Goal: Information Seeking & Learning: Learn about a topic

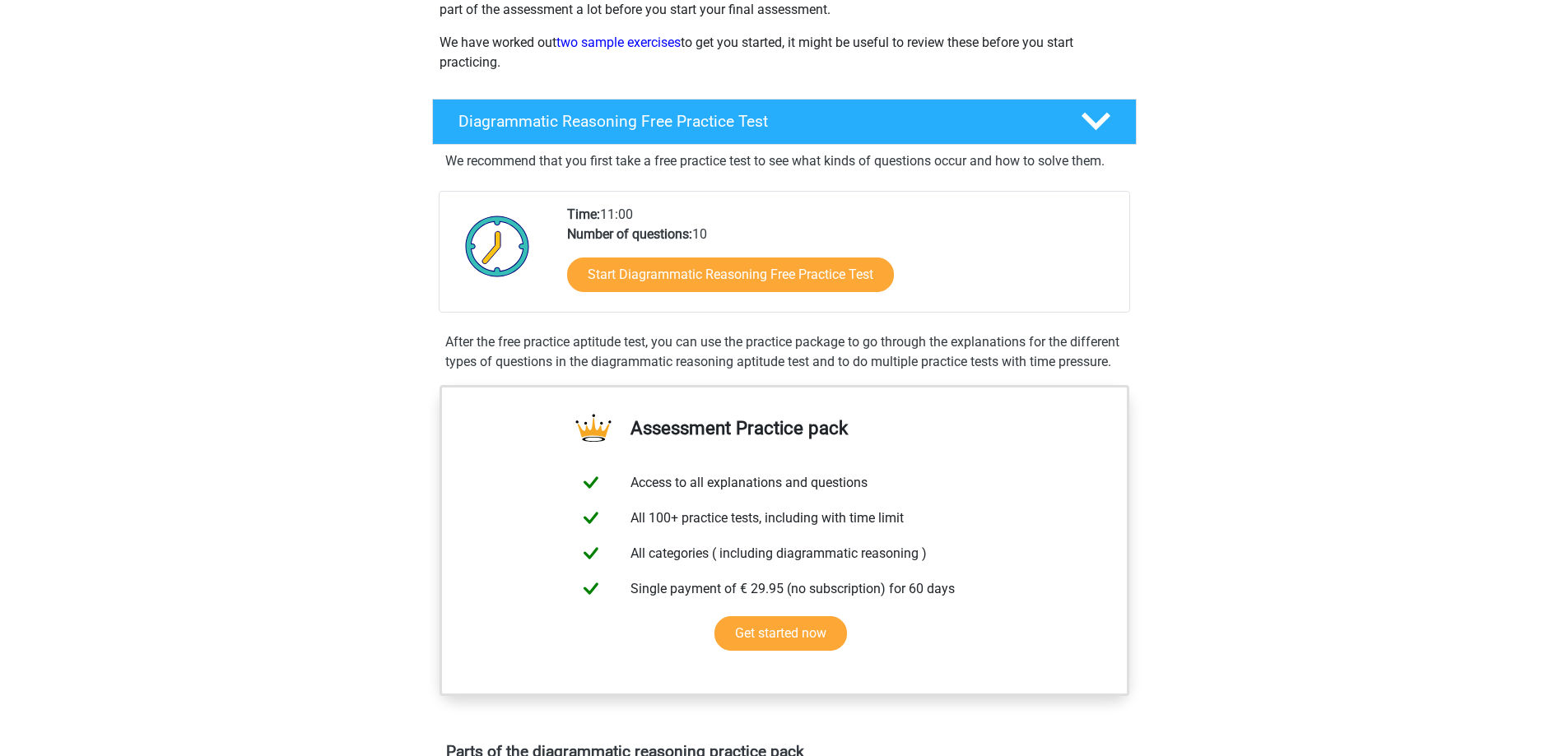
scroll to position [164, 0]
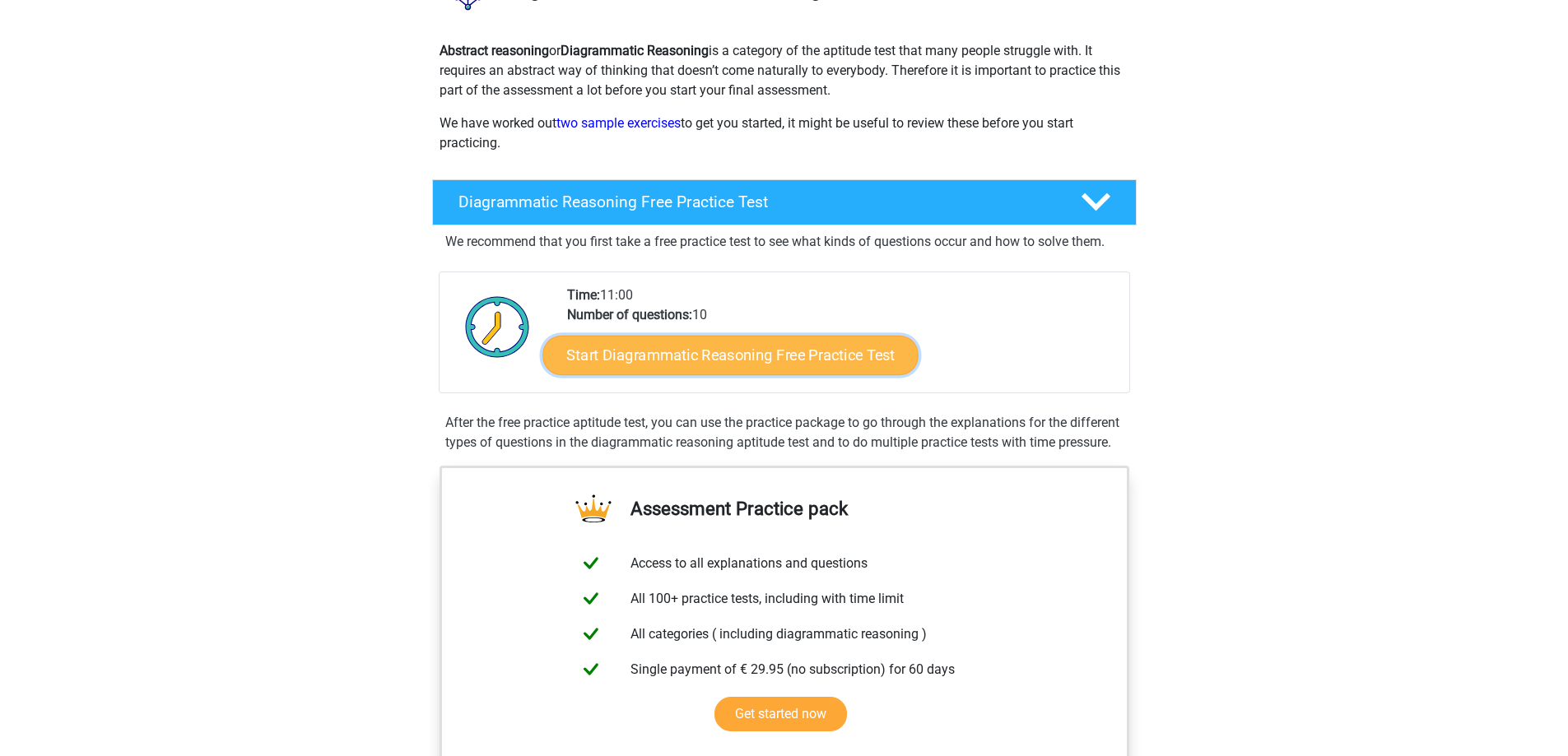
click at [677, 354] on link "Start Diagrammatic Reasoning Free Practice Test" at bounding box center [729, 355] width 376 height 40
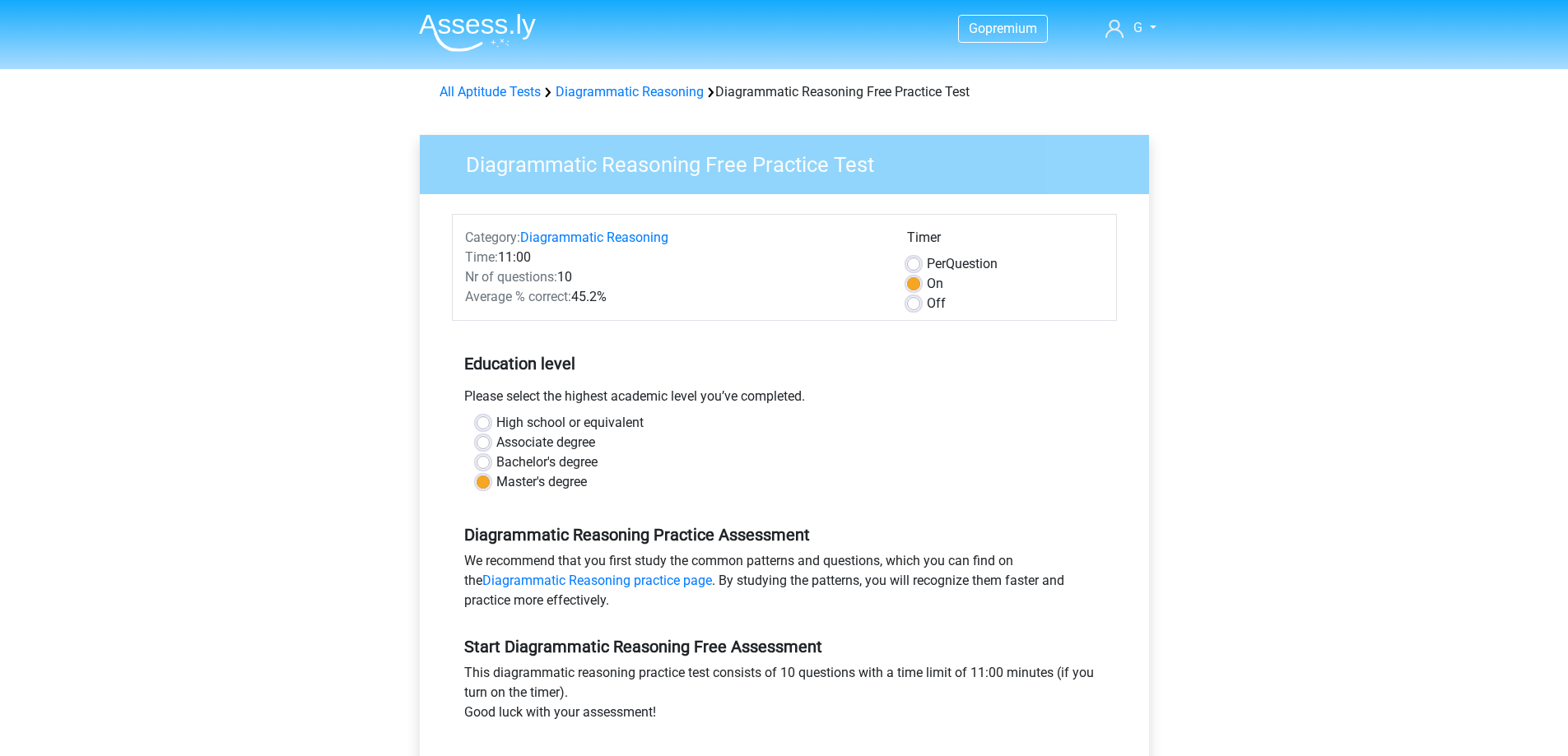
scroll to position [247, 0]
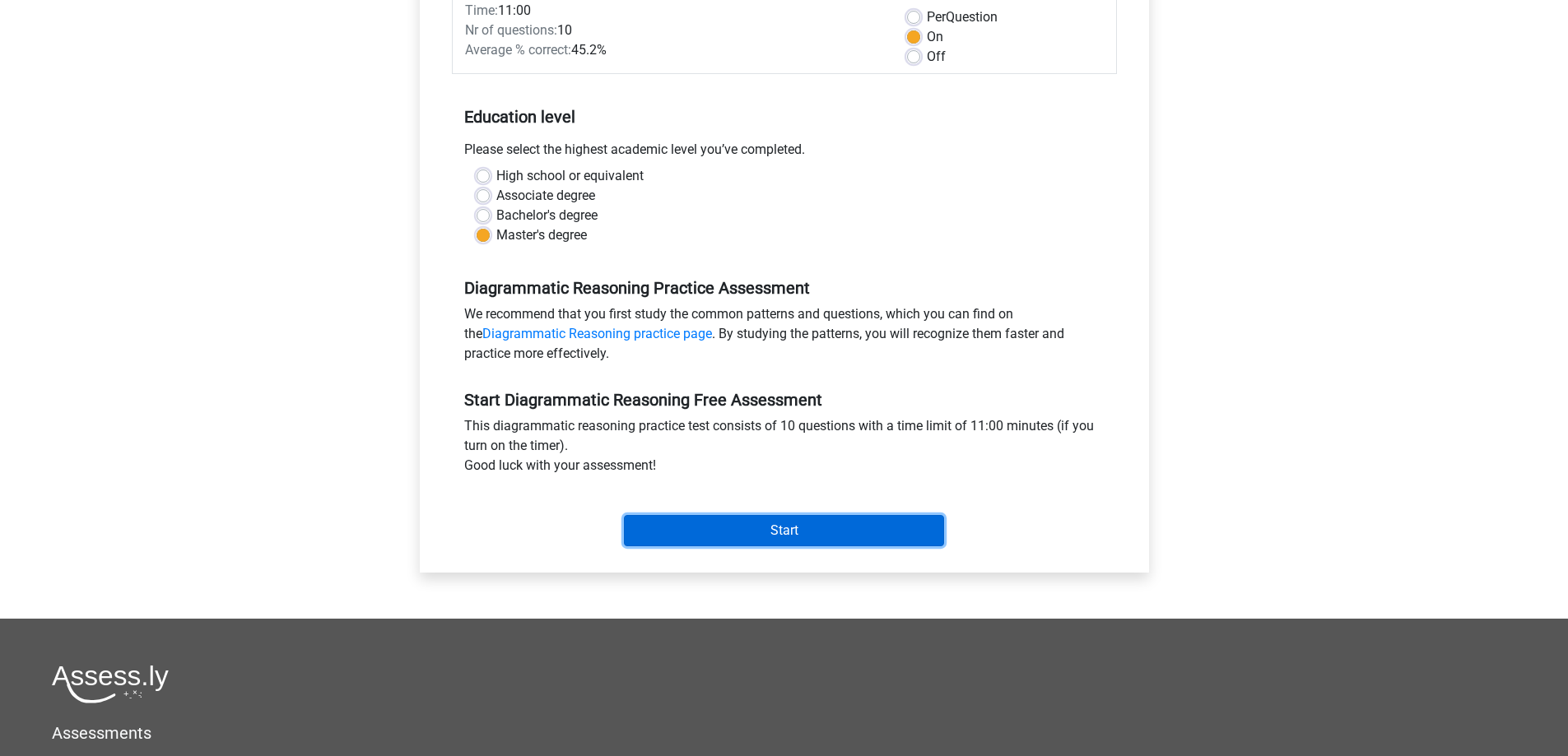
click at [744, 532] on input "Start" at bounding box center [783, 531] width 320 height 32
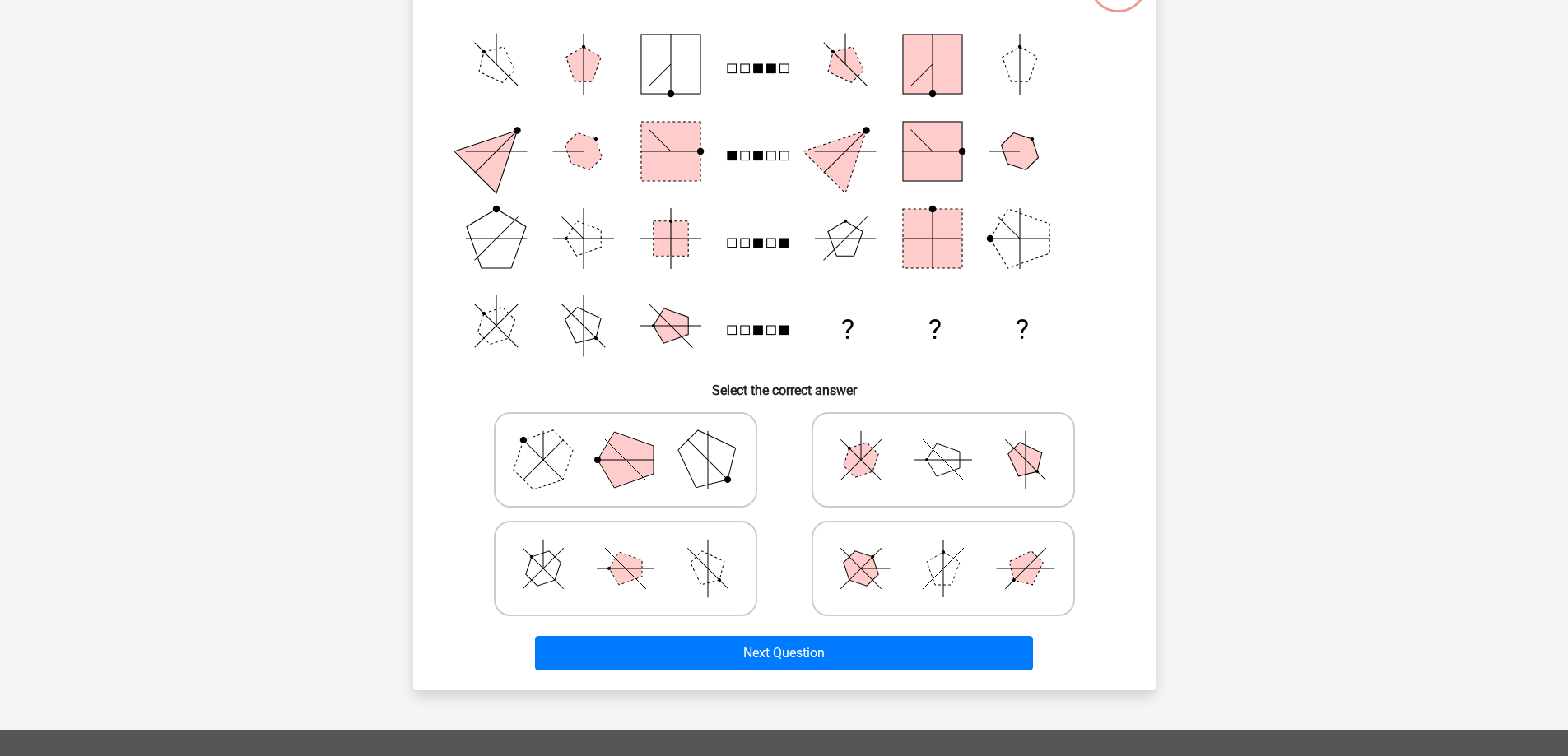
scroll to position [247, 0]
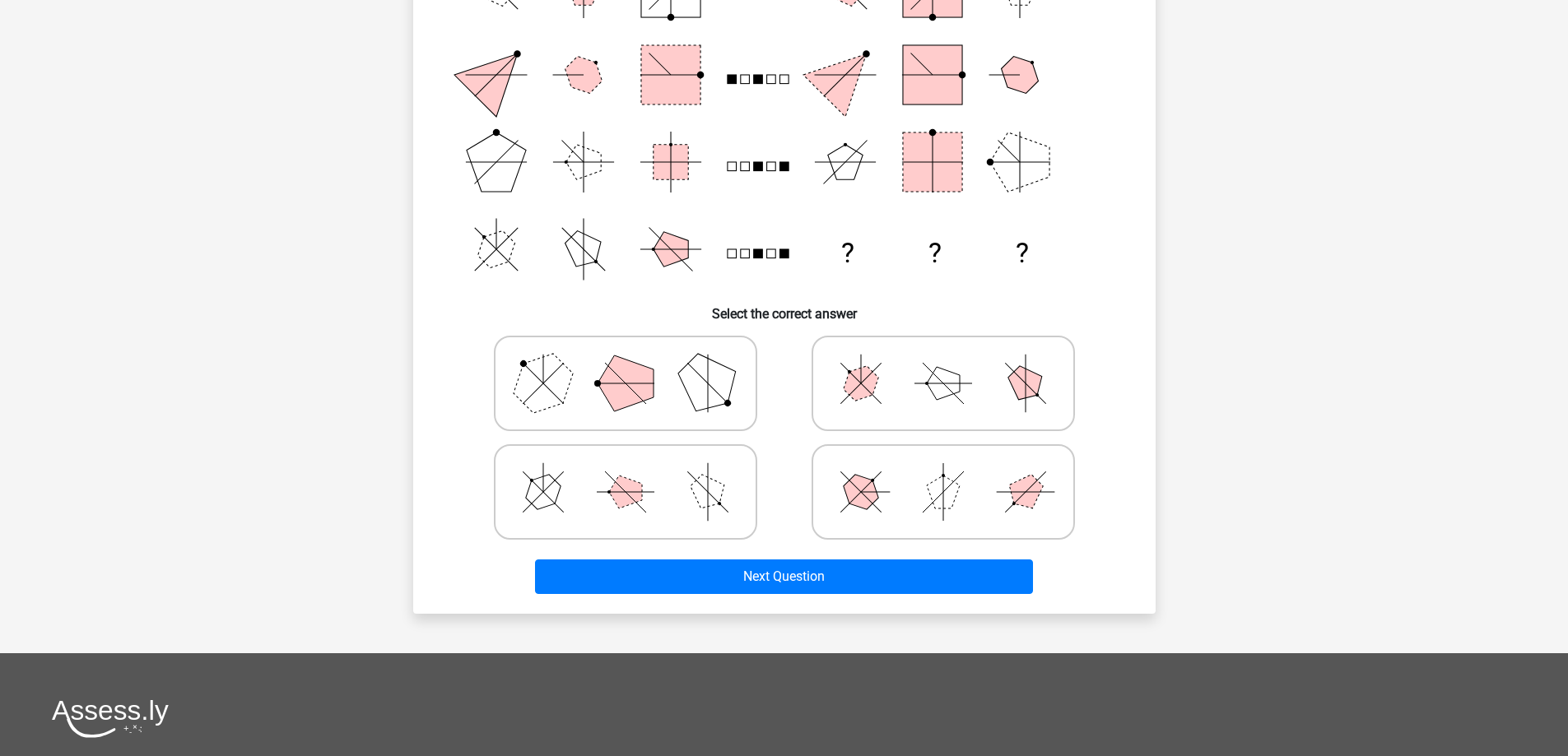
click at [672, 402] on icon at bounding box center [625, 382] width 247 height 82
click at [636, 363] on input "radio" at bounding box center [630, 357] width 11 height 11
radio input "true"
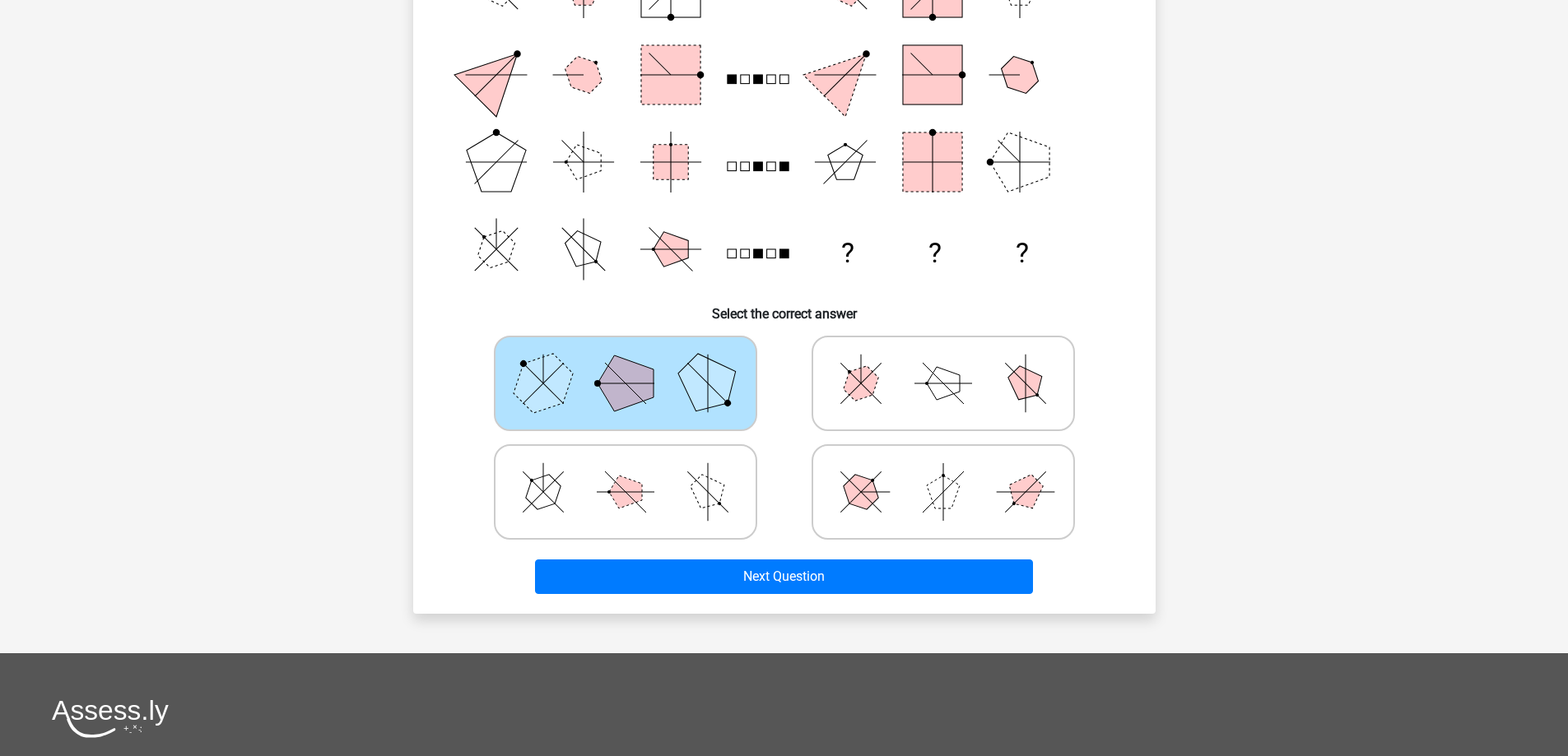
click at [1079, 302] on h6 "Select the correct answer" at bounding box center [784, 307] width 690 height 29
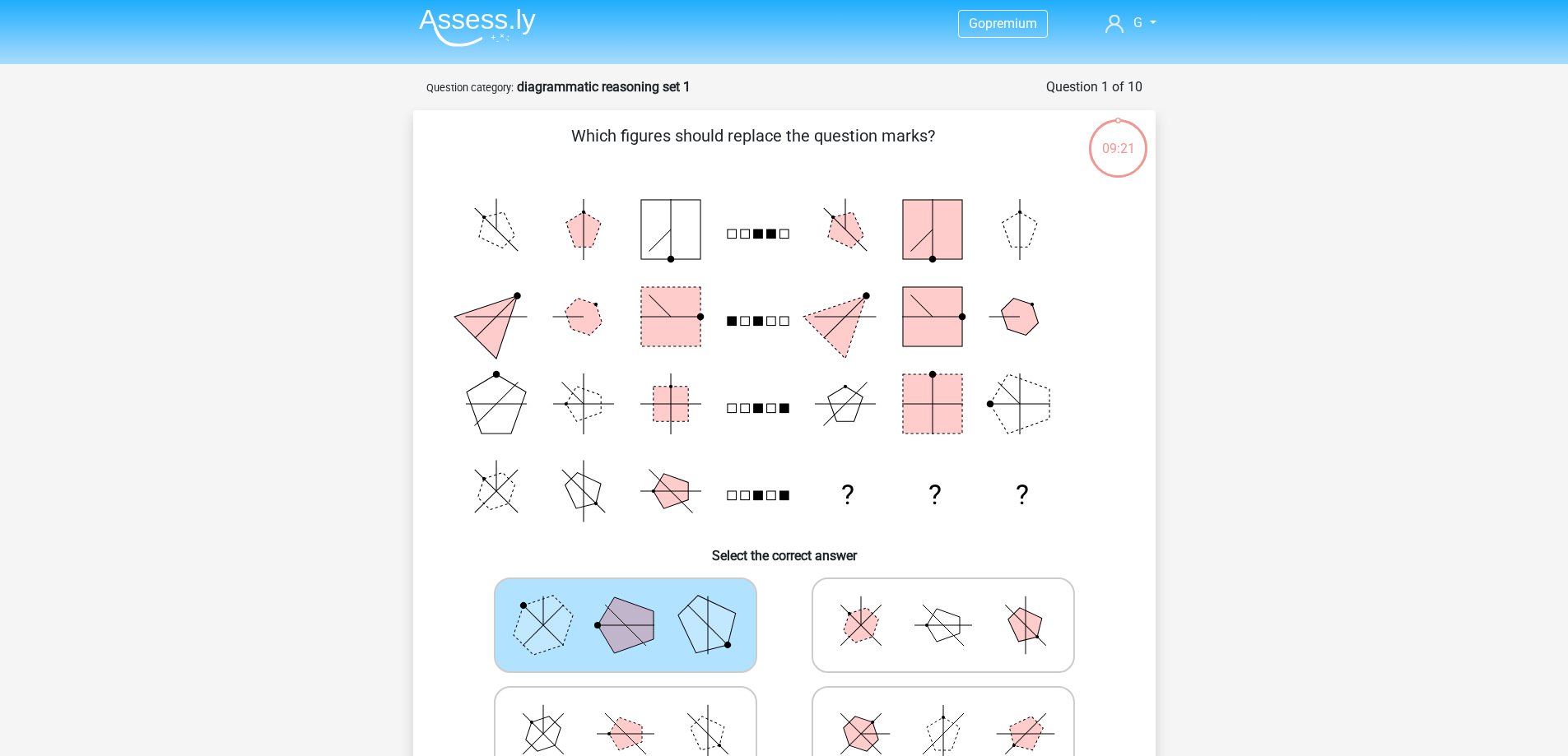
scroll to position [82, 0]
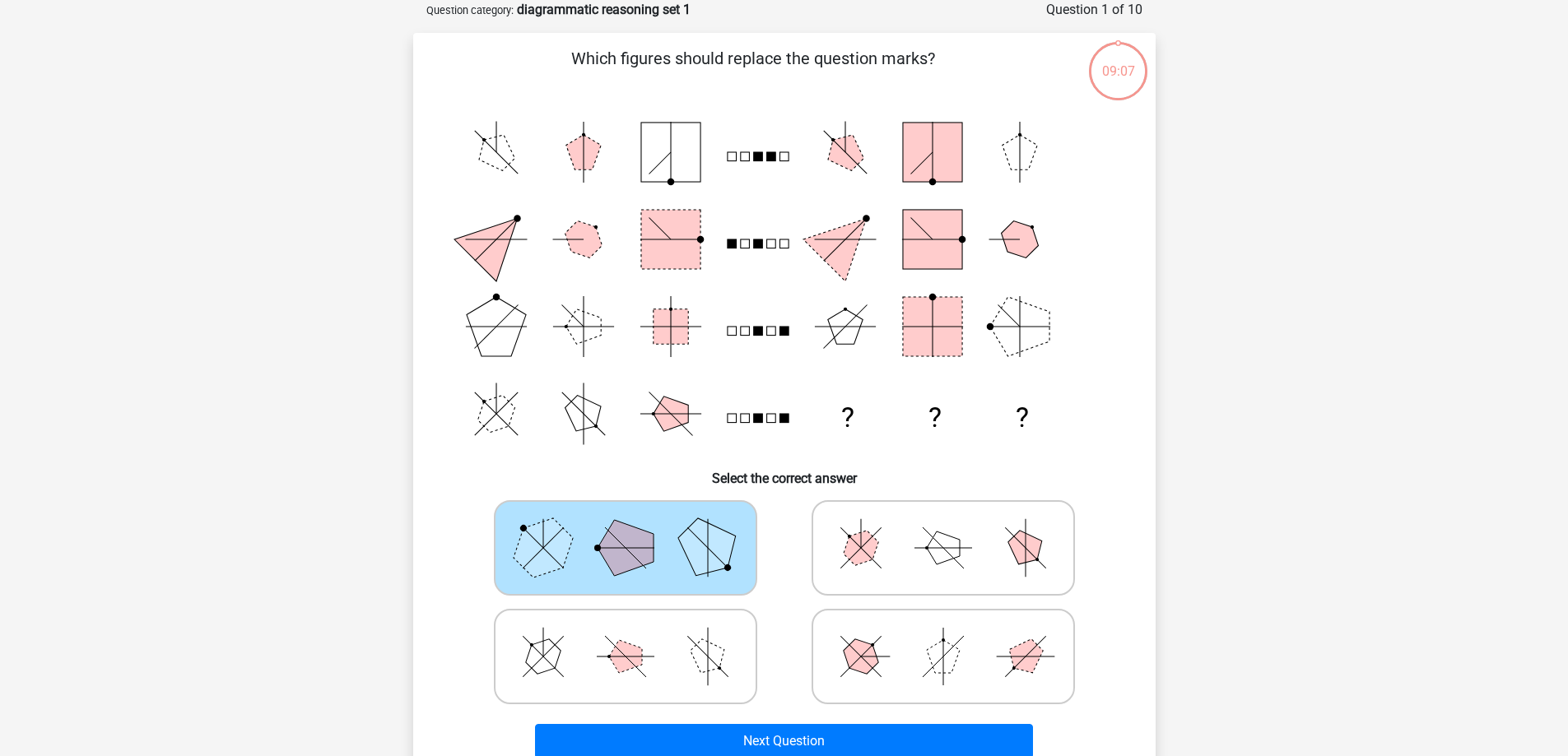
click at [546, 653] on polygon at bounding box center [542, 656] width 47 height 47
click at [625, 636] on input "radio" at bounding box center [630, 630] width 11 height 11
radio input "true"
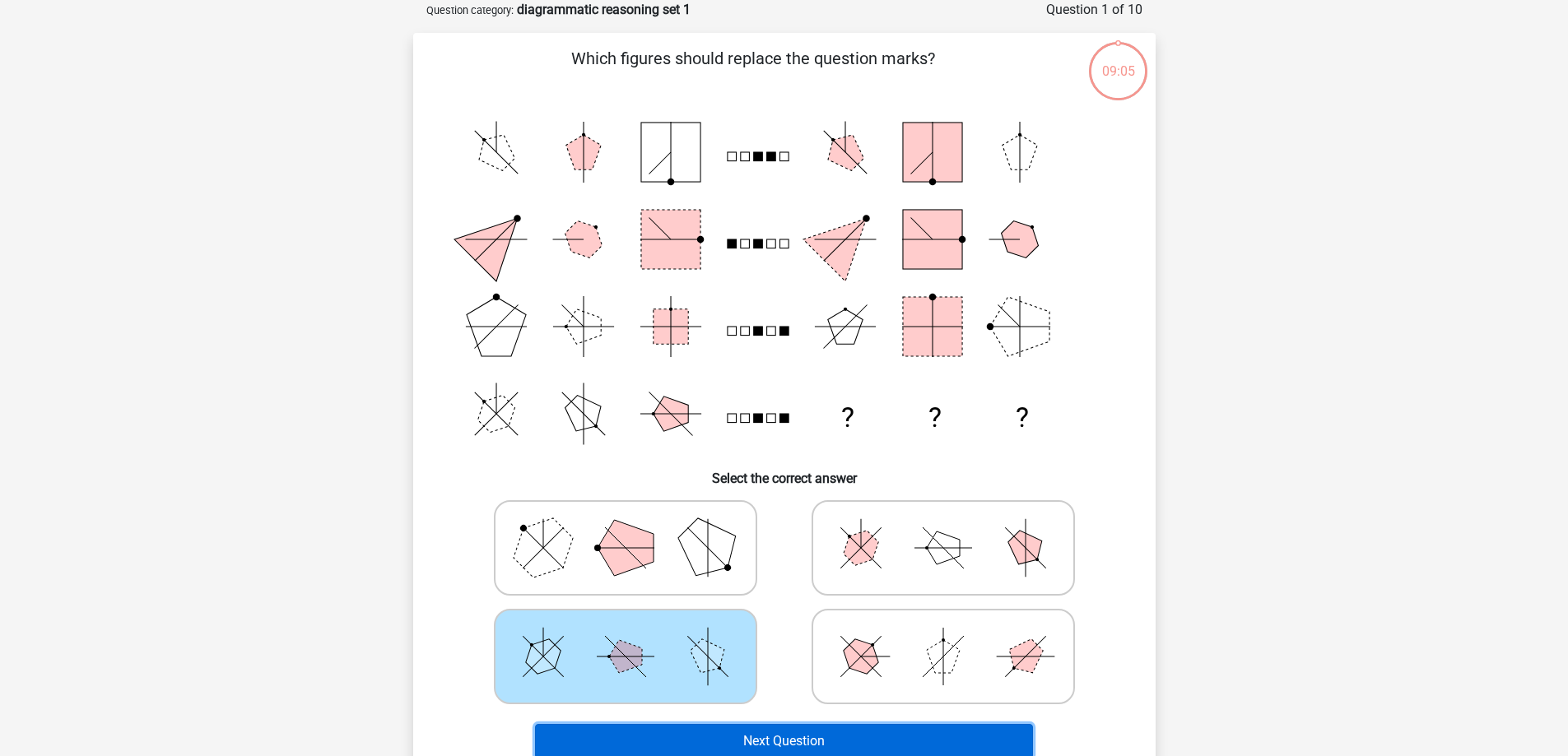
click at [810, 741] on button "Next Question" at bounding box center [784, 741] width 498 height 35
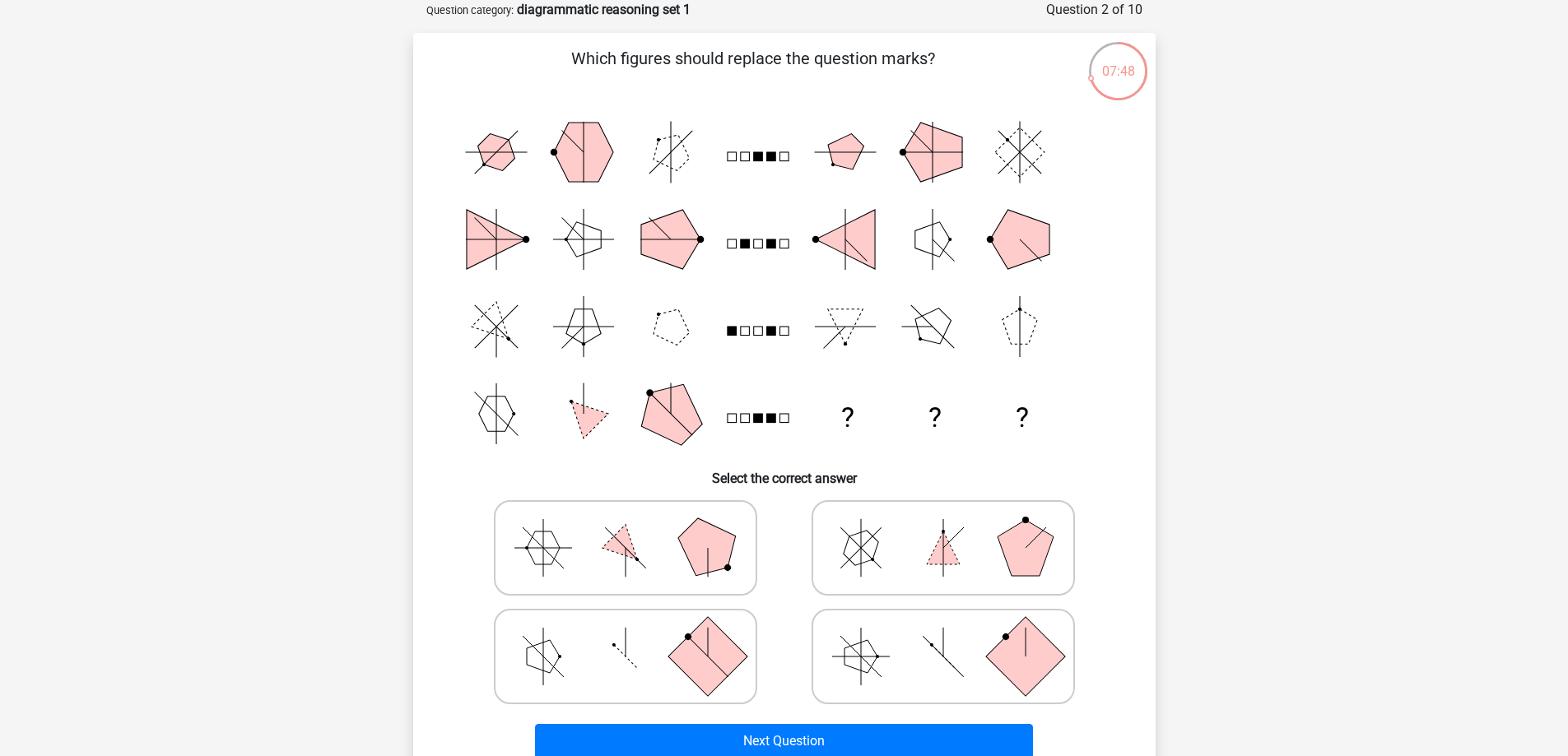
click at [944, 547] on polygon at bounding box center [943, 547] width 33 height 33
click at [944, 527] on input "radio" at bounding box center [949, 521] width 11 height 11
radio input "true"
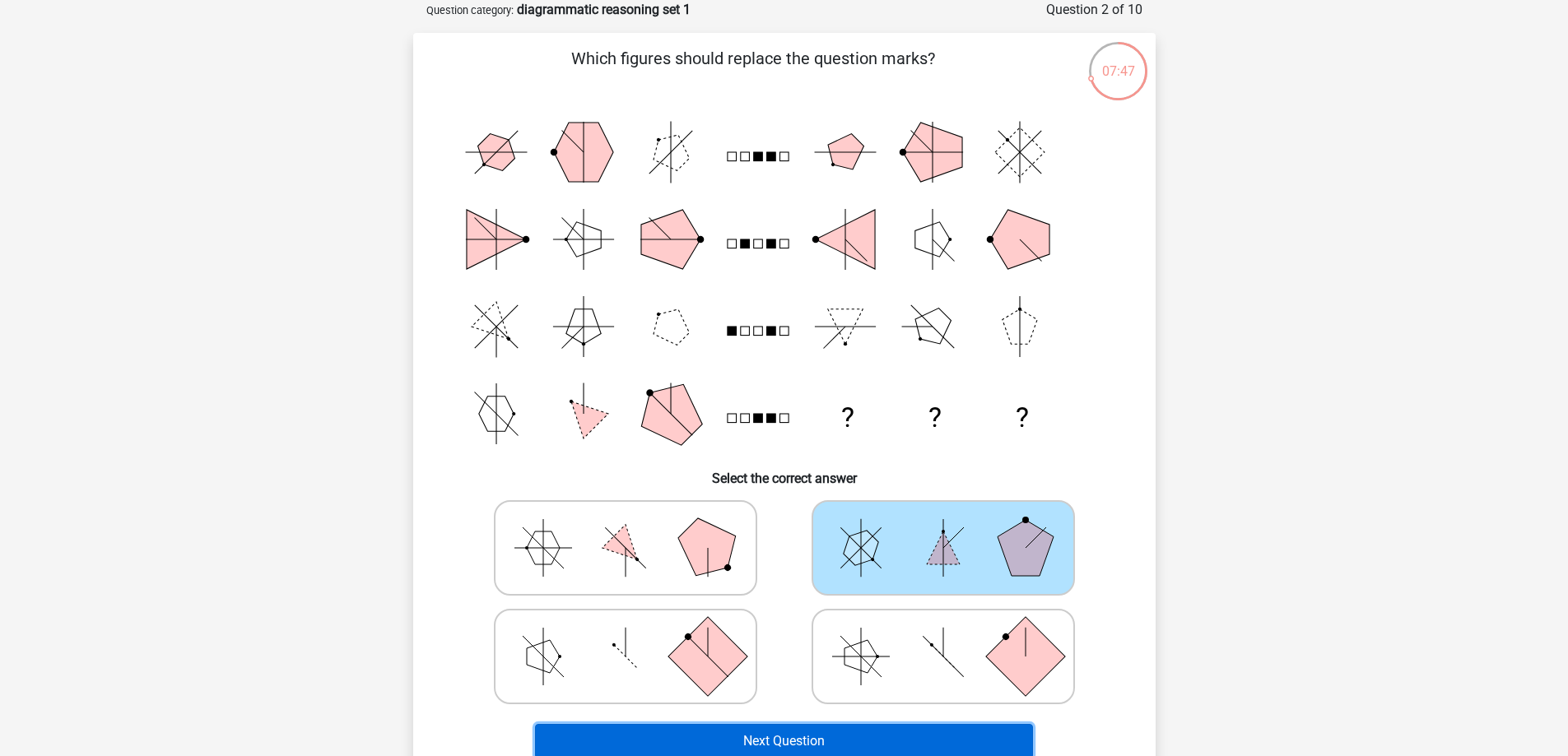
click at [906, 739] on button "Next Question" at bounding box center [784, 741] width 498 height 35
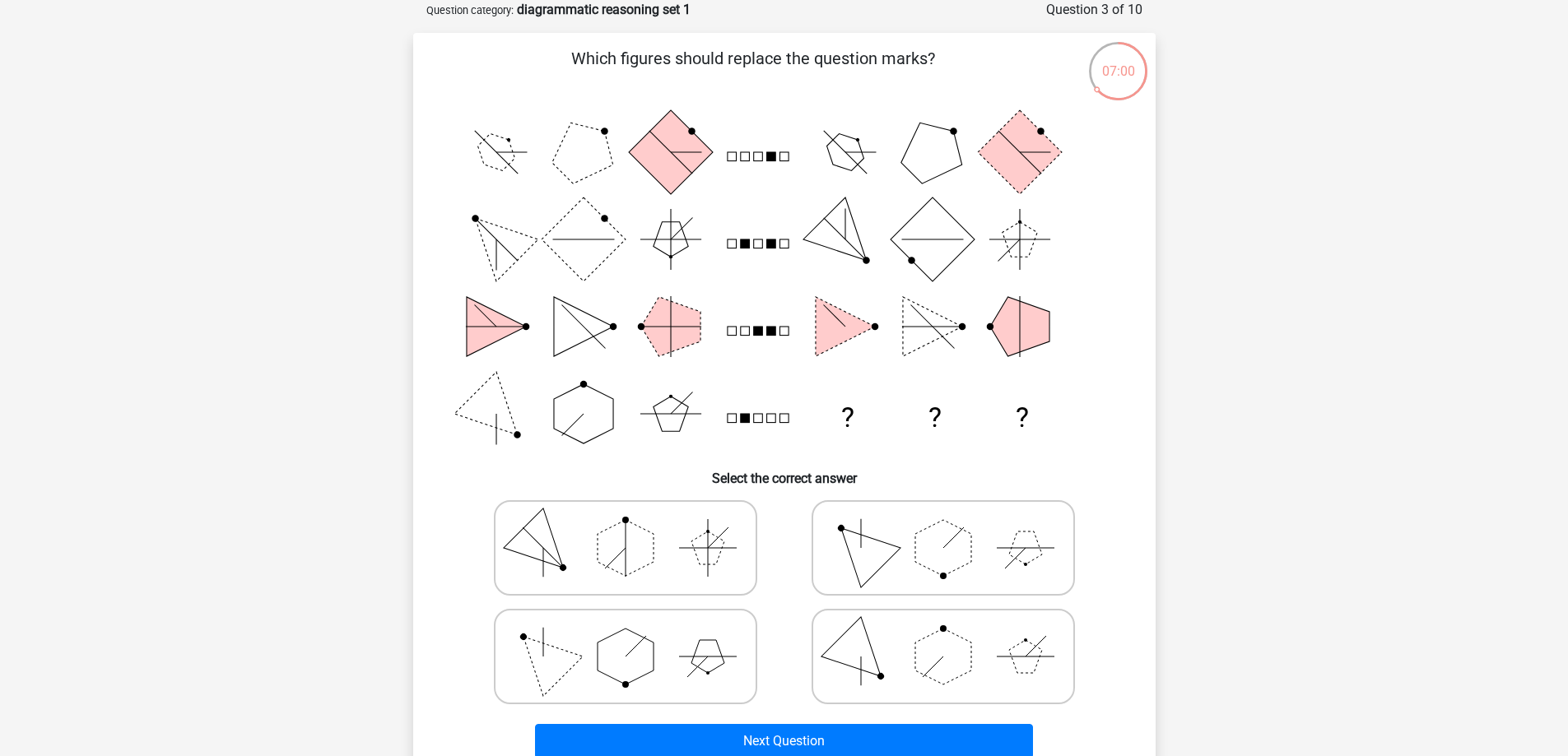
click at [900, 551] on icon at bounding box center [943, 547] width 247 height 82
click at [944, 527] on input "radio" at bounding box center [949, 521] width 11 height 11
radio input "true"
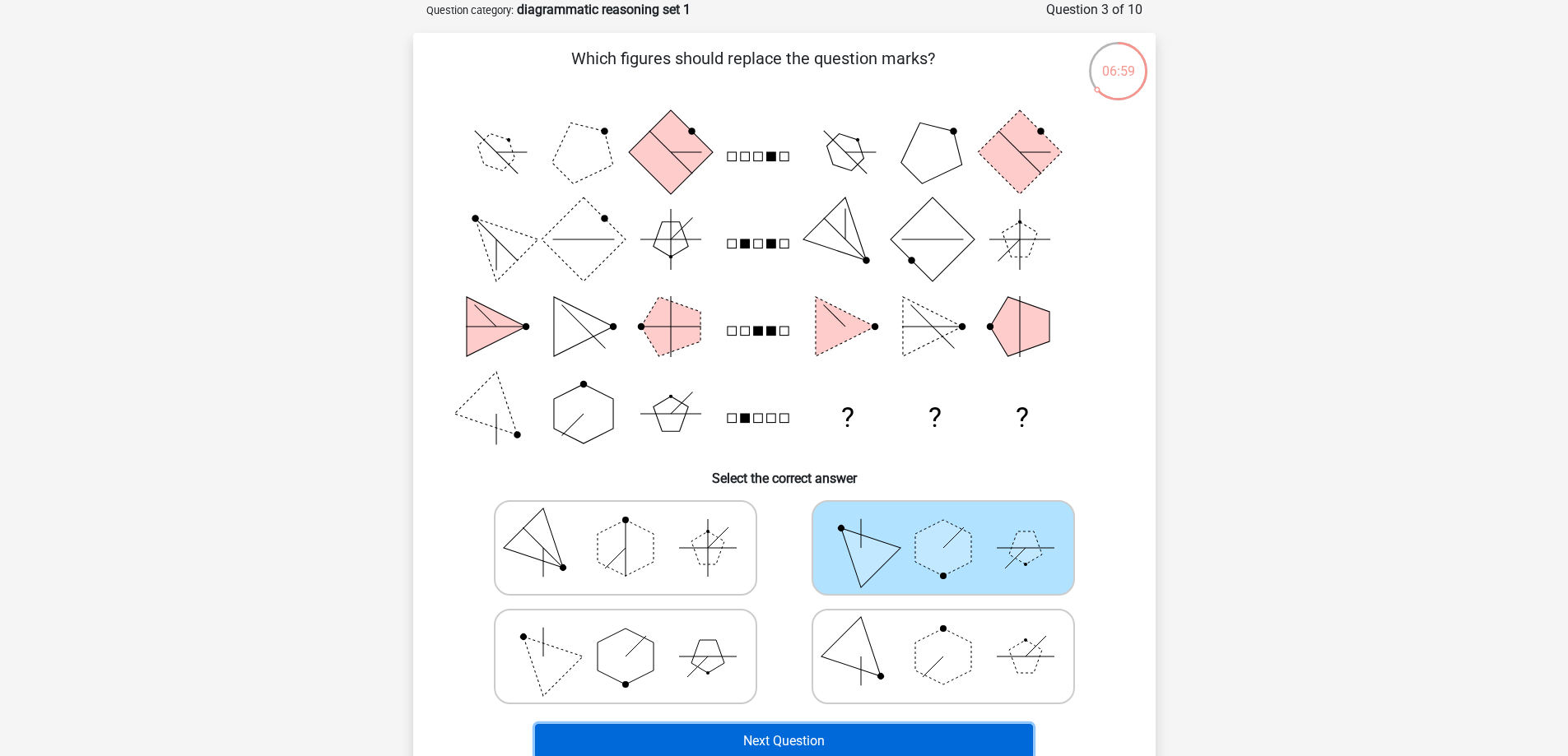
click at [910, 737] on button "Next Question" at bounding box center [784, 741] width 498 height 35
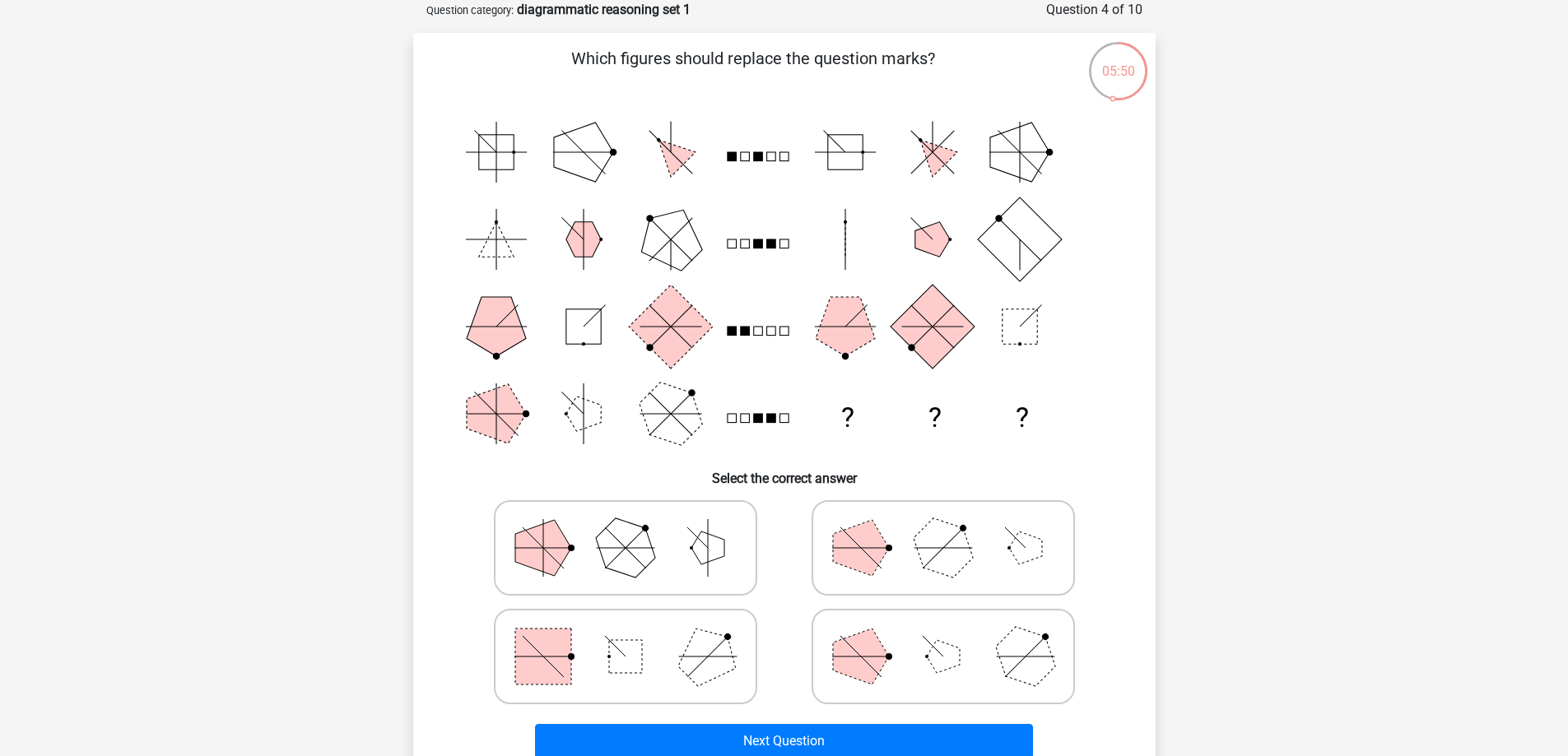
click at [958, 547] on polygon at bounding box center [943, 547] width 79 height 79
click at [953, 527] on input "radio" at bounding box center [949, 521] width 11 height 11
radio input "true"
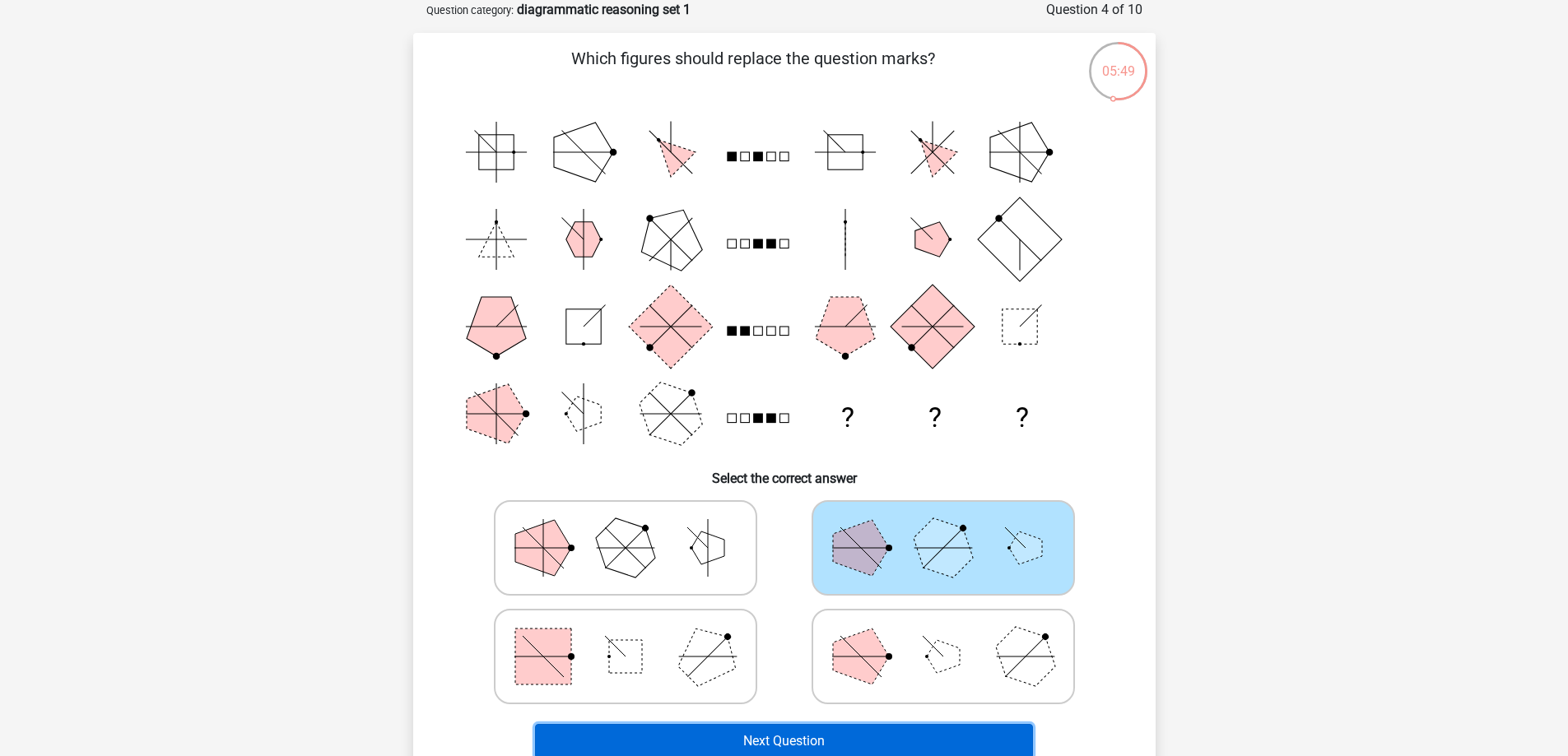
click at [883, 740] on button "Next Question" at bounding box center [784, 741] width 498 height 35
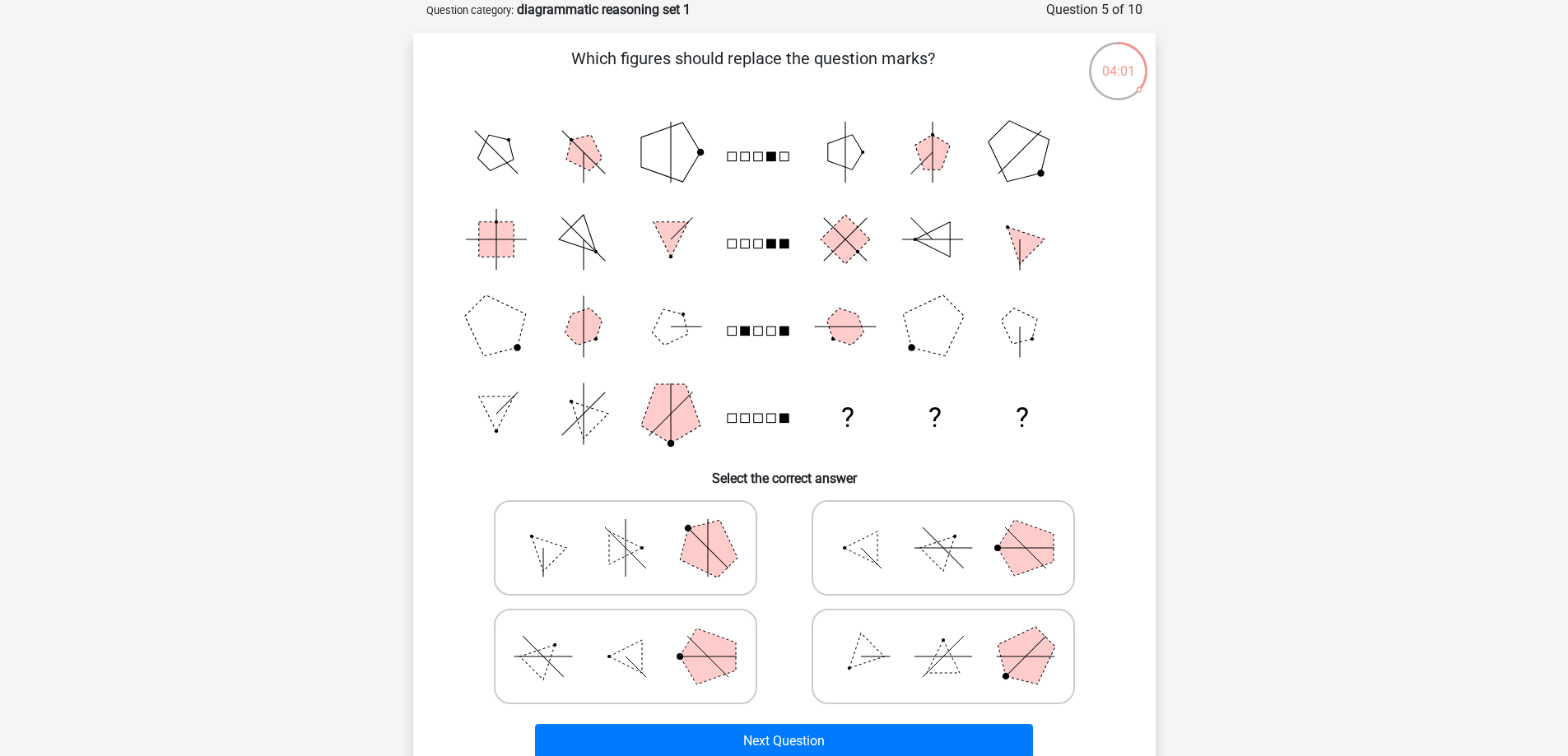
click at [958, 545] on icon at bounding box center [943, 547] width 247 height 82
click at [953, 527] on input "radio" at bounding box center [949, 521] width 11 height 11
radio input "true"
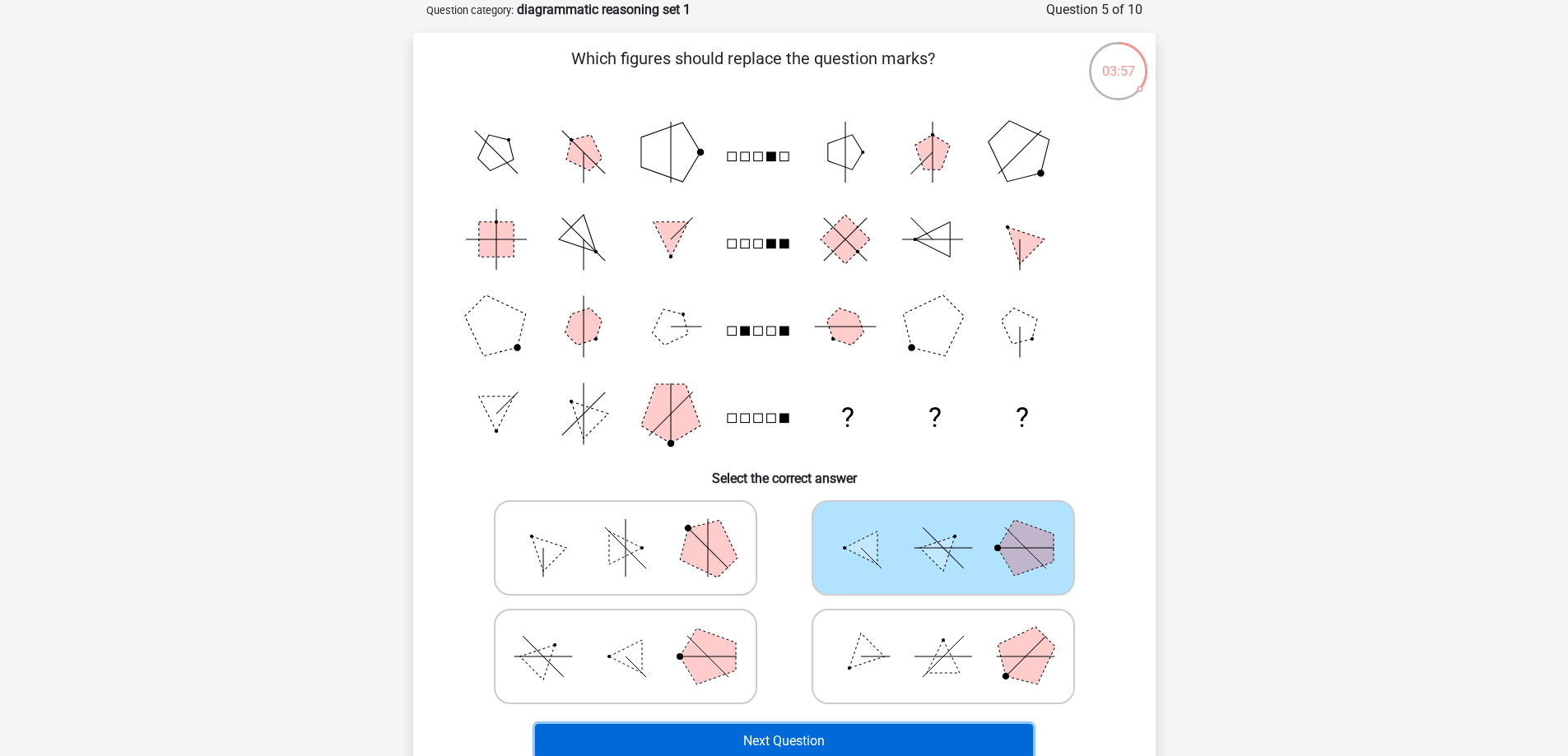
click at [829, 734] on button "Next Question" at bounding box center [784, 741] width 498 height 35
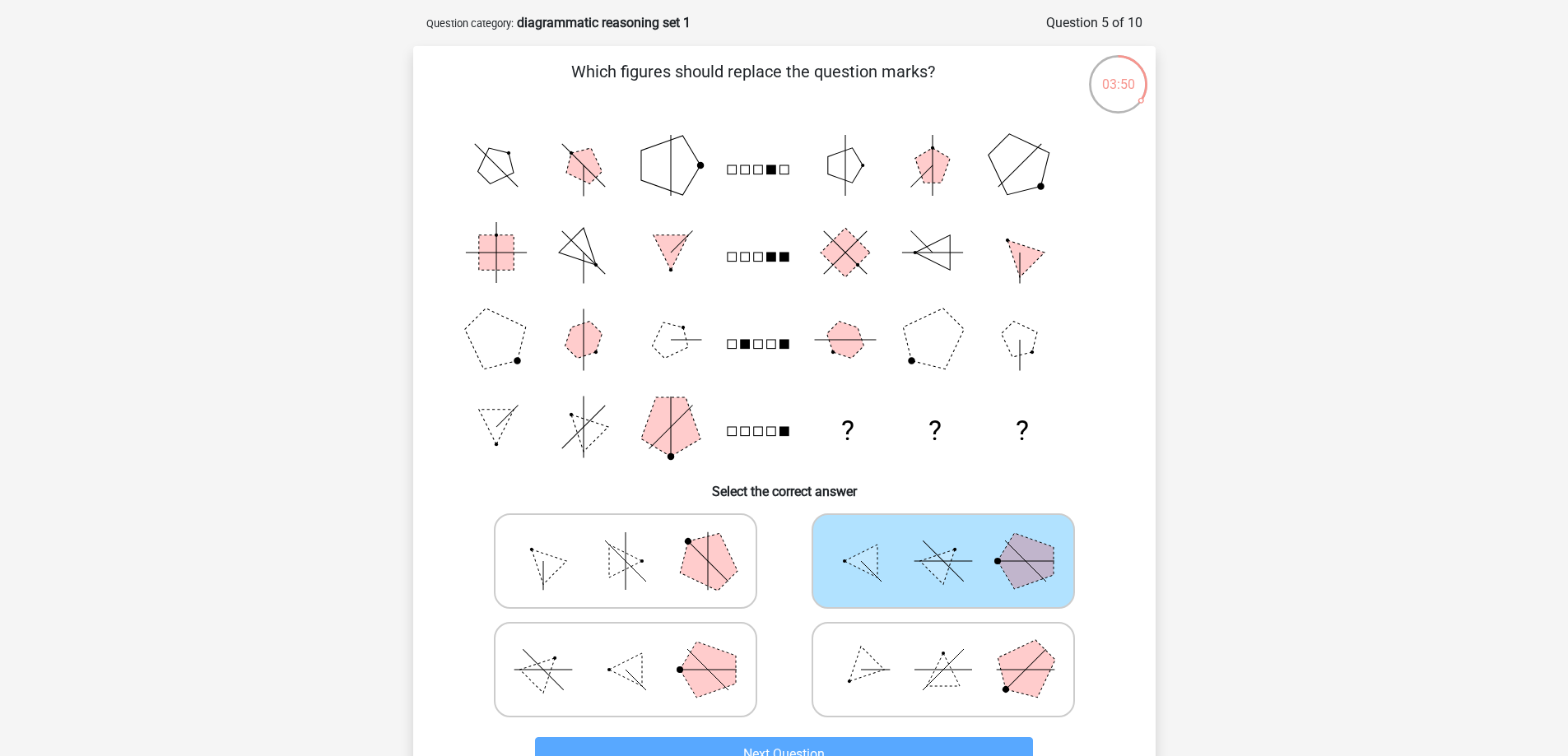
scroll to position [164, 0]
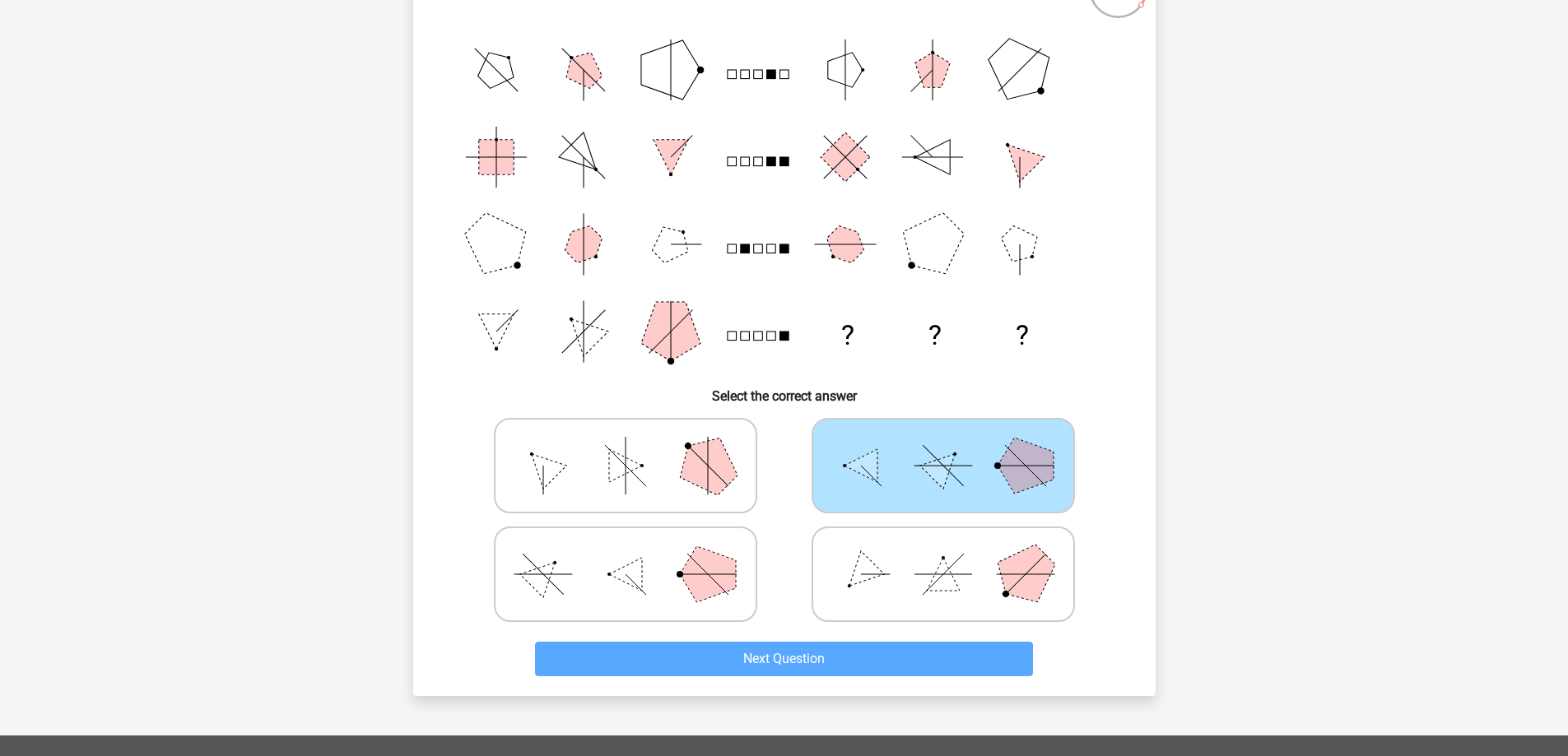
click at [911, 460] on icon at bounding box center [943, 465] width 247 height 82
click at [944, 445] on input "radio" at bounding box center [949, 439] width 11 height 11
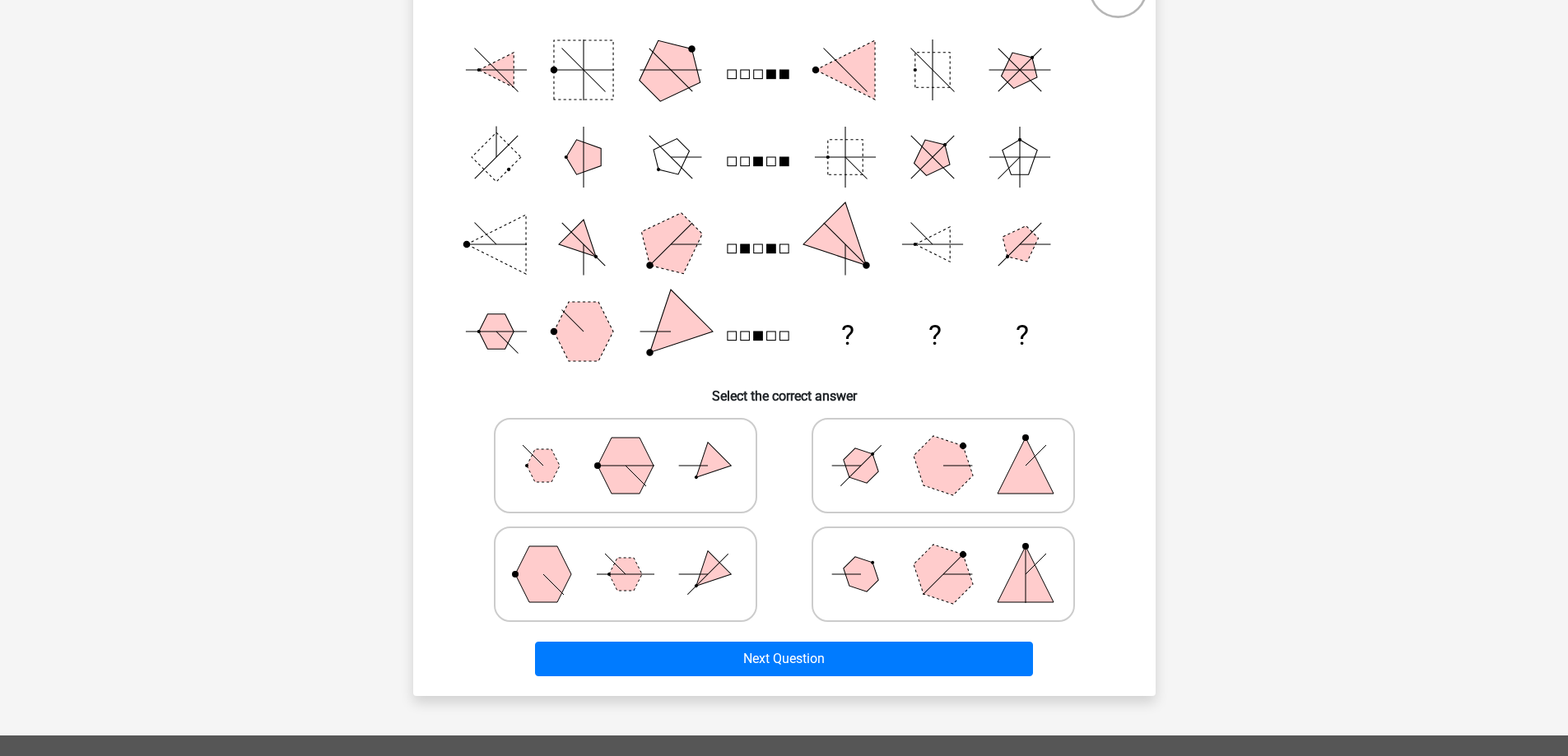
click at [652, 457] on icon at bounding box center [625, 465] width 247 height 82
click at [636, 445] on input "radio" at bounding box center [630, 439] width 11 height 11
radio input "true"
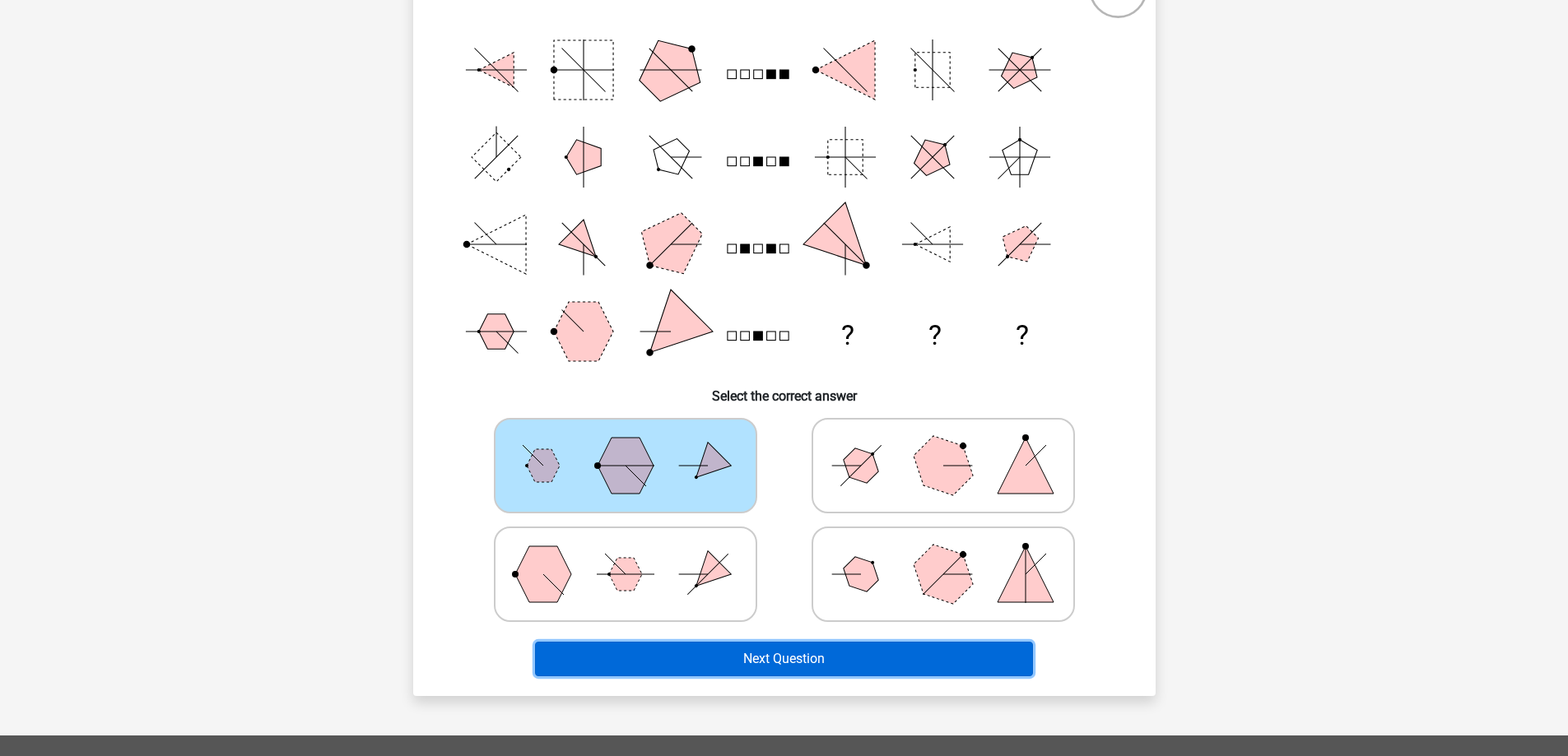
click at [755, 657] on button "Next Question" at bounding box center [784, 659] width 498 height 35
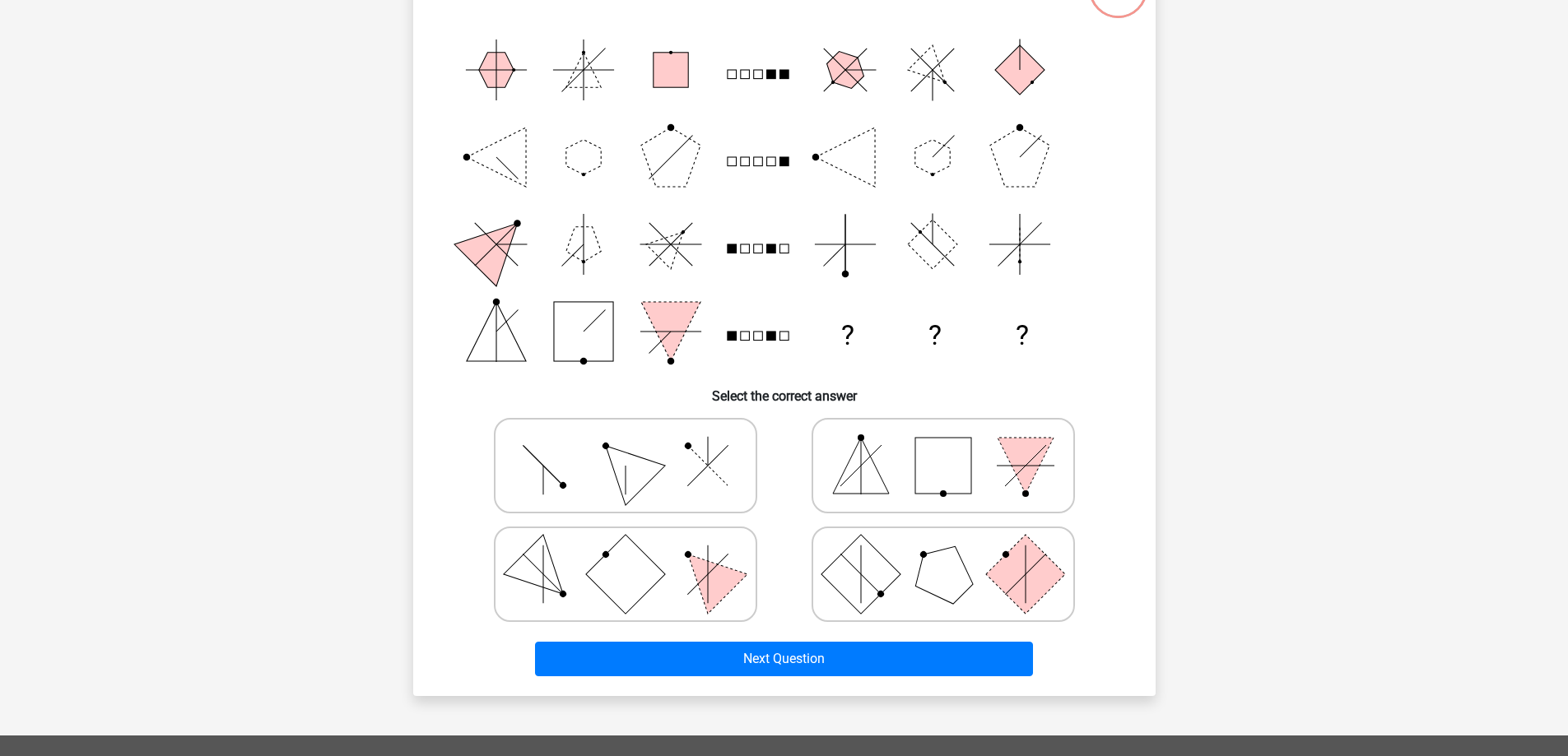
scroll to position [82, 0]
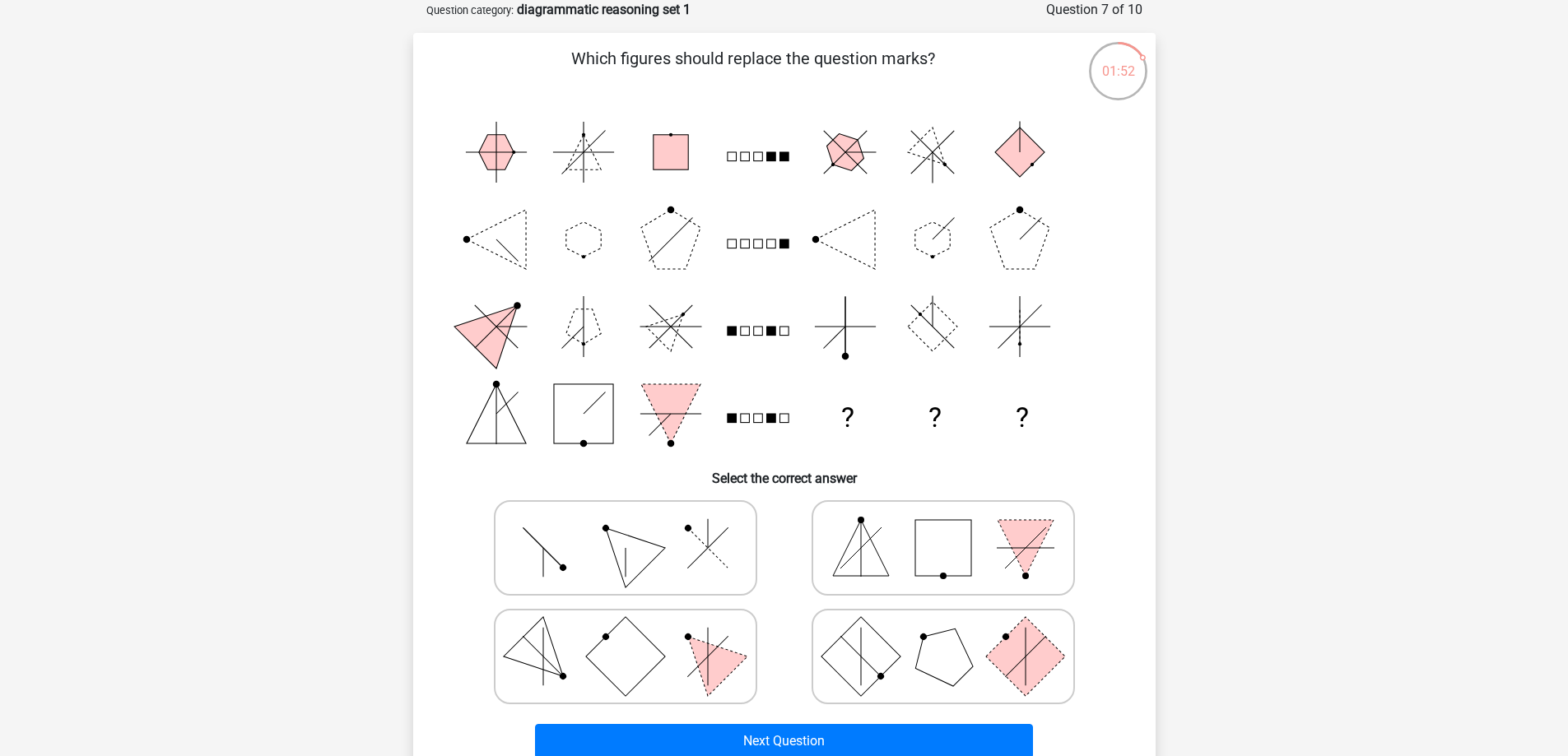
click at [639, 536] on icon at bounding box center [625, 547] width 247 height 82
click at [636, 527] on input "radio" at bounding box center [630, 521] width 11 height 11
radio input "true"
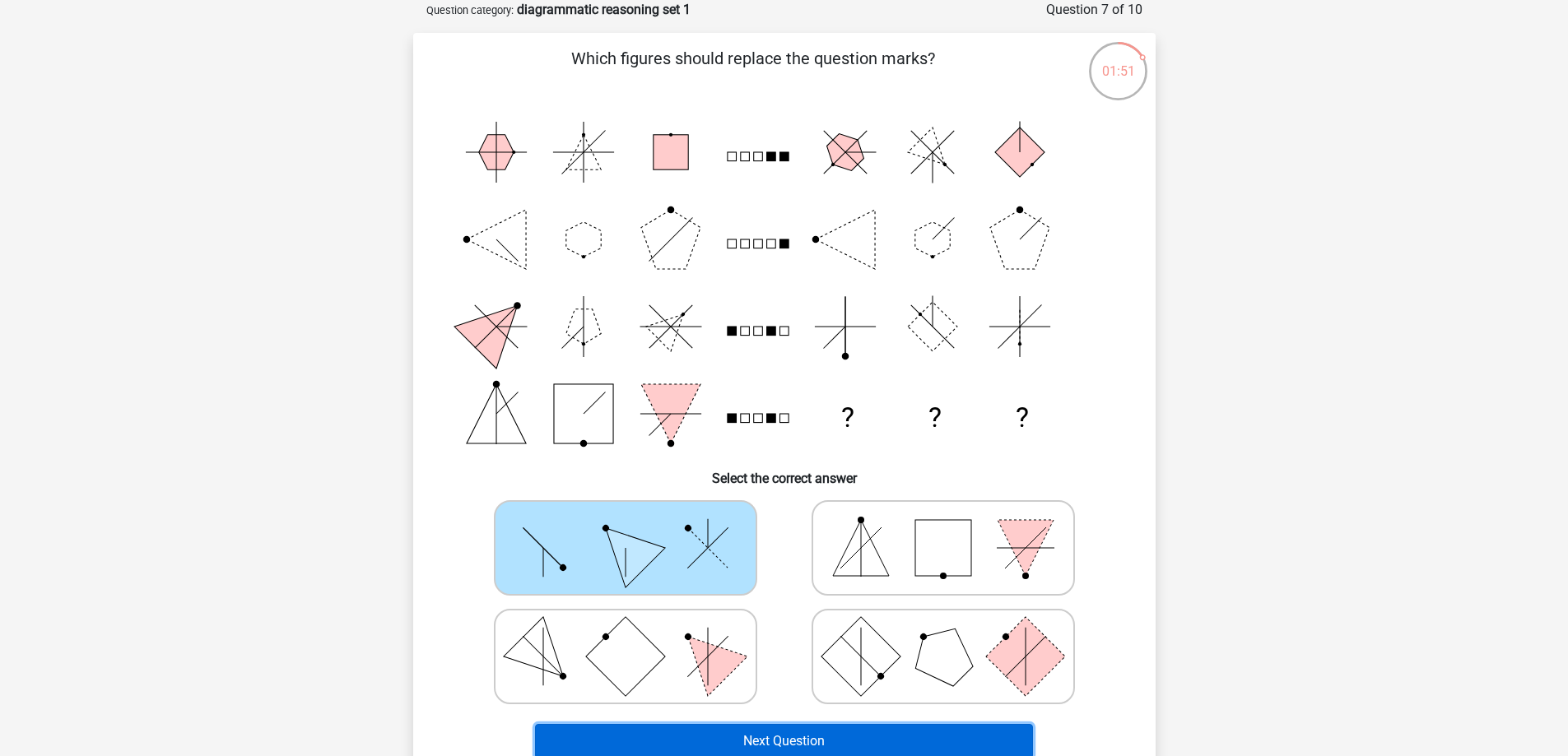
click at [795, 739] on button "Next Question" at bounding box center [784, 741] width 498 height 35
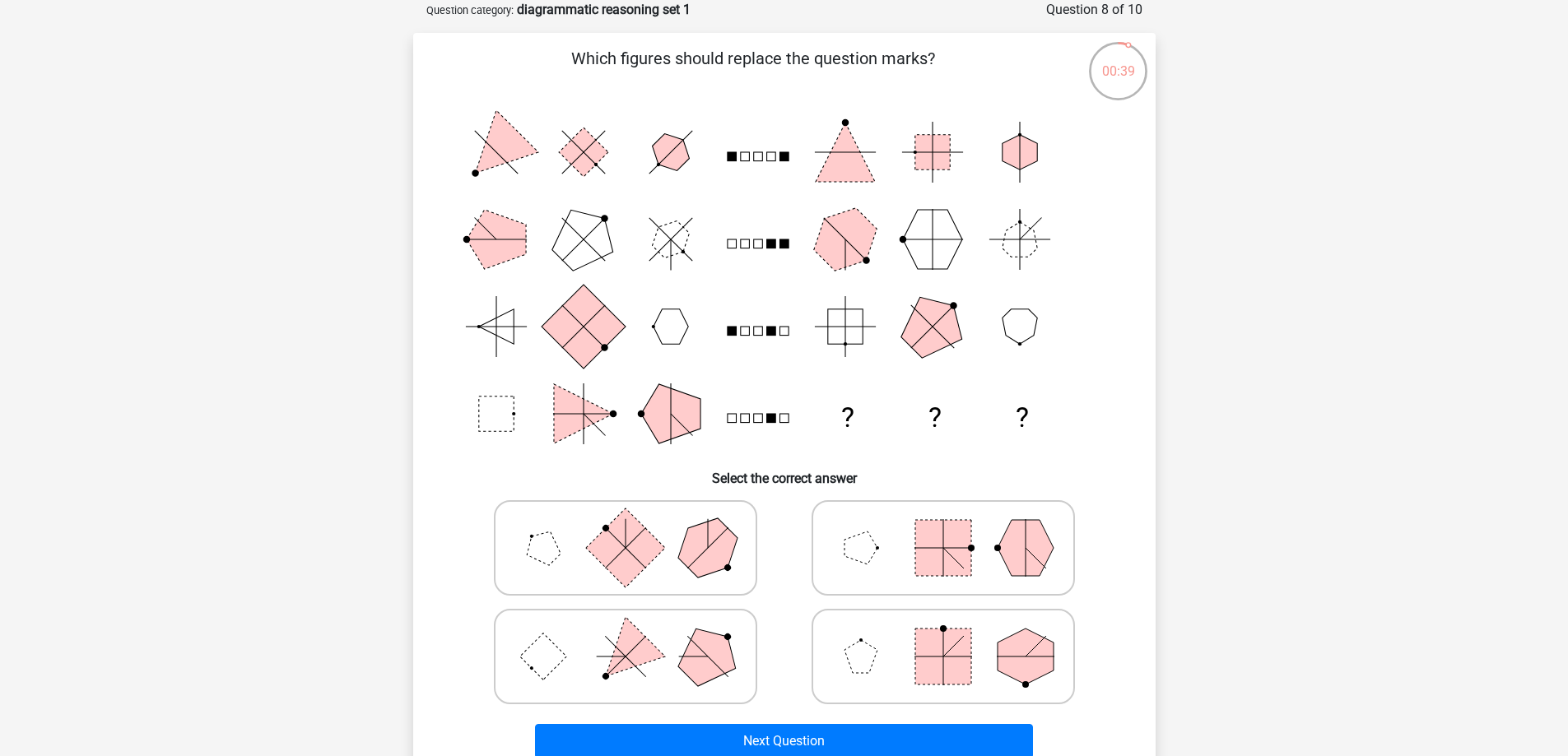
click at [982, 653] on icon at bounding box center [943, 656] width 247 height 82
click at [953, 636] on input "radio" at bounding box center [949, 630] width 11 height 11
radio input "true"
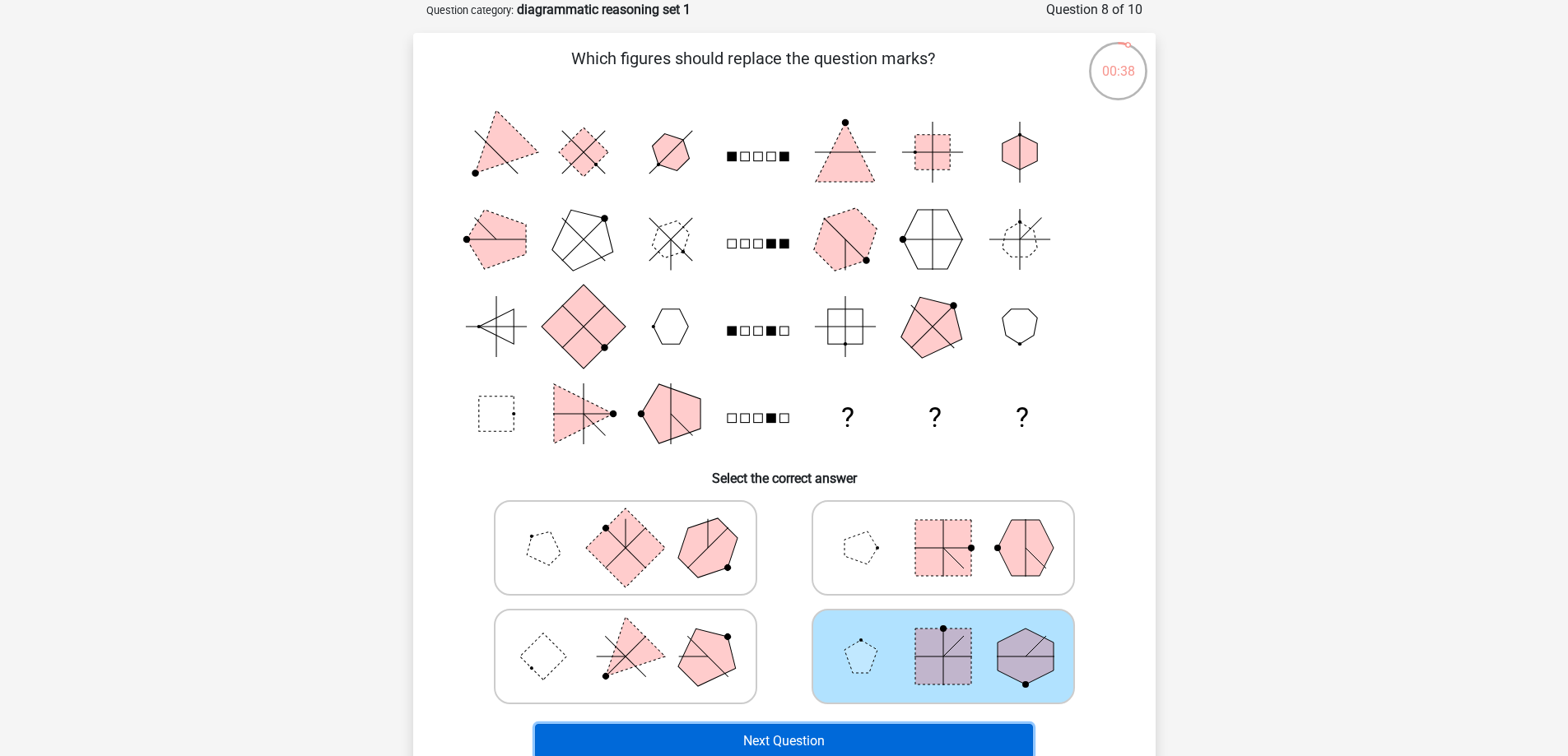
click at [896, 738] on button "Next Question" at bounding box center [784, 741] width 498 height 35
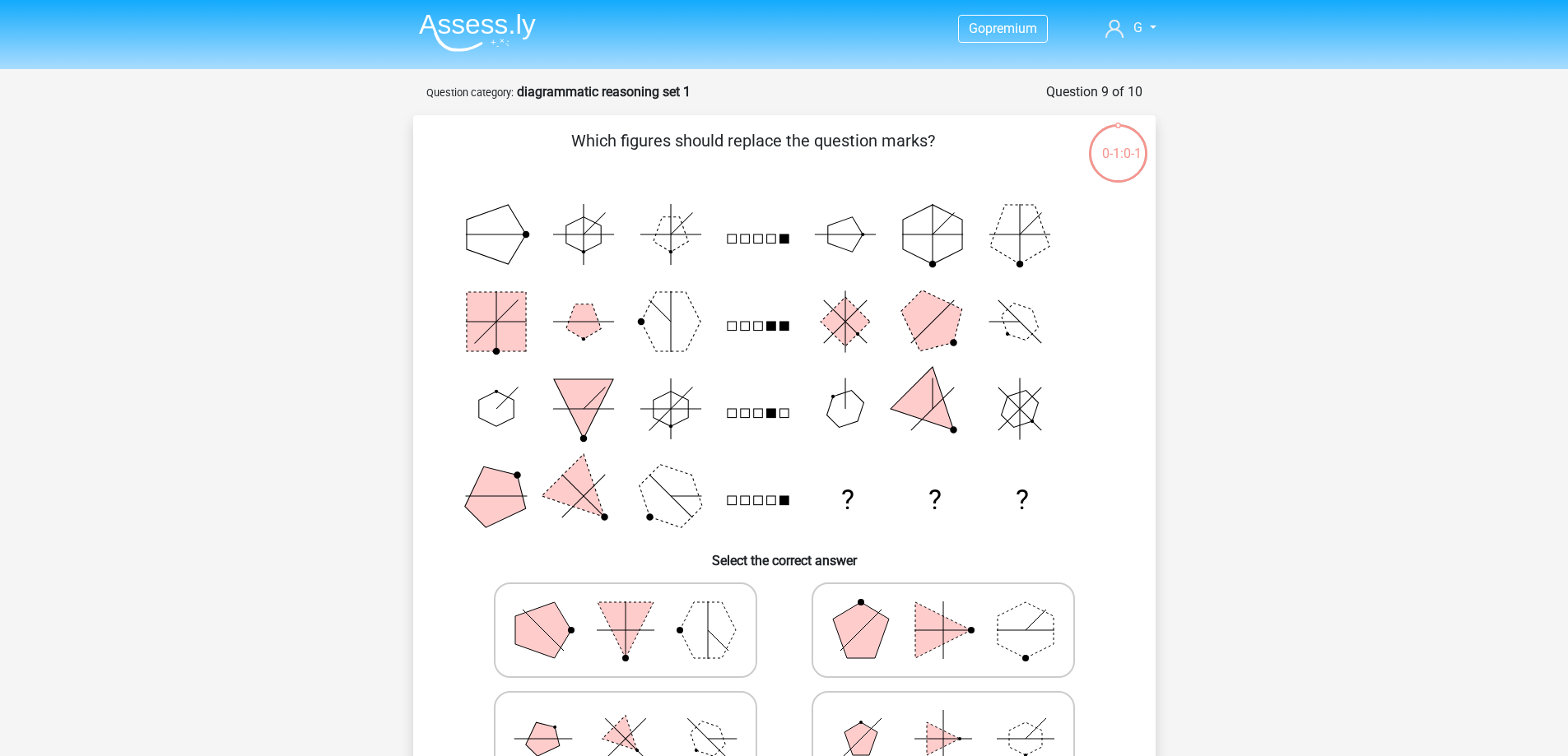
scroll to position [82, 0]
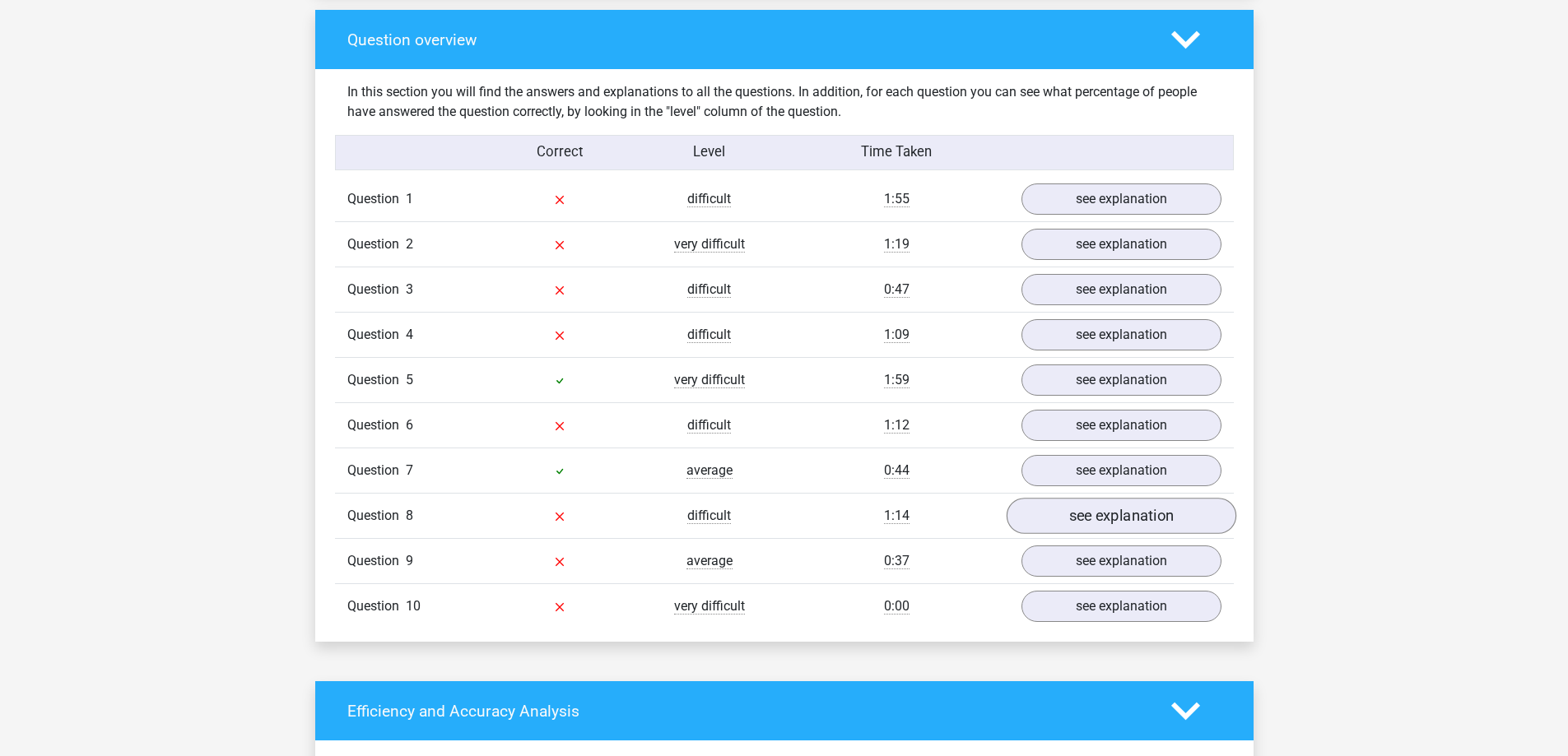
scroll to position [1235, 0]
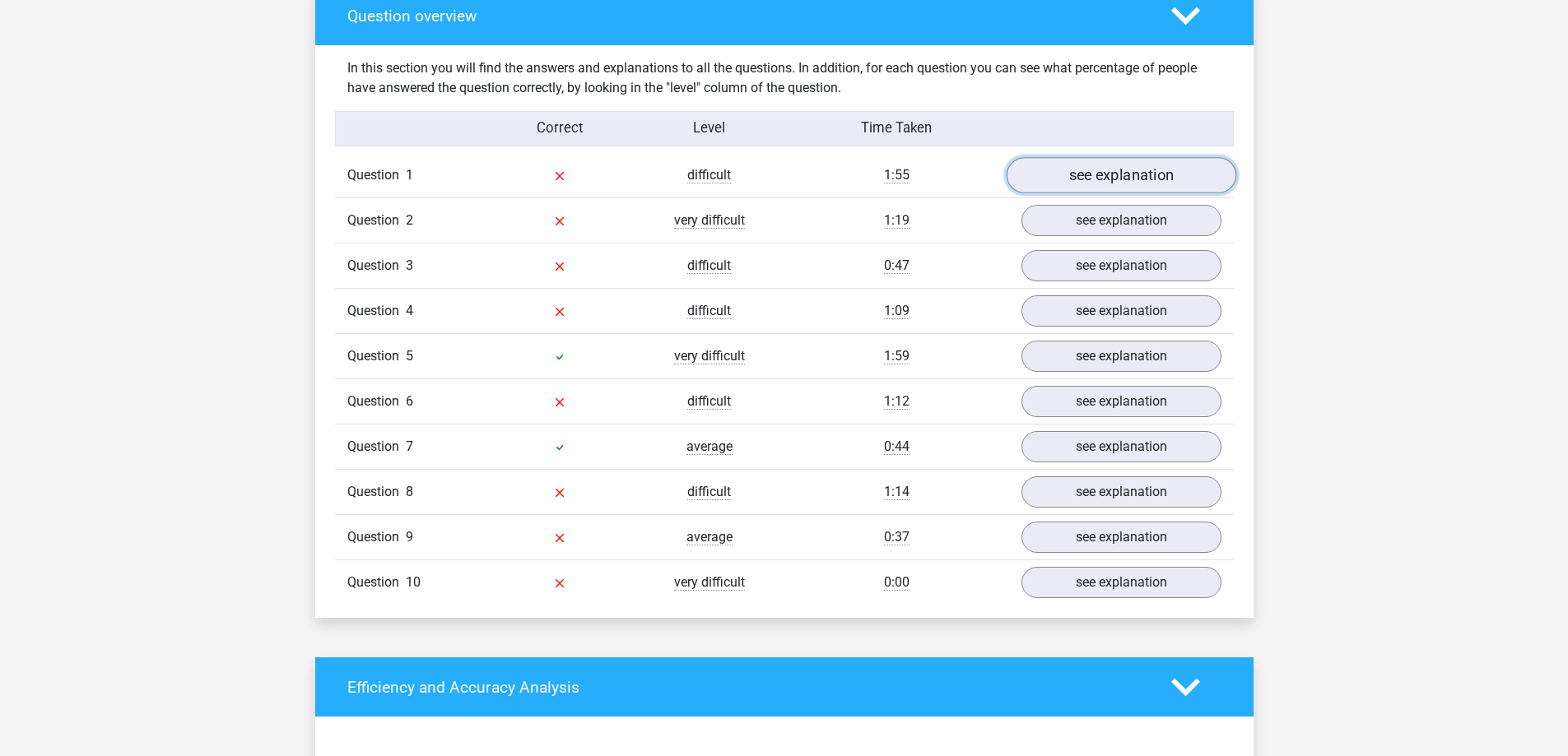
click at [1109, 180] on link "see explanation" at bounding box center [1121, 175] width 230 height 37
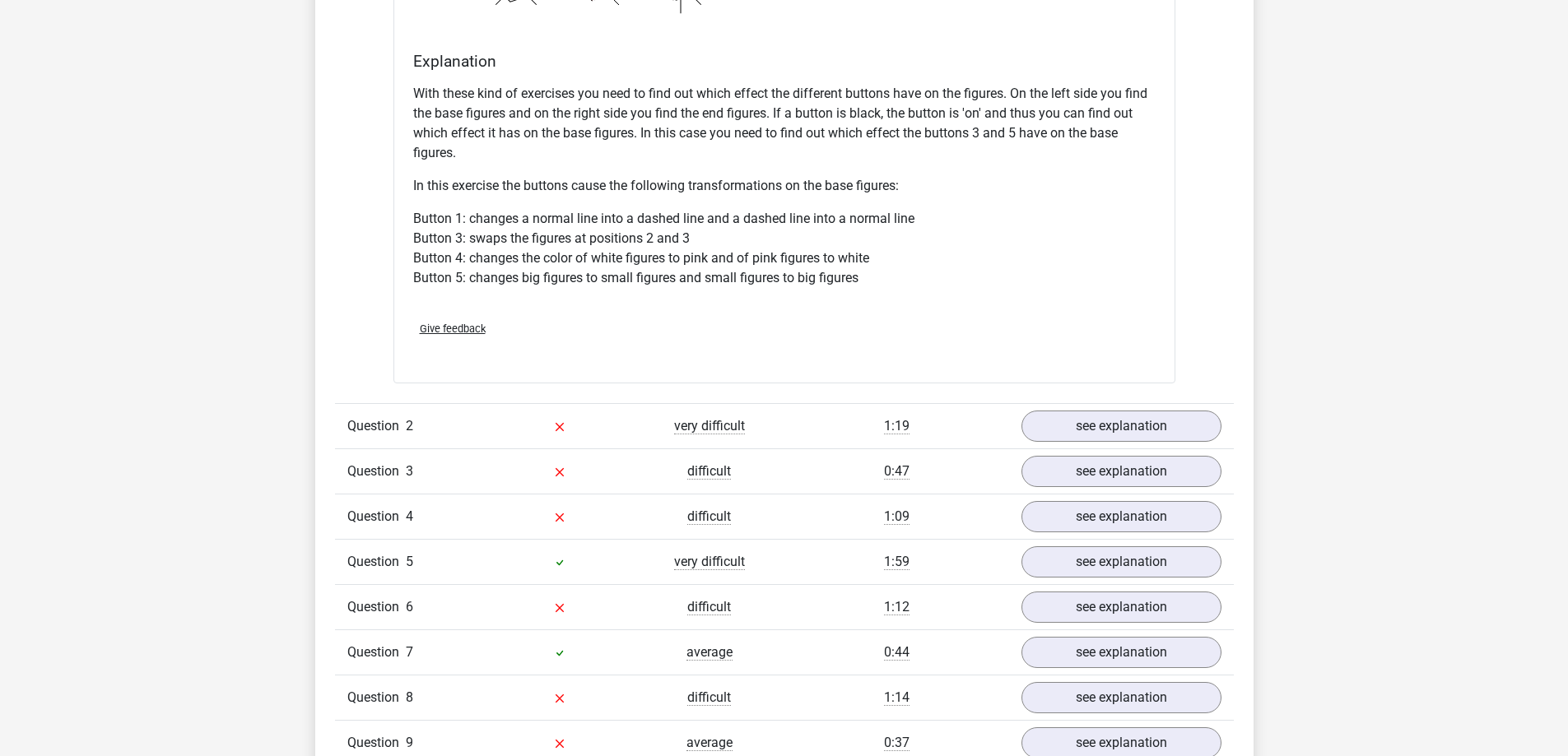
scroll to position [2221, 0]
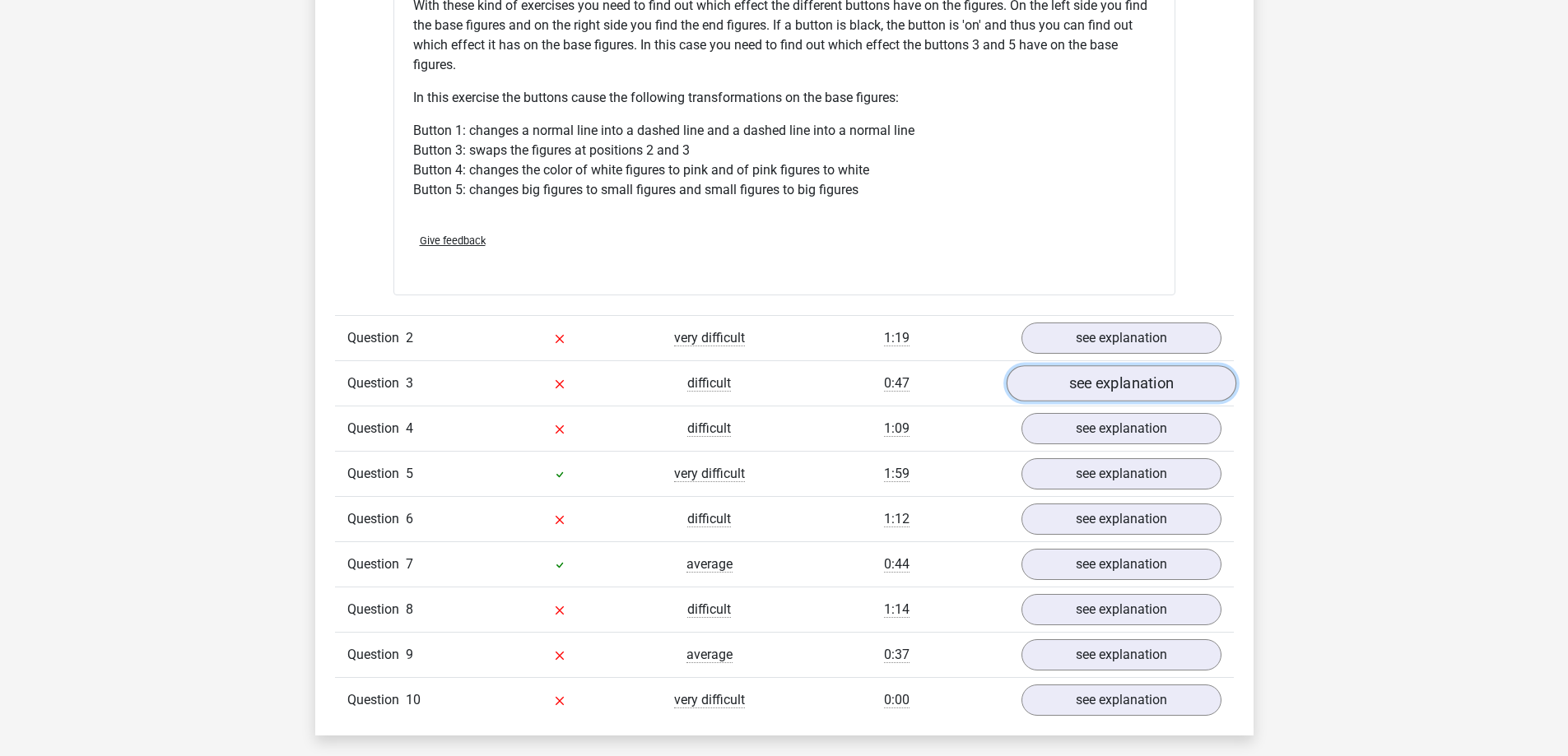
click at [1105, 376] on link "see explanation" at bounding box center [1121, 383] width 230 height 37
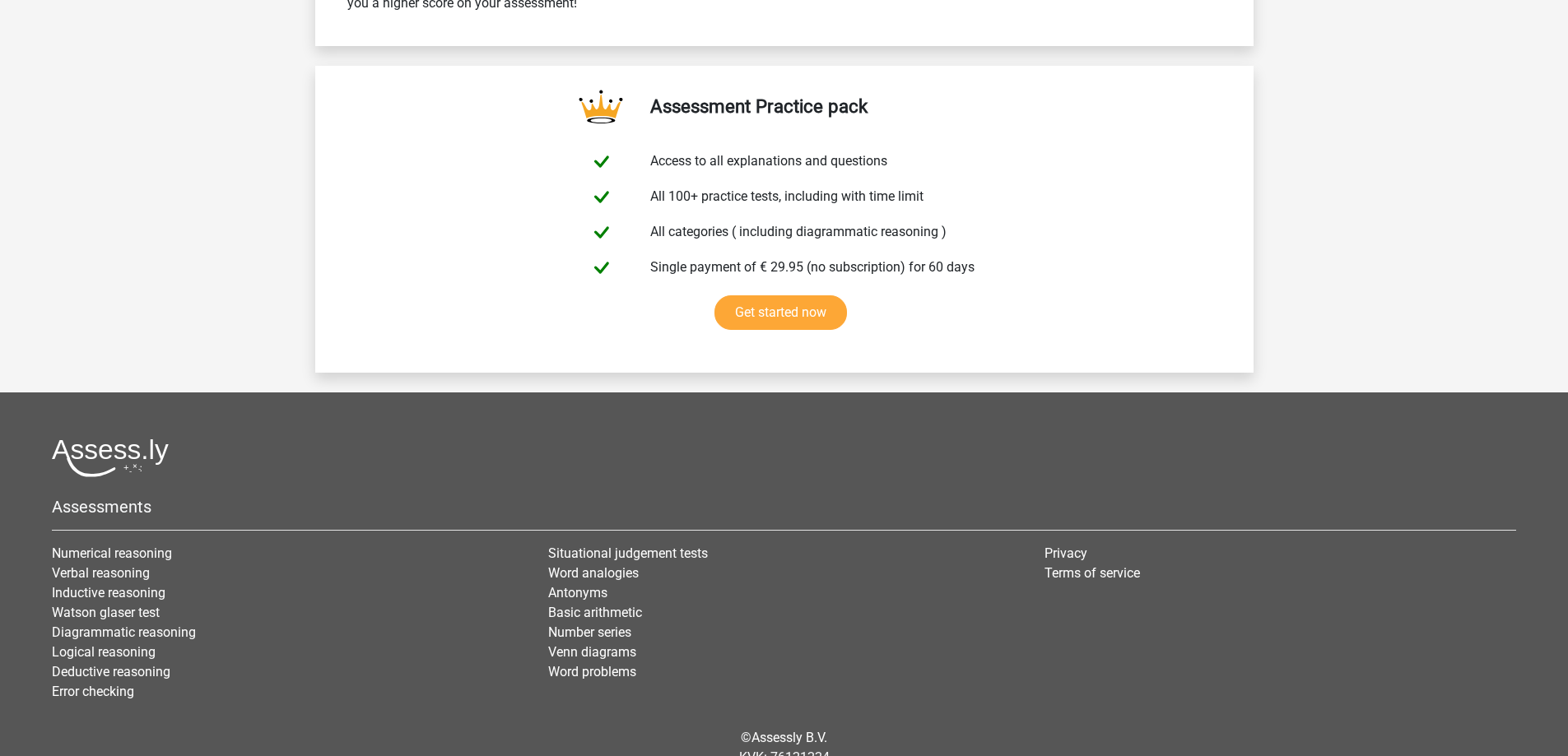
scroll to position [5254, 0]
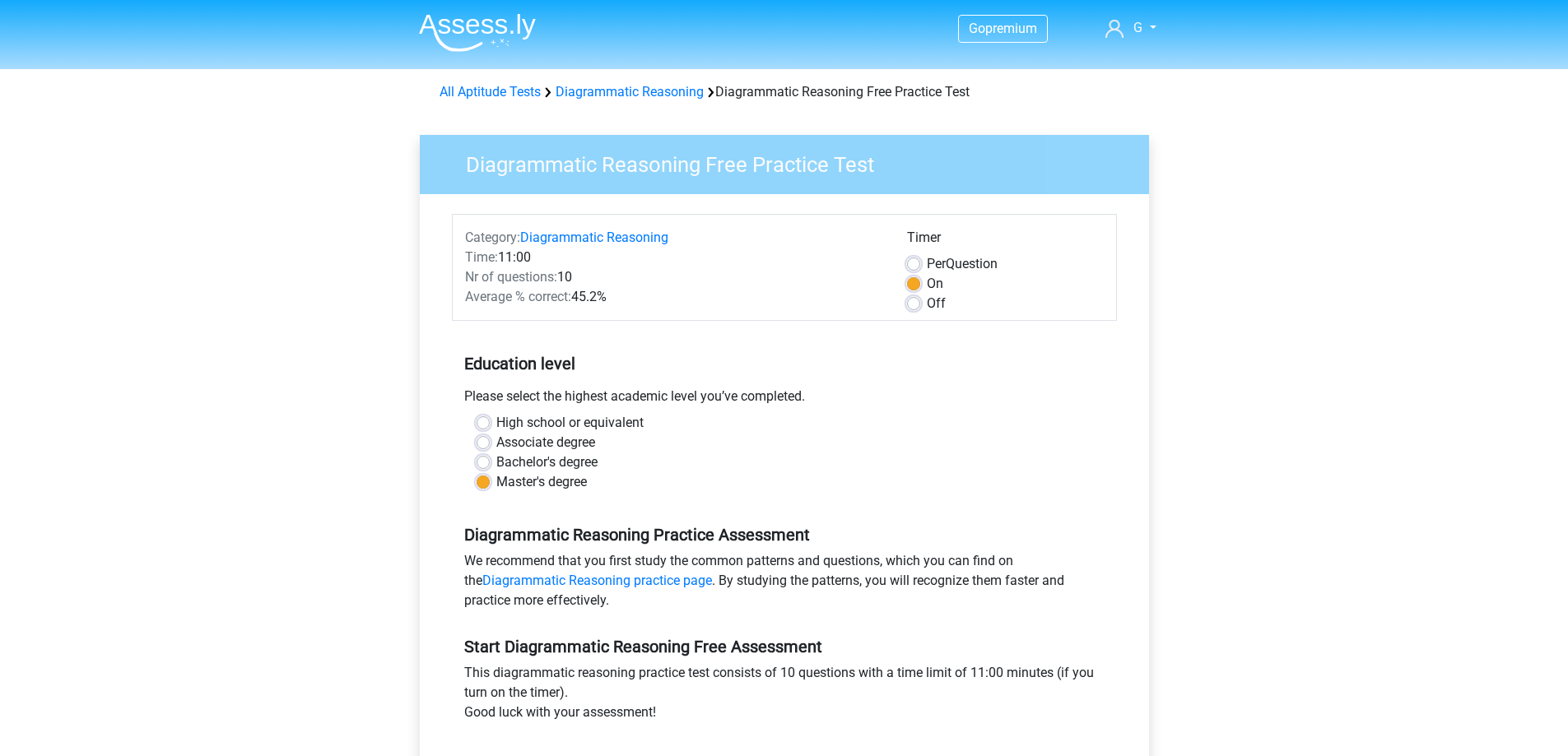
scroll to position [411, 0]
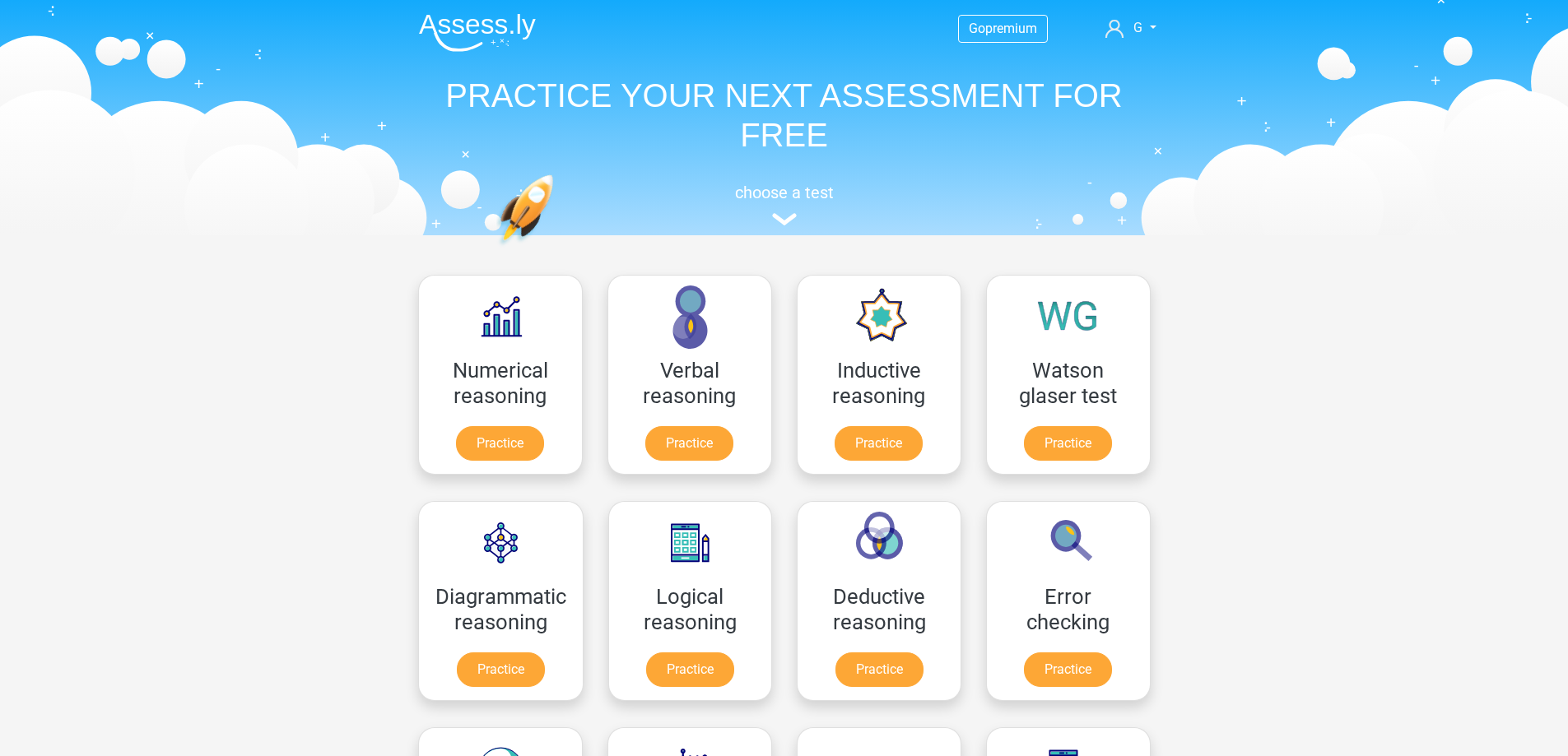
scroll to position [329, 0]
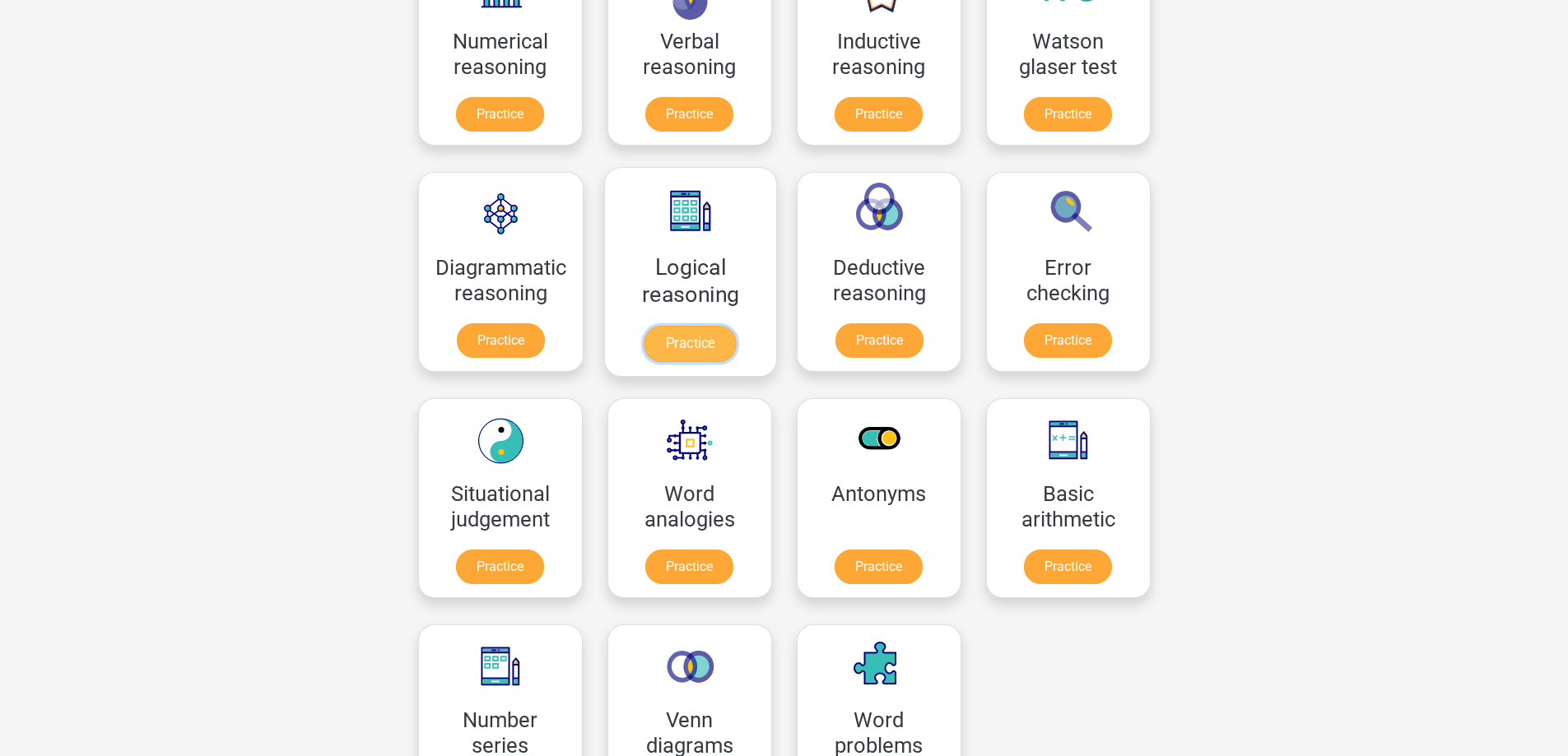
click at [718, 326] on link "Practice" at bounding box center [689, 344] width 92 height 37
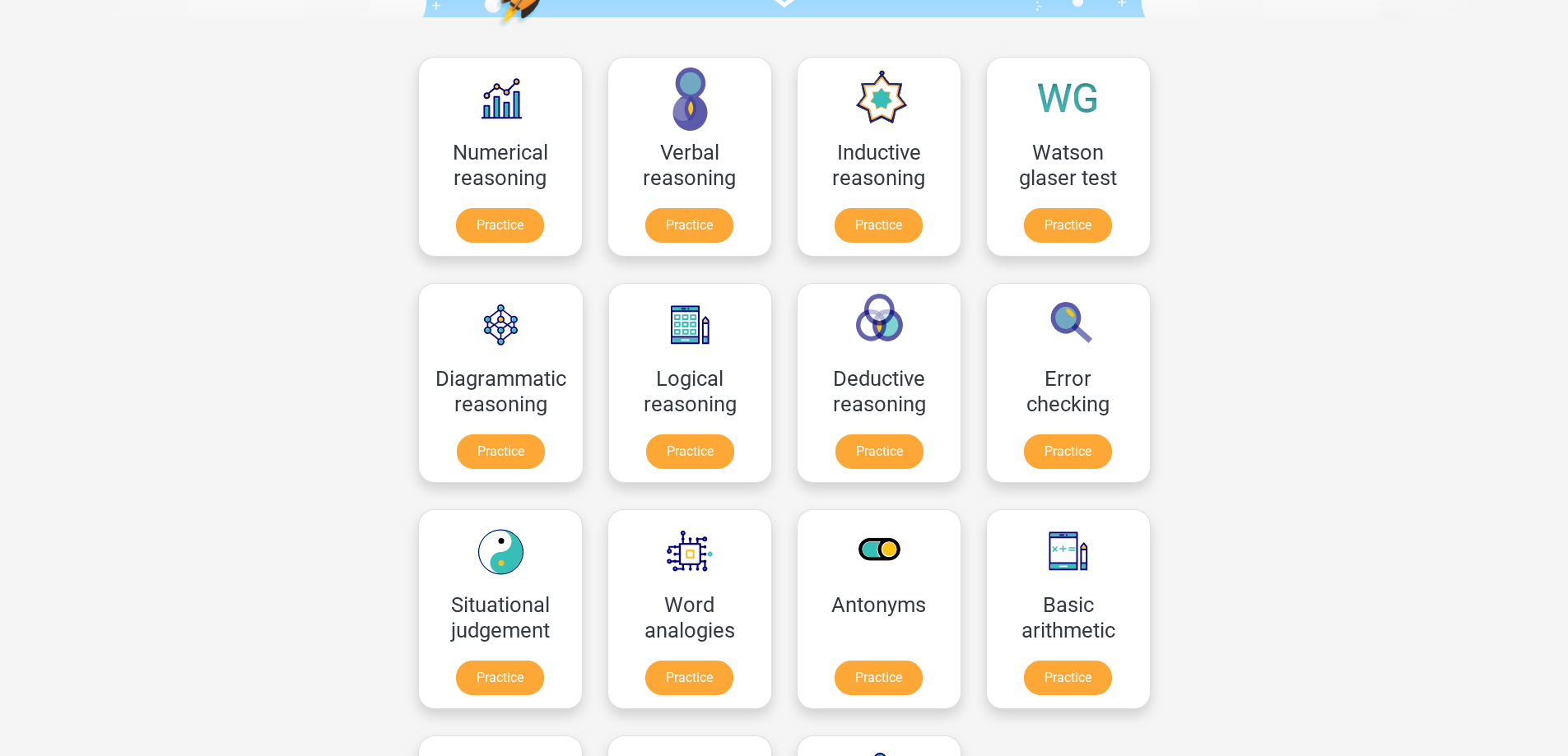
scroll to position [247, 0]
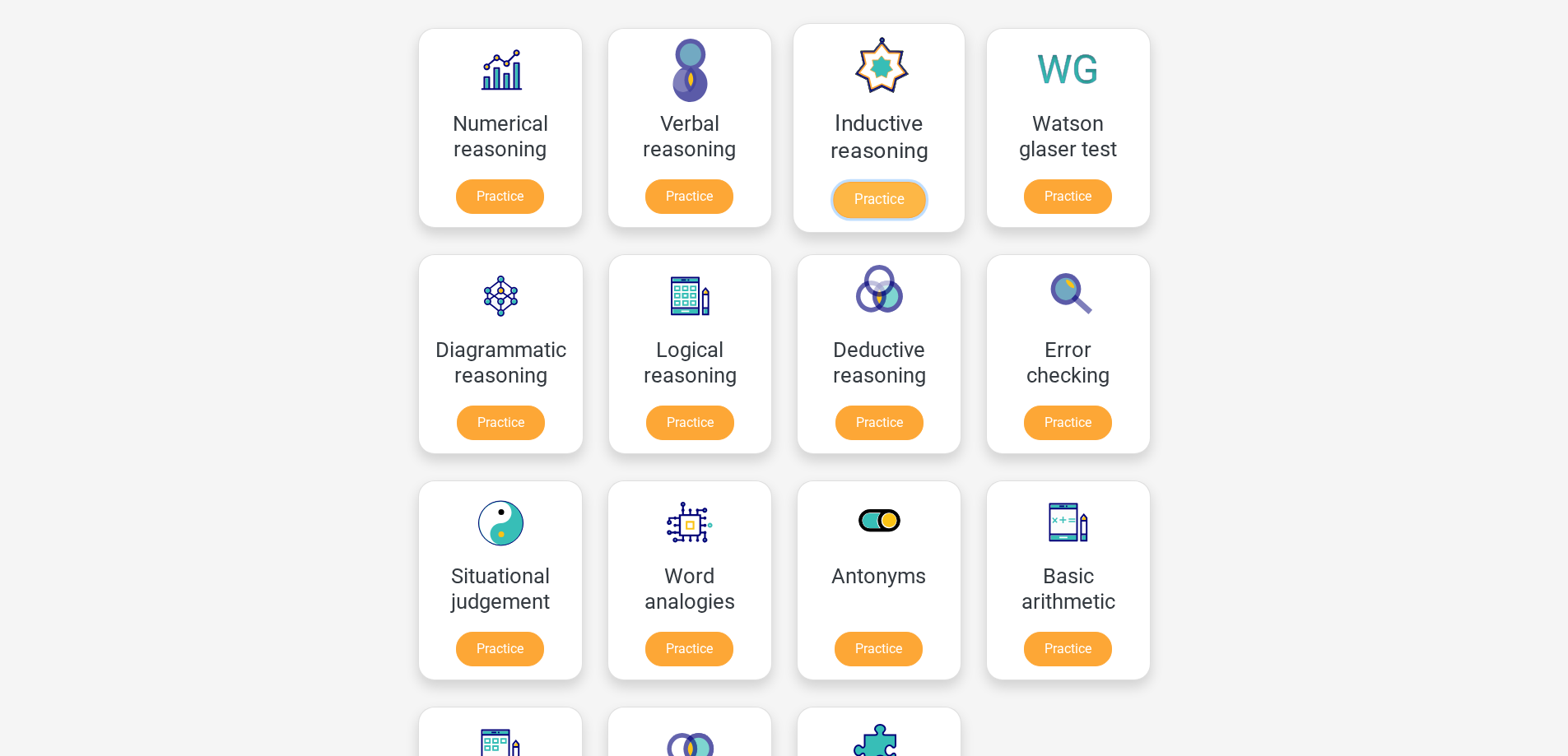
click at [871, 191] on link "Practice" at bounding box center [877, 200] width 92 height 37
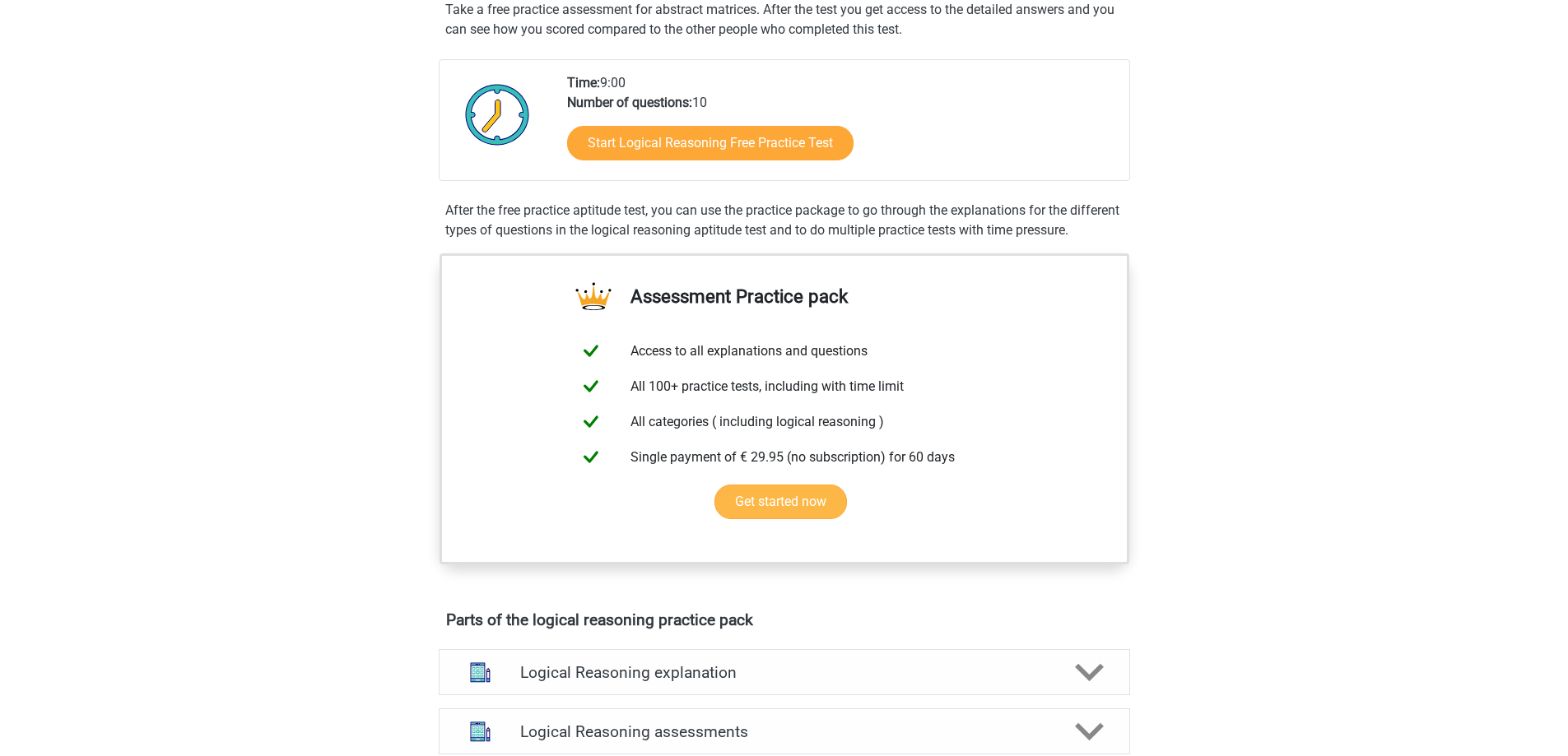
scroll to position [329, 0]
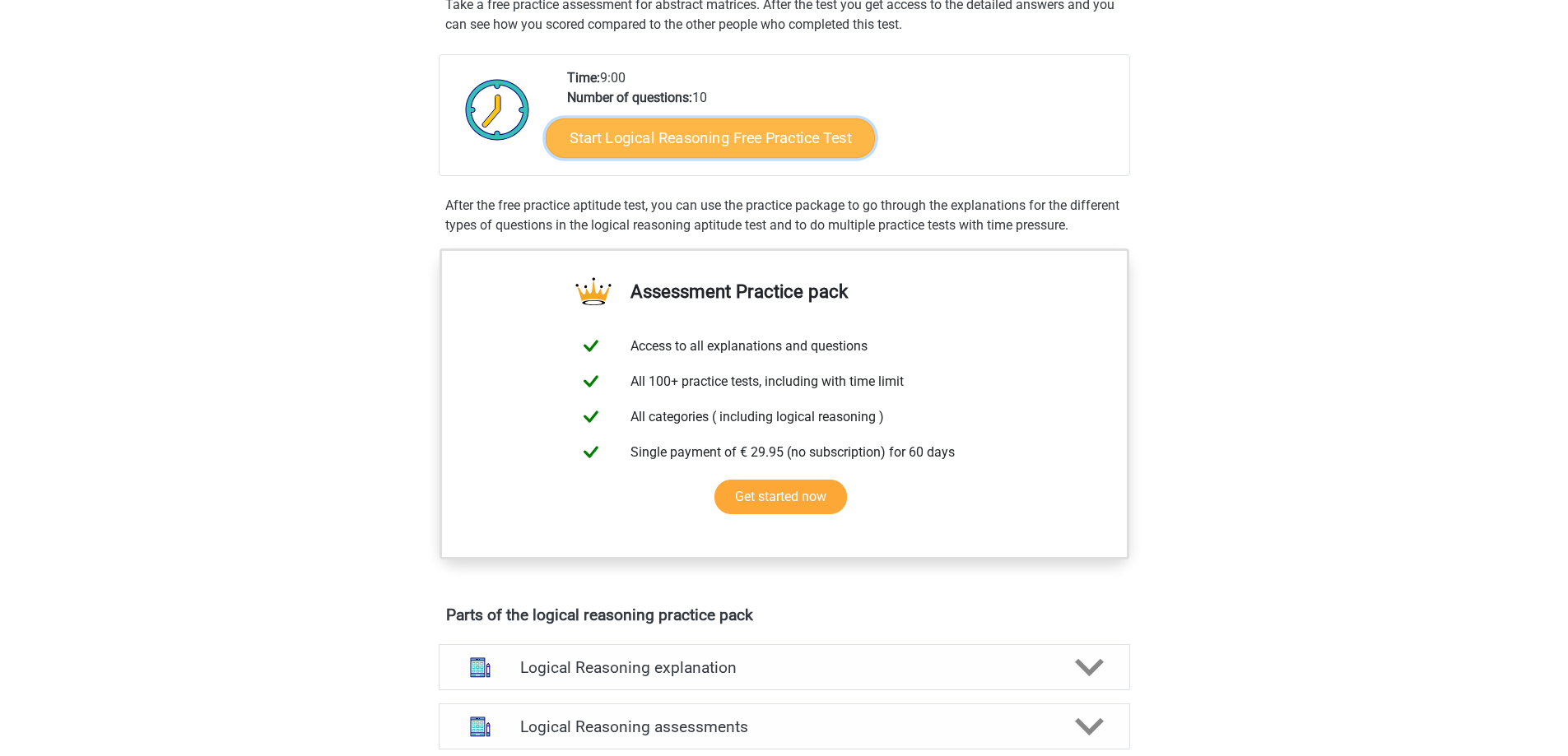
click at [718, 130] on link "Start Logical Reasoning Free Practice Test" at bounding box center [711, 138] width 329 height 40
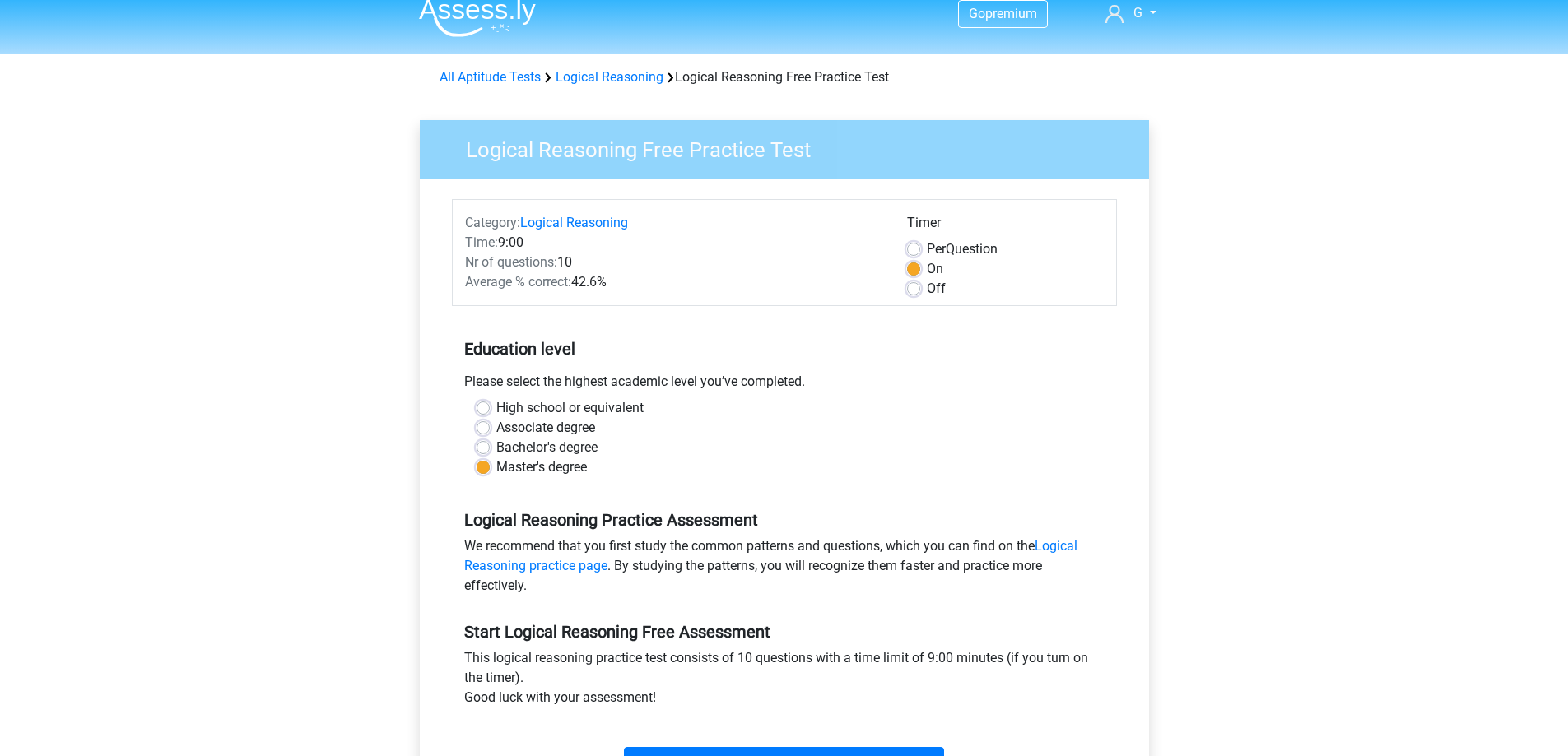
scroll to position [247, 0]
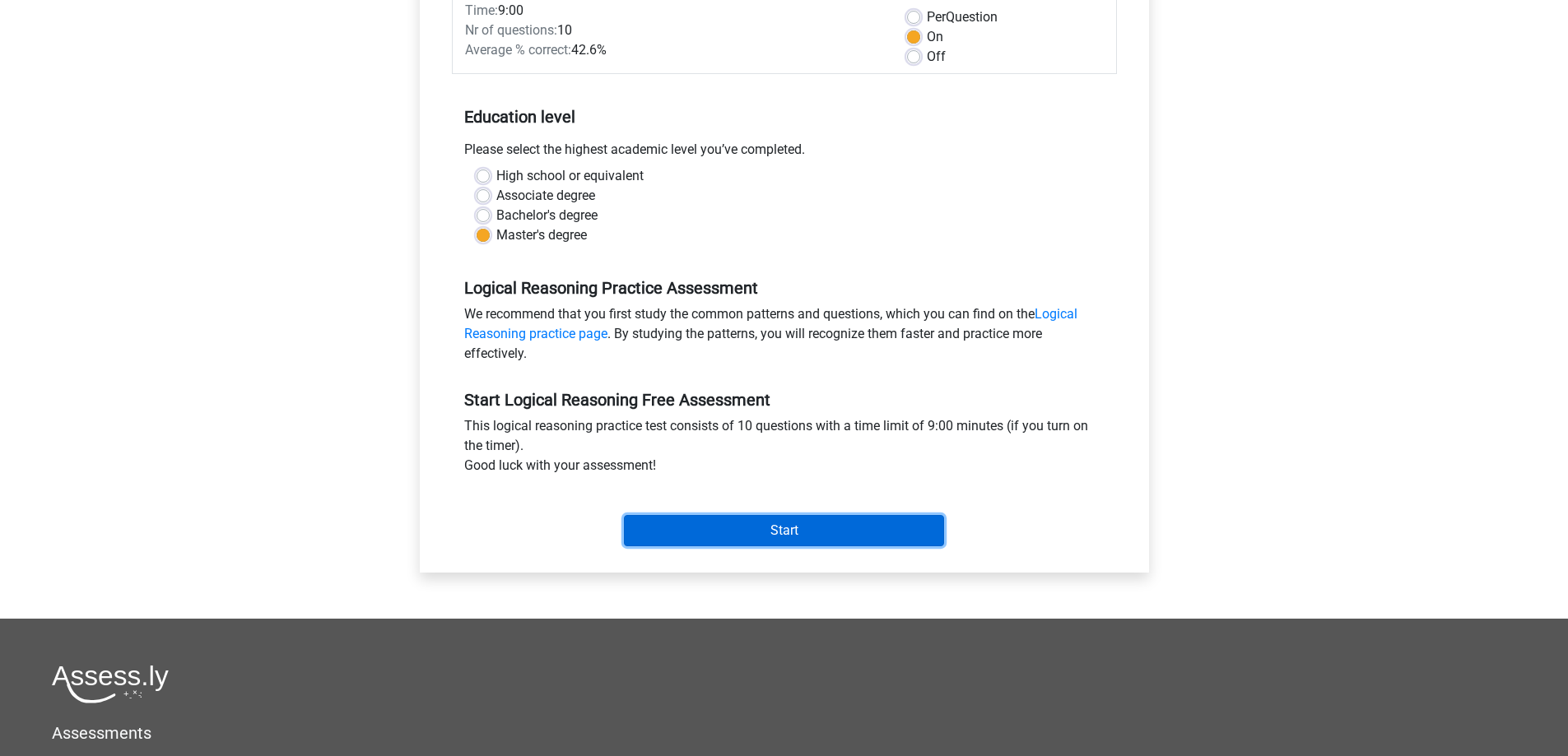
click at [797, 526] on input "Start" at bounding box center [783, 531] width 320 height 32
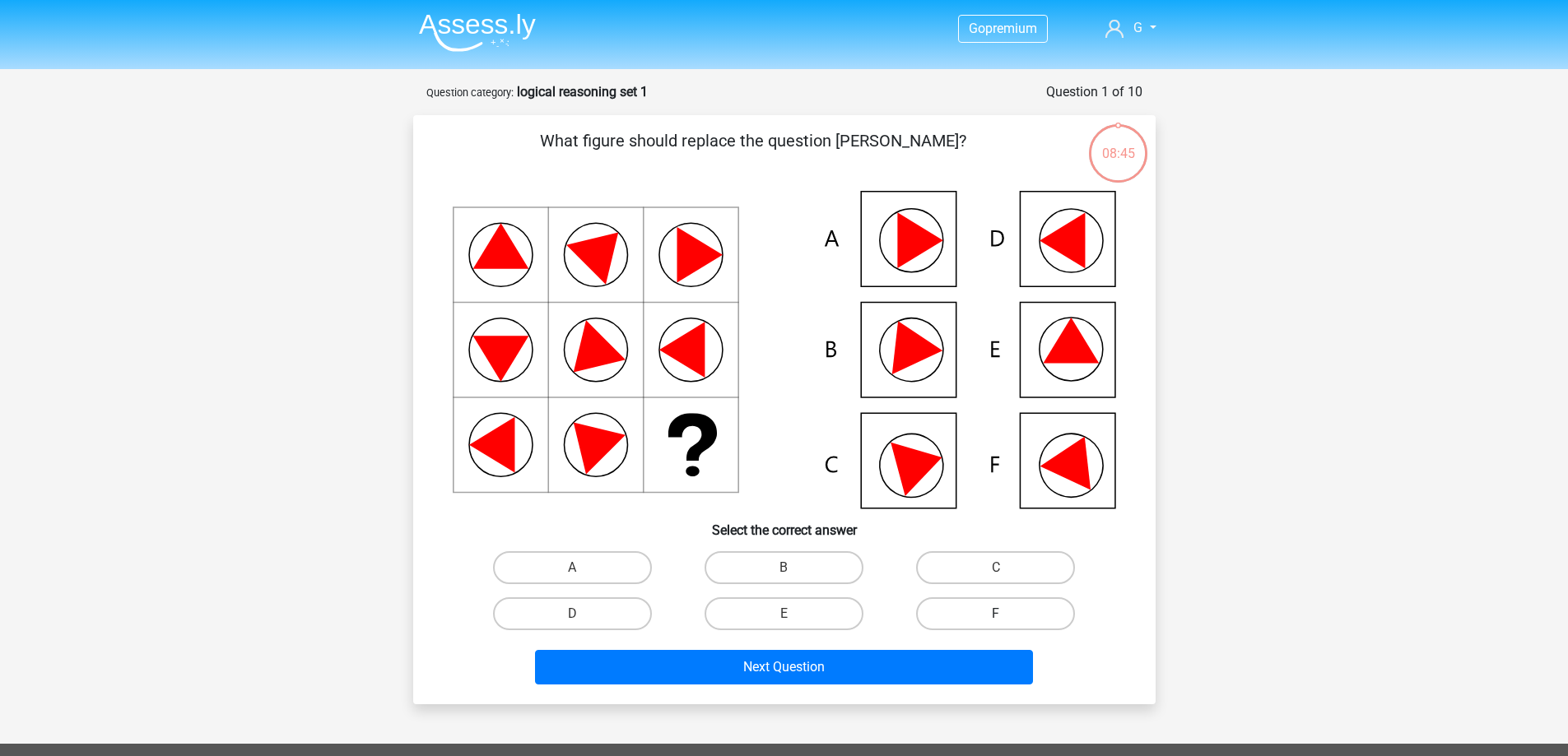
click at [1005, 610] on label "F" at bounding box center [995, 613] width 159 height 33
click at [1005, 613] on input "F" at bounding box center [1001, 618] width 11 height 11
radio input "true"
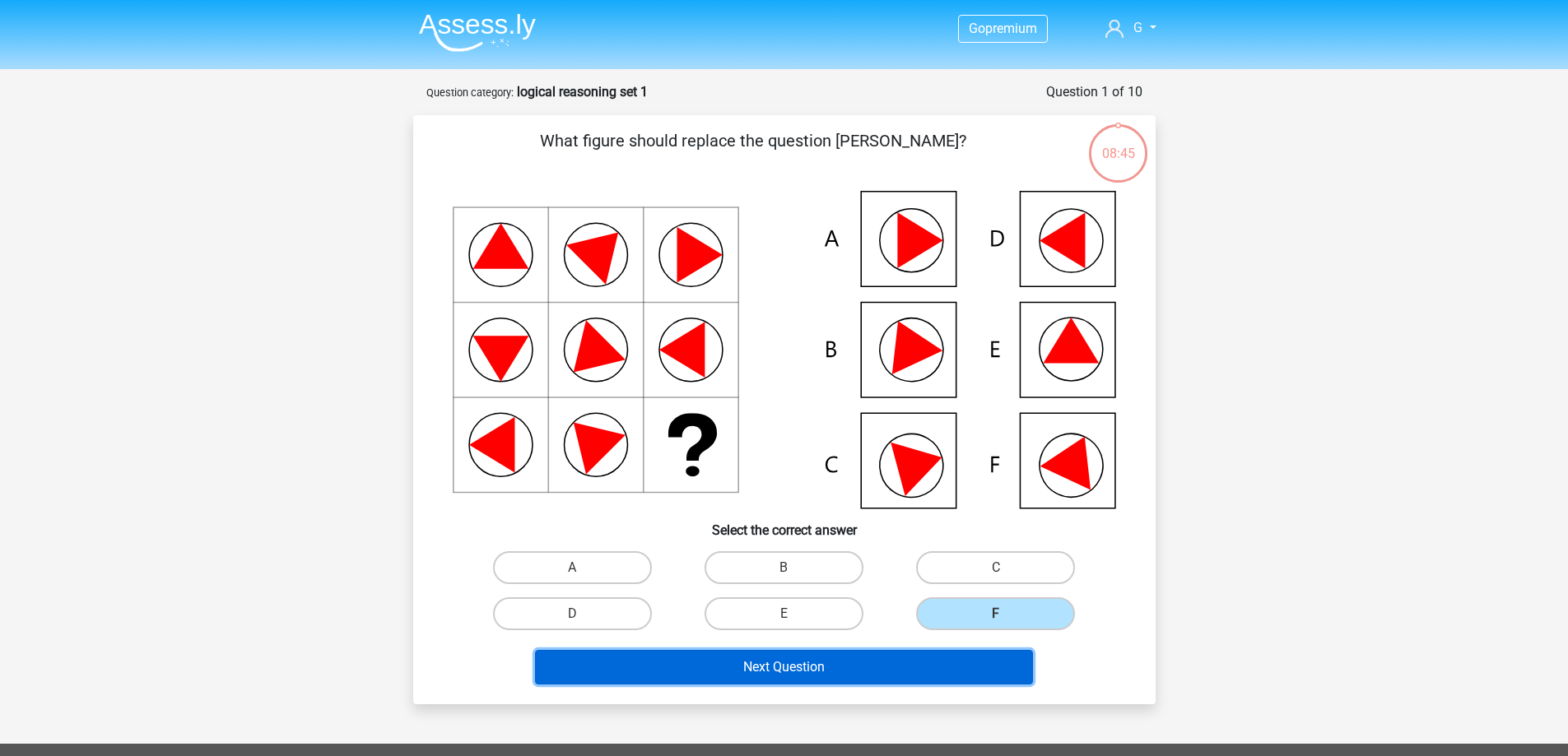
click at [874, 660] on button "Next Question" at bounding box center [784, 667] width 498 height 35
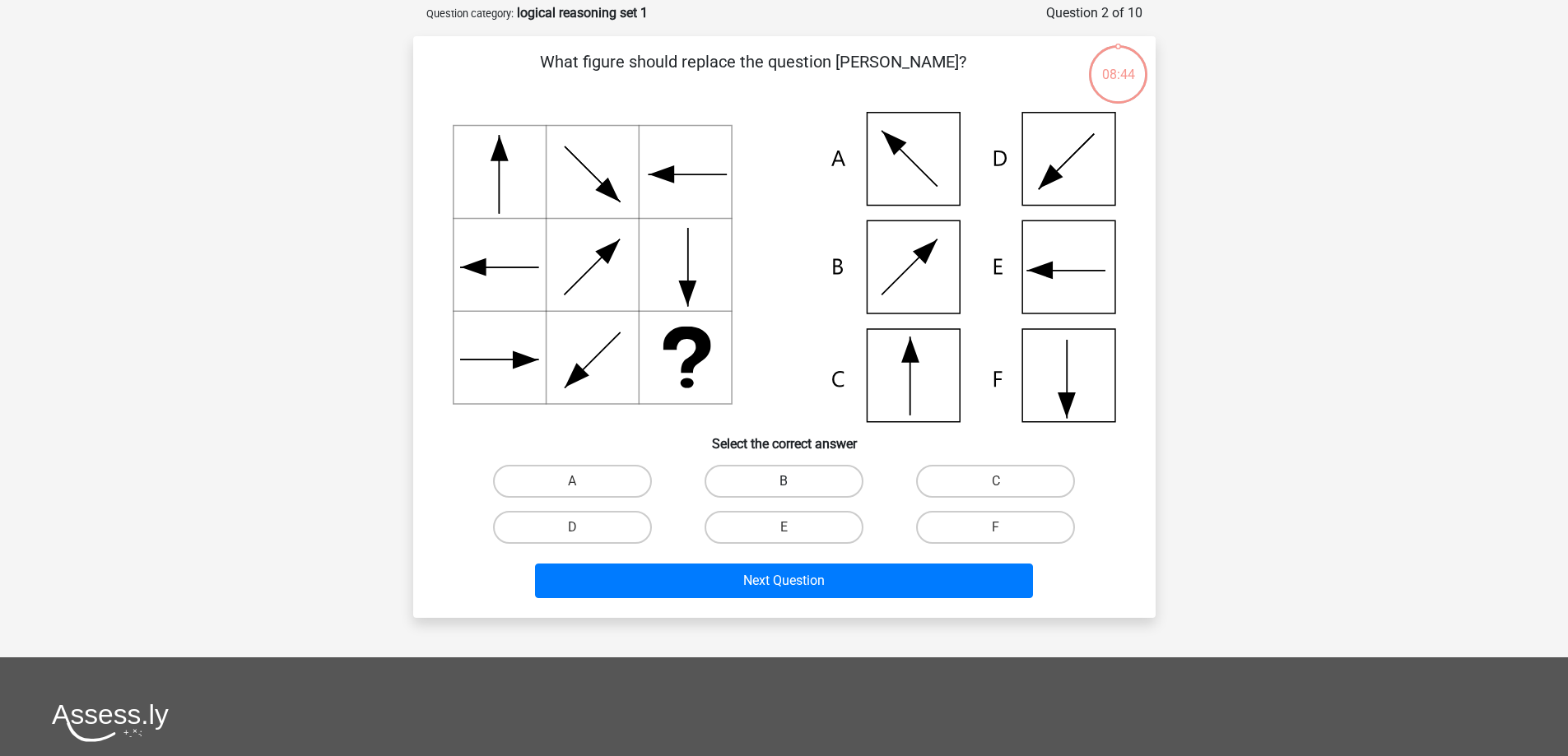
scroll to position [82, 0]
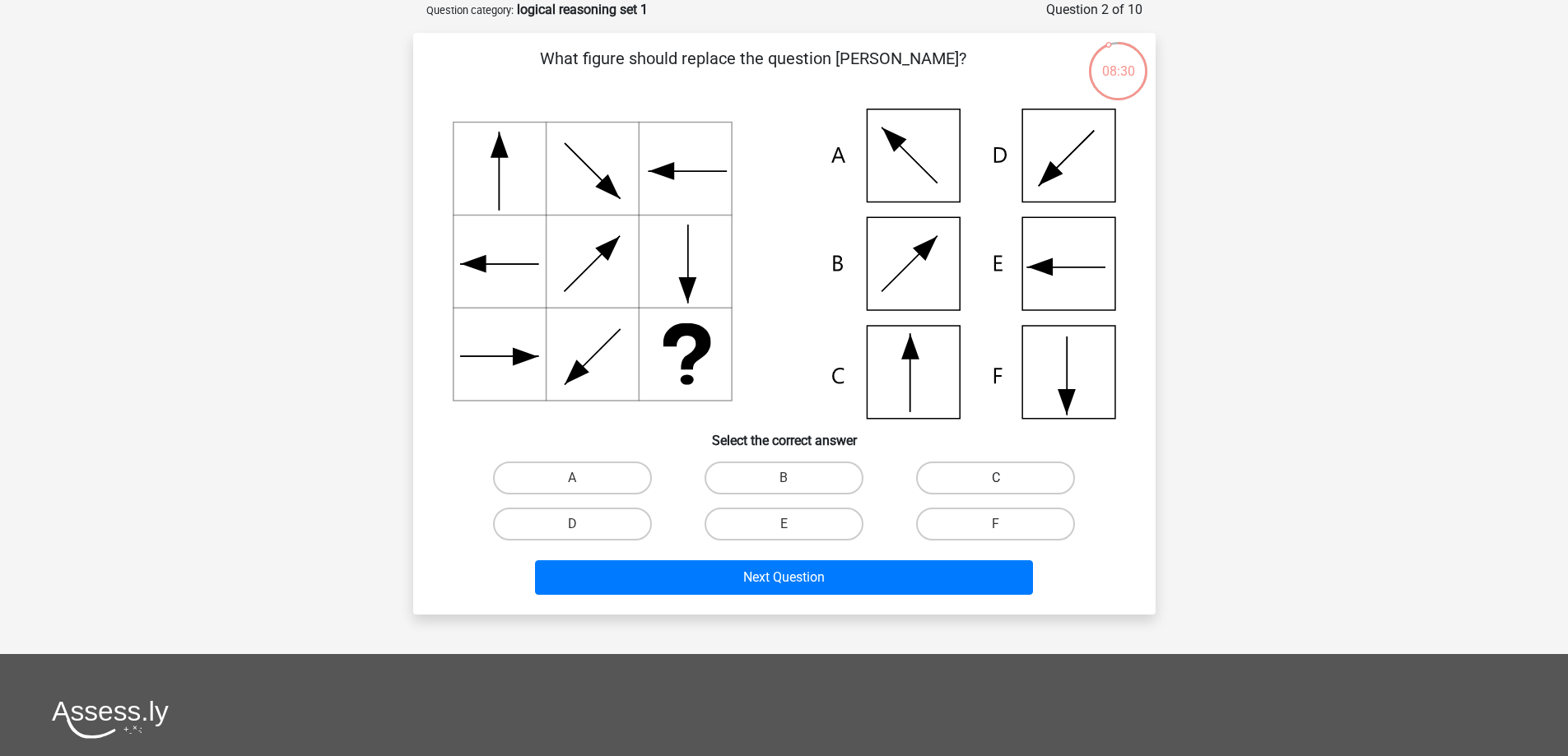
click at [1007, 473] on label "C" at bounding box center [995, 478] width 159 height 33
click at [1007, 478] on input "C" at bounding box center [1001, 483] width 11 height 11
radio input "true"
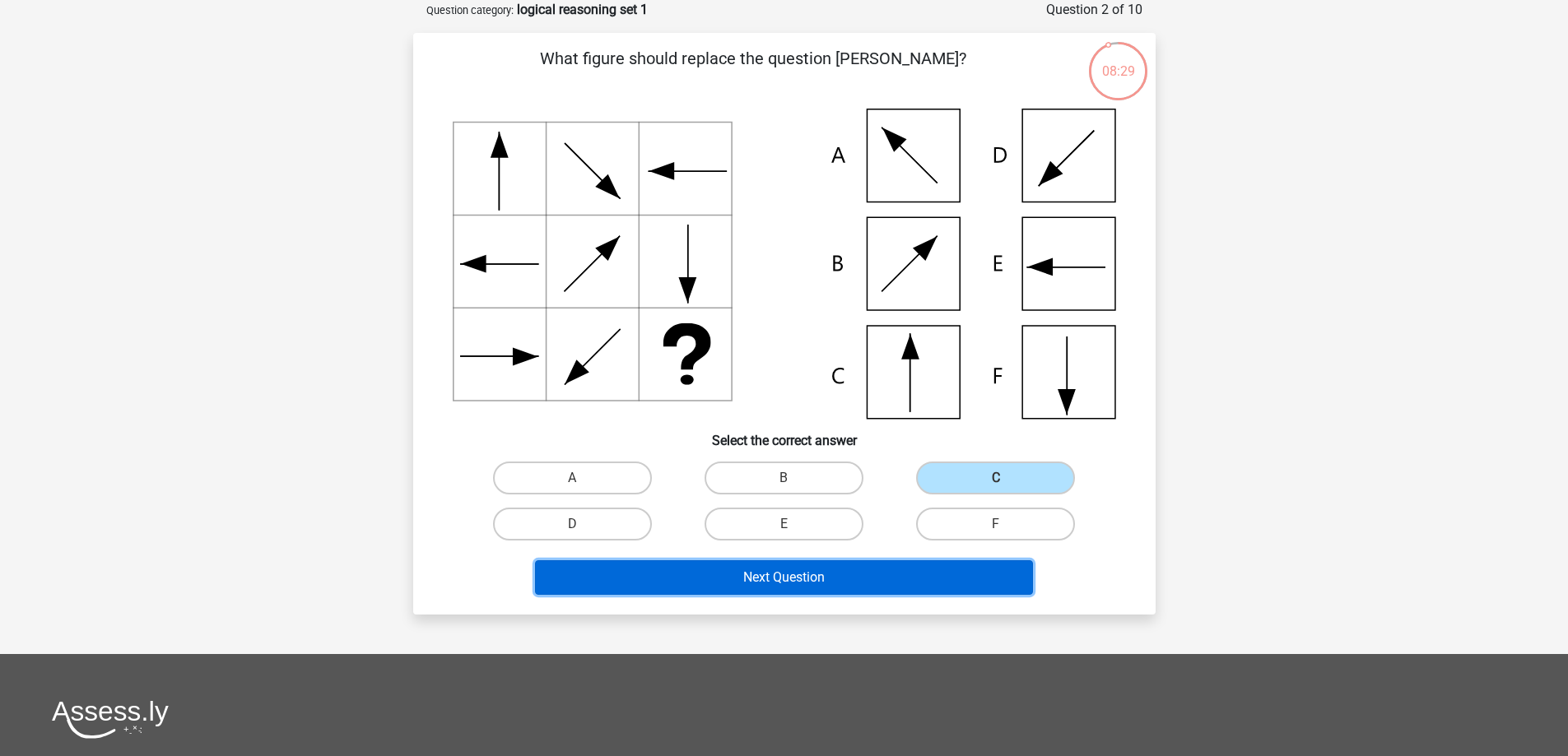
click at [833, 583] on button "Next Question" at bounding box center [784, 577] width 498 height 35
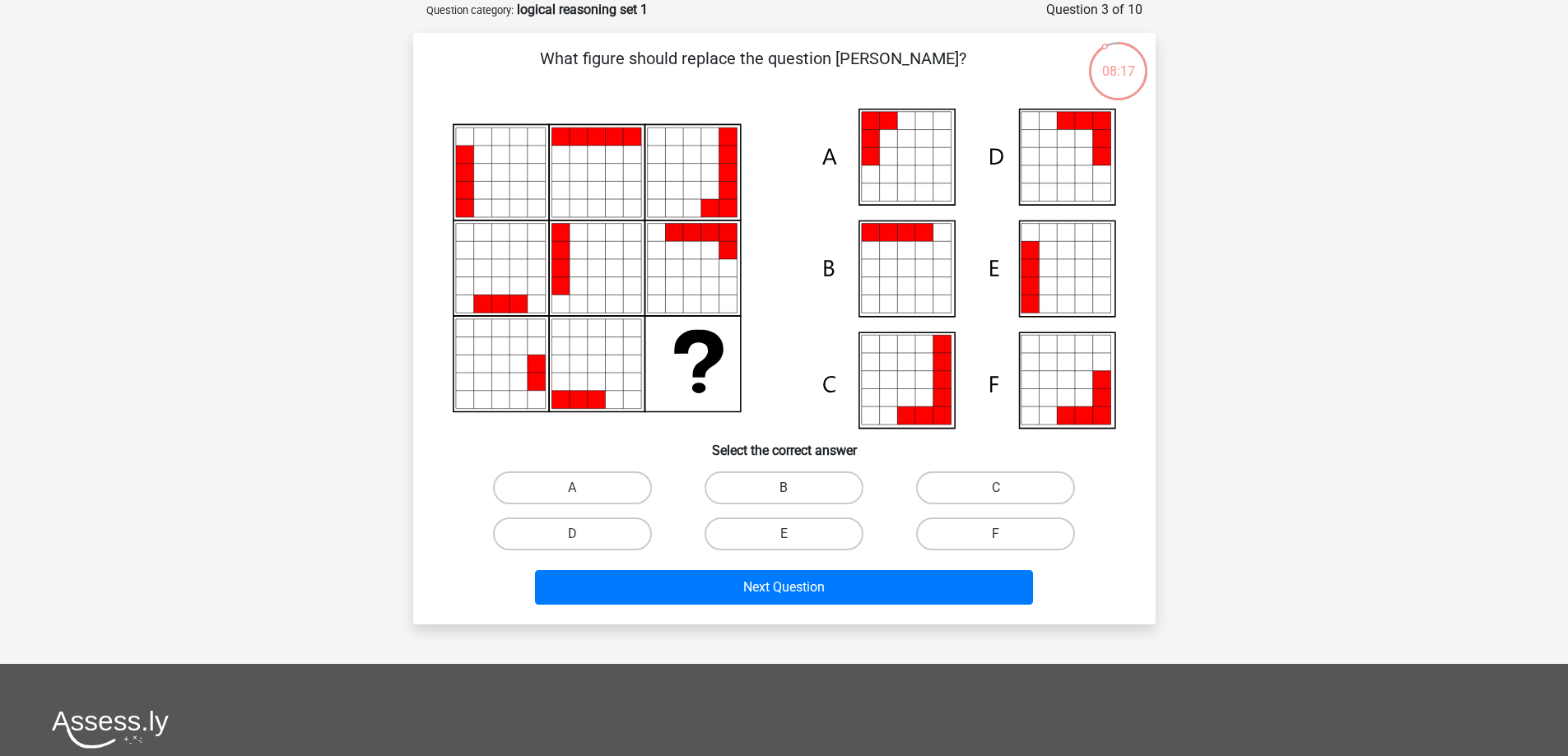
click at [895, 158] on icon at bounding box center [888, 157] width 18 height 18
click at [603, 484] on label "A" at bounding box center [572, 487] width 159 height 33
click at [583, 487] on input "A" at bounding box center [577, 492] width 11 height 11
radio input "true"
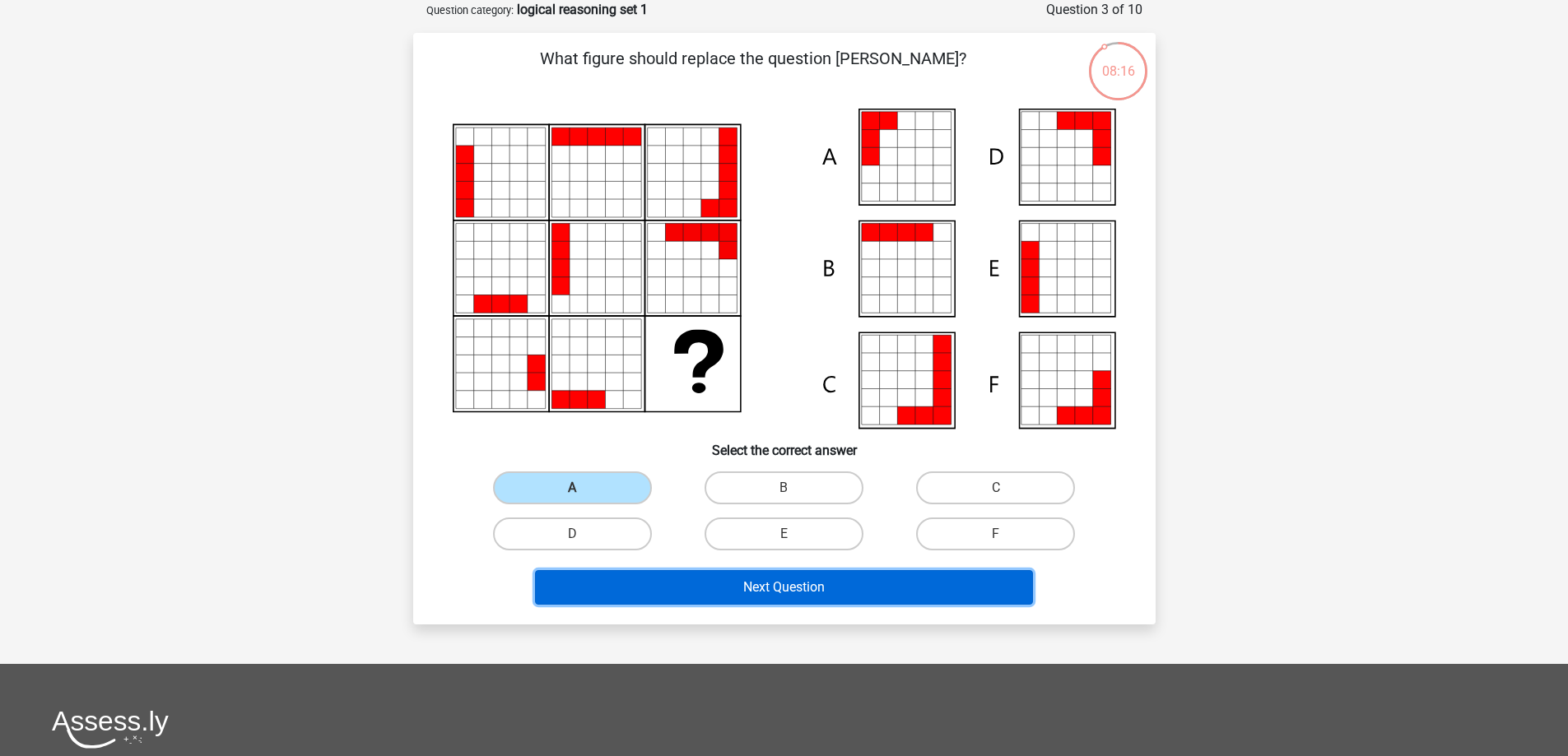
click at [721, 584] on button "Next Question" at bounding box center [784, 587] width 498 height 35
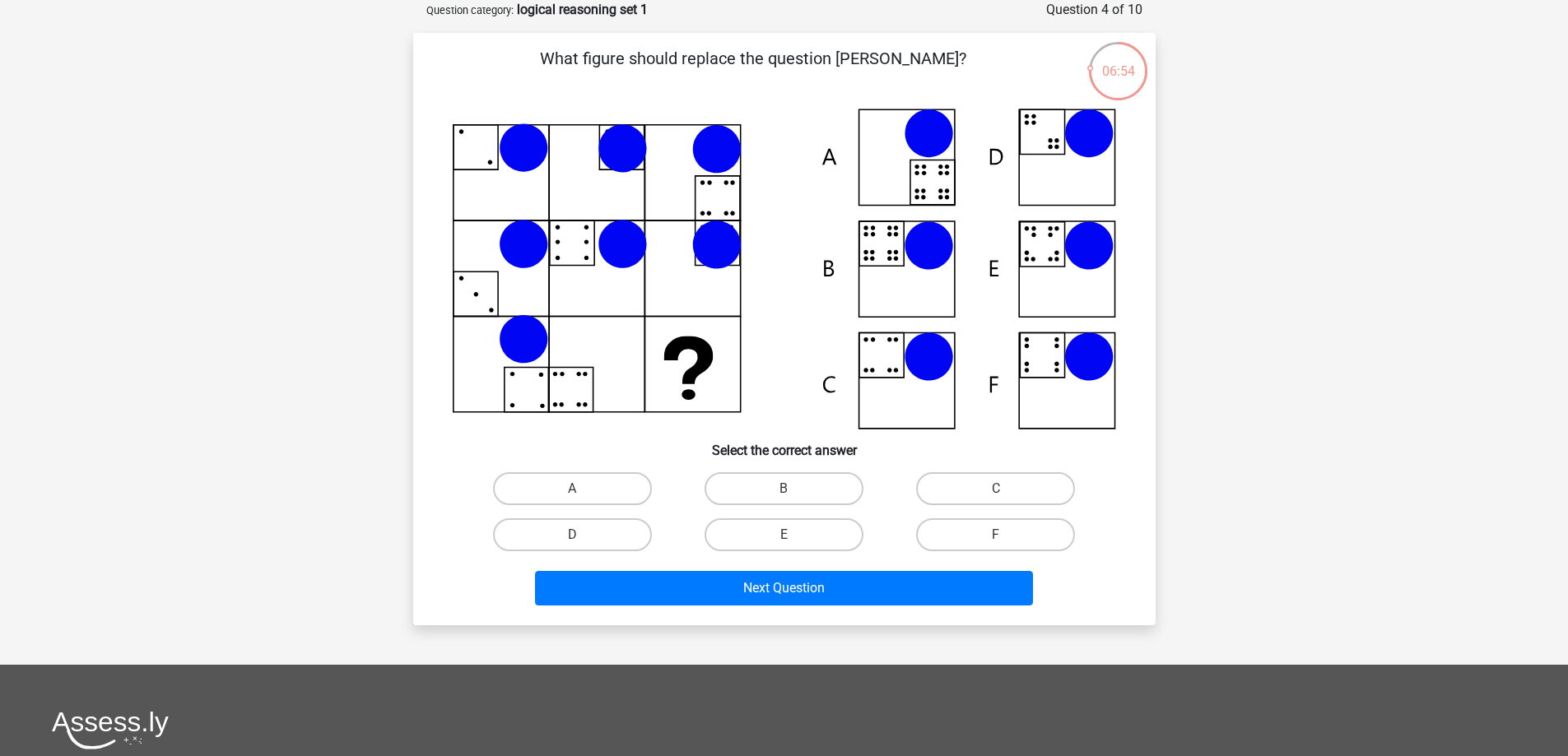
click at [667, 327] on icon at bounding box center [784, 270] width 663 height 321
click at [897, 250] on icon at bounding box center [784, 270] width 663 height 321
click at [783, 483] on label "B" at bounding box center [784, 488] width 159 height 33
click at [783, 488] on input "B" at bounding box center [788, 493] width 11 height 11
radio input "true"
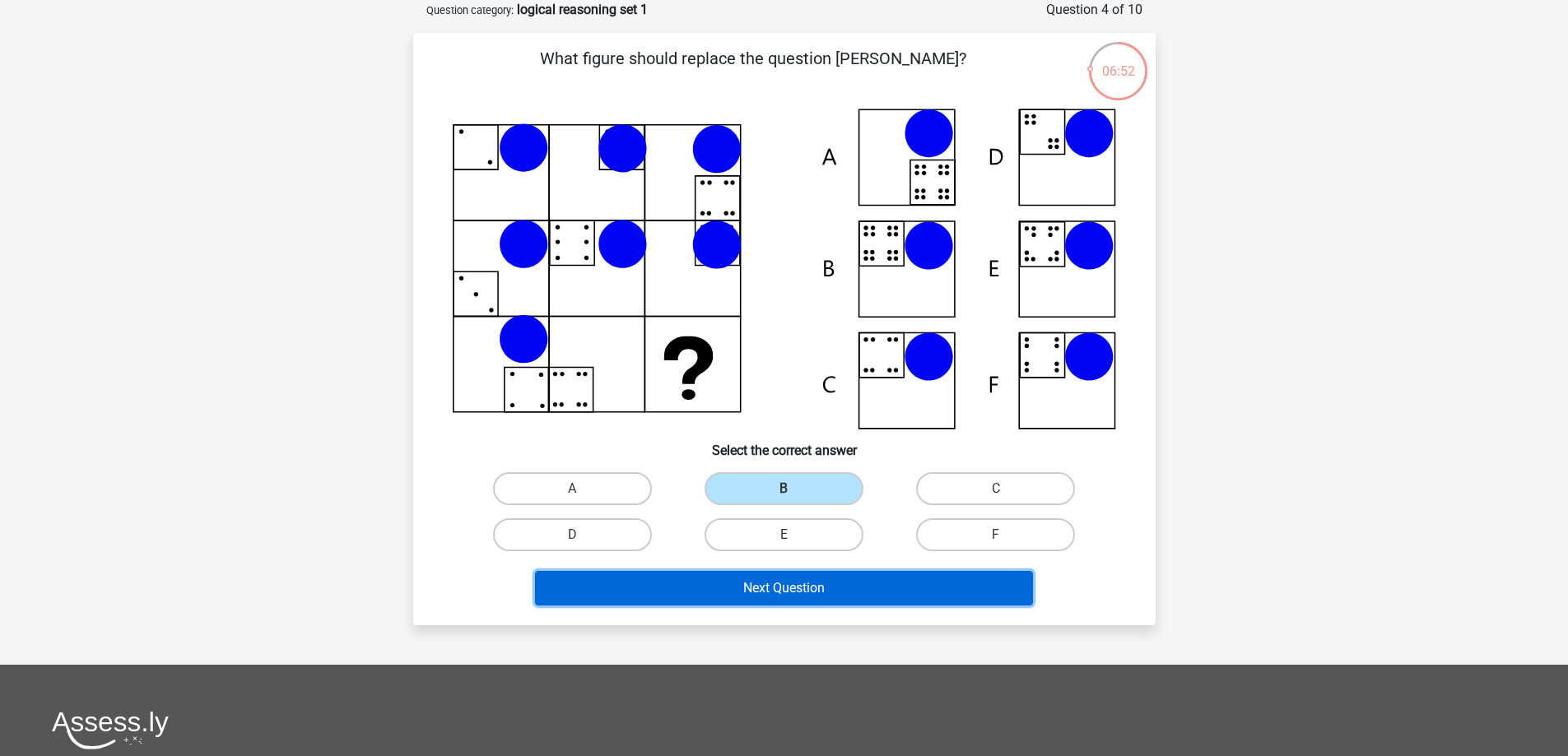
click at [776, 593] on button "Next Question" at bounding box center [784, 588] width 498 height 35
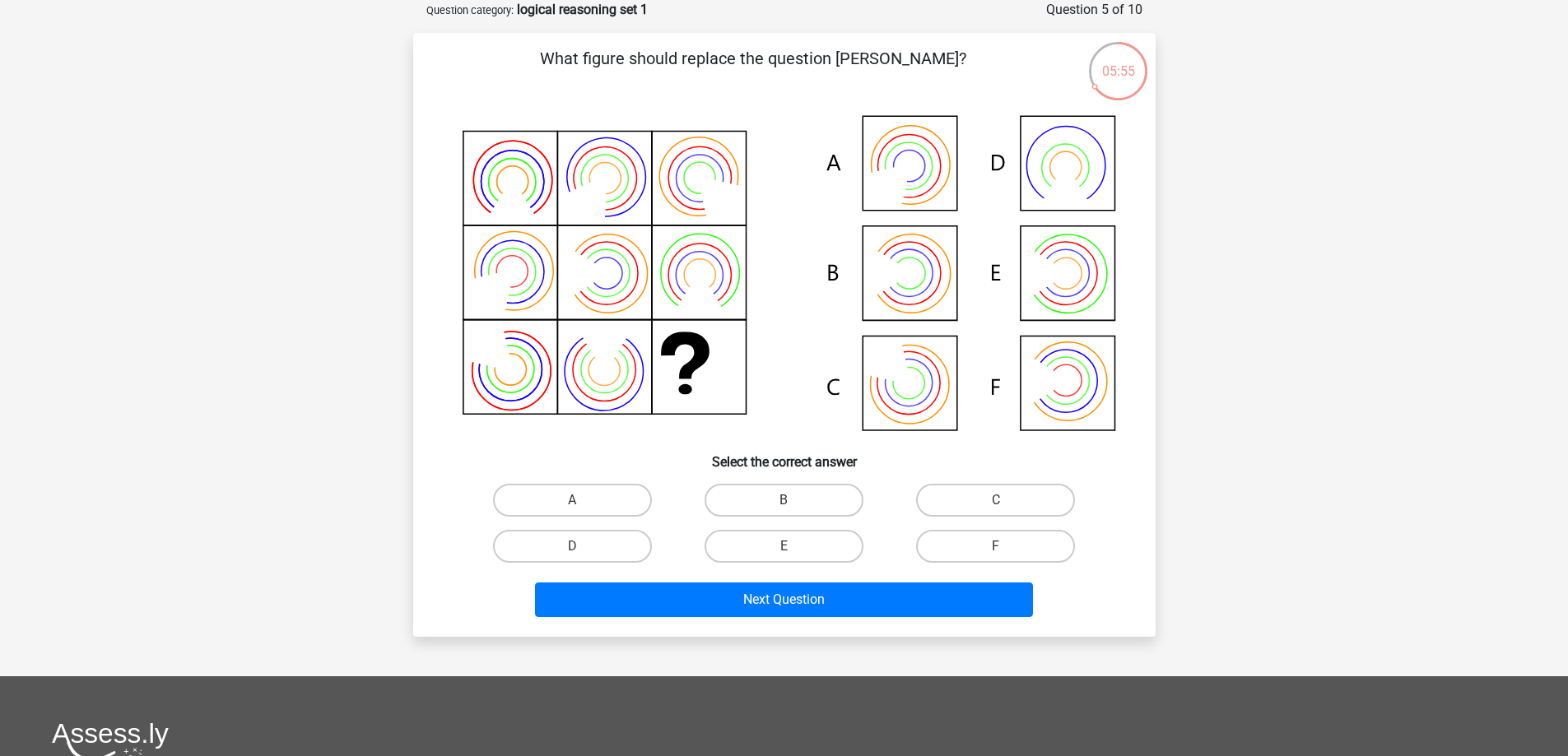
click at [785, 500] on input "B" at bounding box center [788, 505] width 11 height 11
radio input "true"
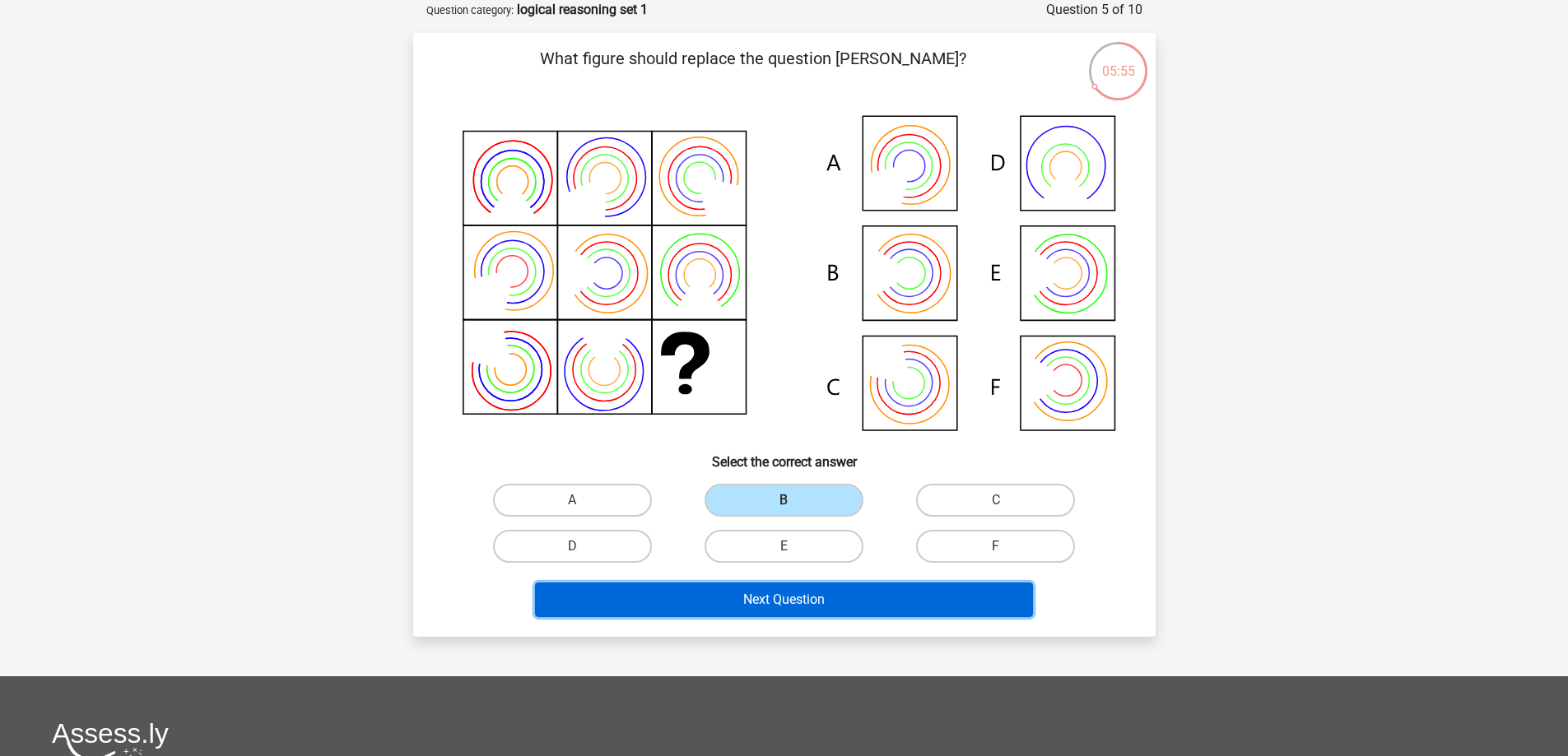
click at [802, 601] on button "Next Question" at bounding box center [784, 599] width 498 height 35
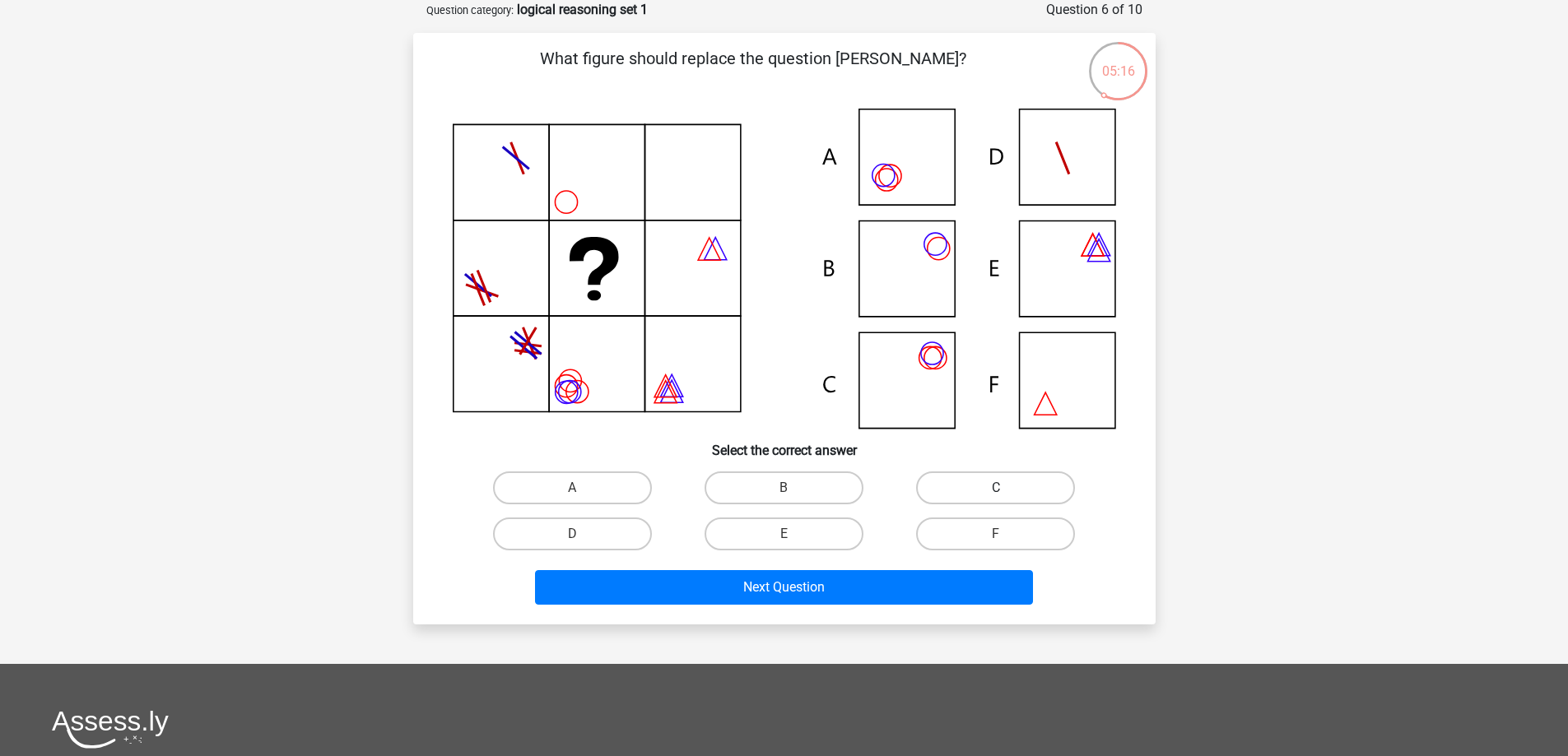
click at [1041, 488] on label "C" at bounding box center [995, 487] width 159 height 33
click at [1007, 488] on input "C" at bounding box center [1001, 492] width 11 height 11
radio input "true"
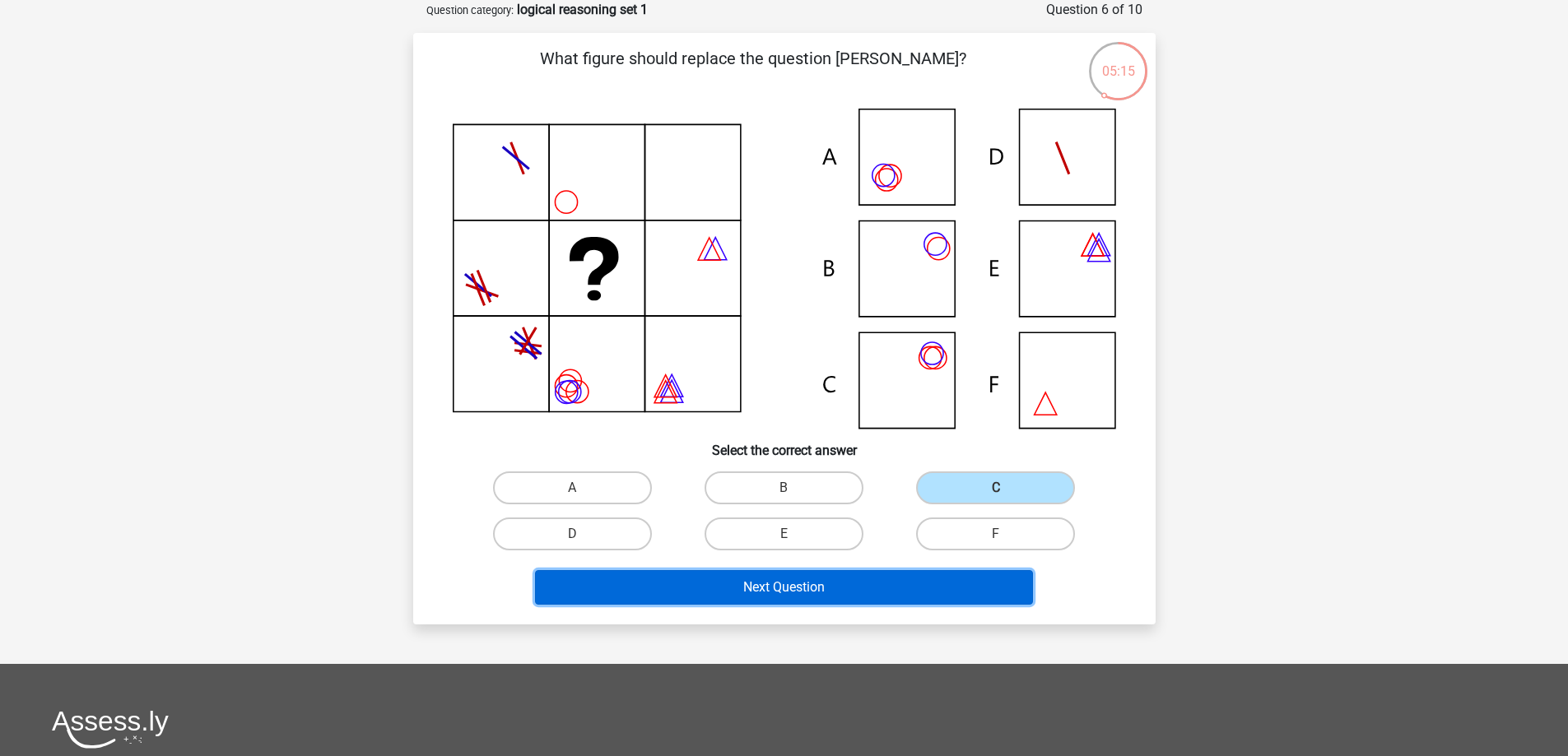
click at [827, 584] on button "Next Question" at bounding box center [784, 587] width 498 height 35
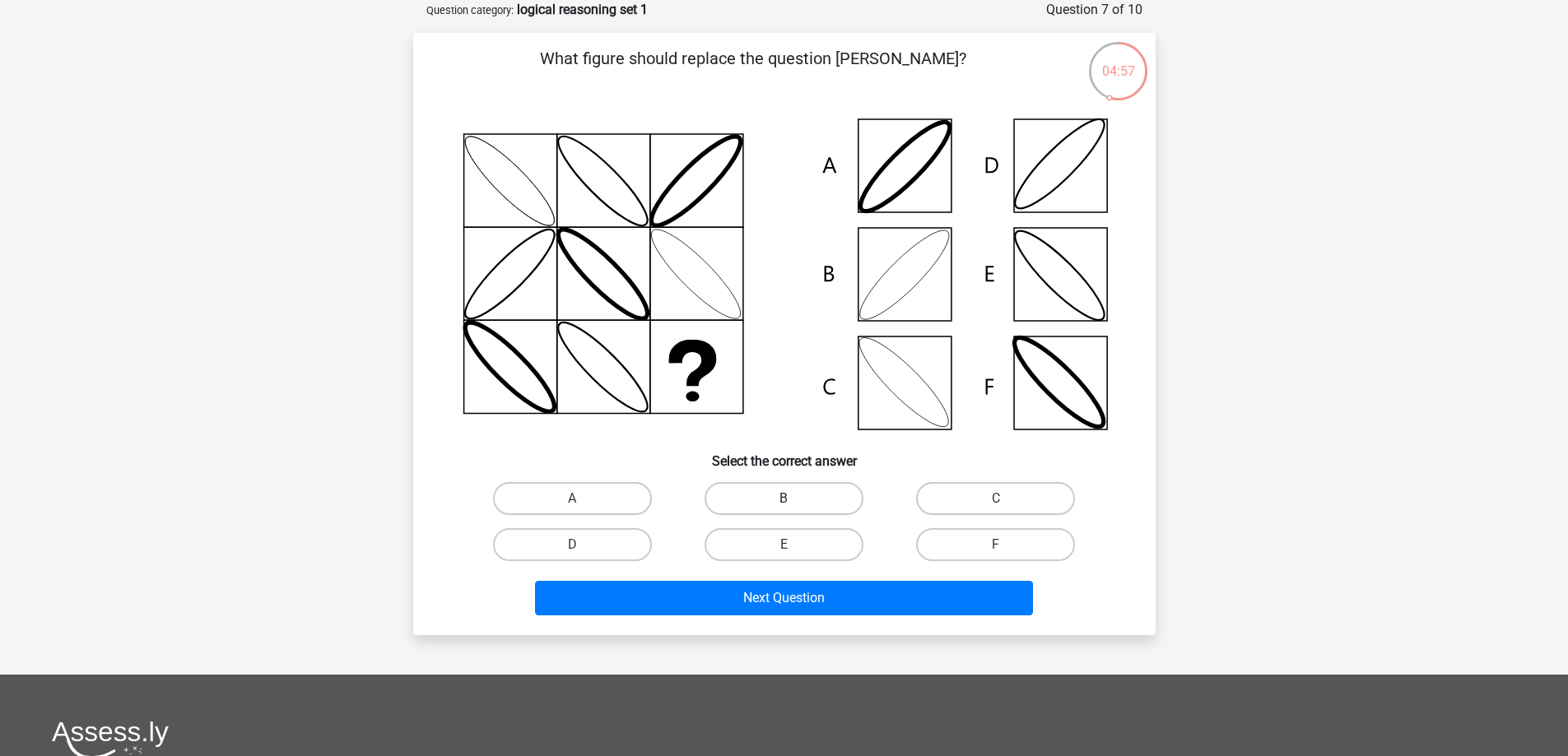
click at [809, 506] on label "B" at bounding box center [784, 498] width 159 height 33
click at [794, 506] on input "B" at bounding box center [788, 503] width 11 height 11
radio input "true"
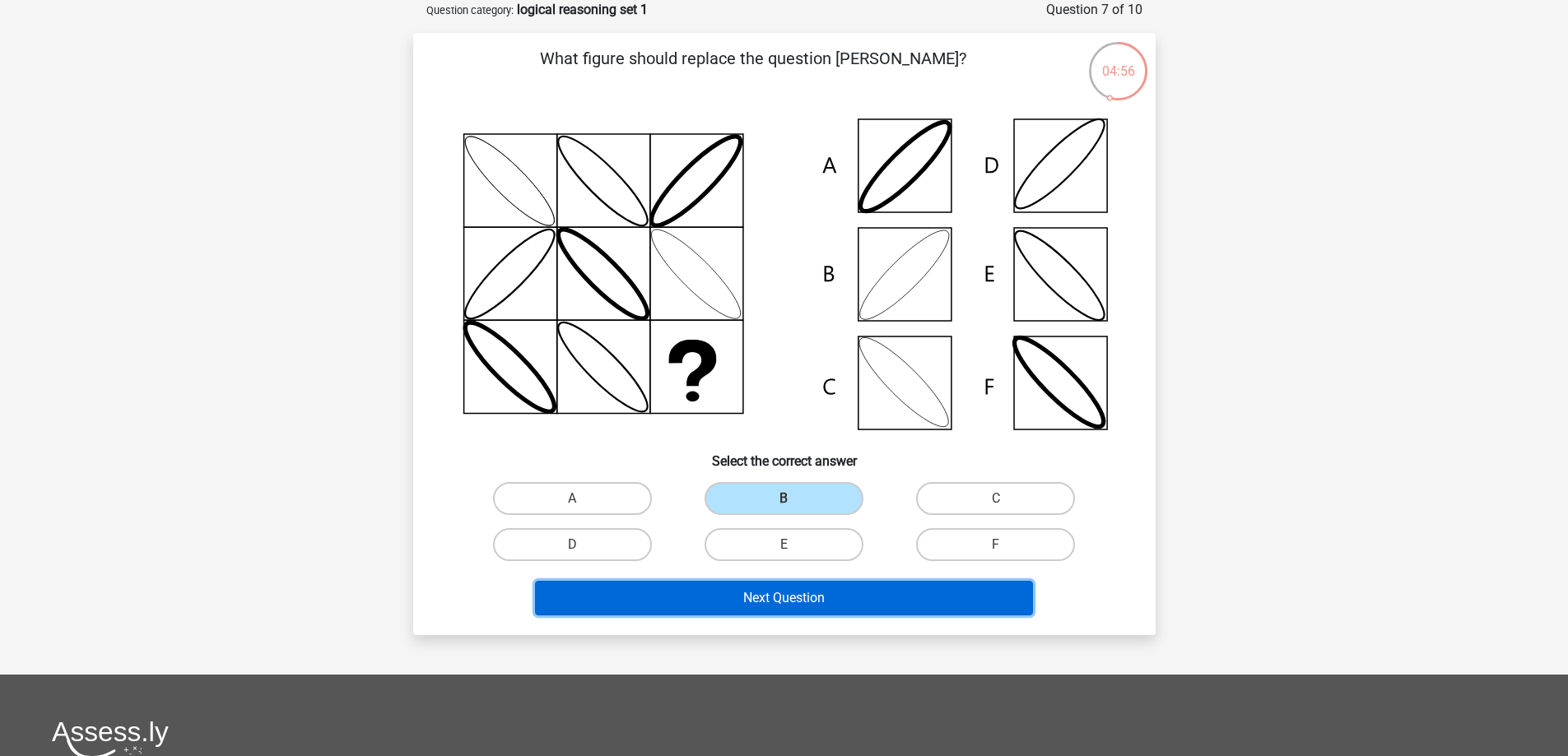
click at [881, 598] on button "Next Question" at bounding box center [784, 597] width 498 height 35
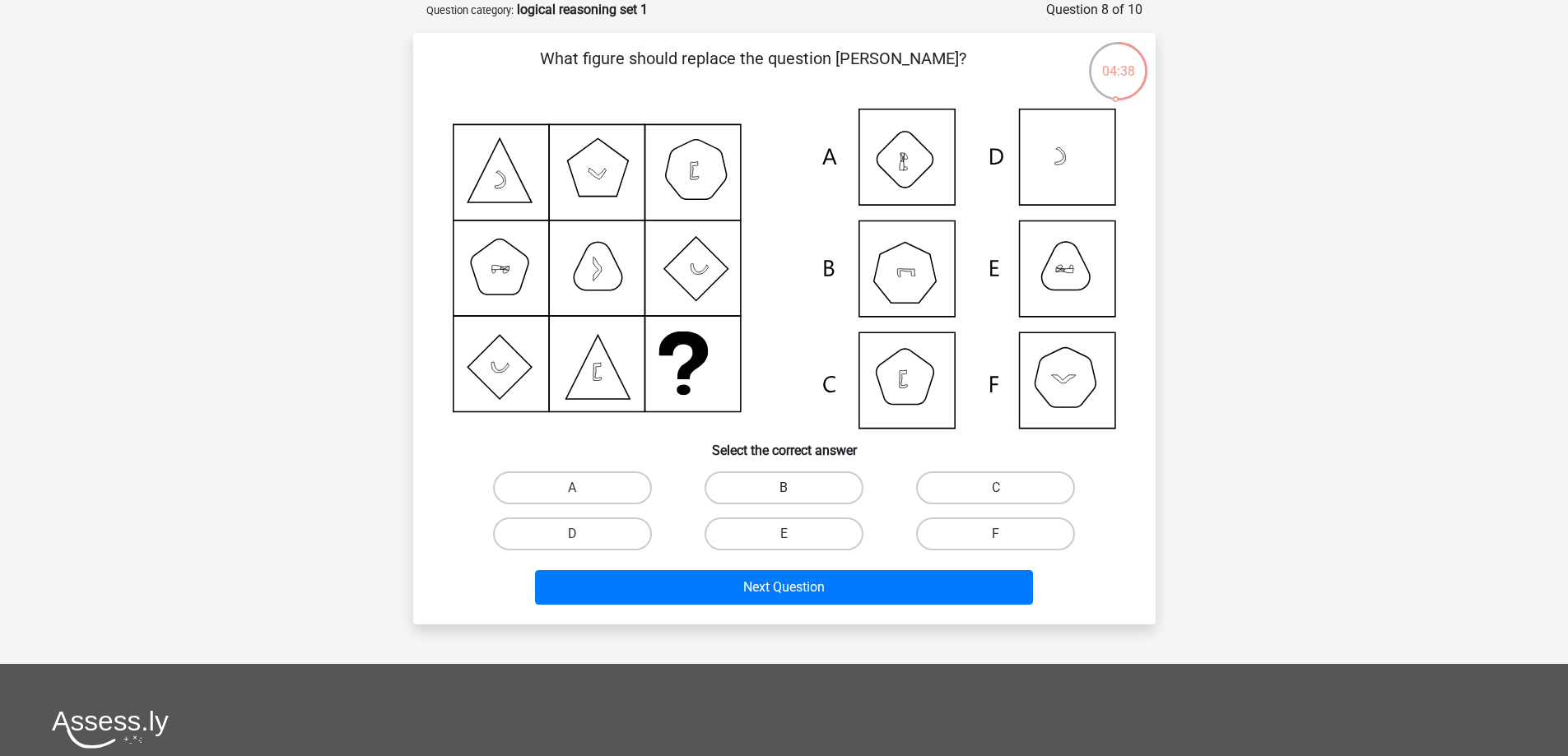
click at [804, 487] on label "B" at bounding box center [784, 487] width 159 height 33
click at [794, 487] on input "B" at bounding box center [788, 492] width 11 height 11
radio input "true"
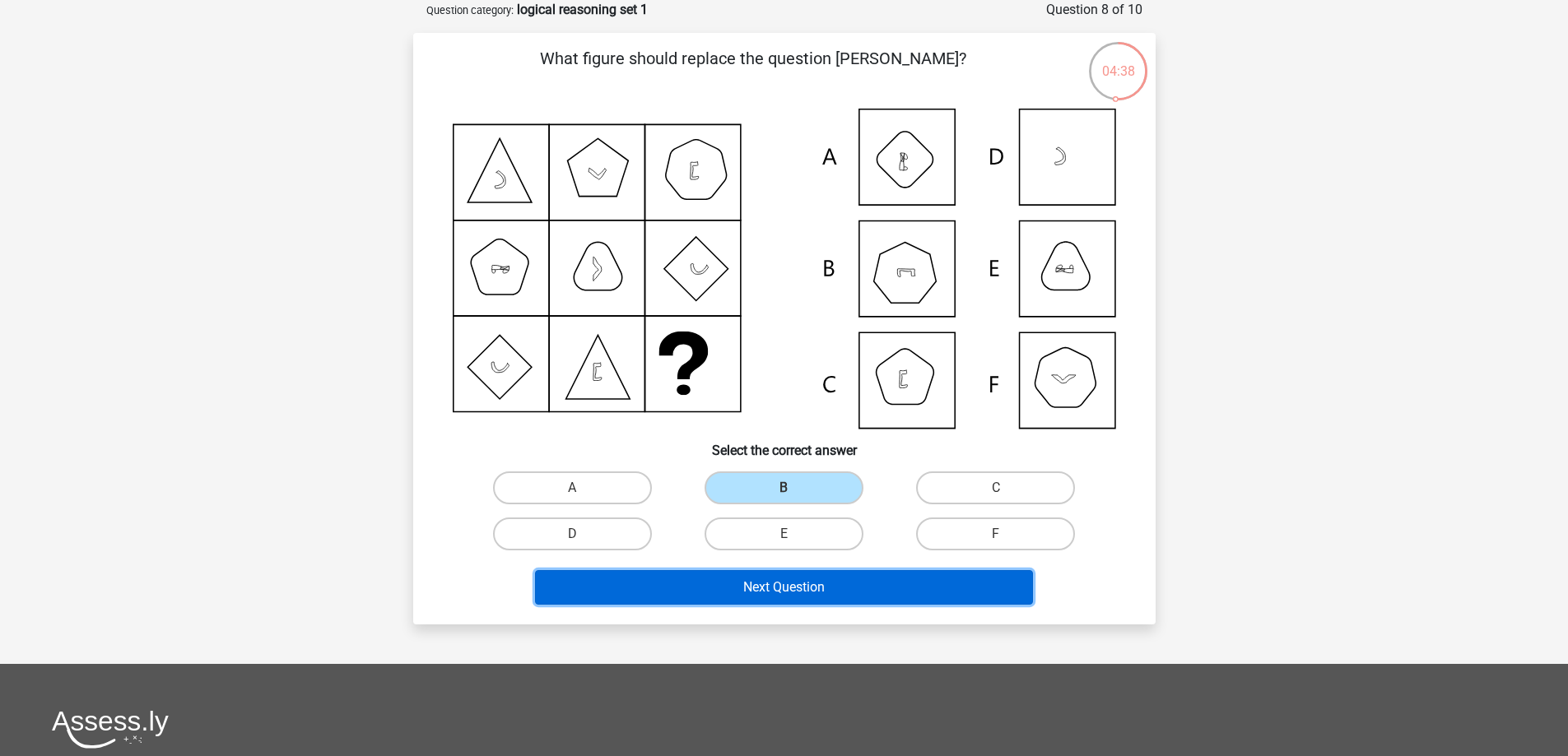
click at [839, 594] on button "Next Question" at bounding box center [784, 587] width 498 height 35
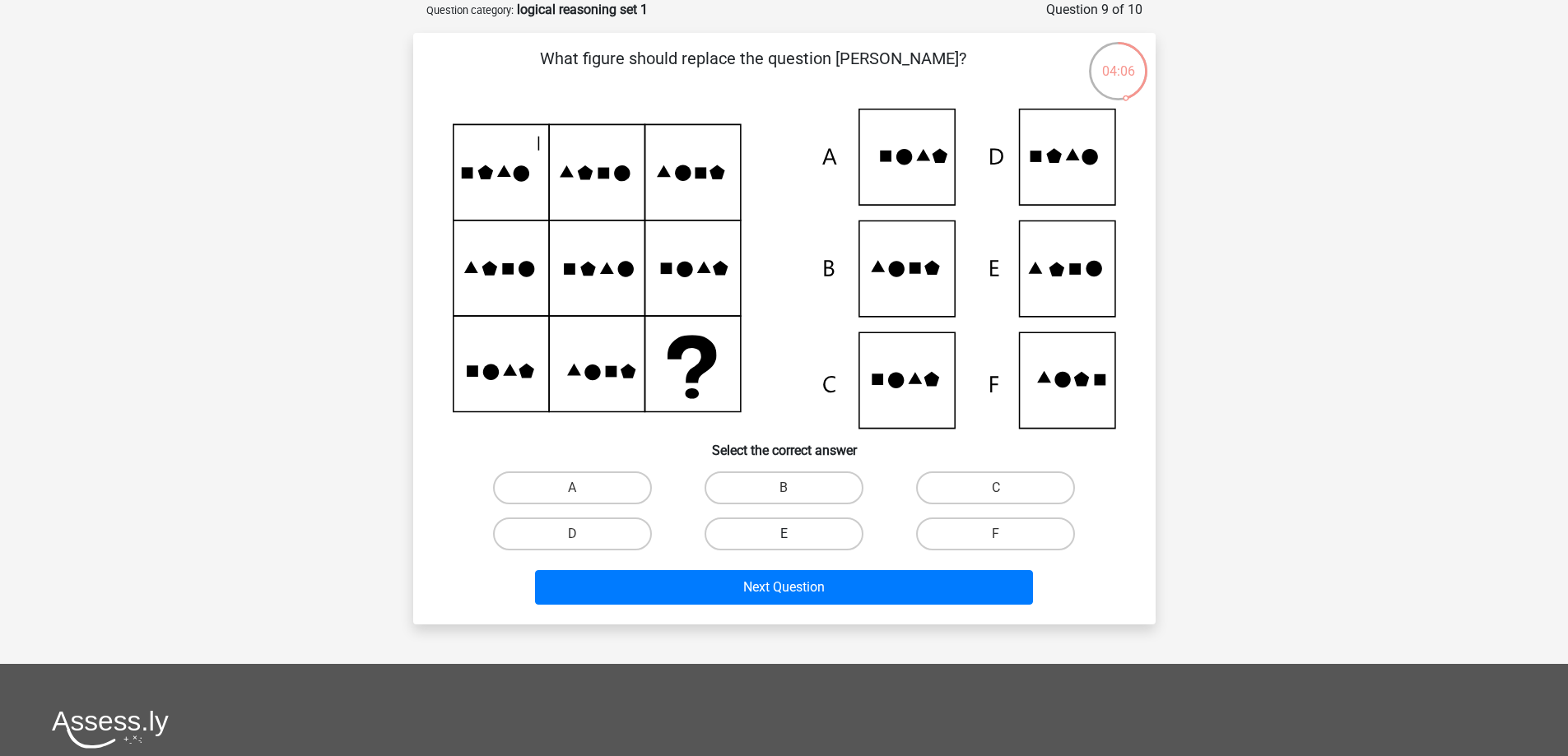
click at [779, 528] on label "E" at bounding box center [784, 533] width 159 height 33
click at [783, 534] on input "E" at bounding box center [788, 539] width 11 height 11
radio input "true"
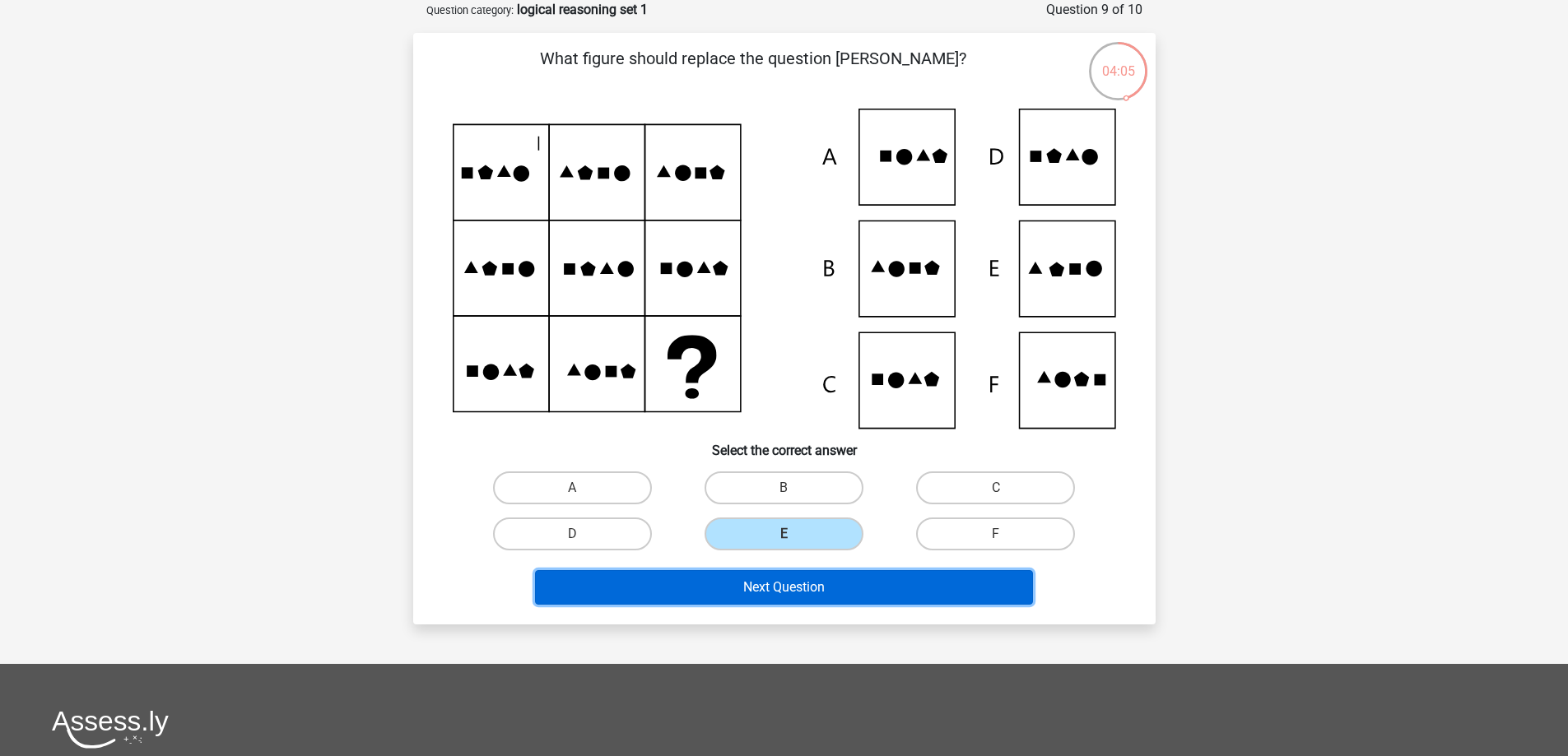
click at [822, 594] on button "Next Question" at bounding box center [784, 587] width 498 height 35
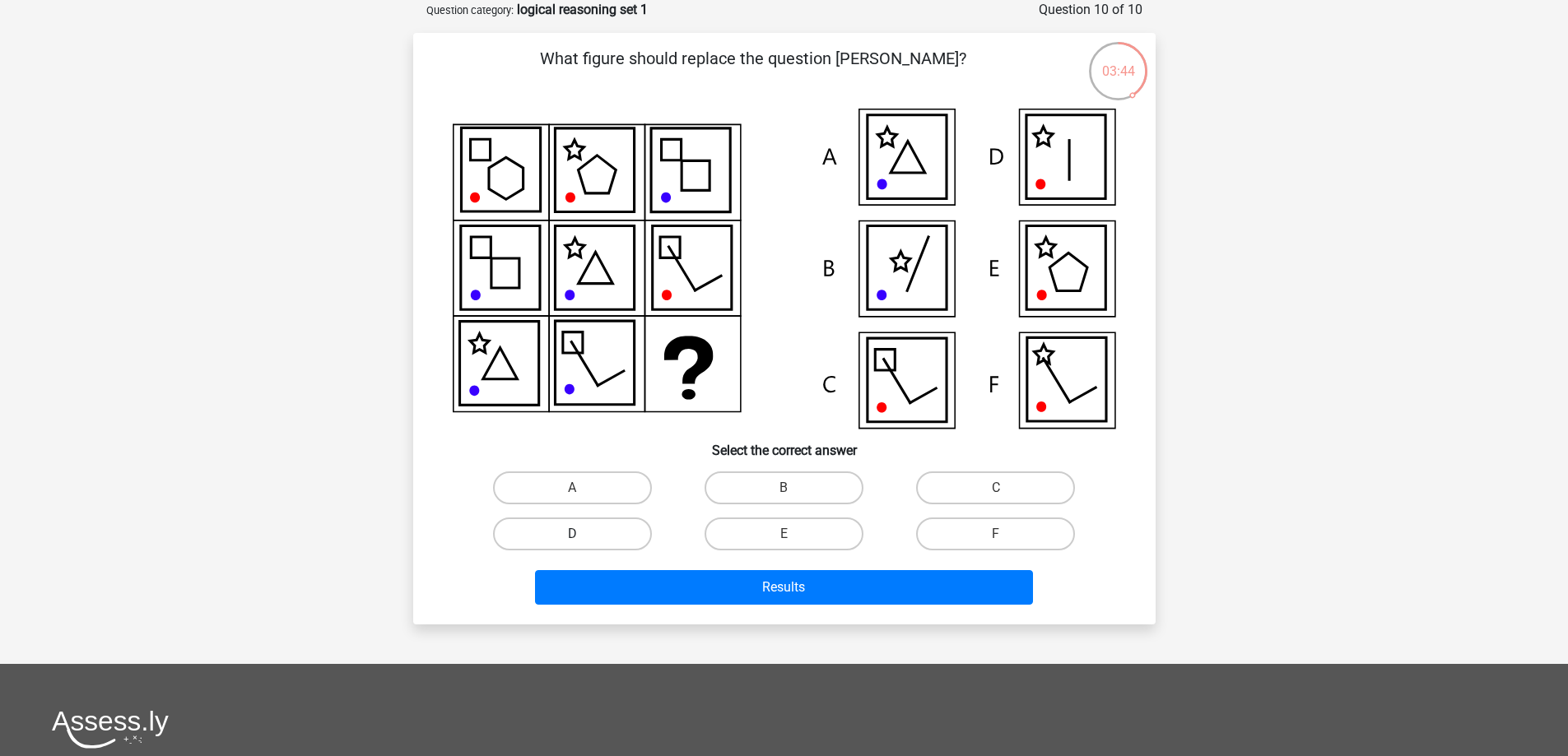
click at [604, 538] on label "D" at bounding box center [572, 533] width 159 height 33
click at [583, 538] on input "D" at bounding box center [577, 539] width 11 height 11
radio input "true"
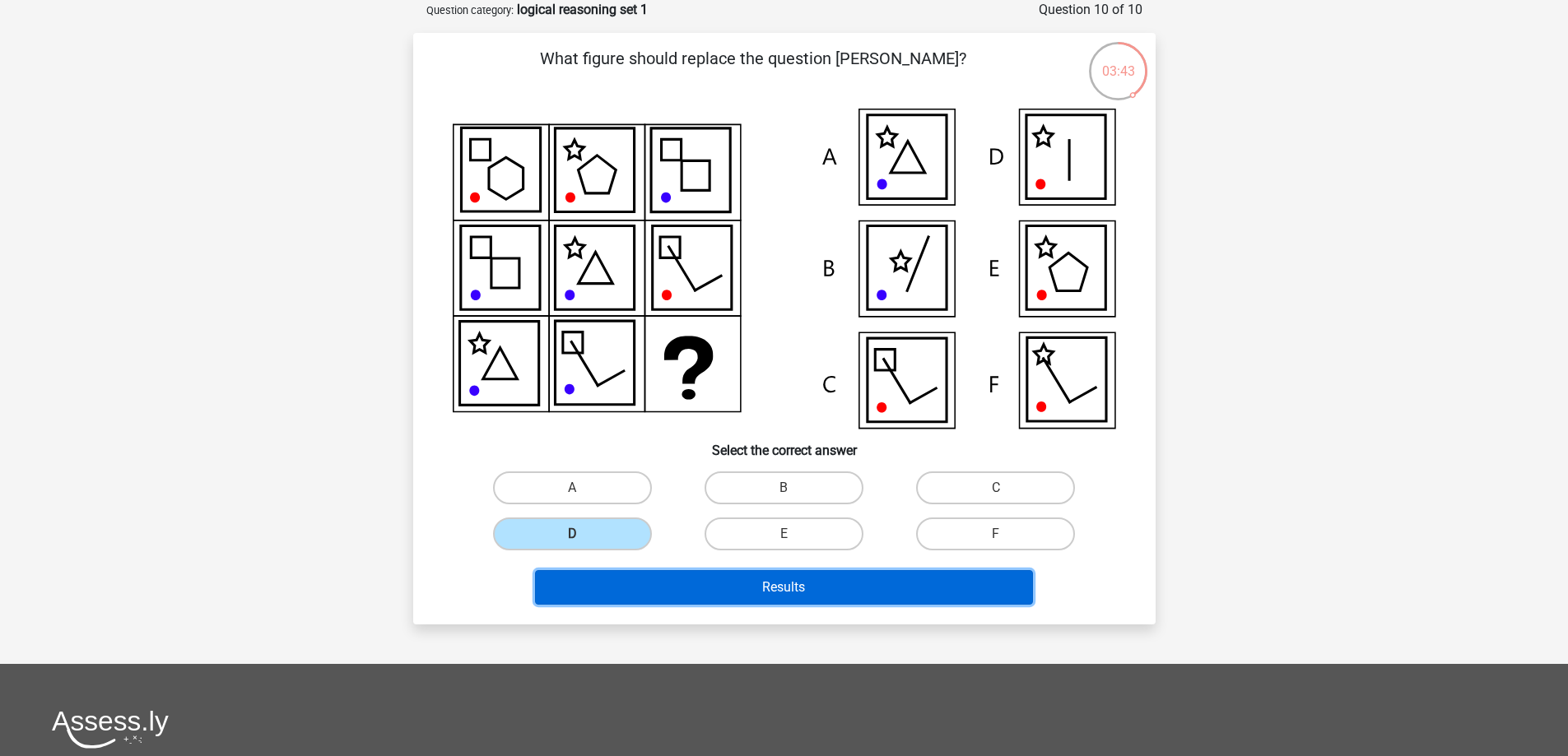
click at [706, 586] on button "Results" at bounding box center [784, 587] width 498 height 35
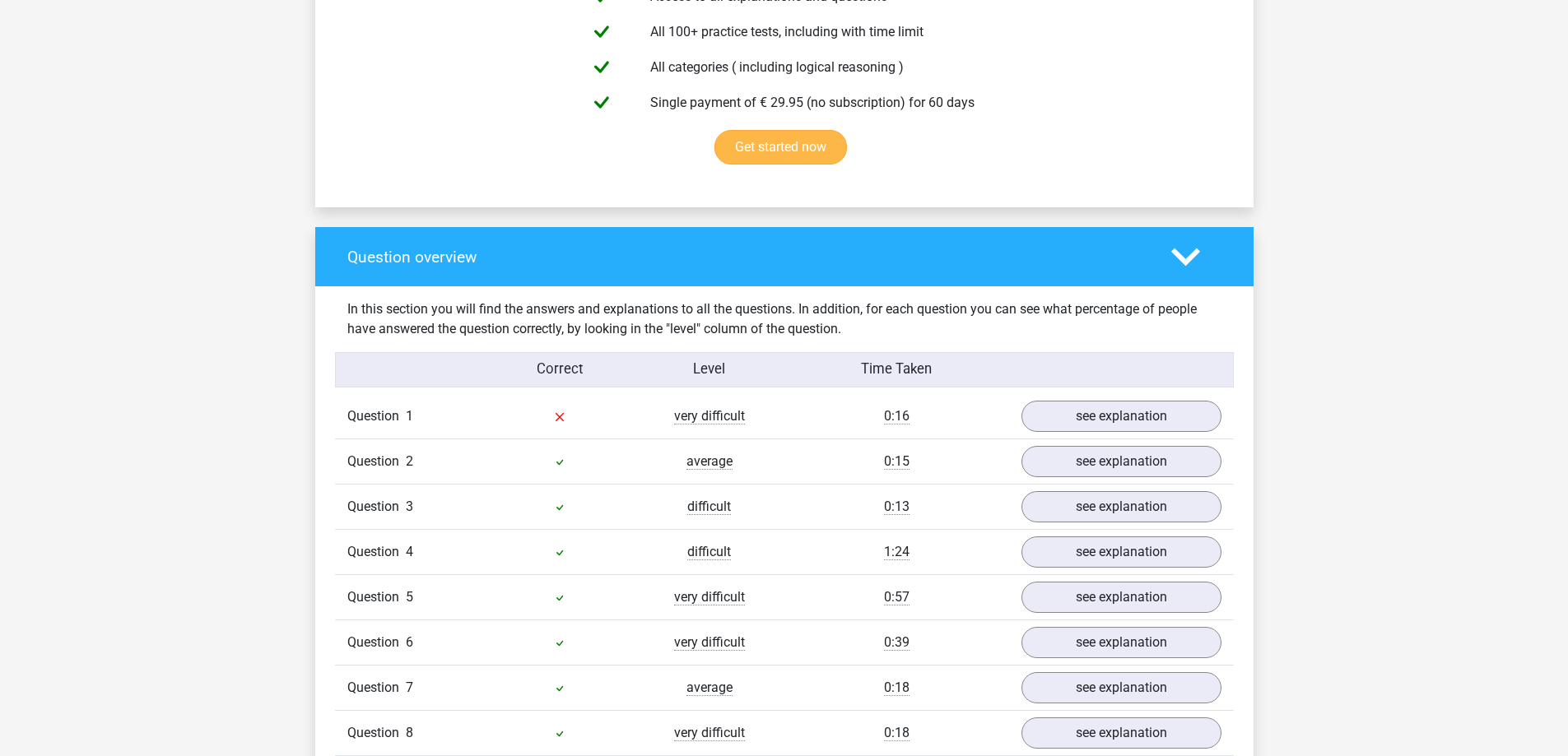
scroll to position [1151, 0]
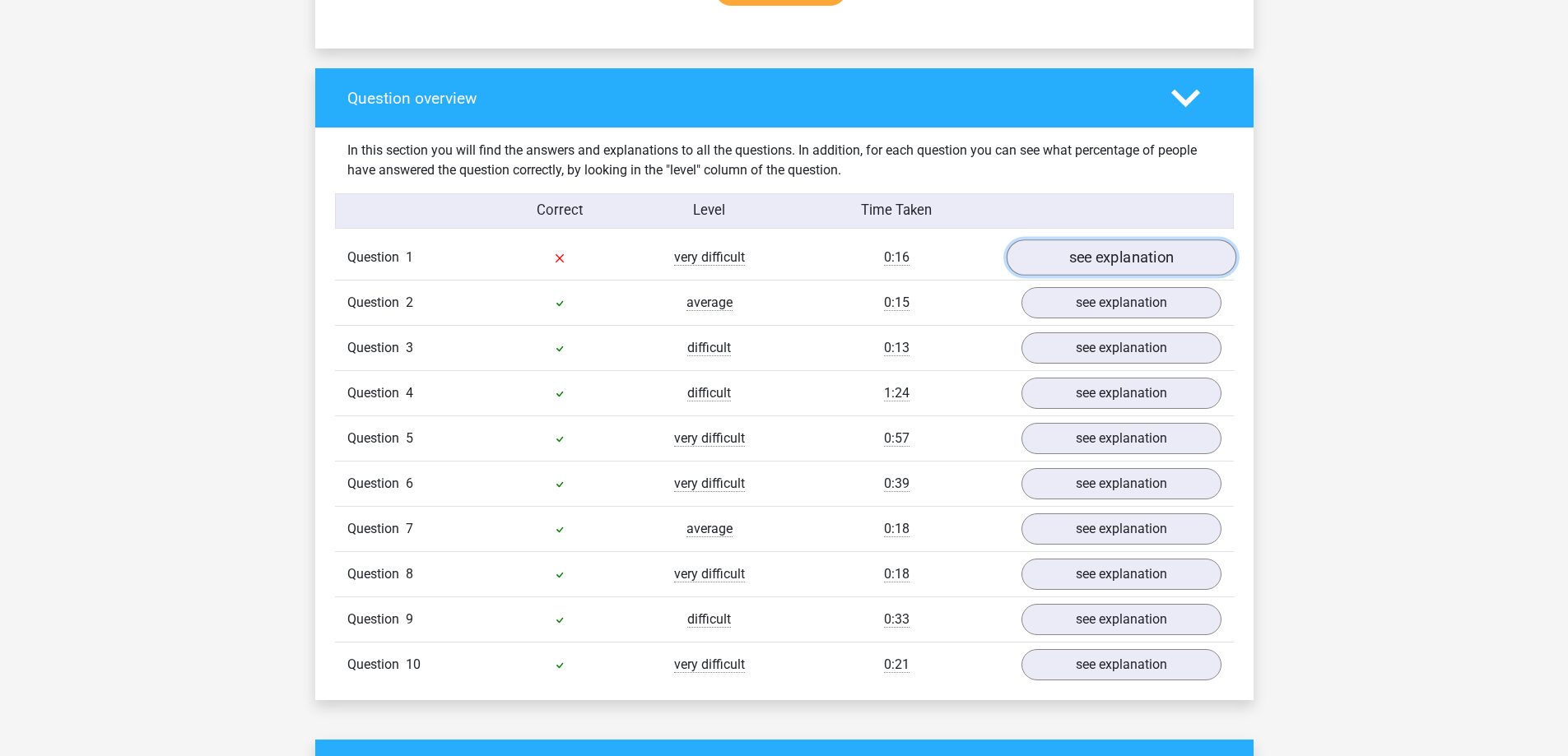
click at [1093, 256] on link "see explanation" at bounding box center [1121, 258] width 230 height 37
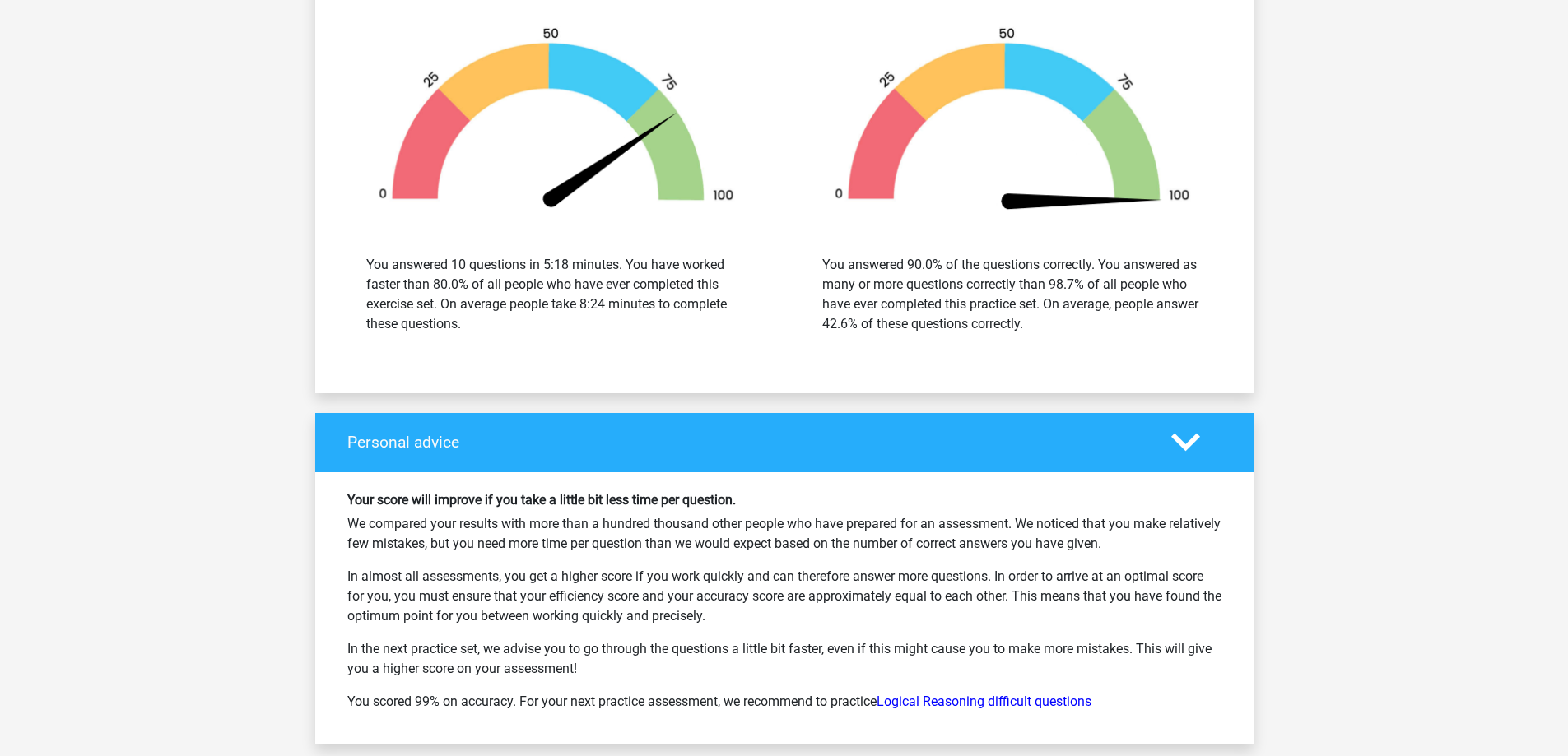
scroll to position [3105, 0]
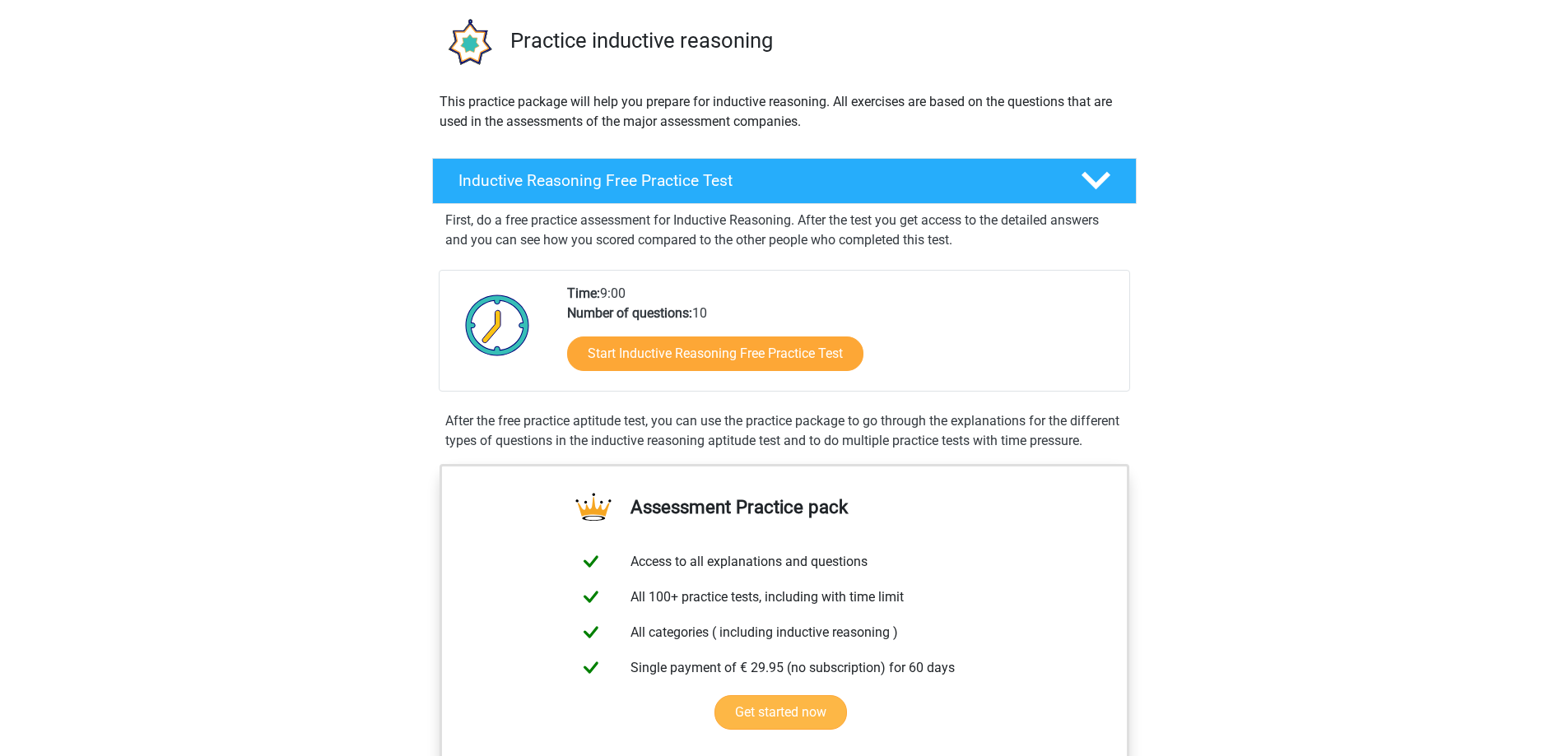
scroll to position [247, 0]
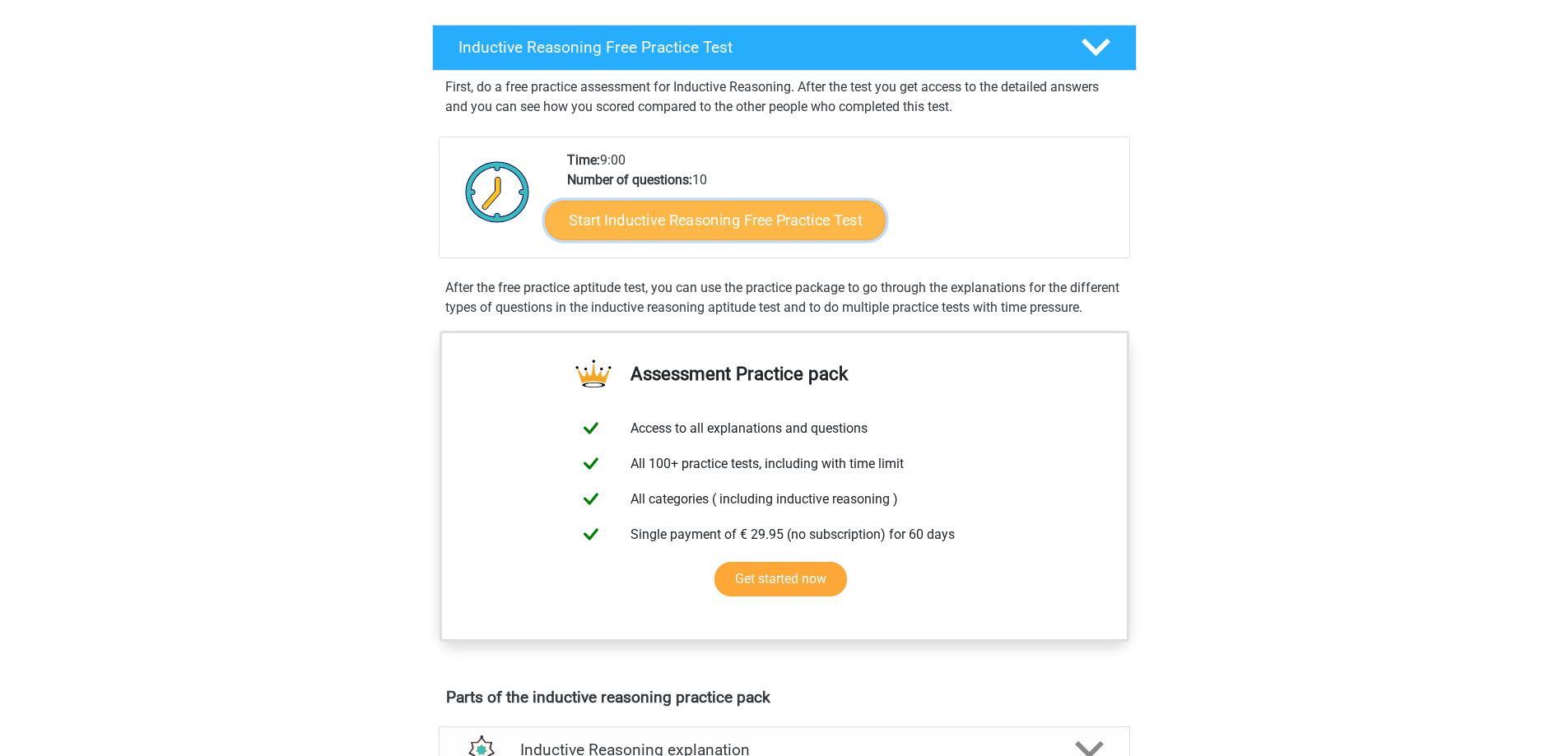
click at [697, 200] on link "Start Inductive Reasoning Free Practice Test" at bounding box center [716, 220] width 341 height 40
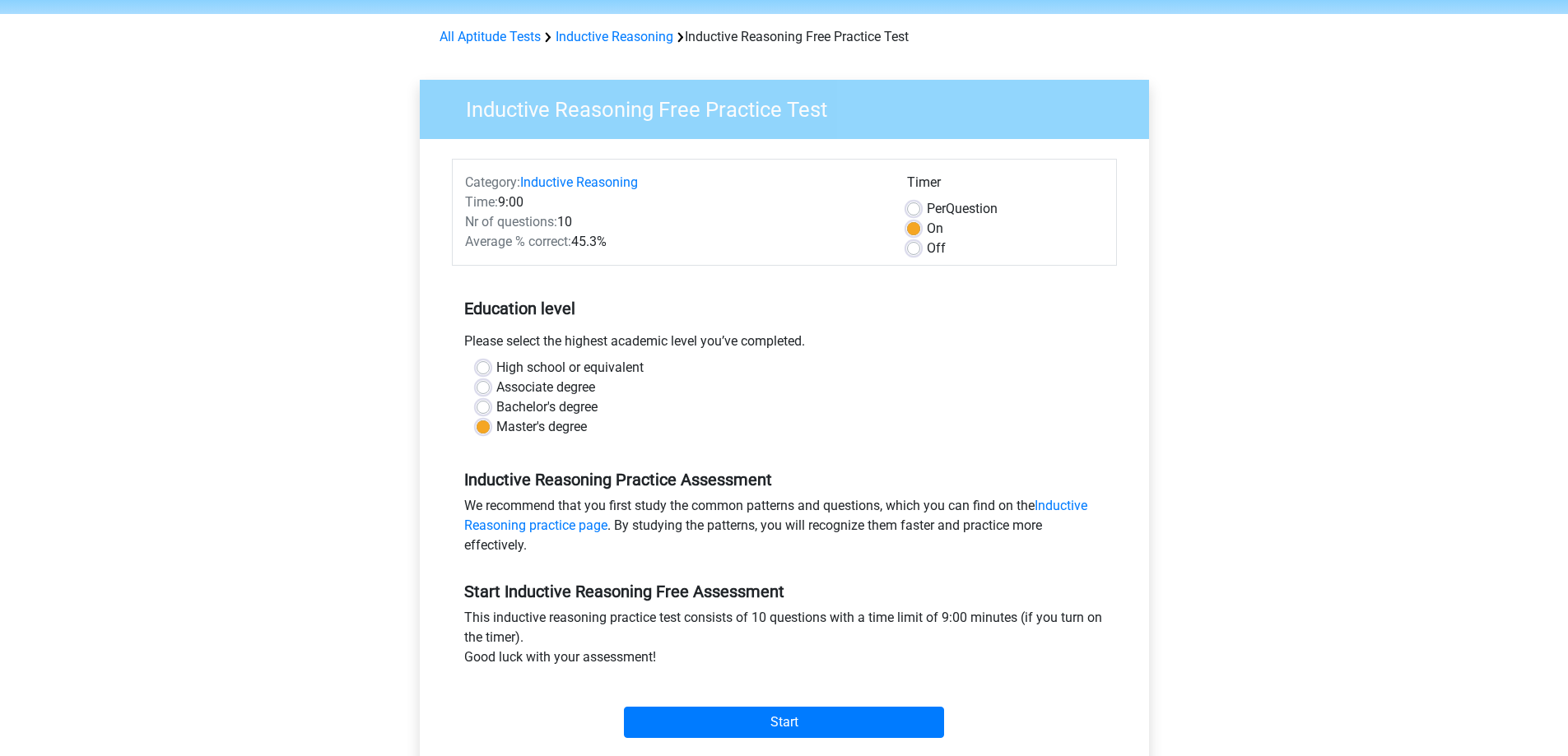
scroll to position [164, 0]
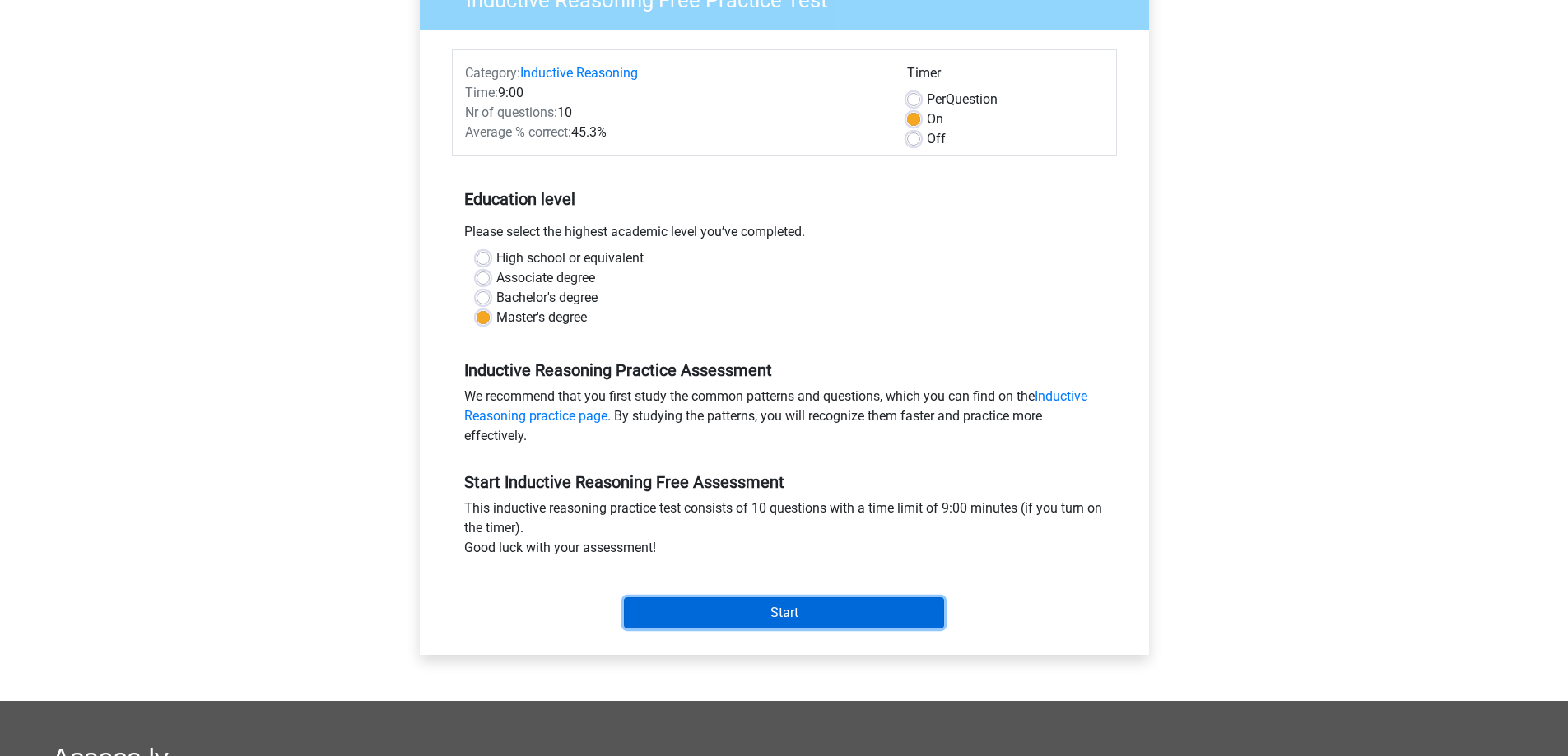
click at [739, 612] on input "Start" at bounding box center [783, 613] width 320 height 32
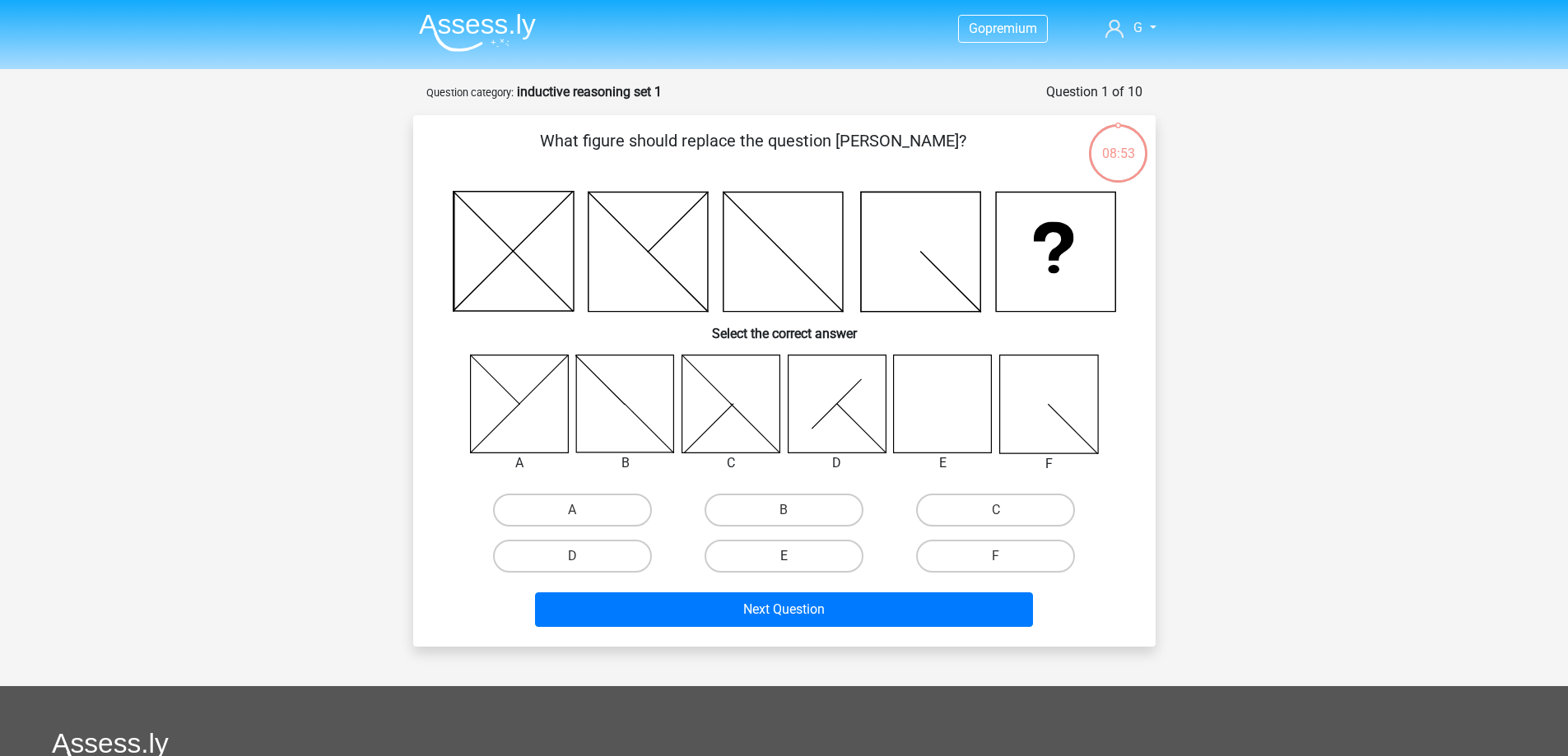
click at [775, 549] on label "E" at bounding box center [784, 556] width 159 height 33
click at [783, 556] on input "E" at bounding box center [788, 561] width 11 height 11
radio input "true"
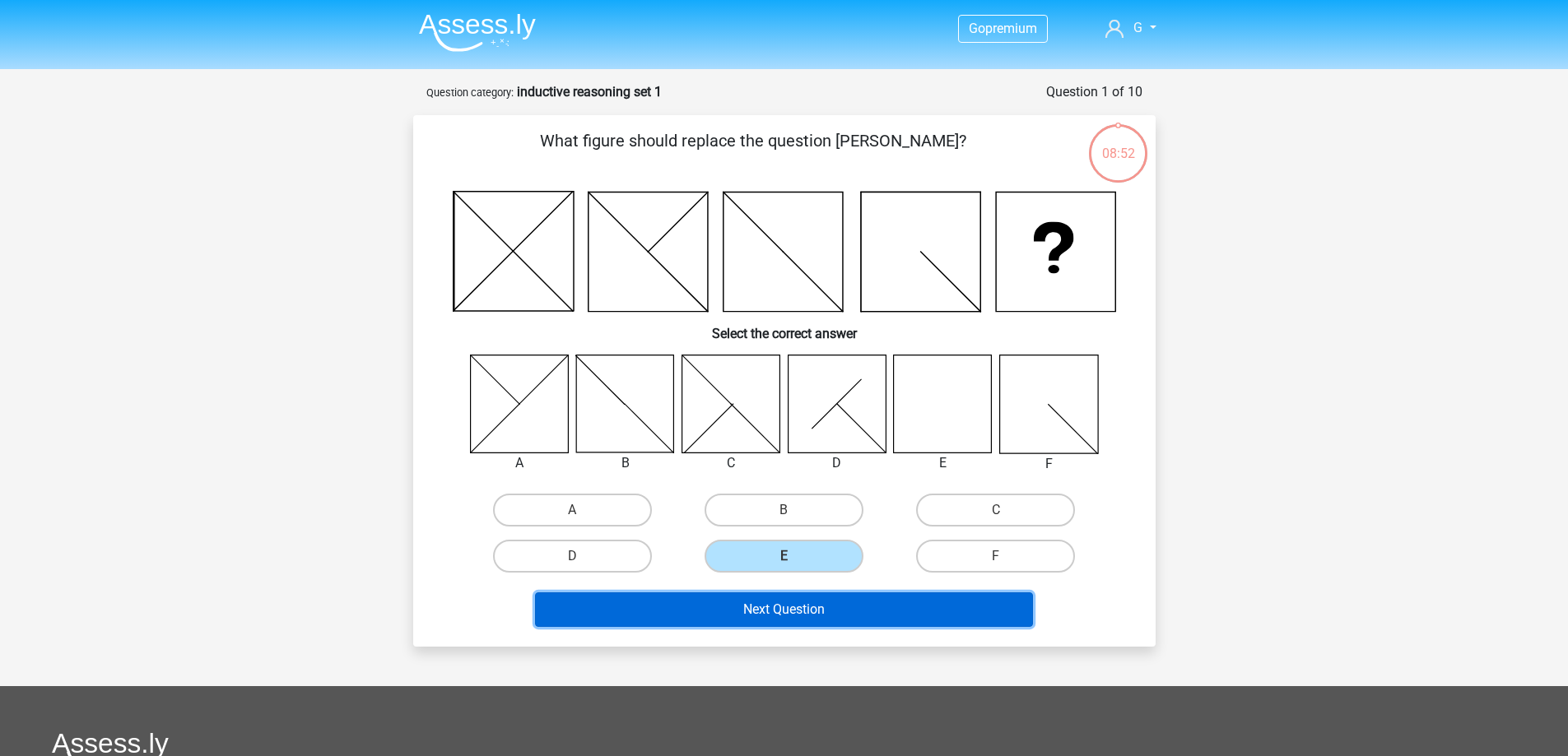
click at [757, 609] on button "Next Question" at bounding box center [784, 609] width 498 height 35
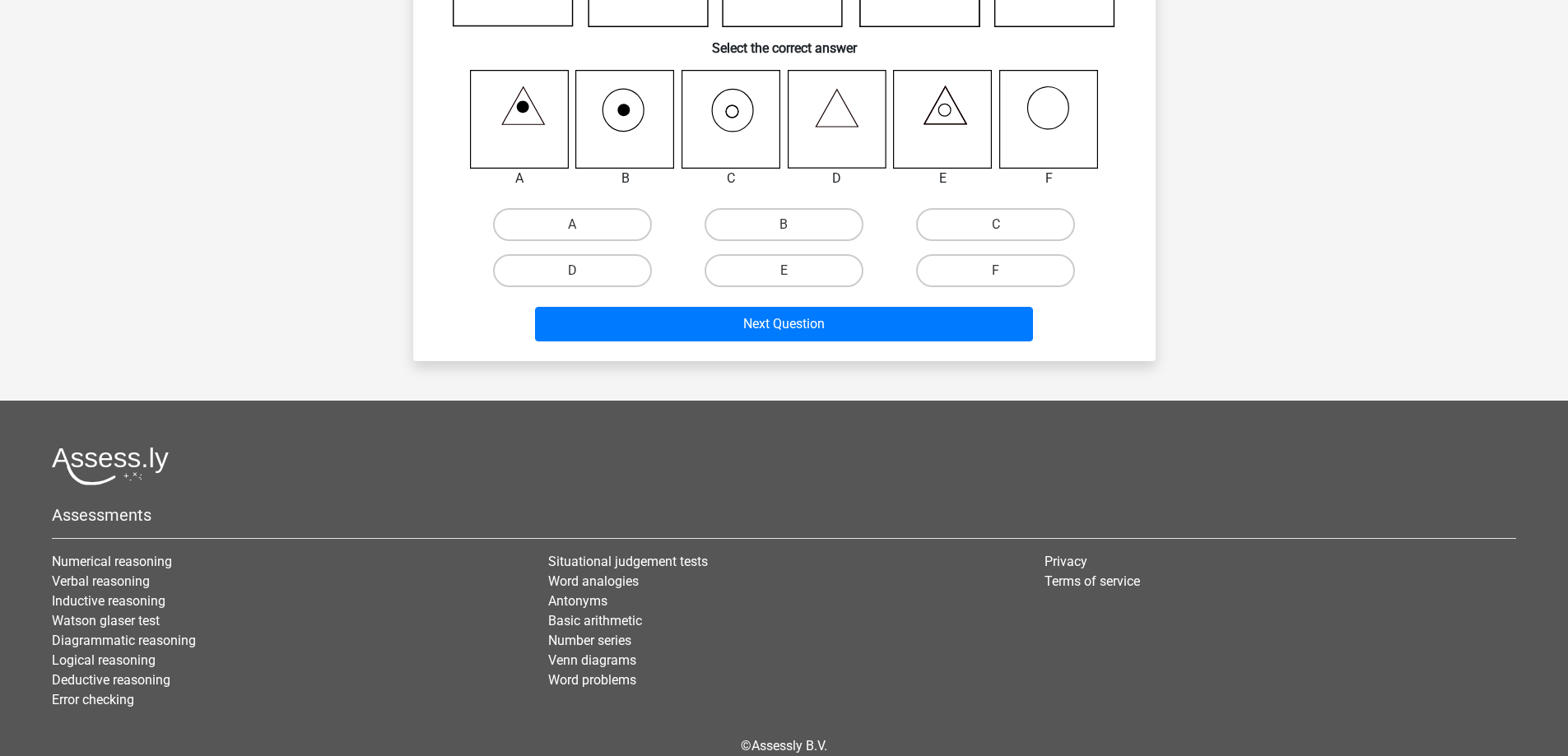
scroll to position [117, 0]
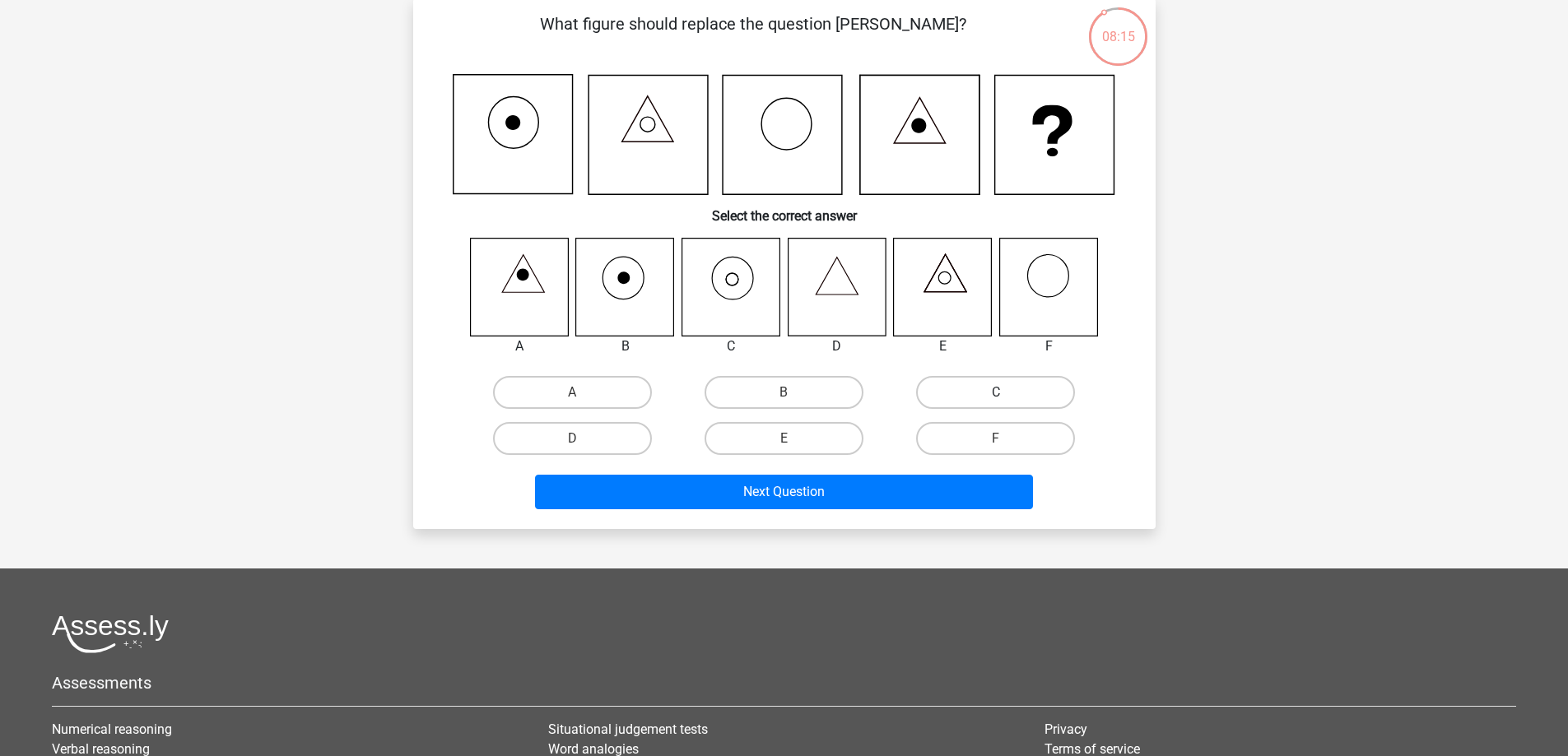
click at [966, 388] on label "C" at bounding box center [995, 391] width 159 height 33
click at [996, 392] on input "C" at bounding box center [1001, 397] width 11 height 11
radio input "true"
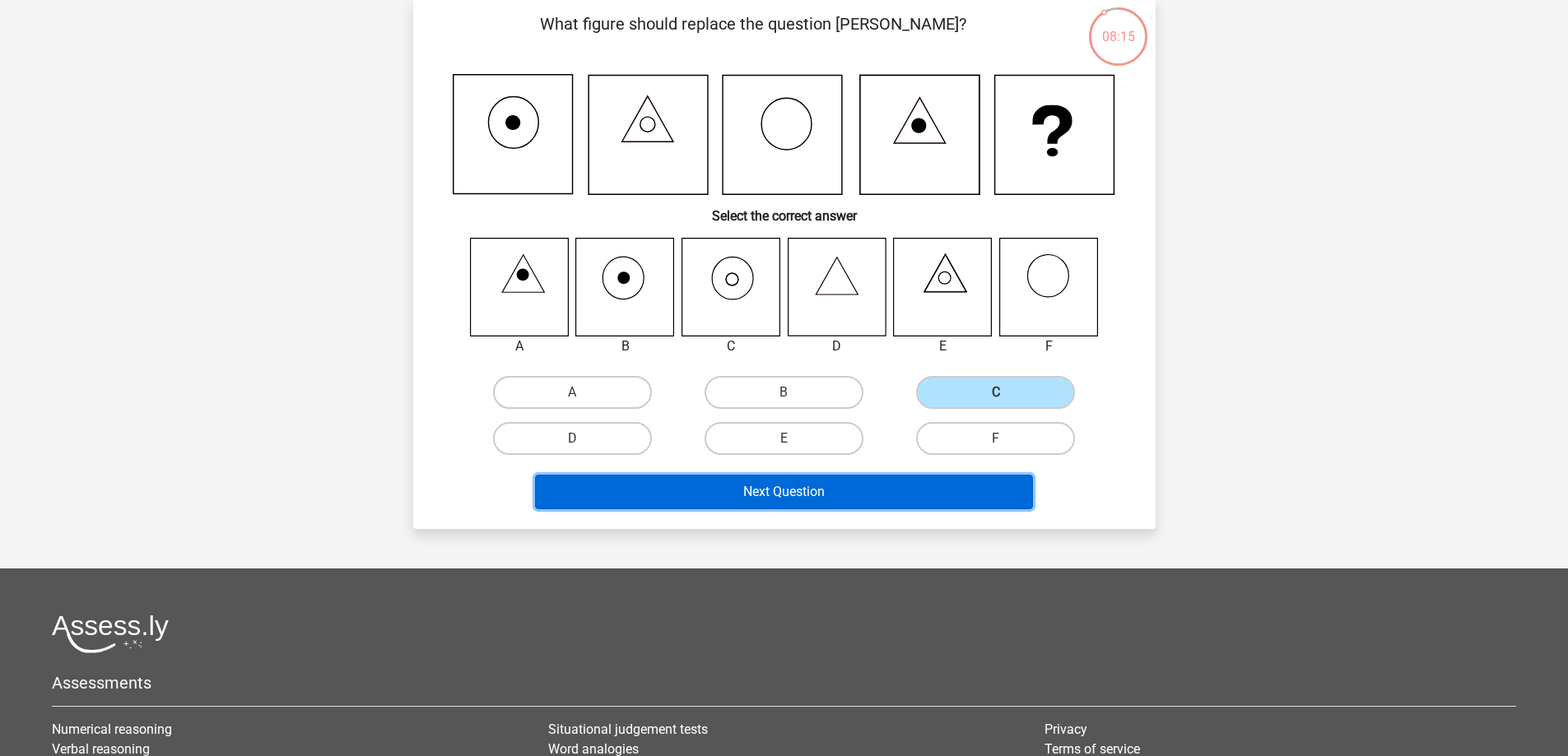
click at [875, 497] on button "Next Question" at bounding box center [784, 491] width 498 height 35
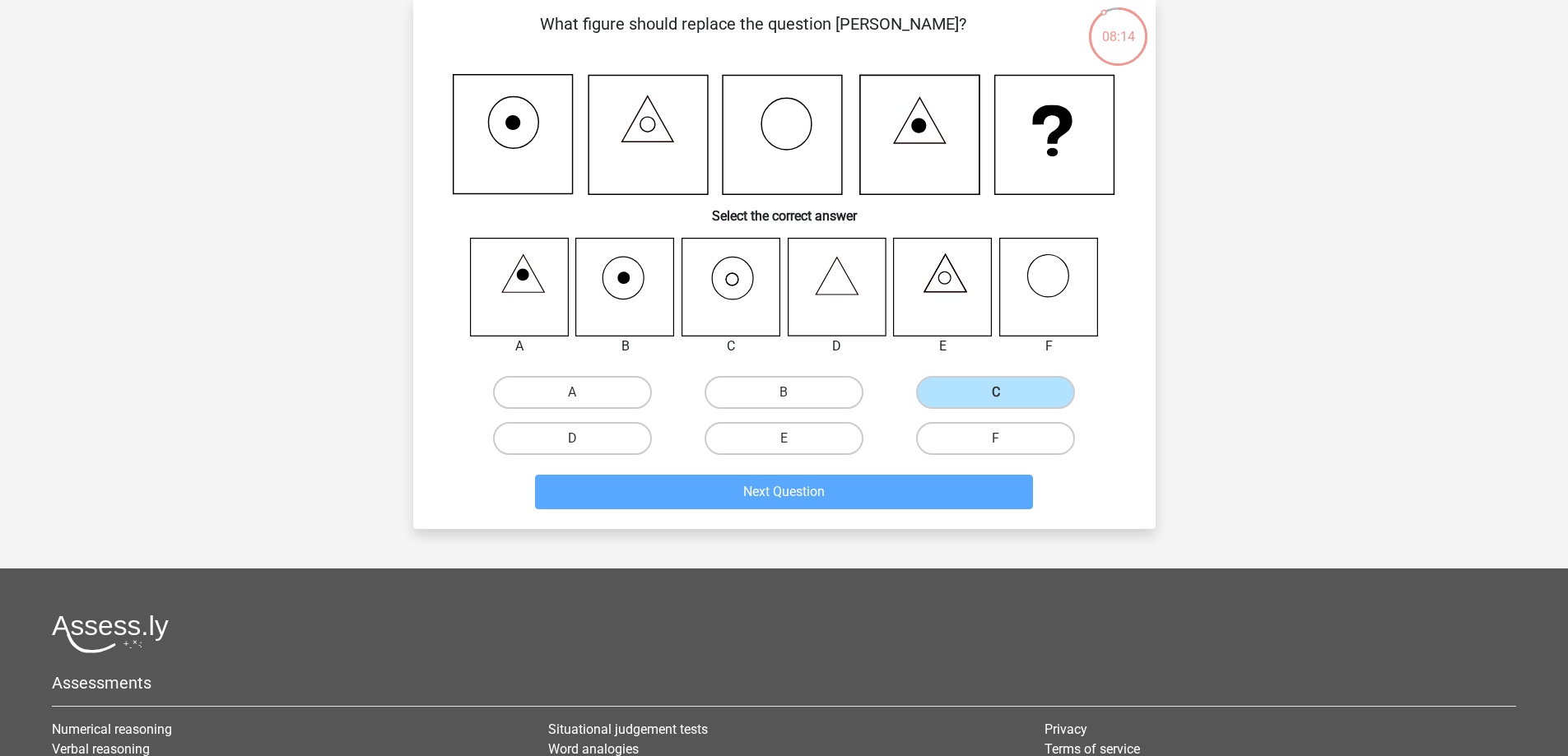
scroll to position [82, 0]
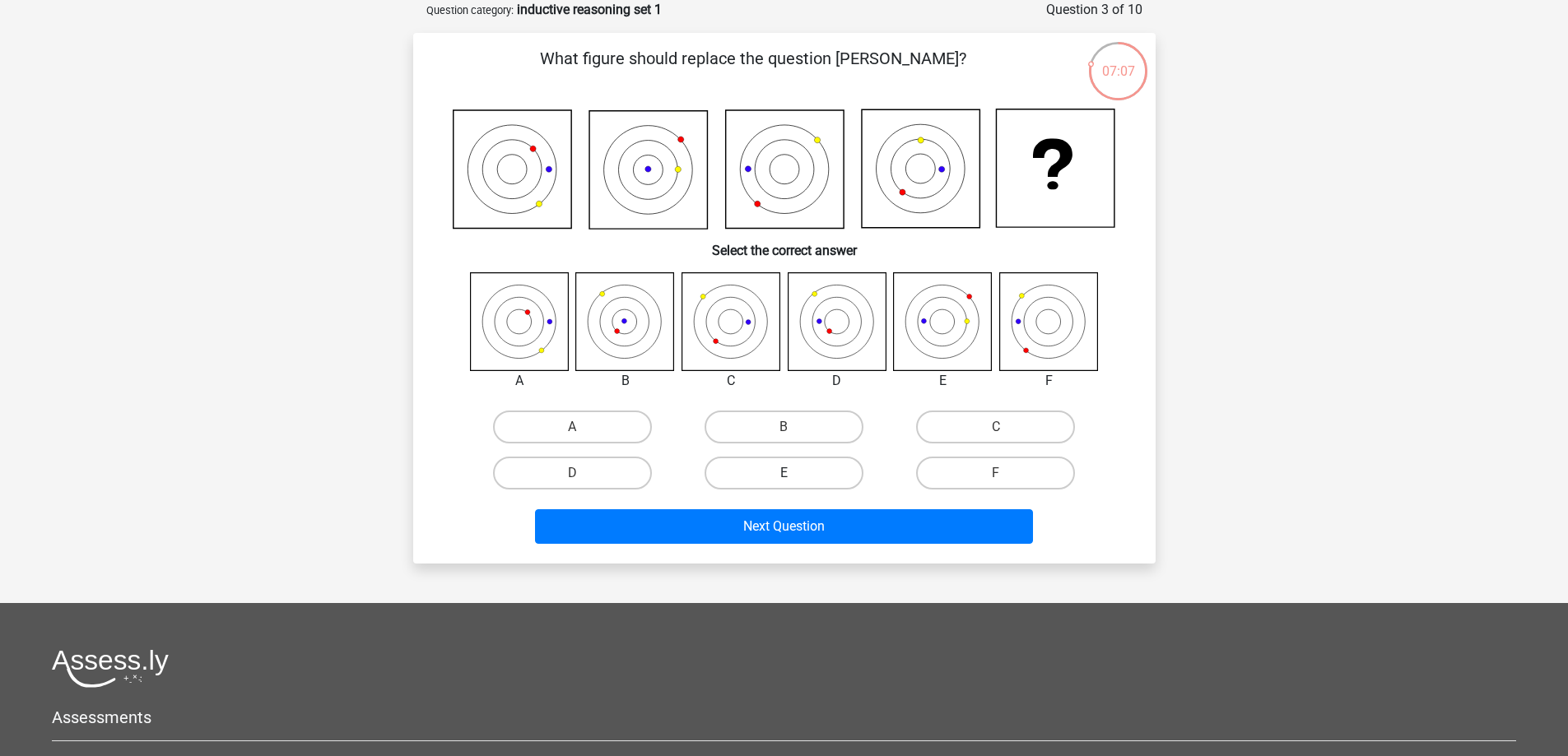
click at [749, 463] on label "E" at bounding box center [784, 473] width 159 height 33
click at [783, 473] on input "E" at bounding box center [788, 478] width 11 height 11
radio input "true"
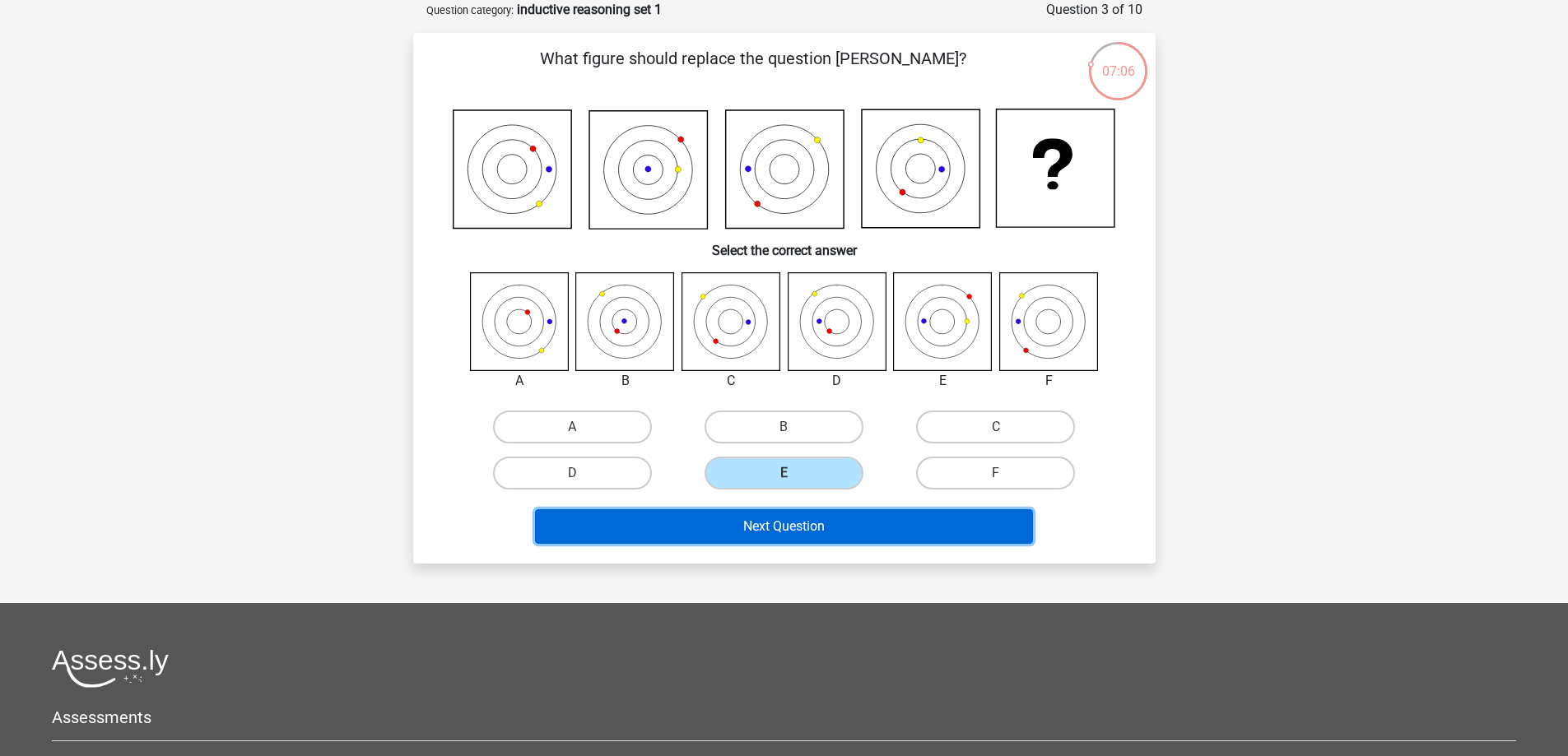
click at [759, 528] on button "Next Question" at bounding box center [784, 526] width 498 height 35
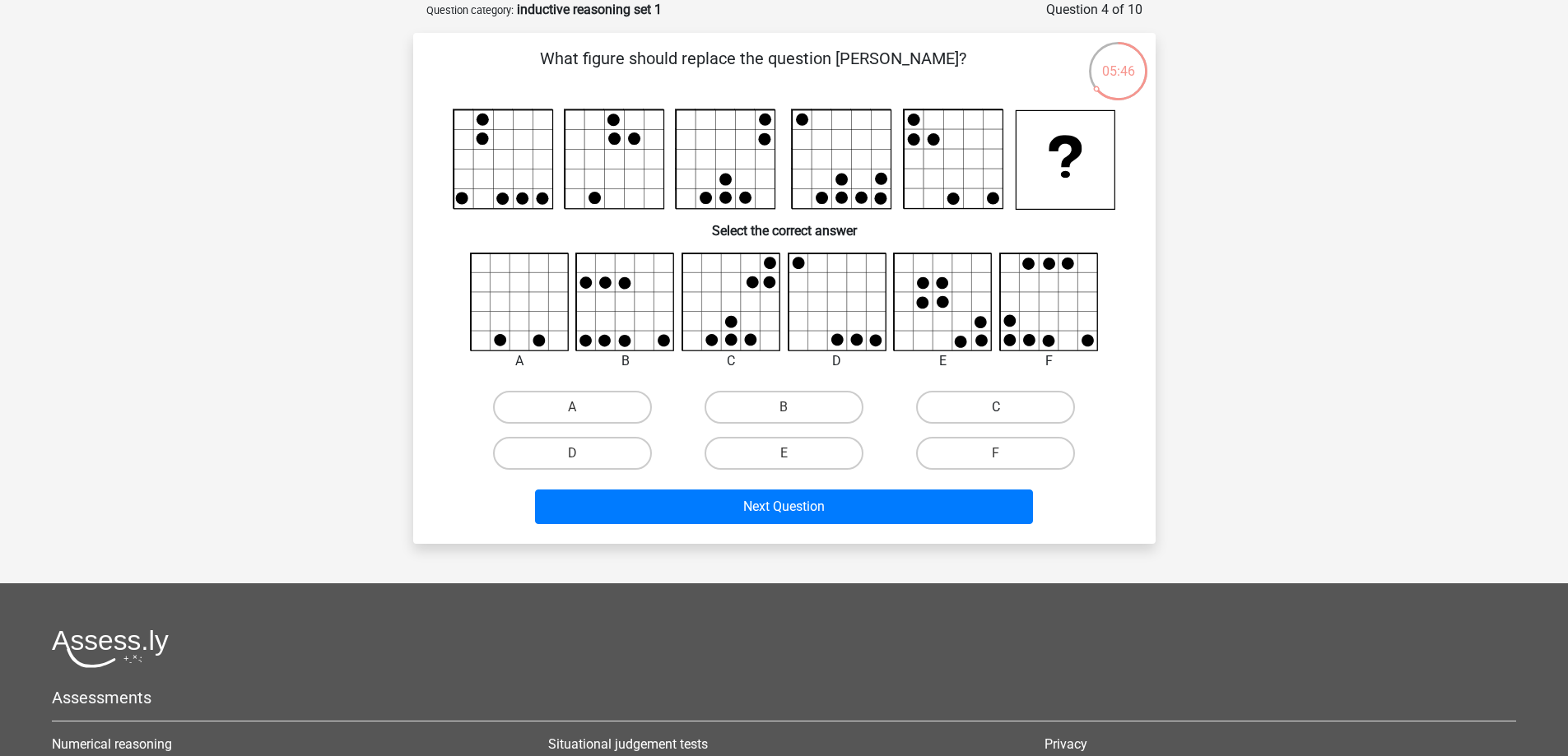
click at [948, 400] on label "C" at bounding box center [995, 406] width 159 height 33
click at [996, 407] on input "C" at bounding box center [1001, 412] width 11 height 11
radio input "true"
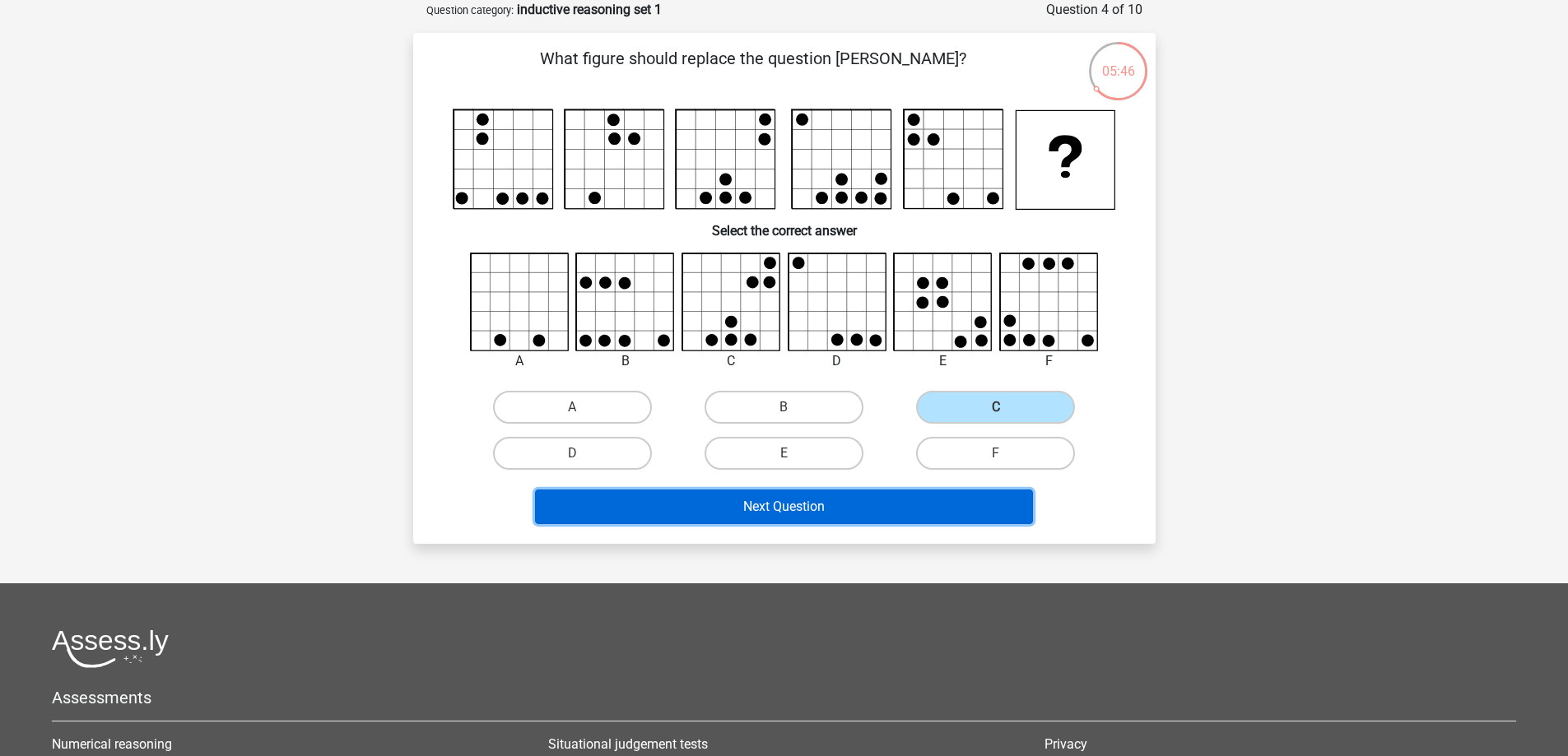
click at [856, 502] on button "Next Question" at bounding box center [784, 506] width 498 height 35
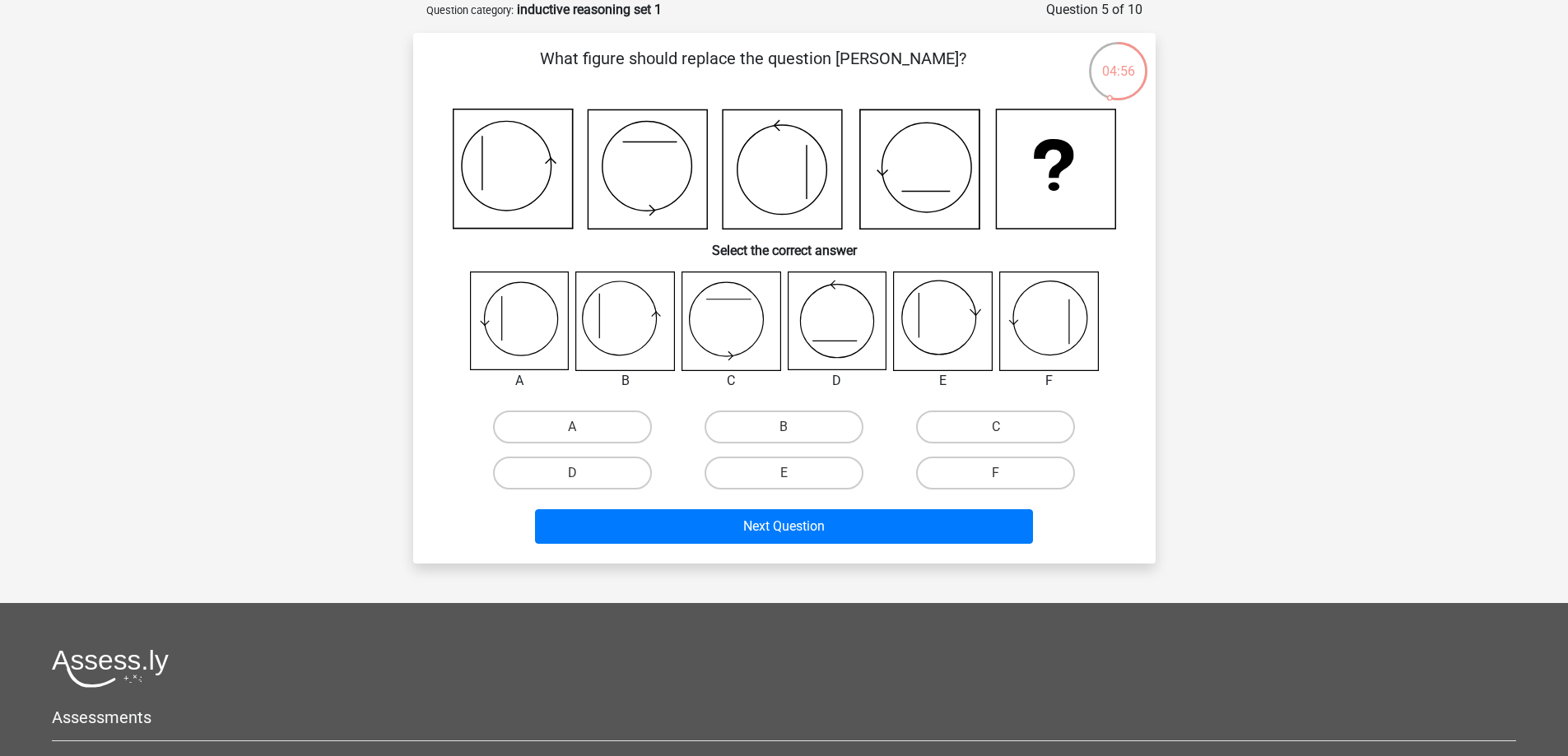
scroll to position [164, 0]
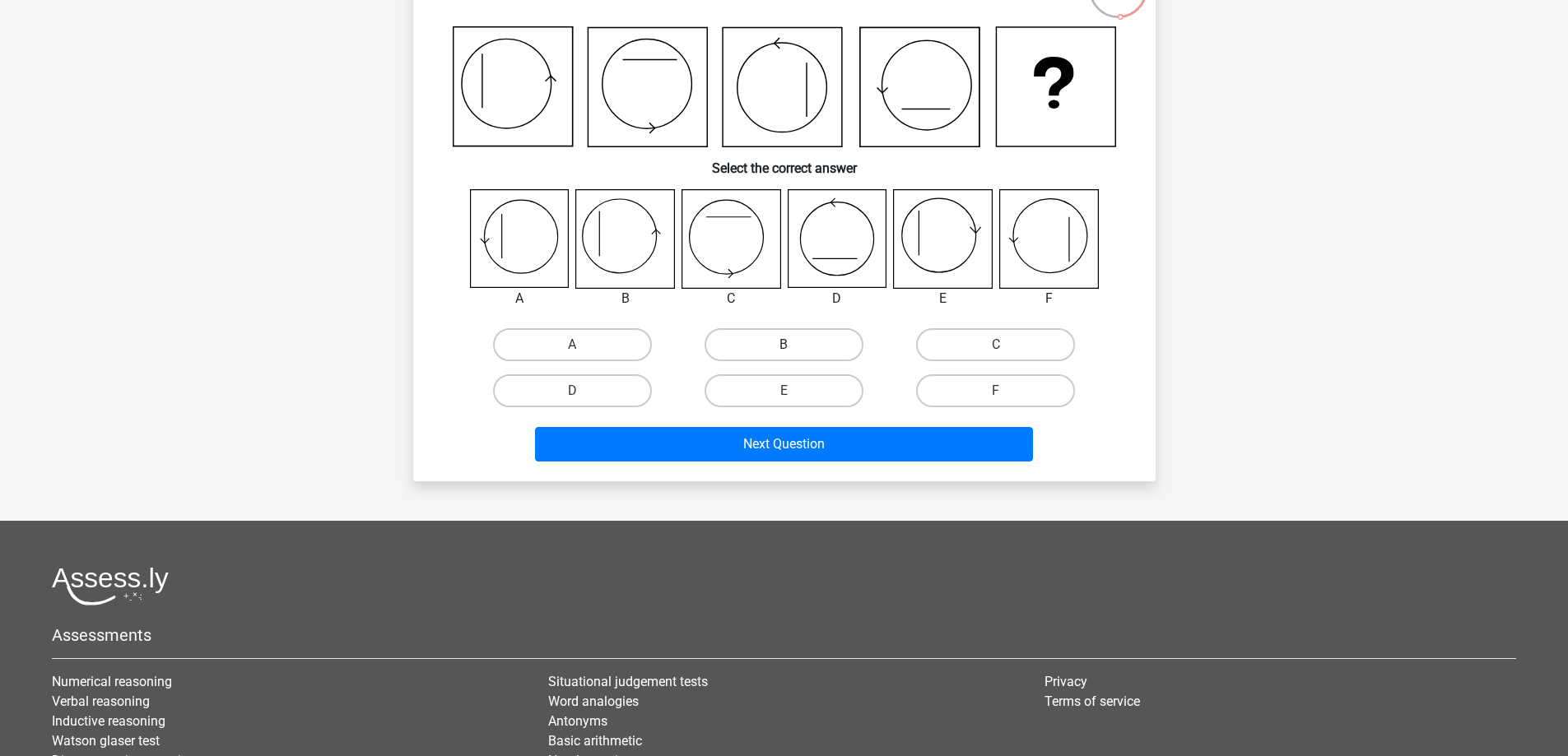
click at [774, 337] on label "B" at bounding box center [784, 344] width 159 height 33
click at [783, 345] on input "B" at bounding box center [788, 350] width 11 height 11
radio input "true"
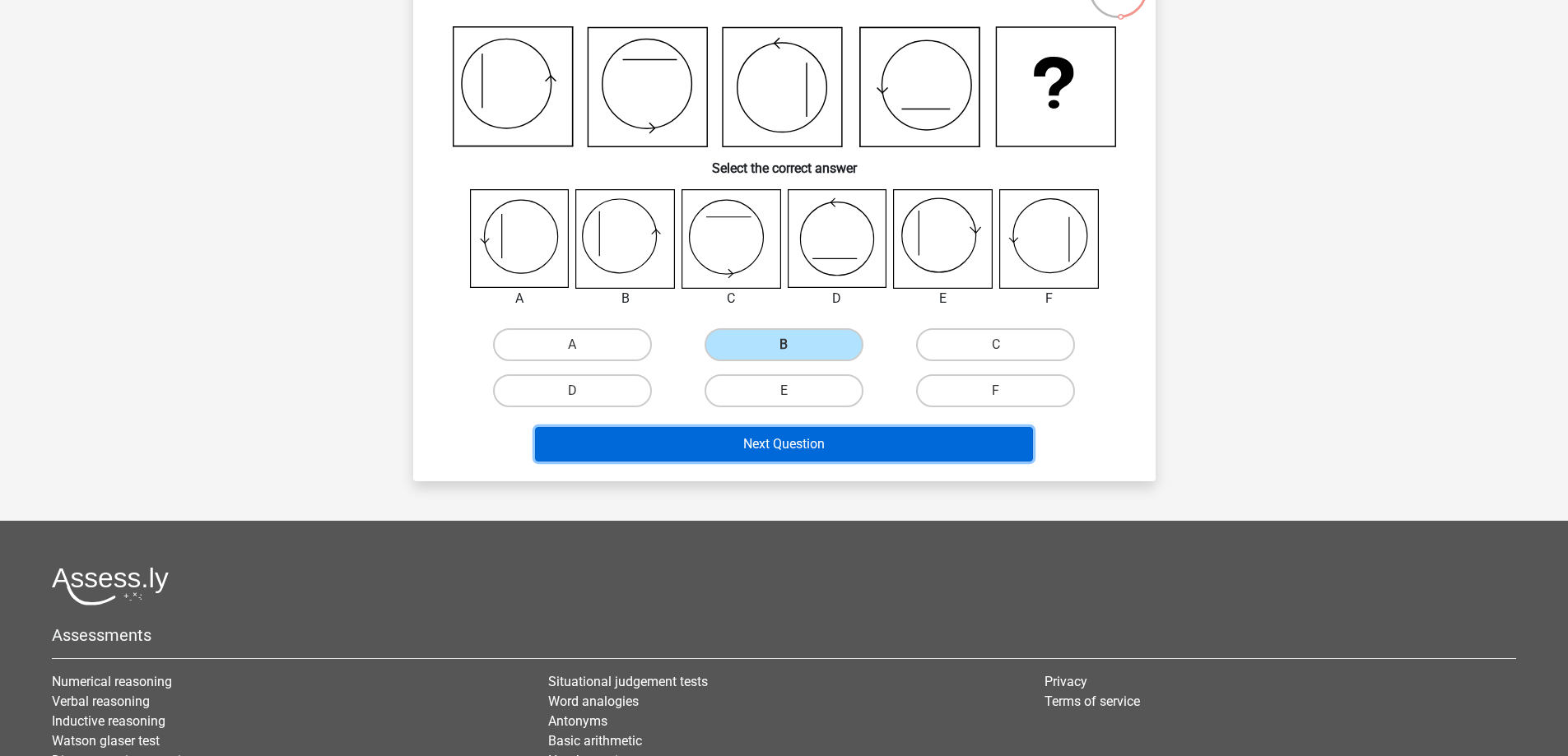
click at [783, 448] on button "Next Question" at bounding box center [784, 444] width 498 height 35
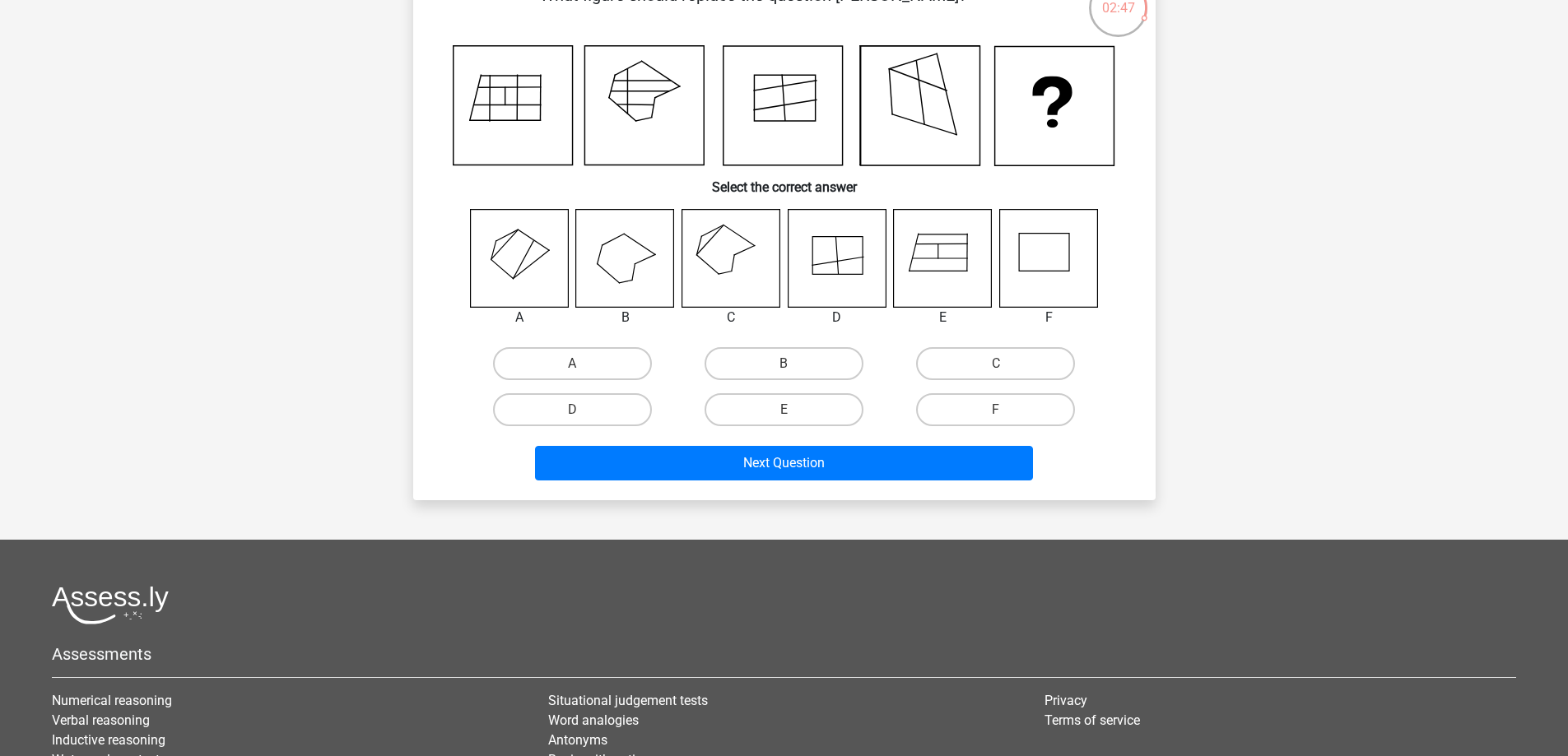
scroll to position [117, 0]
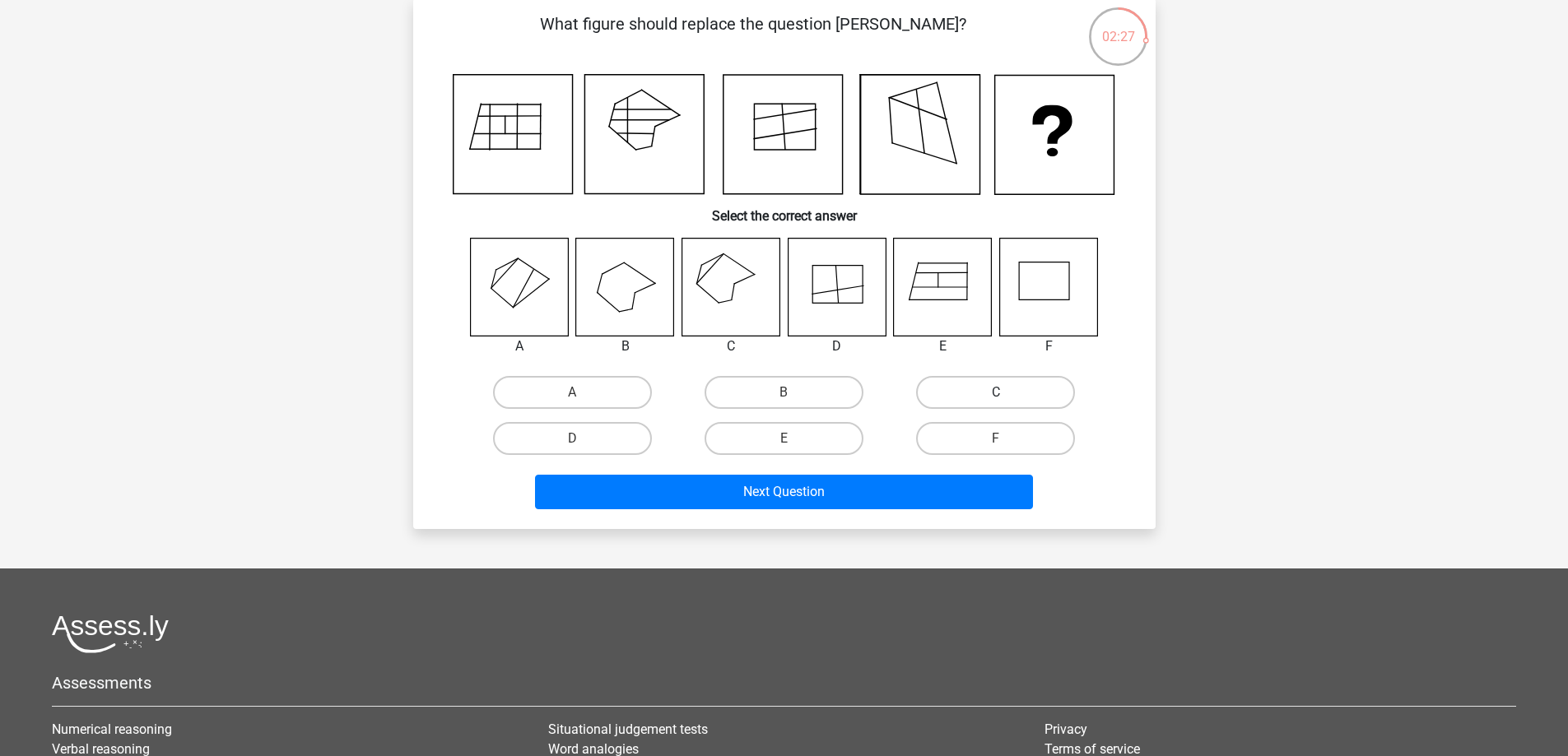
click at [993, 383] on label "C" at bounding box center [995, 391] width 159 height 33
click at [996, 392] on input "C" at bounding box center [1001, 397] width 11 height 11
radio input "true"
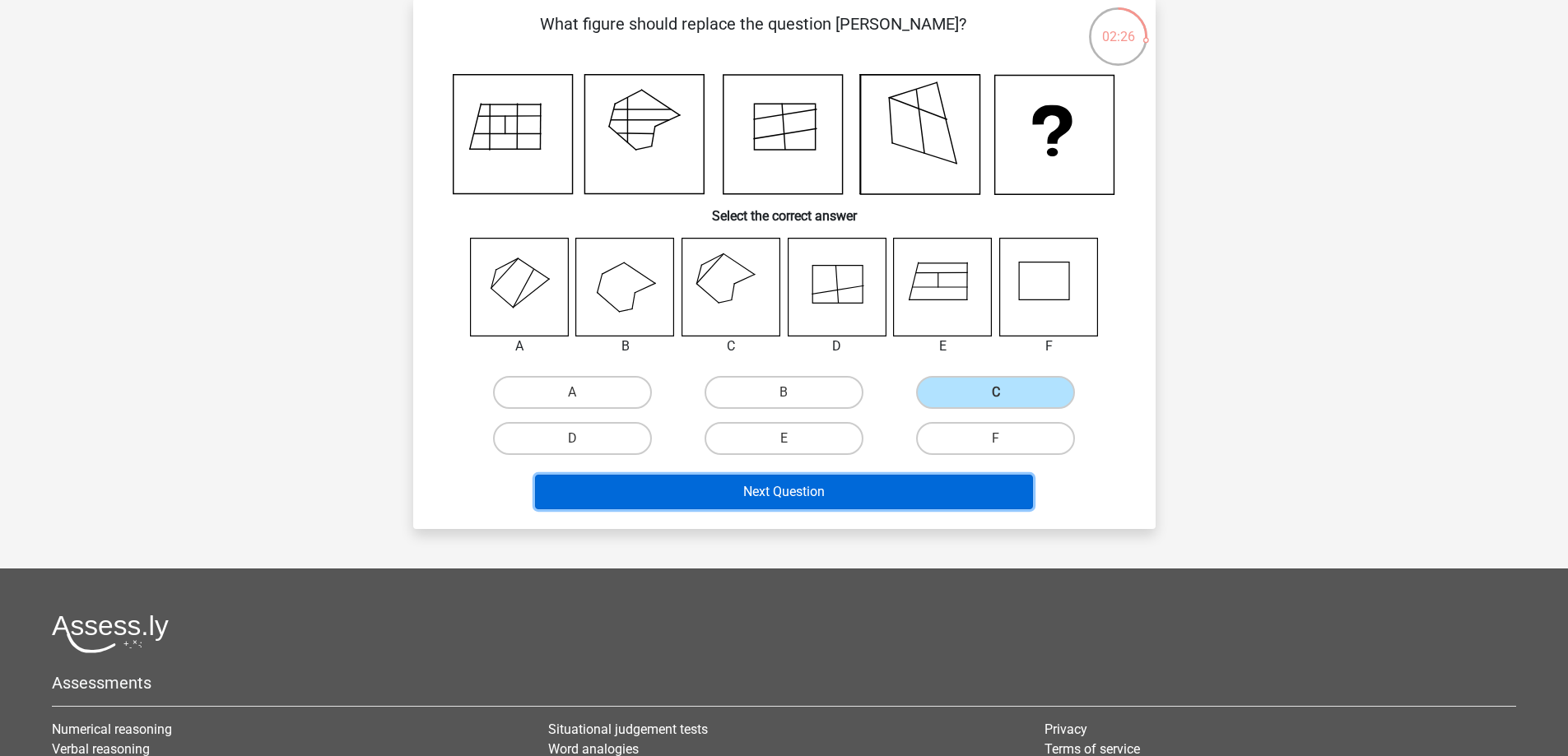
click at [836, 493] on button "Next Question" at bounding box center [784, 491] width 498 height 35
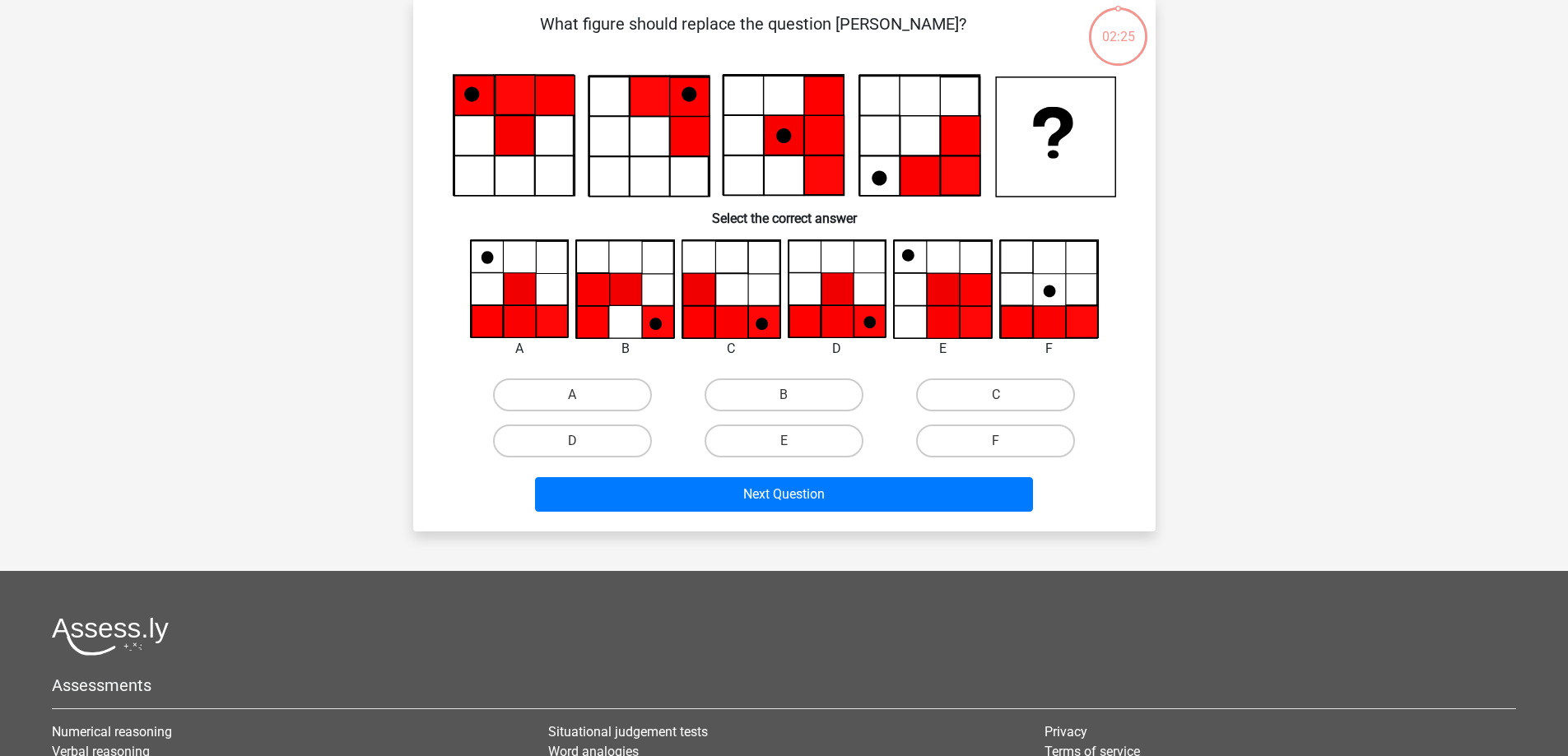
scroll to position [82, 0]
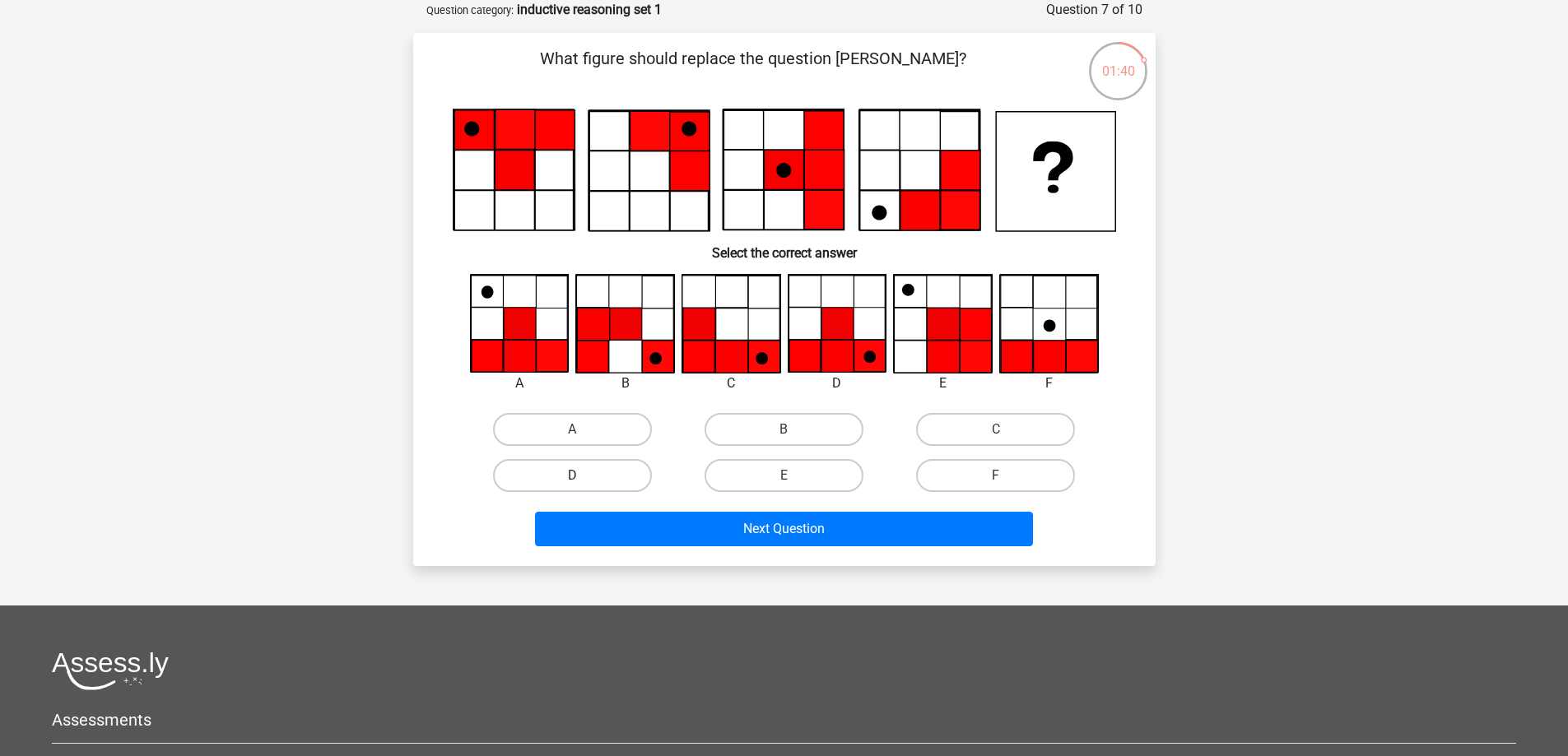
click at [591, 473] on label "D" at bounding box center [572, 475] width 159 height 33
click at [583, 476] on input "D" at bounding box center [577, 481] width 11 height 11
radio input "true"
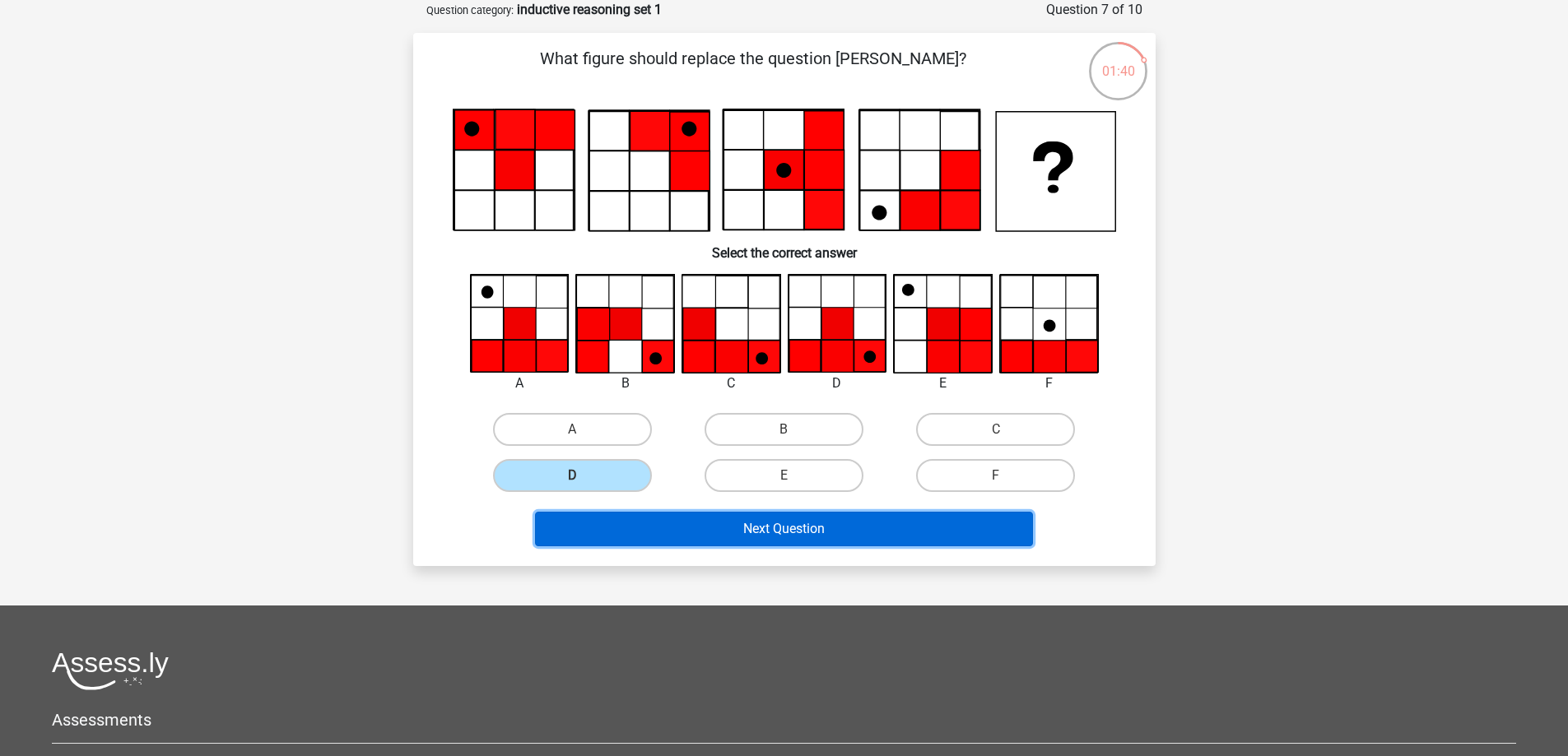
click at [750, 526] on button "Next Question" at bounding box center [784, 528] width 498 height 35
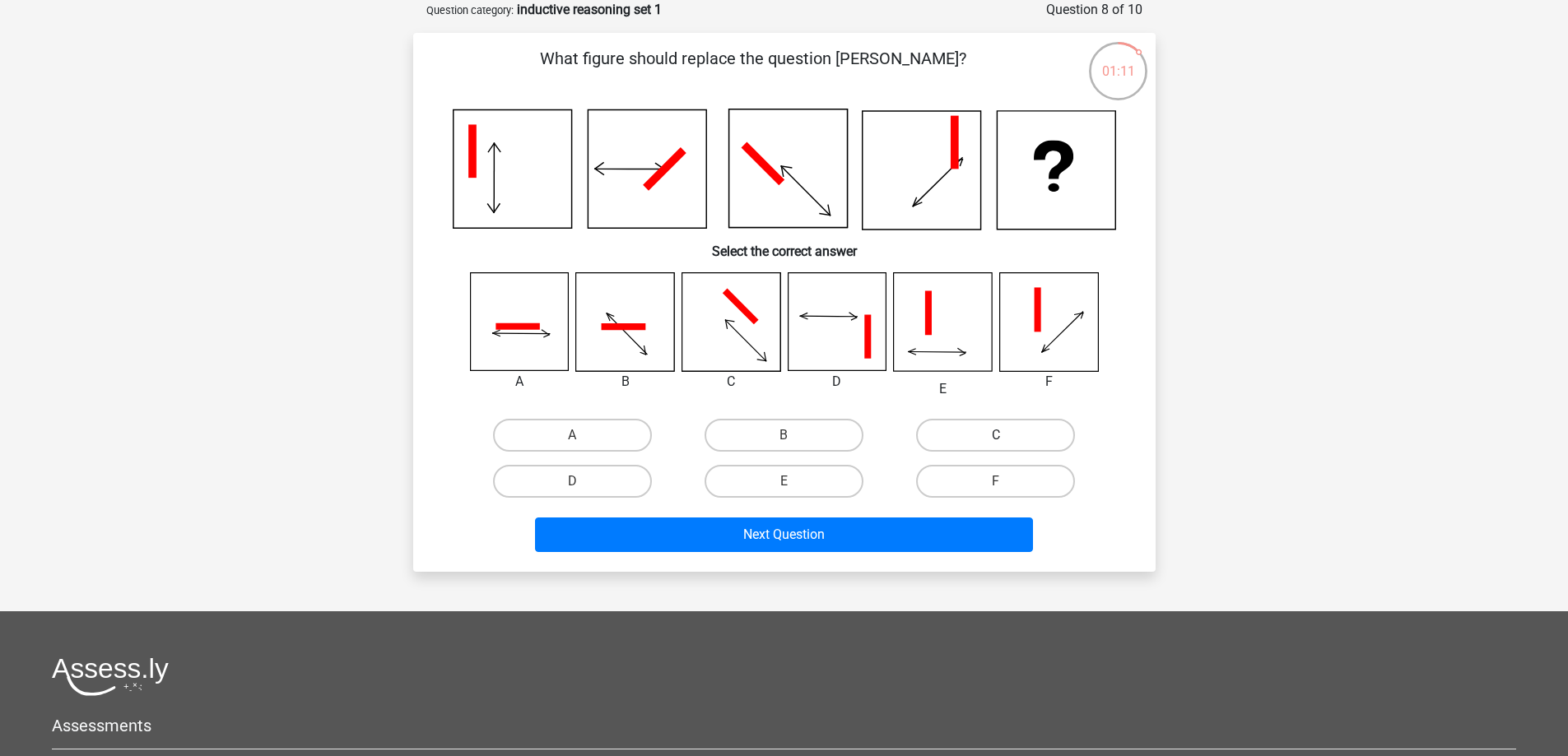
click at [972, 435] on label "C" at bounding box center [995, 435] width 159 height 33
click at [996, 435] on input "C" at bounding box center [1001, 440] width 11 height 11
radio input "true"
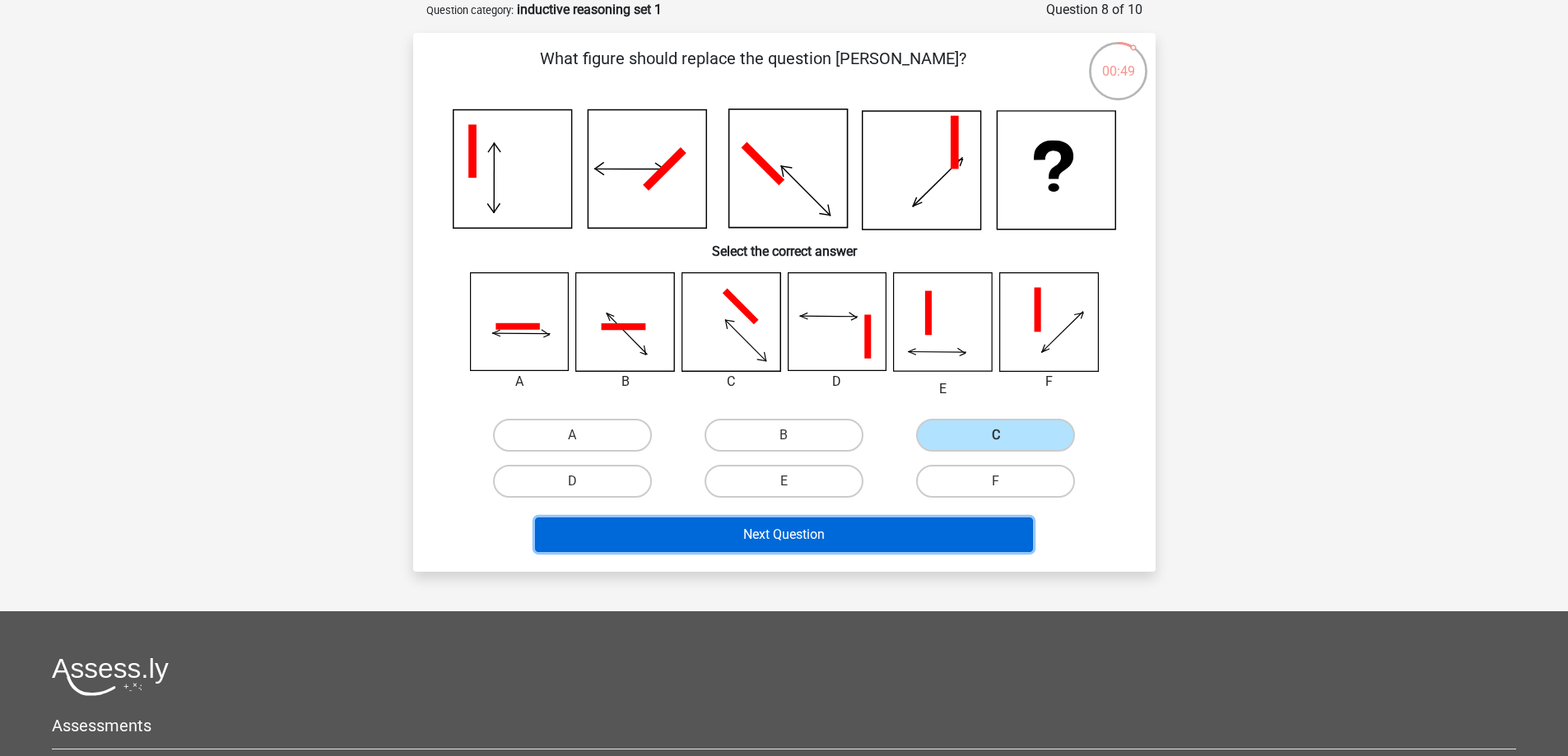
click at [840, 530] on button "Next Question" at bounding box center [784, 534] width 498 height 35
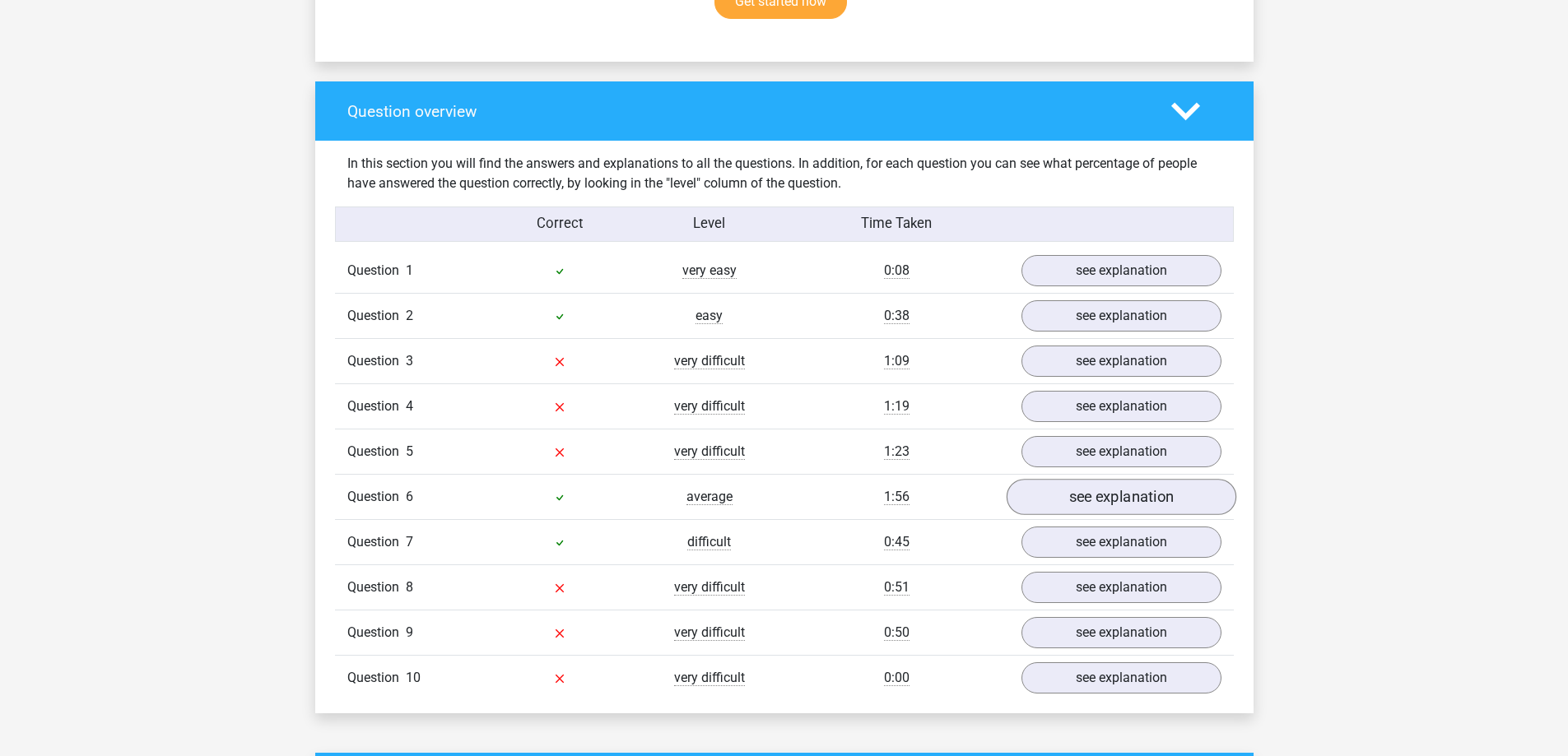
scroll to position [1151, 0]
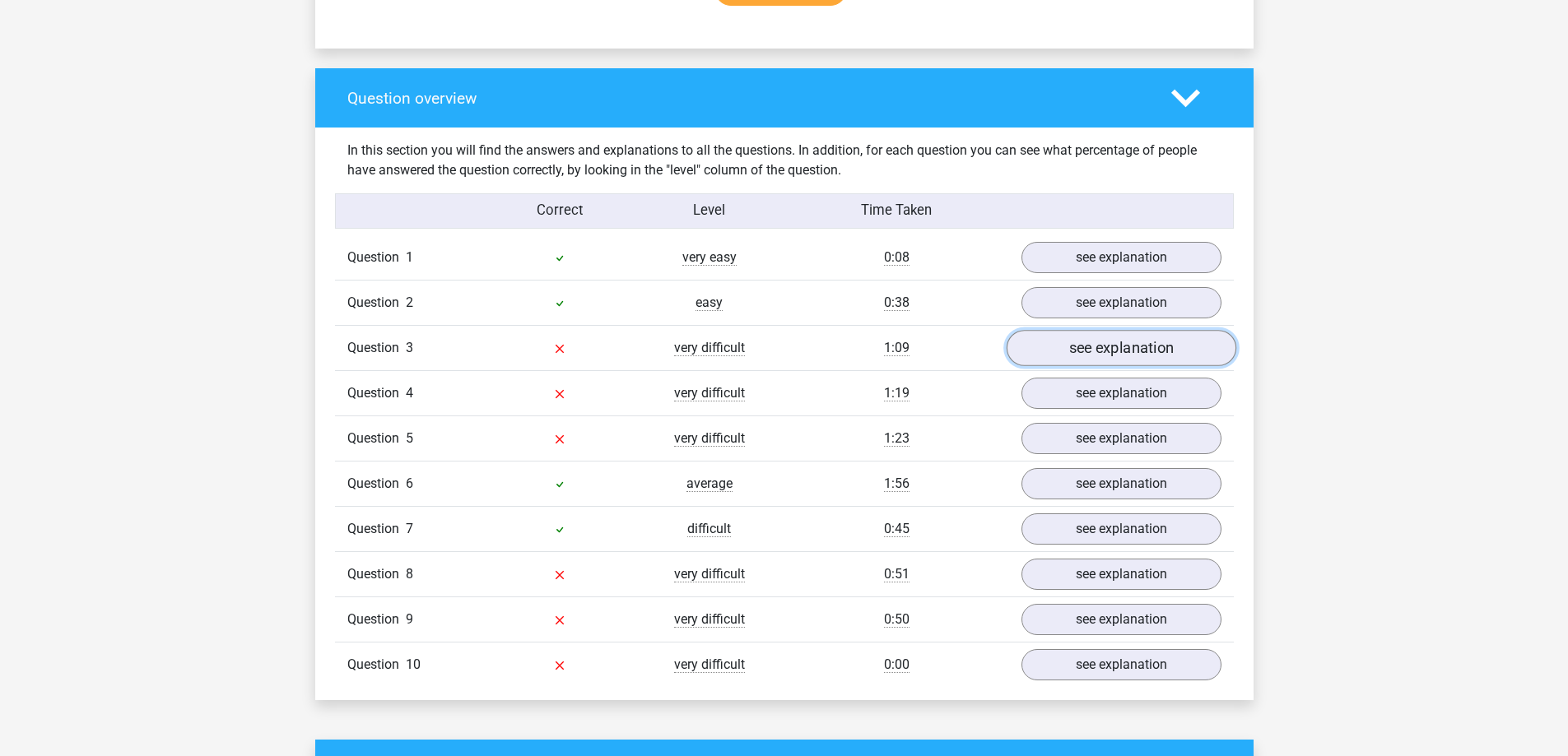
click at [1042, 345] on link "see explanation" at bounding box center [1121, 349] width 230 height 37
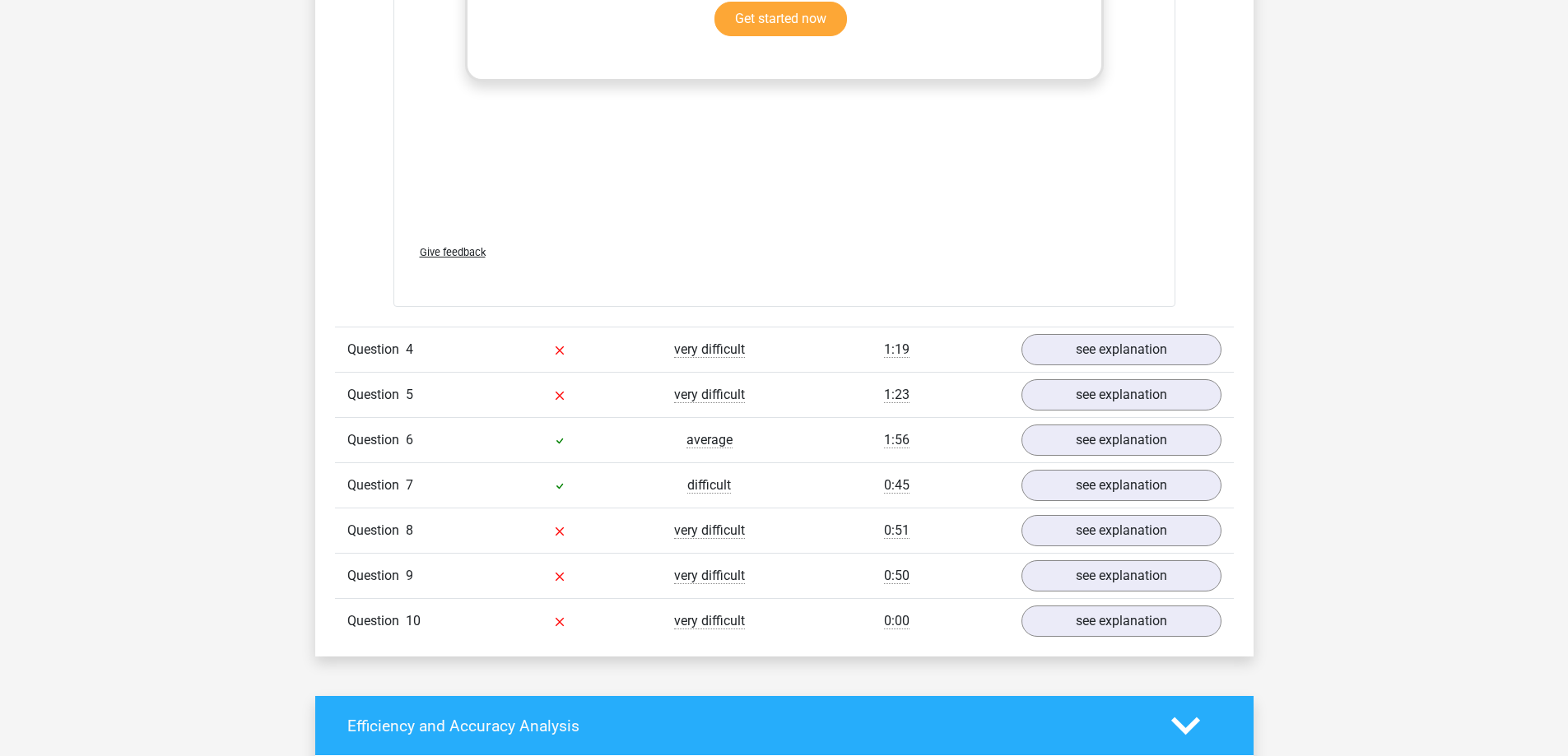
scroll to position [2715, 0]
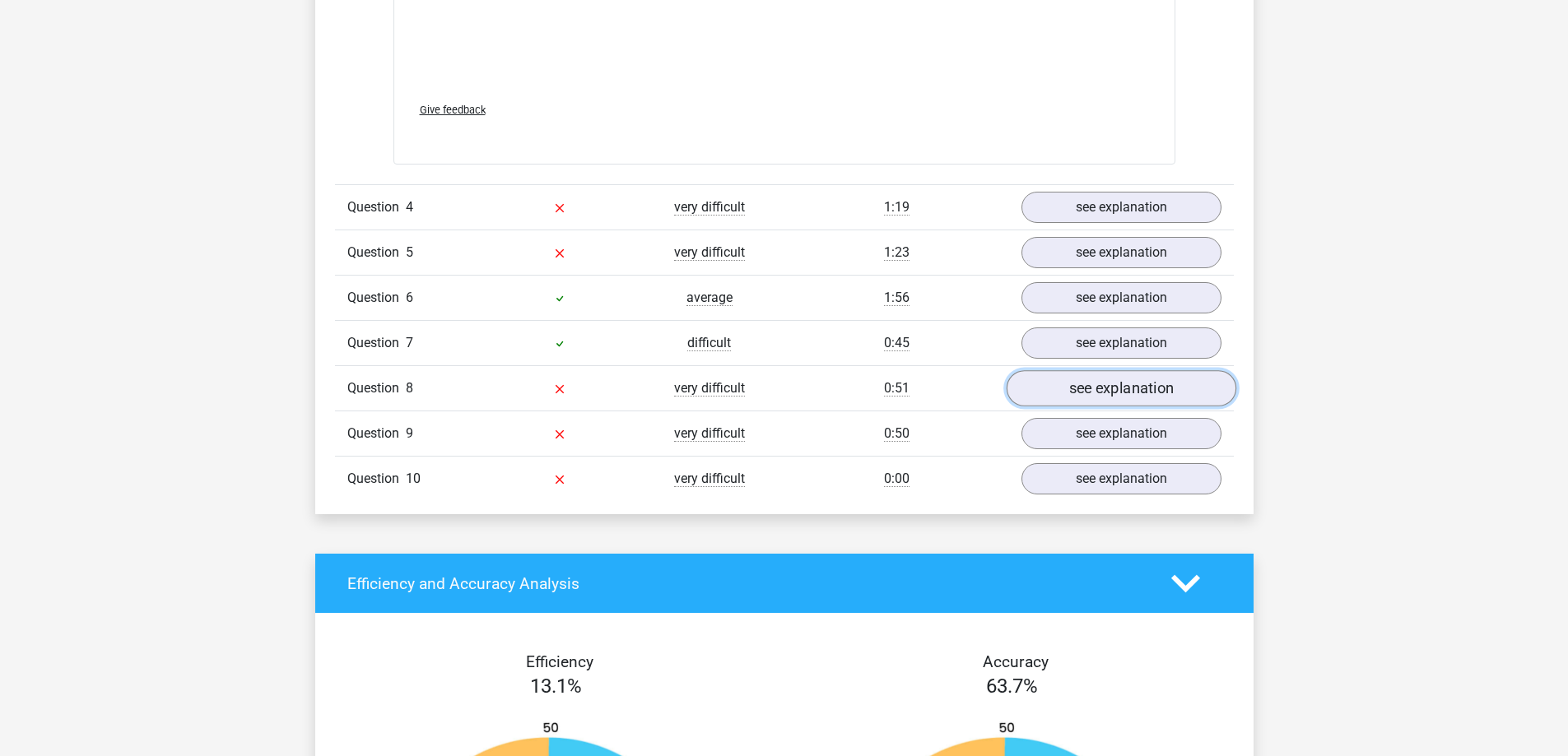
click at [1088, 397] on link "see explanation" at bounding box center [1121, 388] width 230 height 37
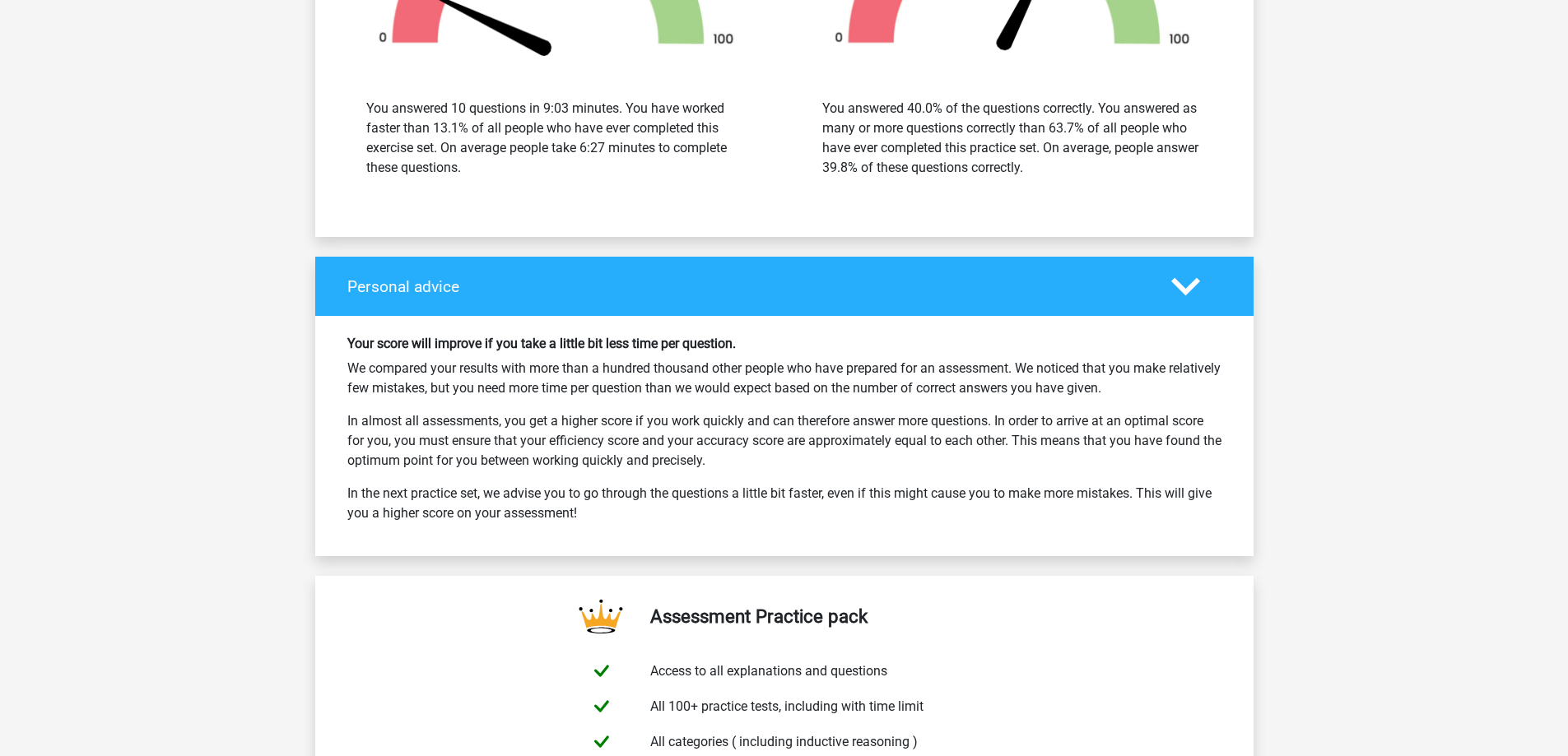
scroll to position [5019, 0]
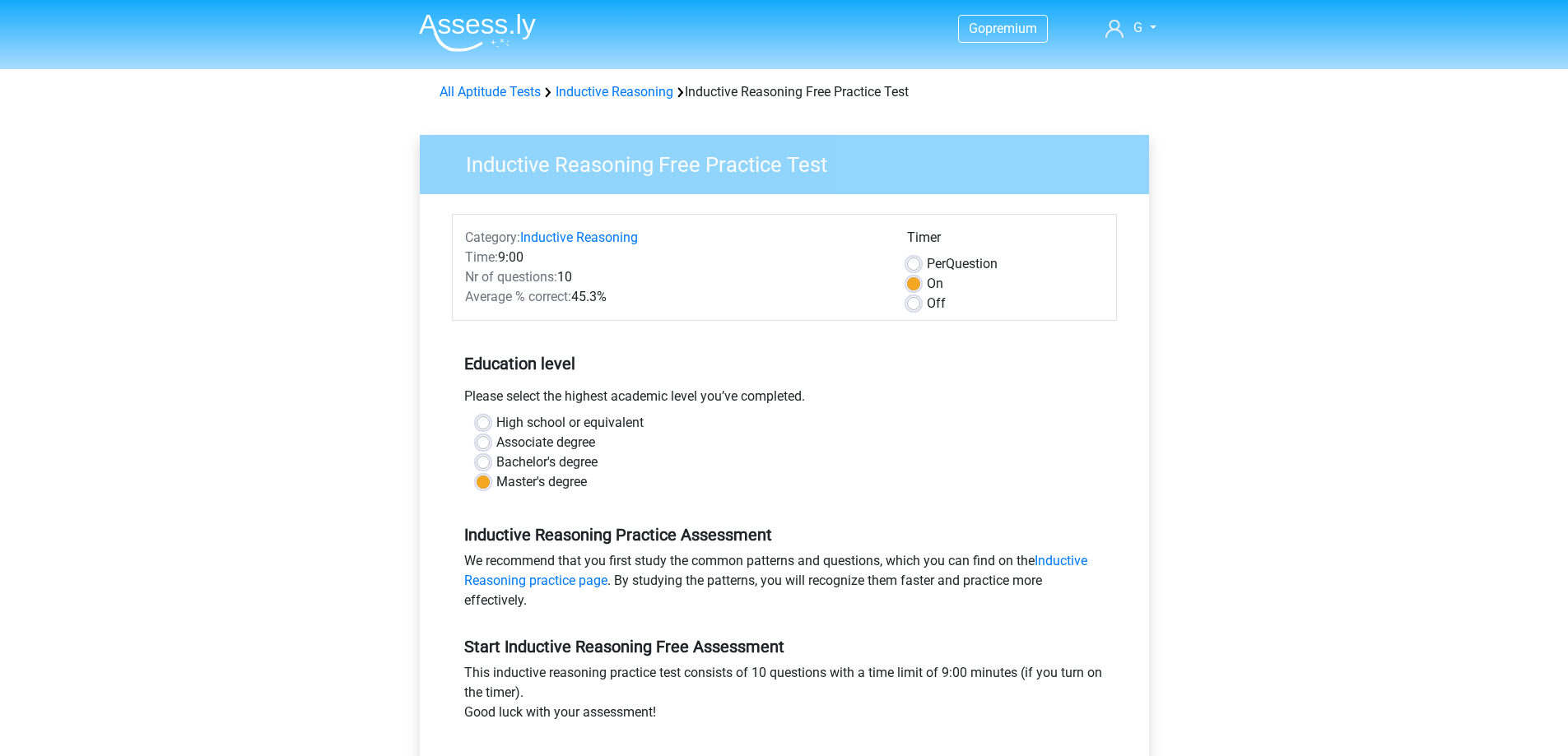
scroll to position [164, 0]
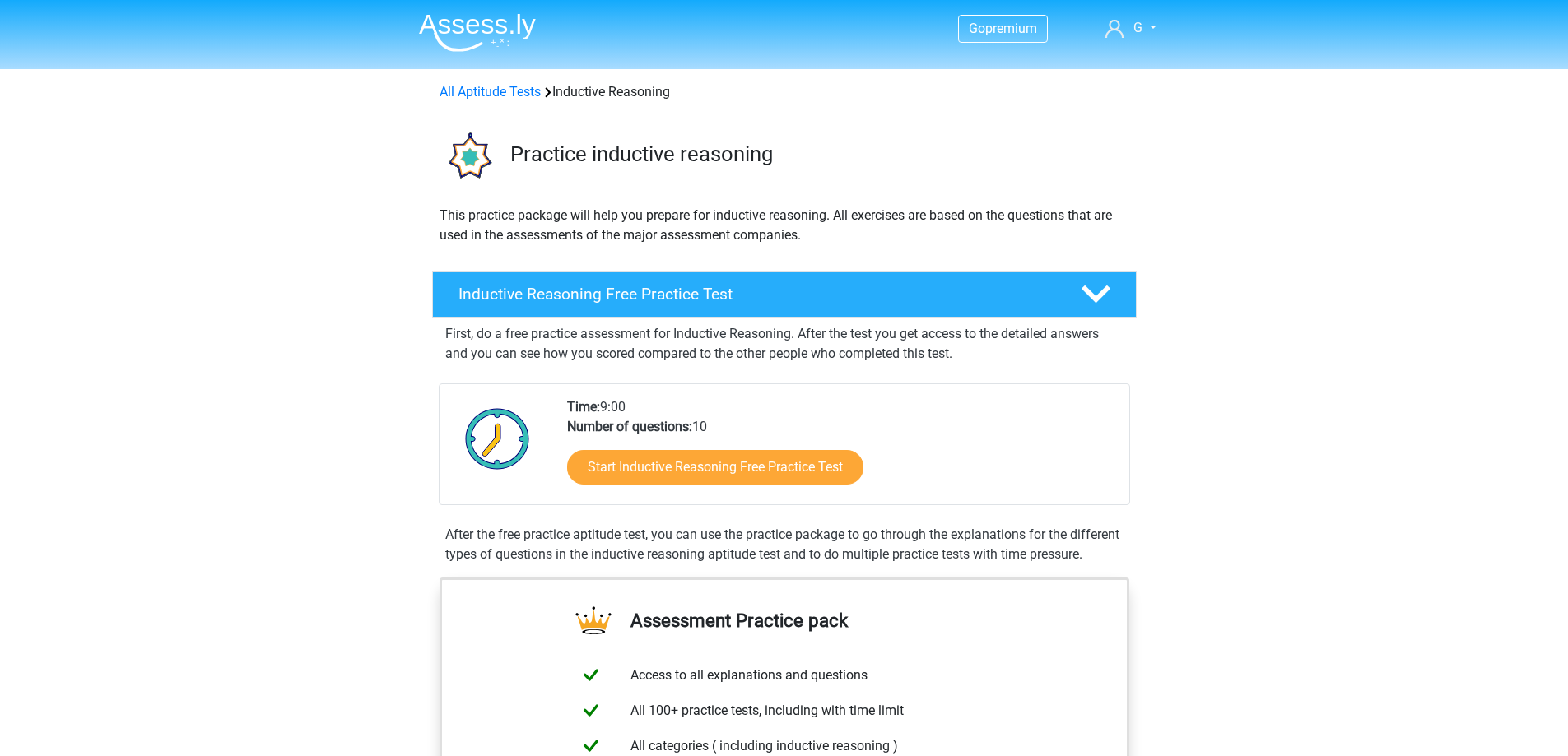
scroll to position [247, 0]
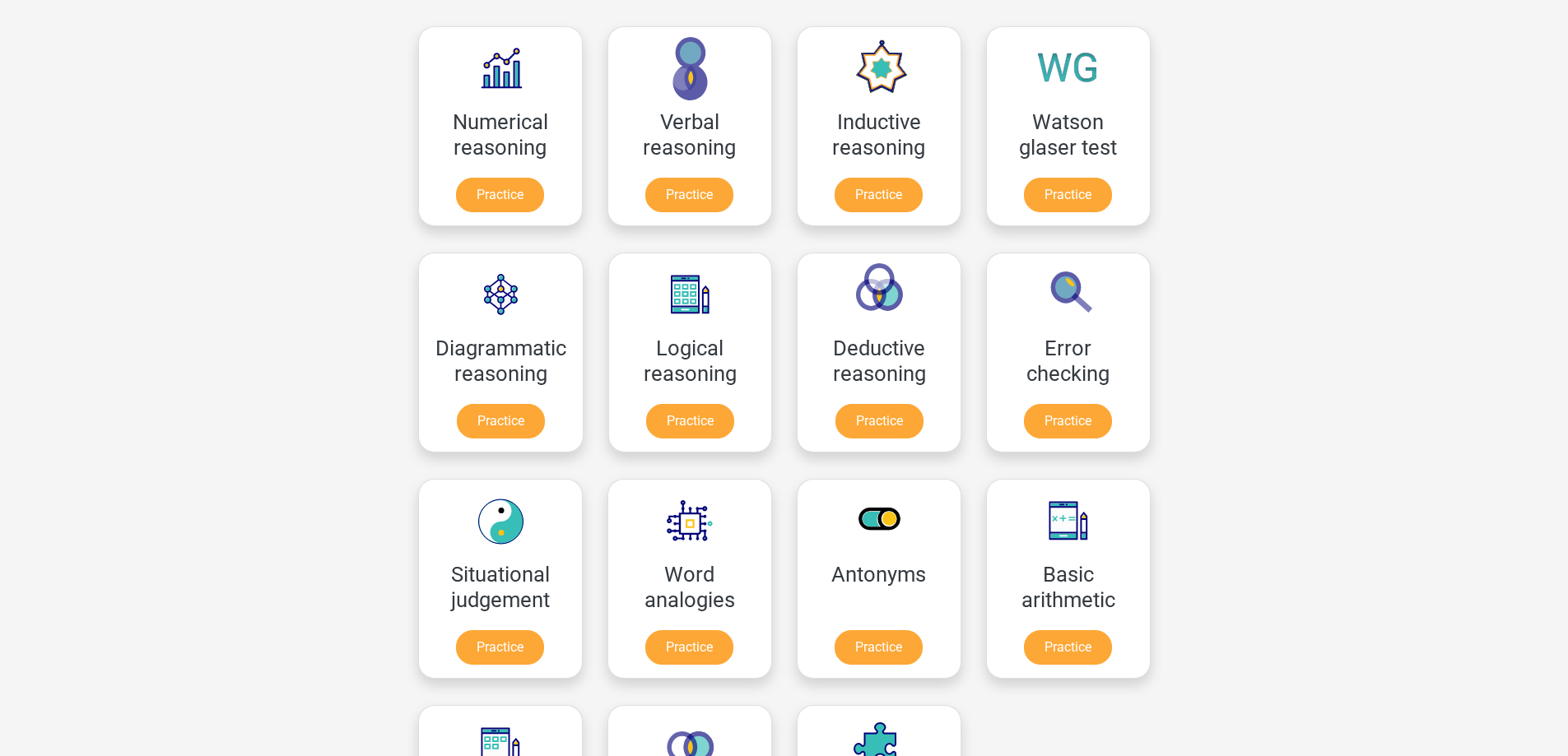
scroll to position [247, 0]
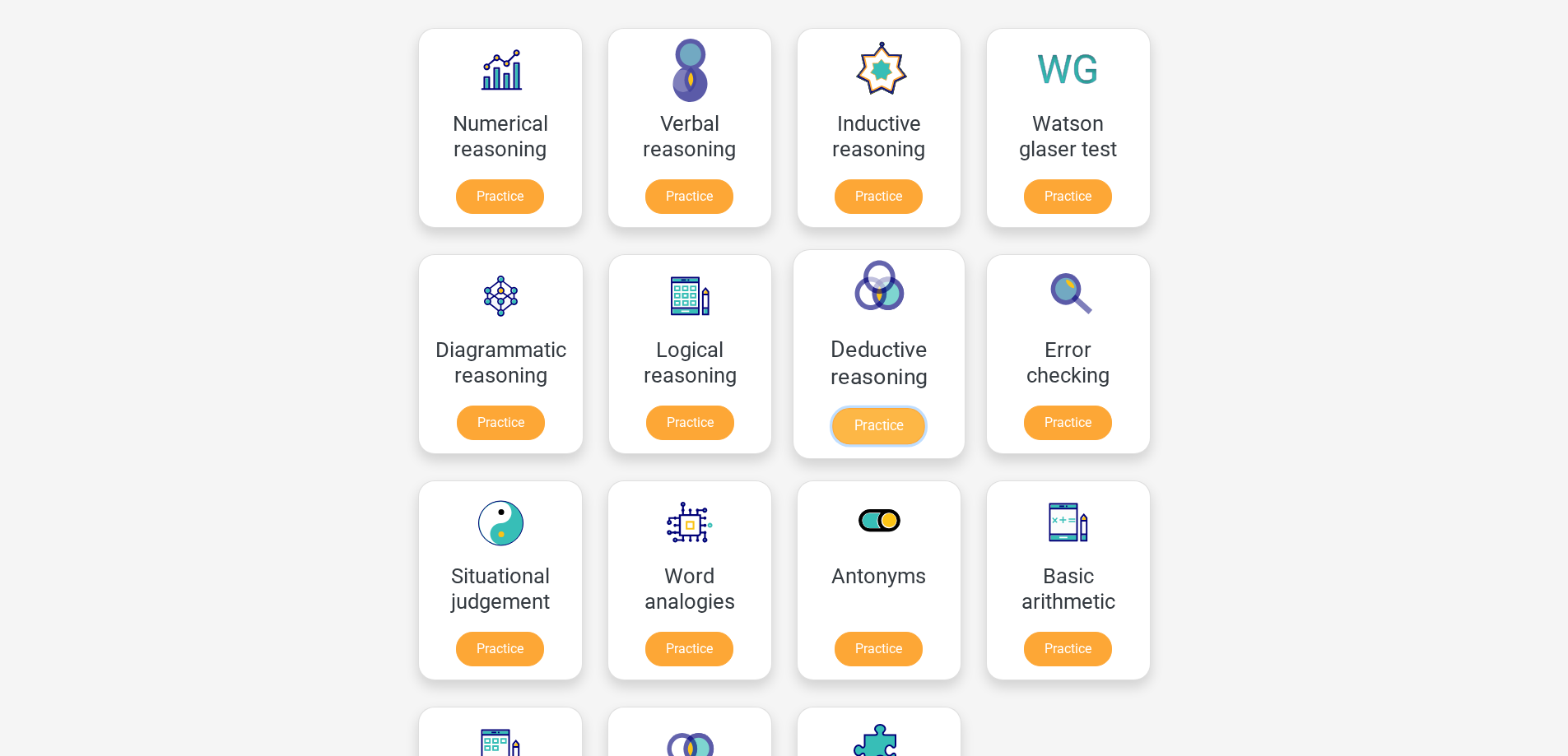
click at [866, 419] on link "Practice" at bounding box center [878, 426] width 92 height 37
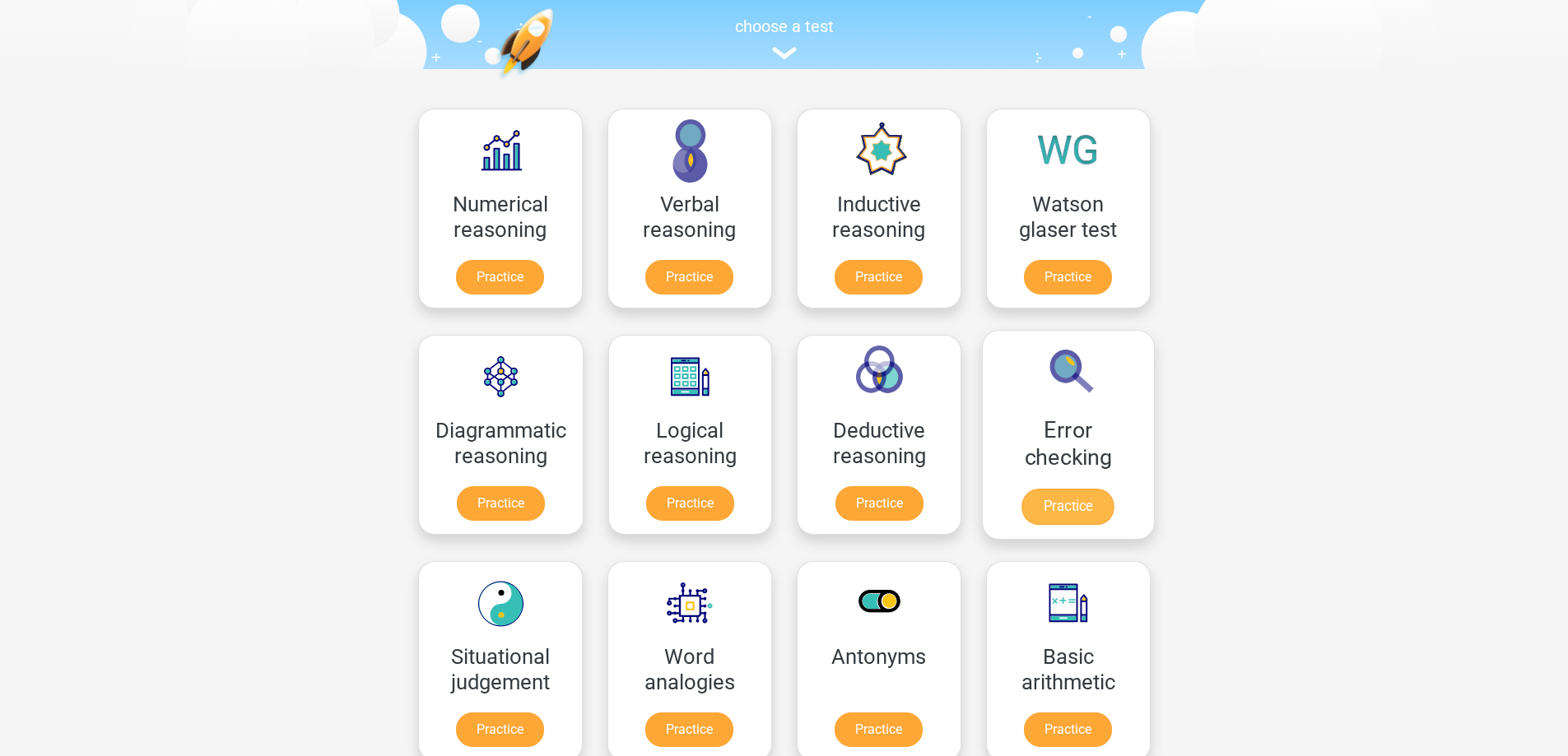
scroll to position [164, 0]
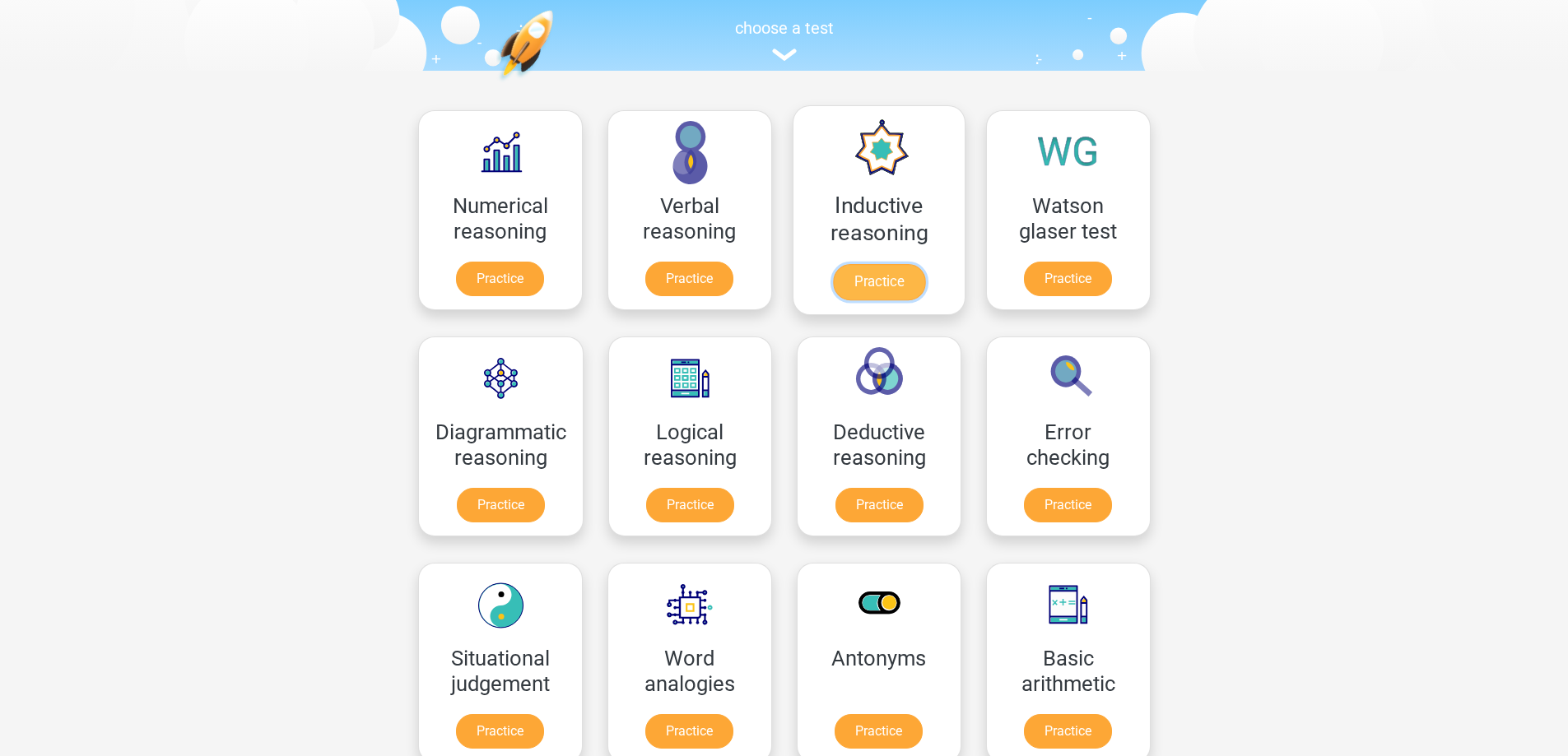
click at [873, 274] on link "Practice" at bounding box center [877, 282] width 92 height 37
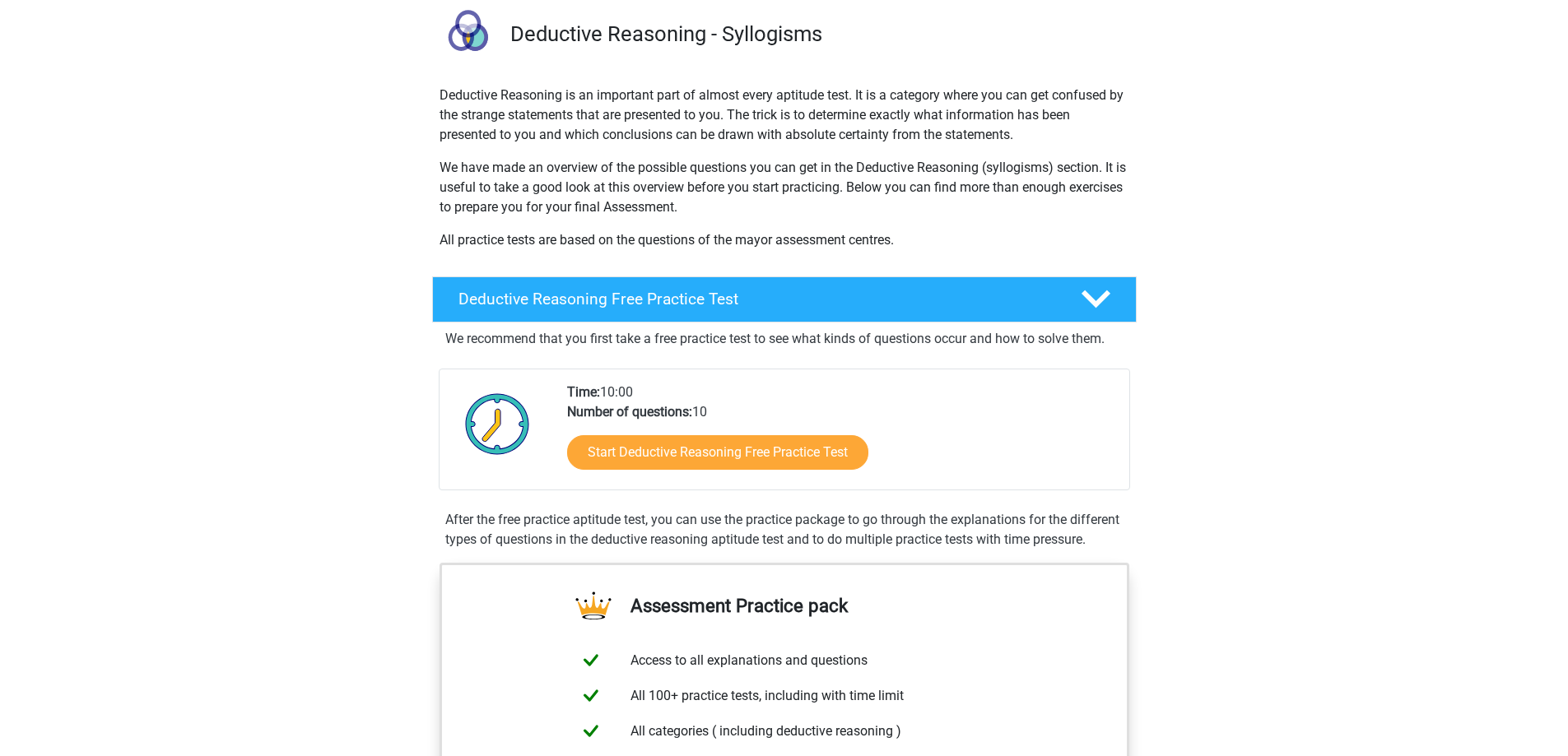
scroll to position [247, 0]
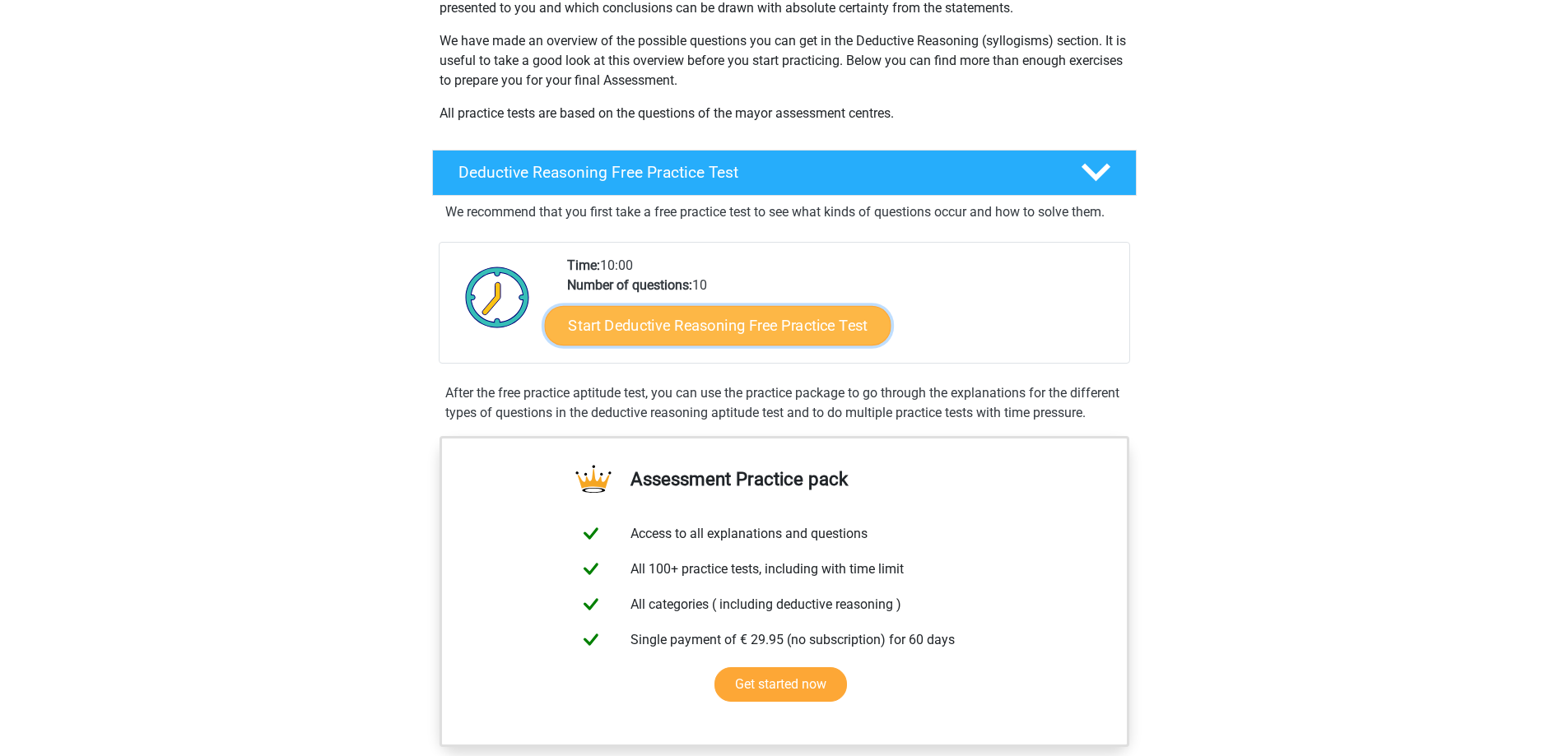
click at [742, 321] on link "Start Deductive Reasoning Free Practice Test" at bounding box center [718, 325] width 347 height 40
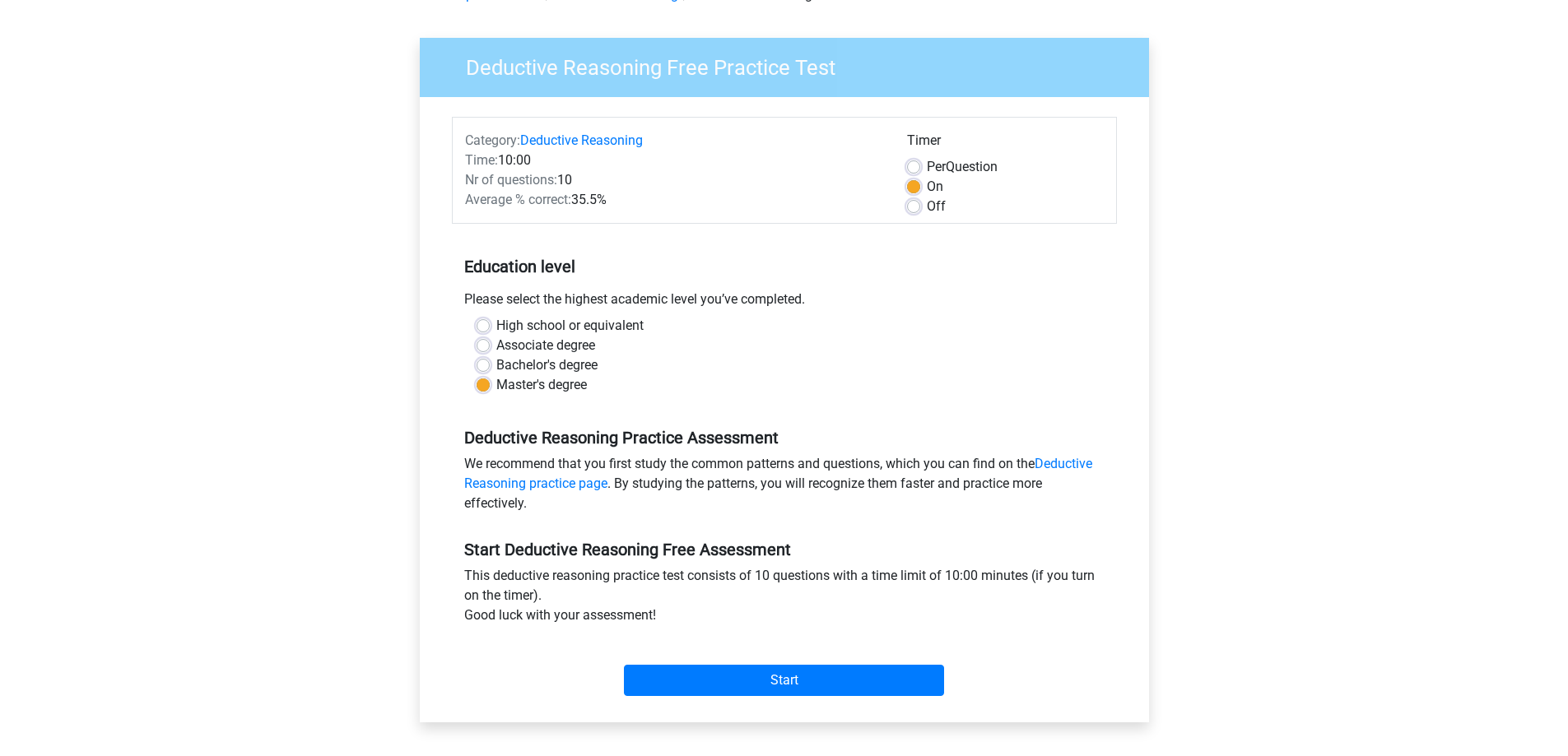
scroll to position [247, 0]
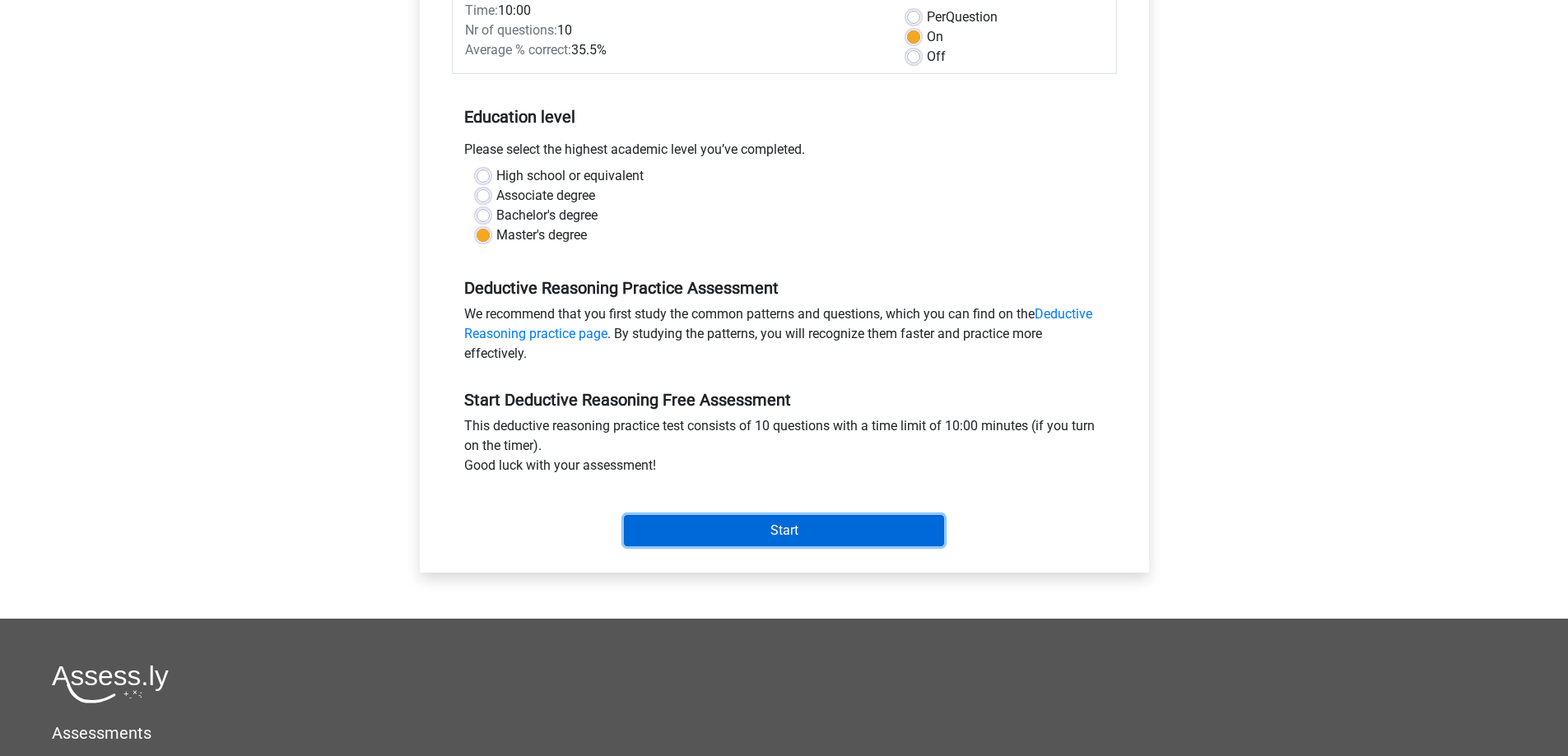
click at [722, 529] on input "Start" at bounding box center [783, 531] width 320 height 32
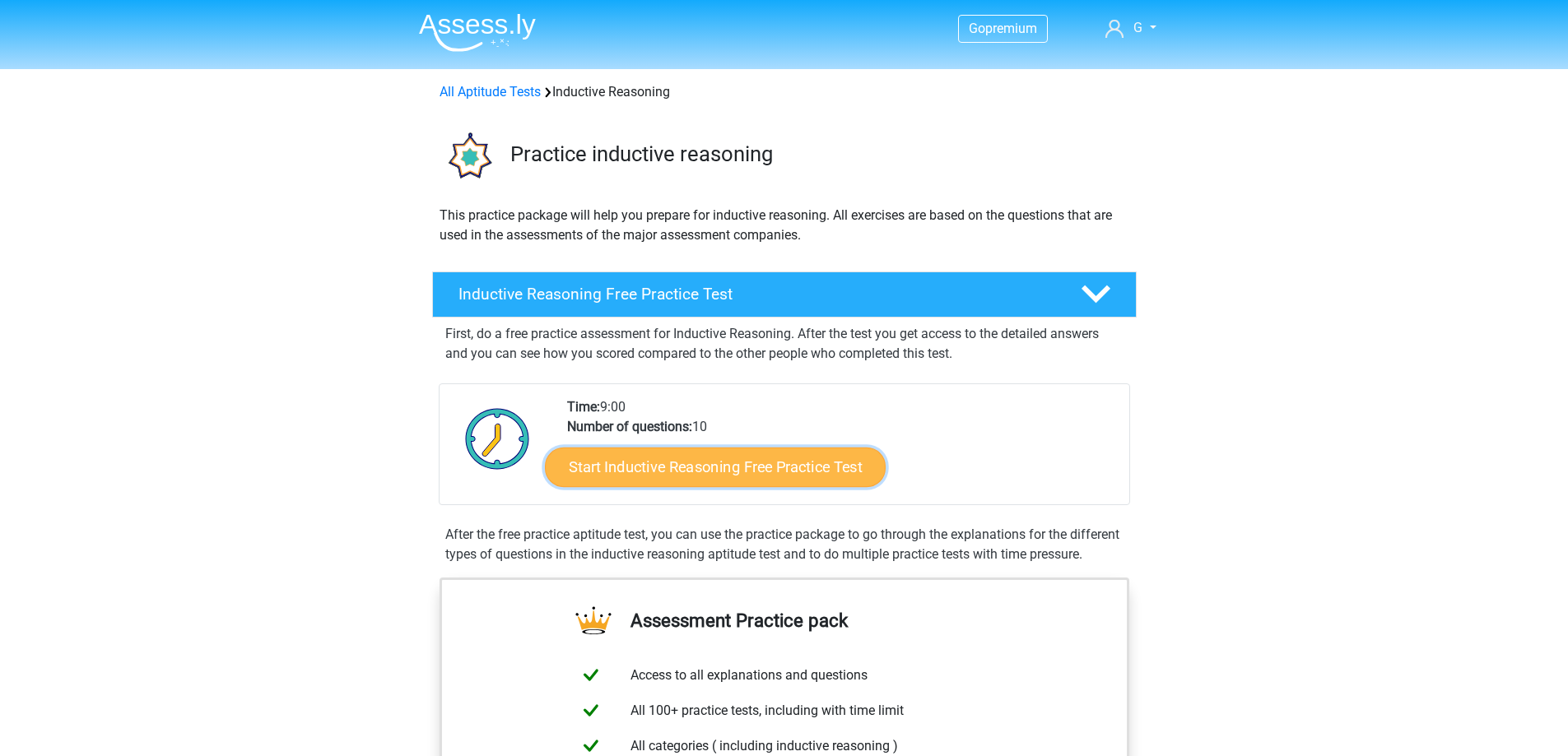
click at [742, 466] on link "Start Inductive Reasoning Free Practice Test" at bounding box center [716, 467] width 341 height 40
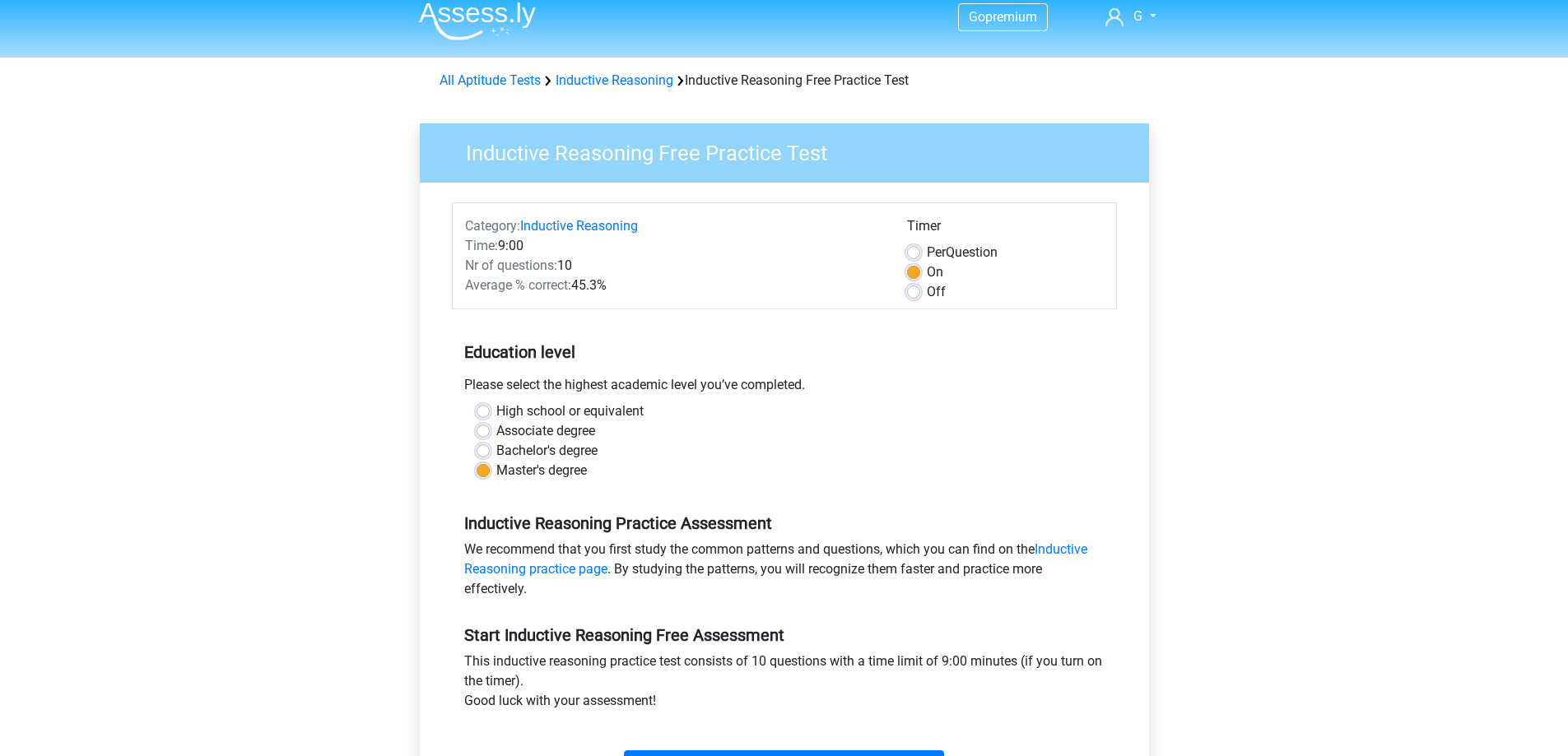
scroll to position [247, 0]
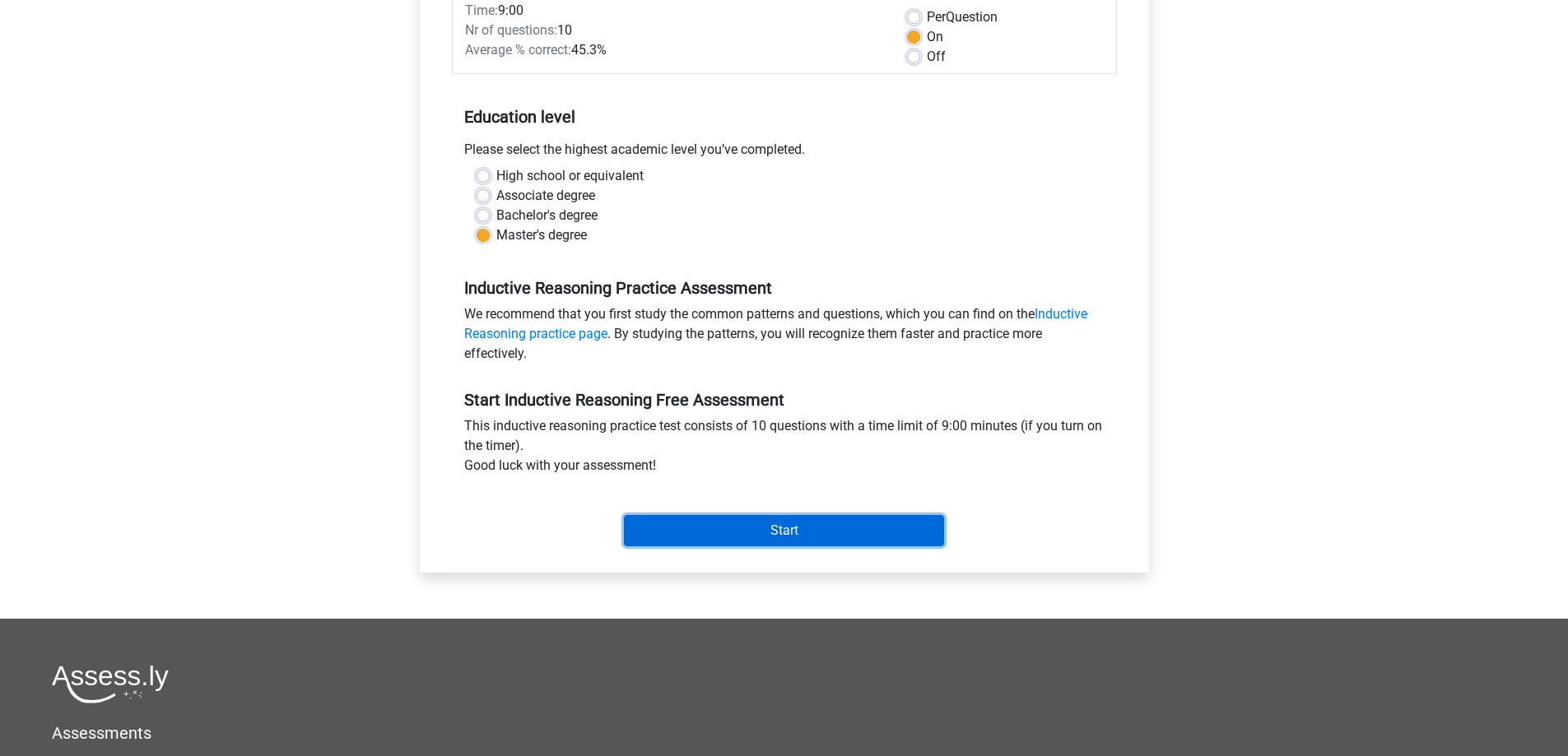
click at [740, 529] on input "Start" at bounding box center [783, 531] width 320 height 32
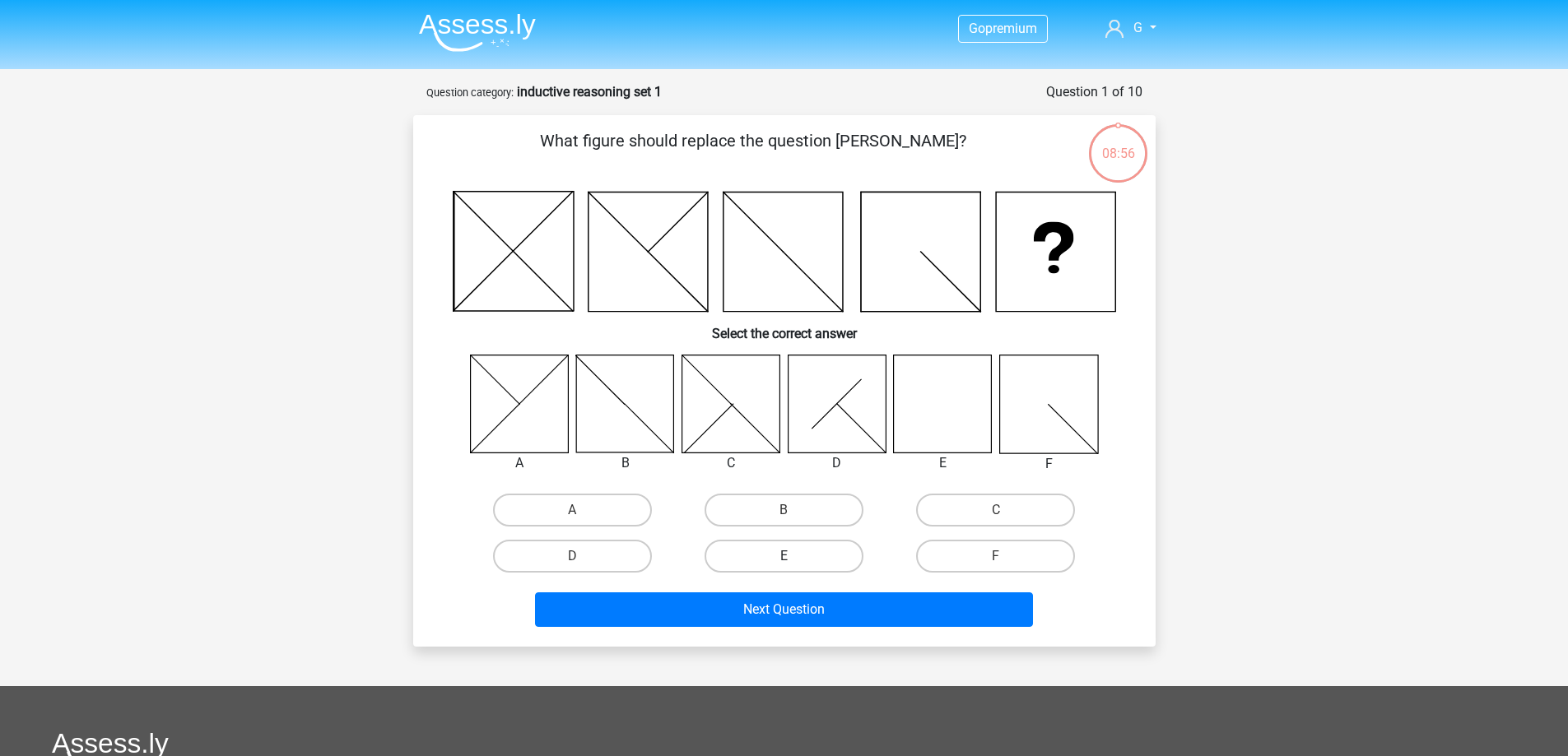
click at [812, 560] on label "E" at bounding box center [784, 556] width 159 height 33
click at [794, 560] on input "E" at bounding box center [788, 561] width 11 height 11
radio input "true"
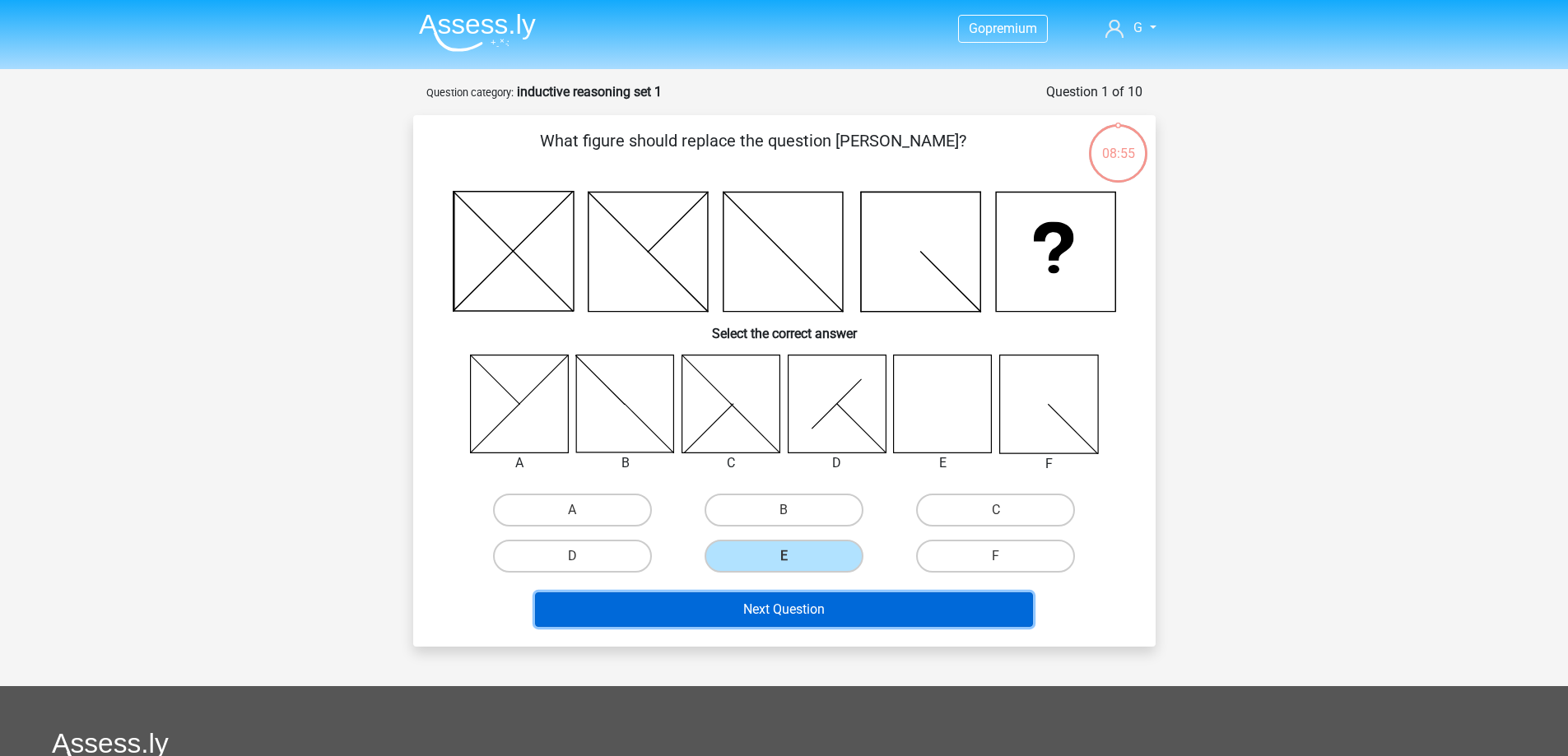
click at [821, 612] on button "Next Question" at bounding box center [784, 609] width 498 height 35
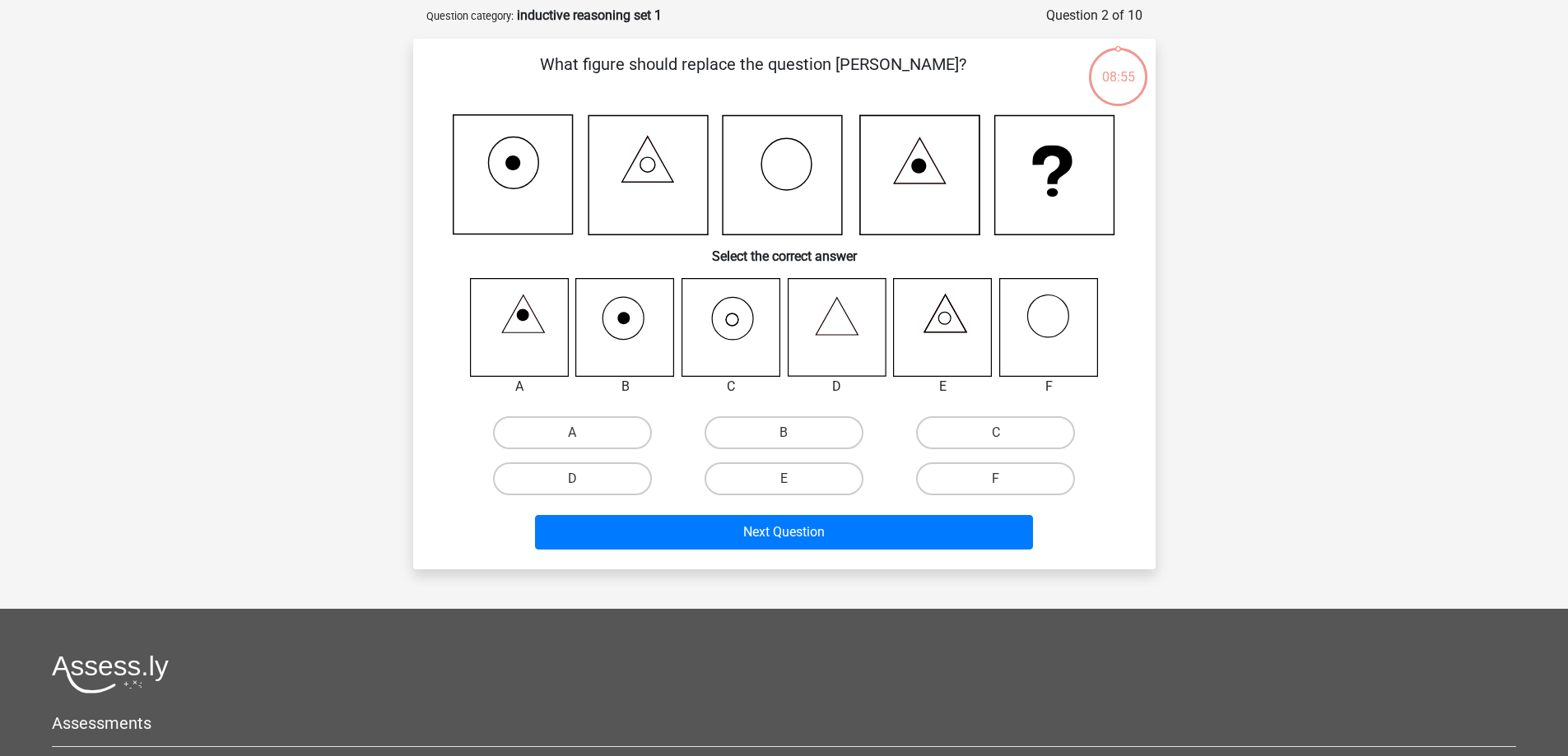
scroll to position [82, 0]
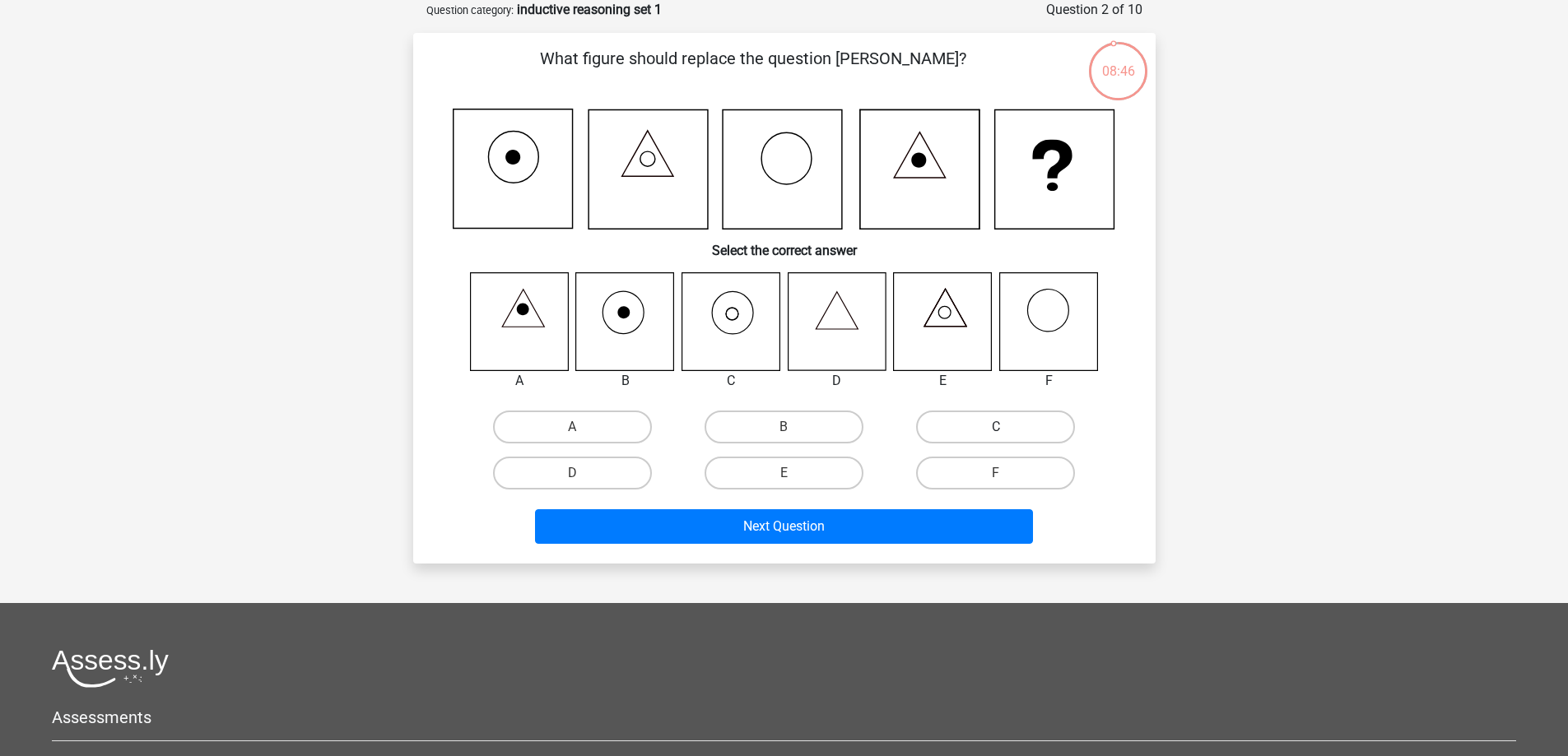
click at [955, 432] on label "C" at bounding box center [995, 426] width 159 height 33
click at [996, 432] on input "C" at bounding box center [1001, 432] width 11 height 11
radio input "true"
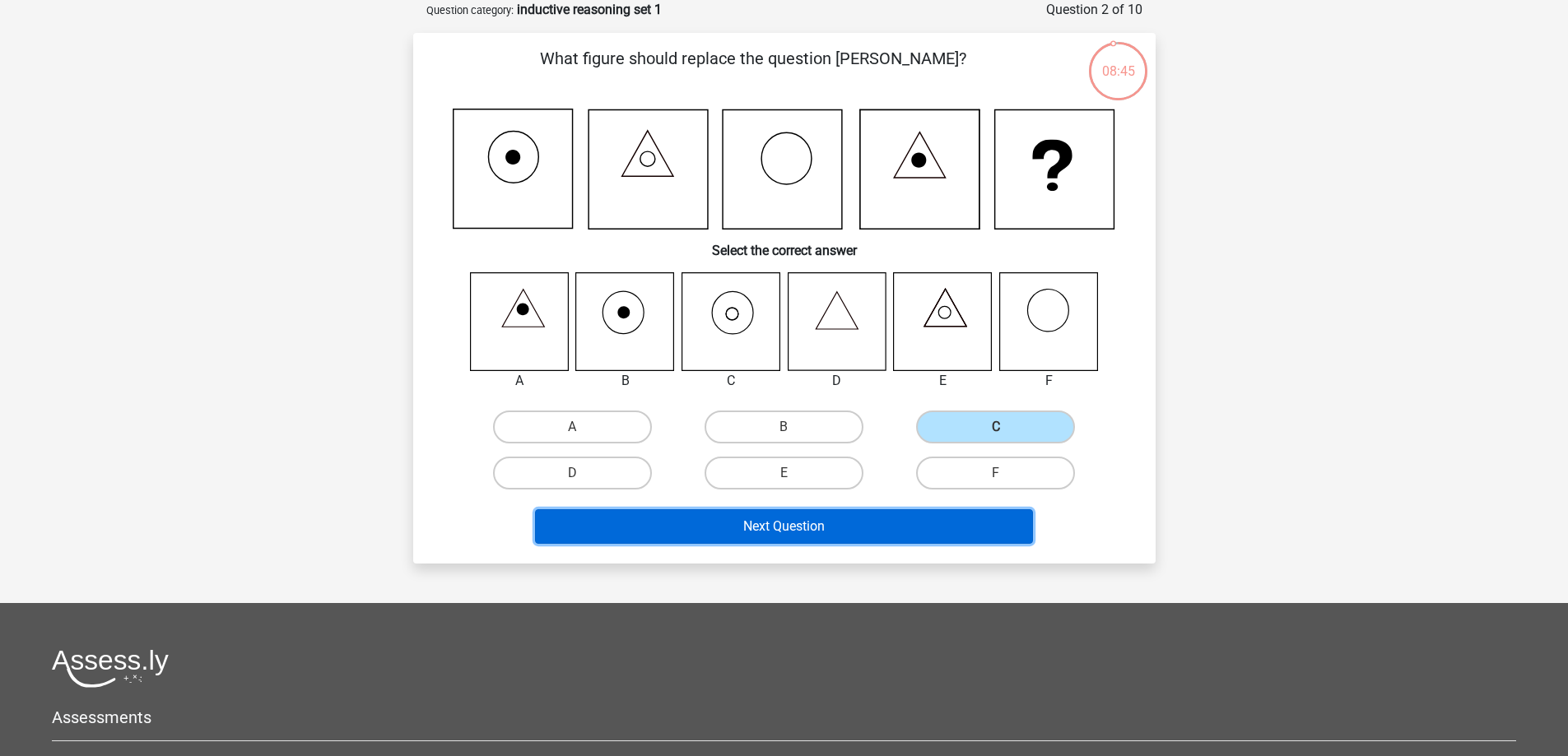
click at [837, 519] on button "Next Question" at bounding box center [784, 526] width 498 height 35
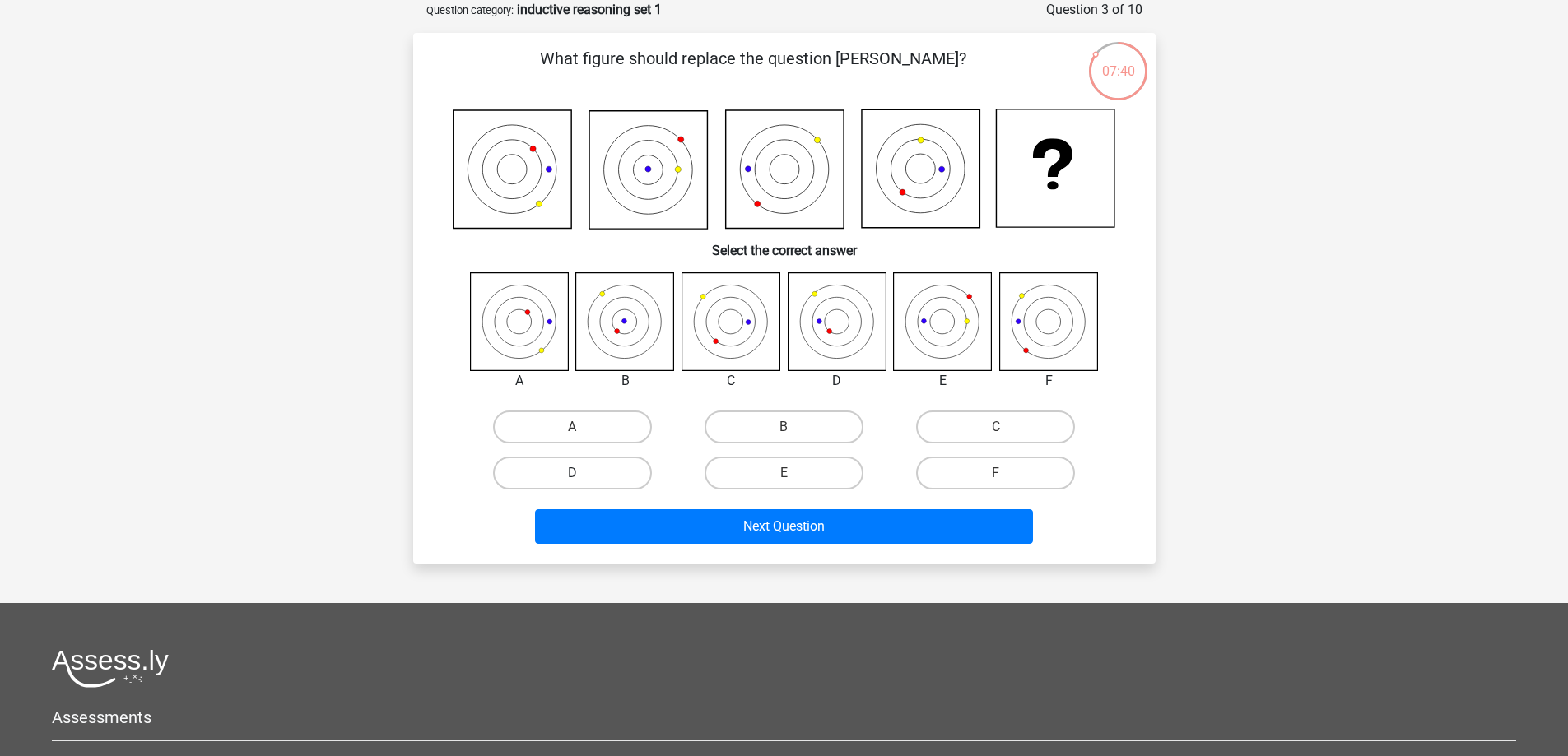
click at [604, 476] on label "D" at bounding box center [572, 473] width 159 height 33
click at [583, 476] on input "D" at bounding box center [577, 478] width 11 height 11
radio input "true"
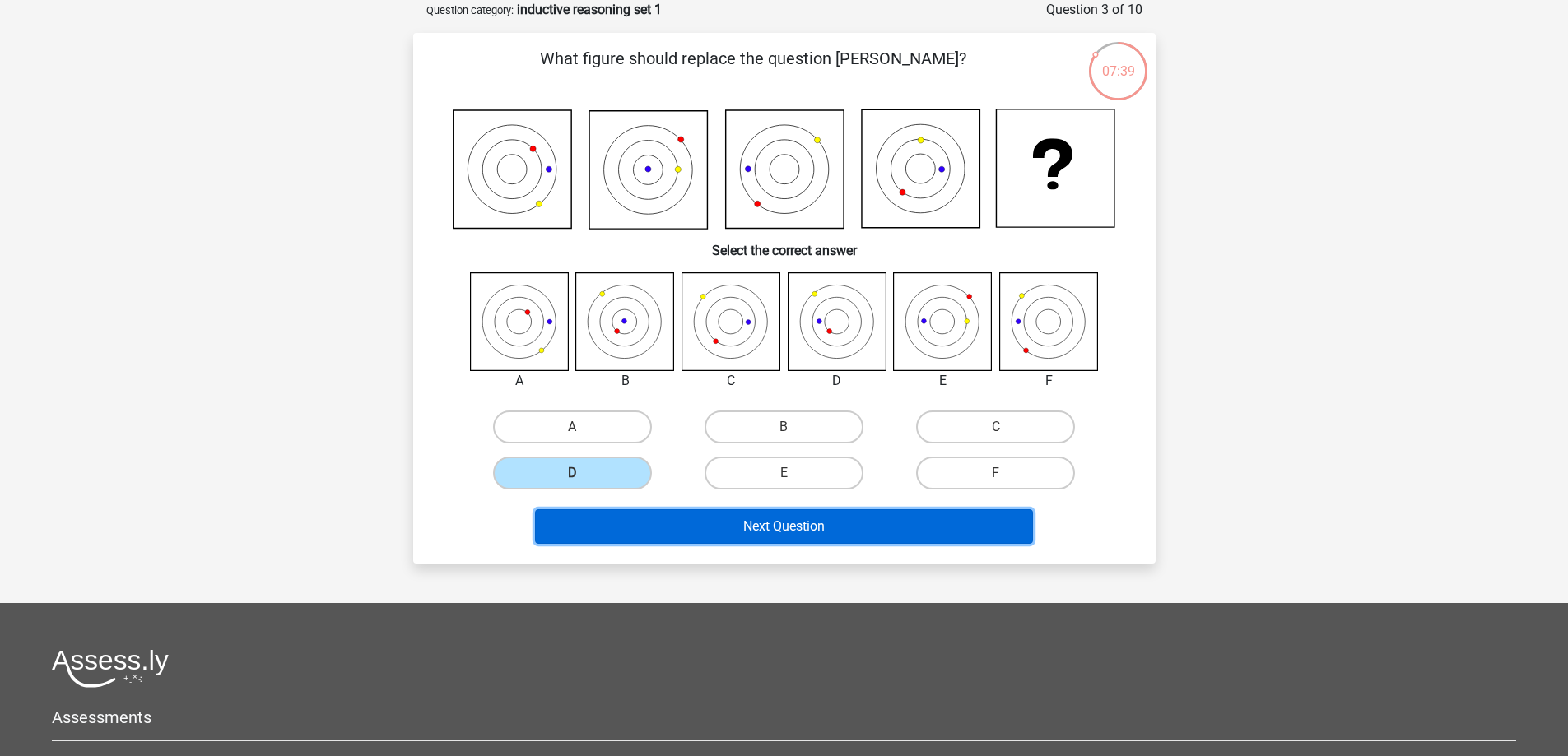
click at [676, 526] on button "Next Question" at bounding box center [784, 526] width 498 height 35
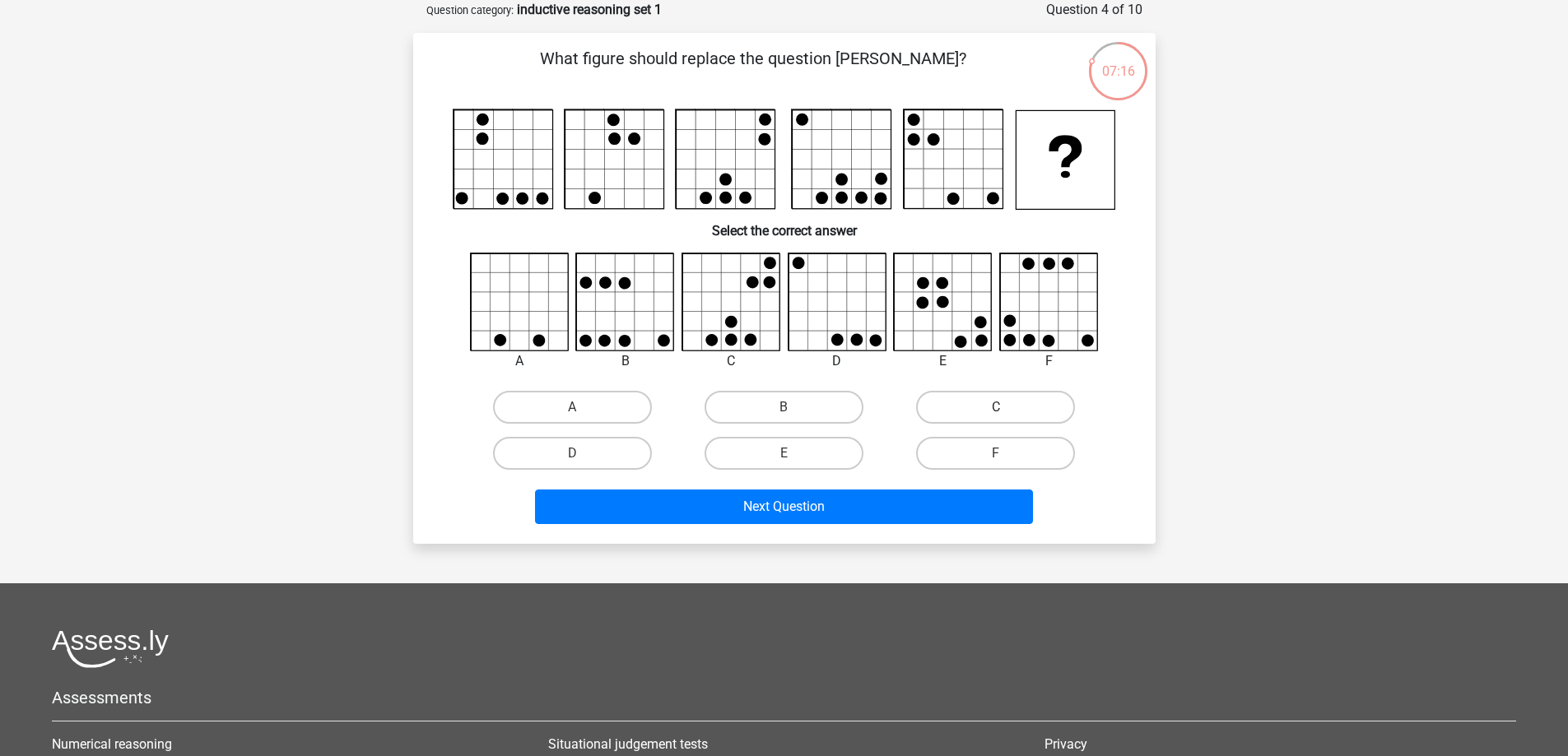
click at [988, 406] on label "C" at bounding box center [995, 406] width 159 height 33
click at [996, 407] on input "C" at bounding box center [1001, 412] width 11 height 11
radio input "true"
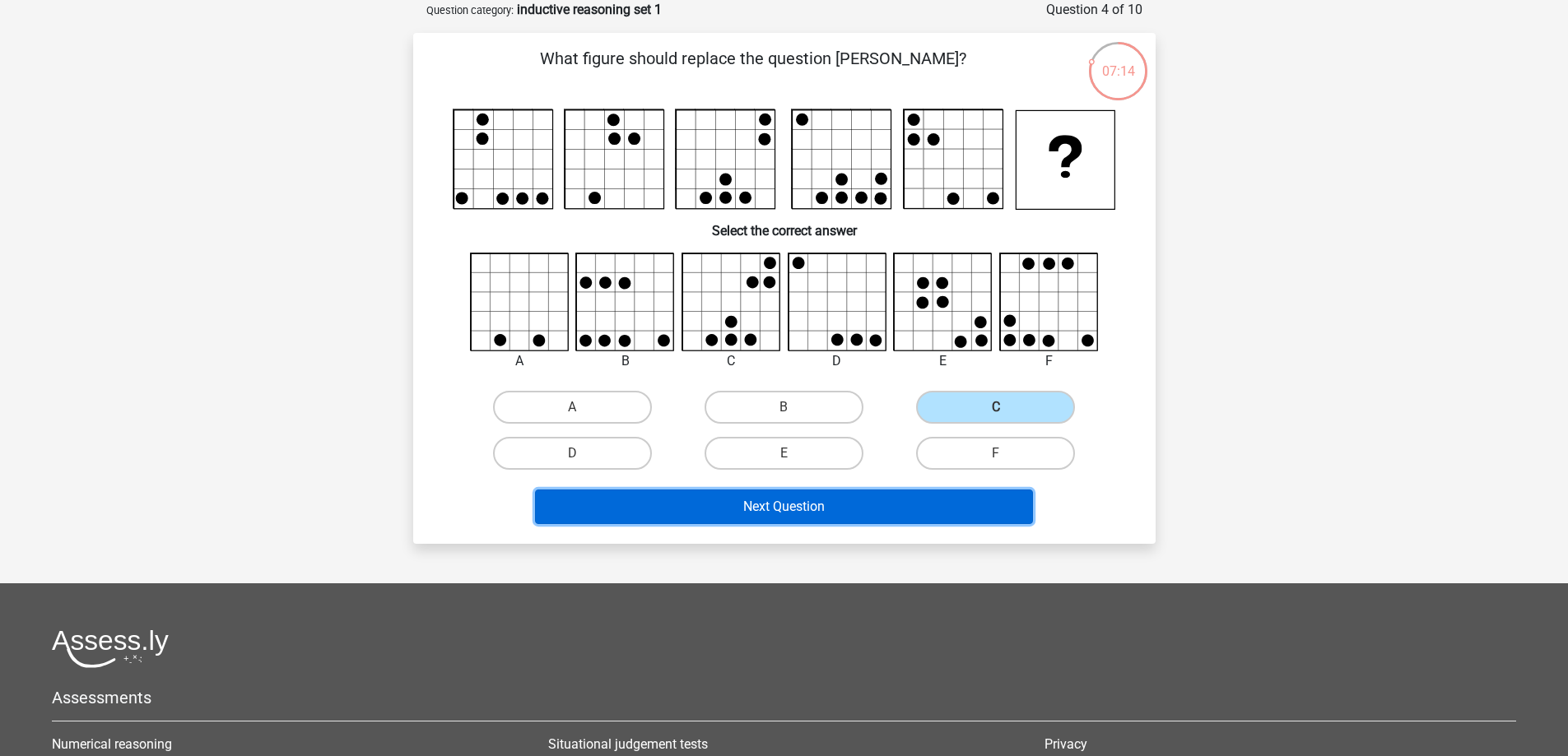
click at [845, 511] on button "Next Question" at bounding box center [784, 506] width 498 height 35
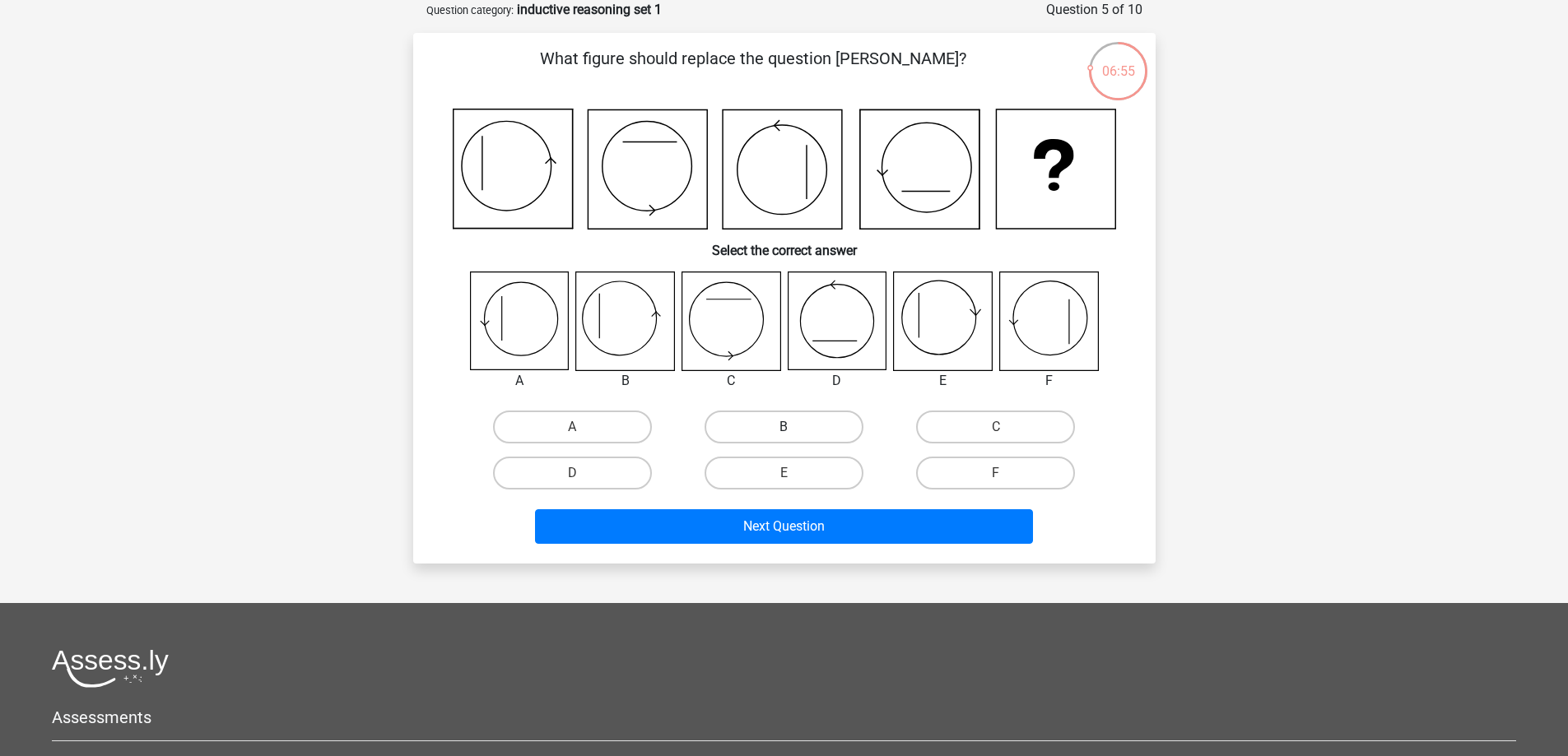
click at [730, 421] on label "B" at bounding box center [784, 426] width 159 height 33
click at [783, 427] on input "B" at bounding box center [788, 432] width 11 height 11
radio input "true"
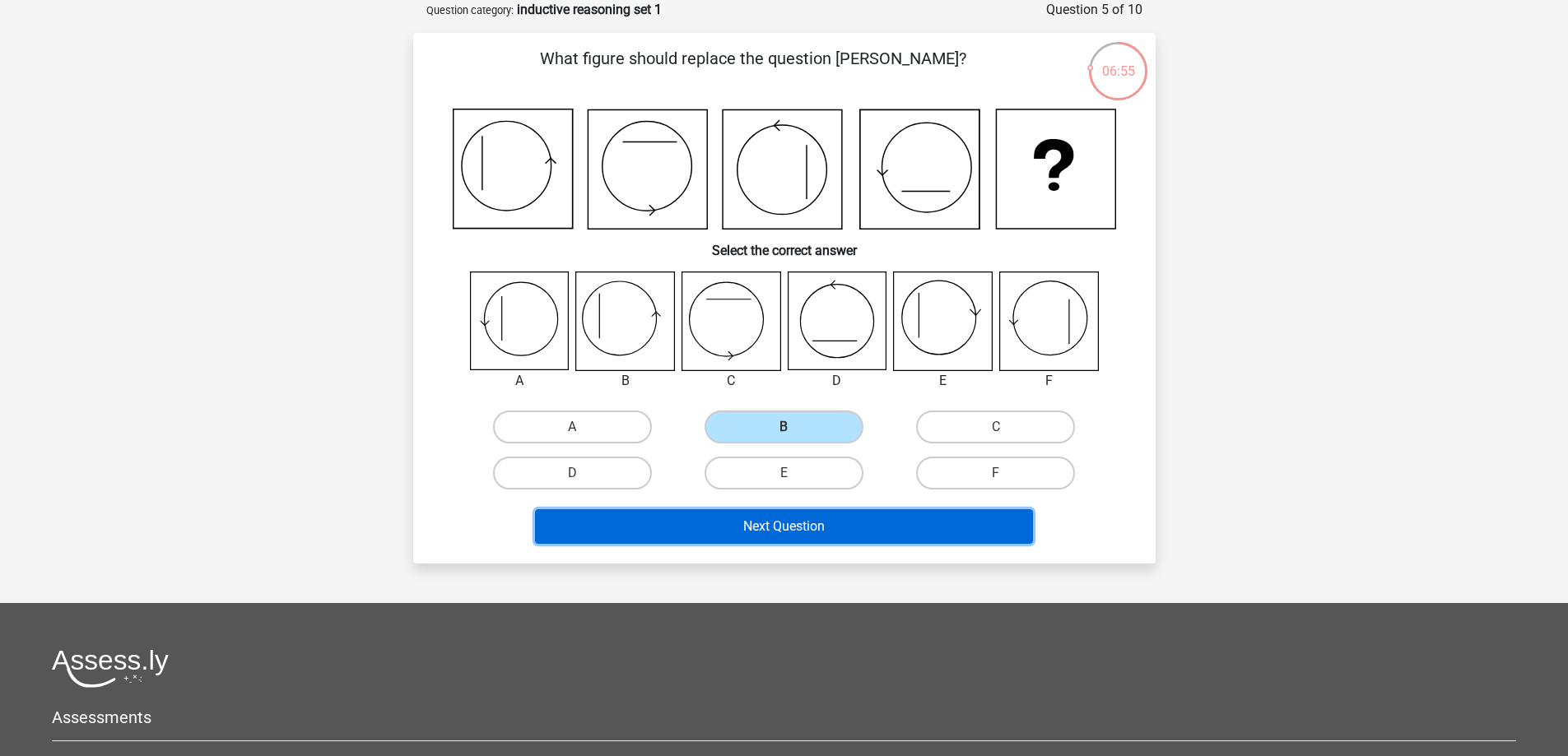
click at [783, 535] on button "Next Question" at bounding box center [784, 526] width 498 height 35
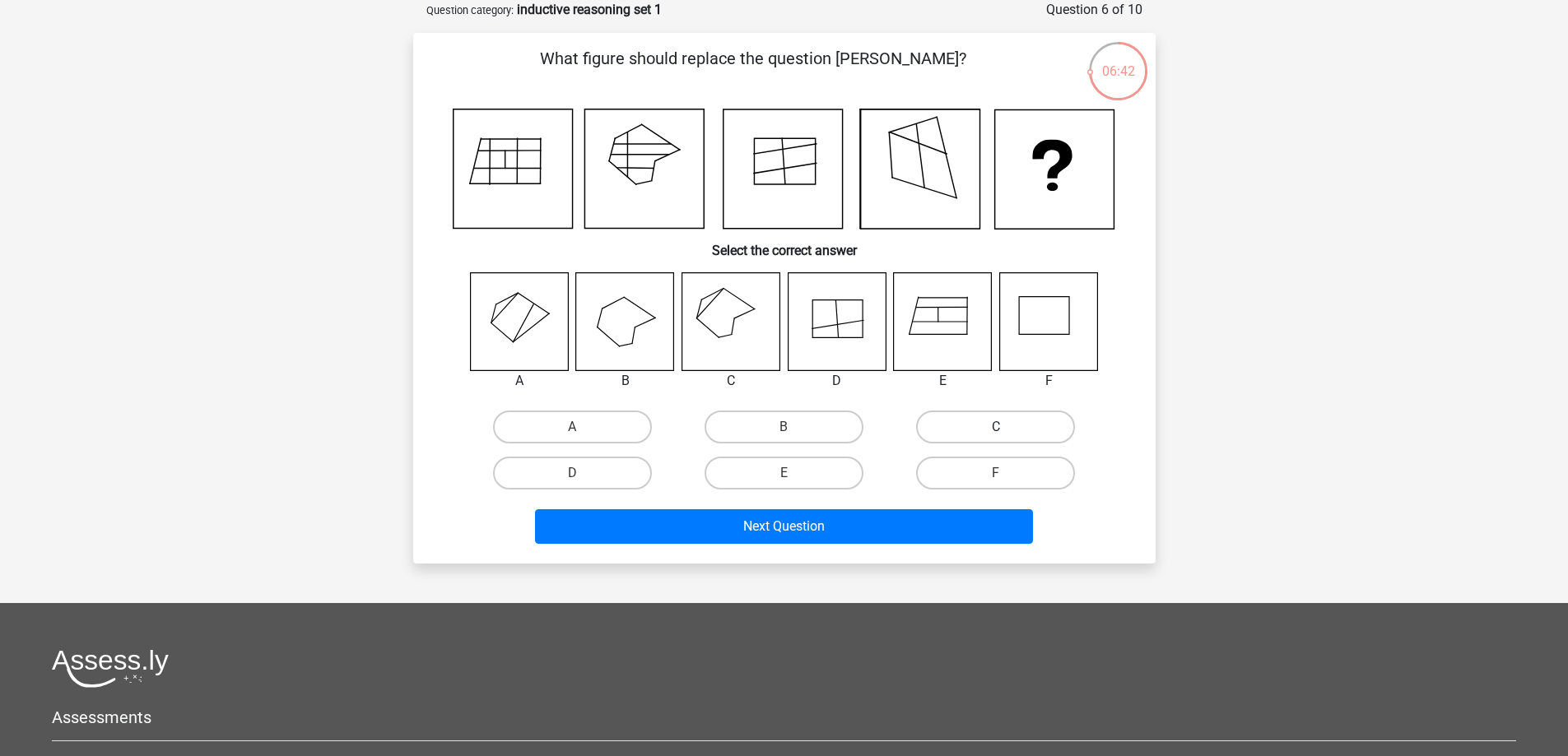
click at [969, 429] on label "C" at bounding box center [995, 426] width 159 height 33
click at [996, 429] on input "C" at bounding box center [1001, 432] width 11 height 11
radio input "true"
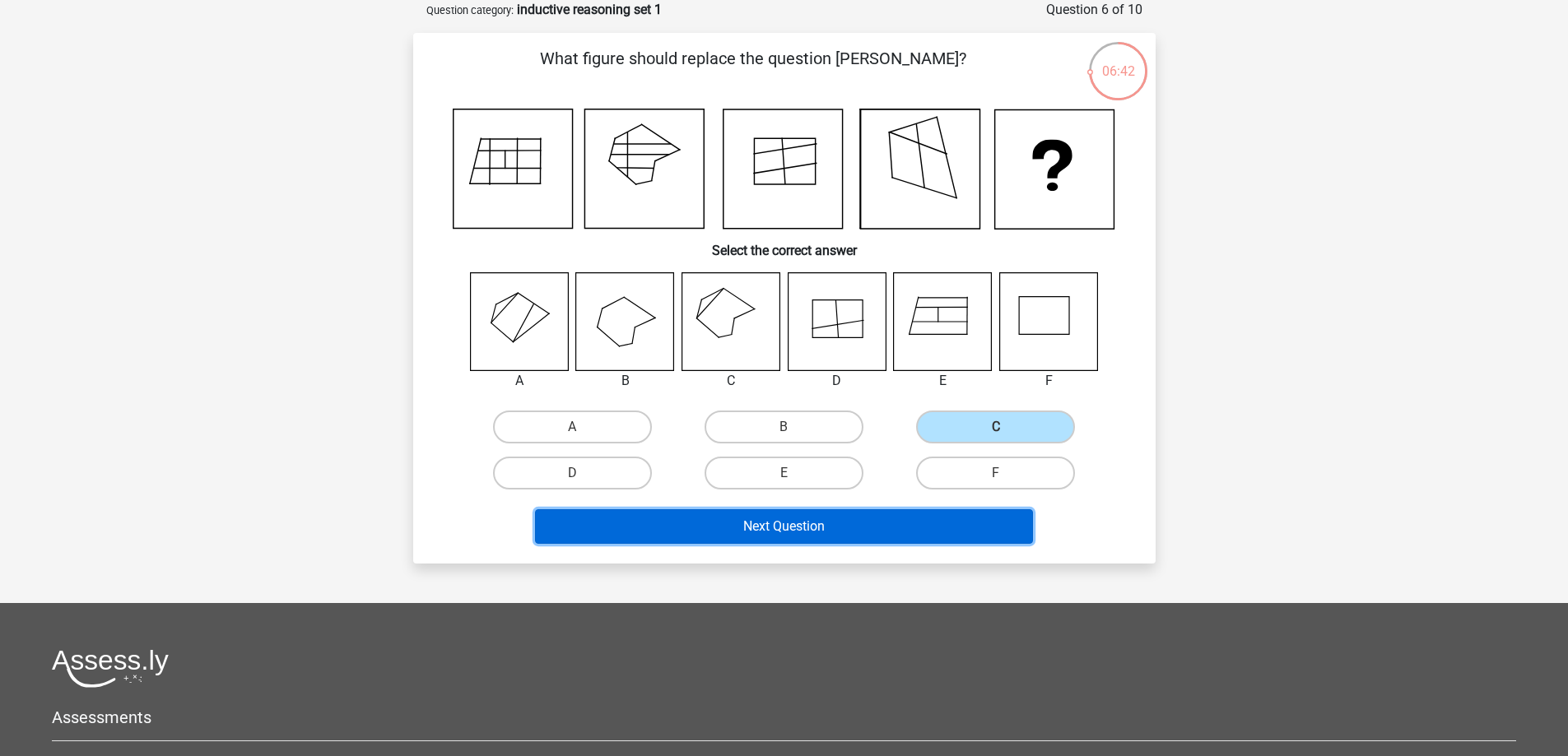
click at [837, 524] on button "Next Question" at bounding box center [784, 526] width 498 height 35
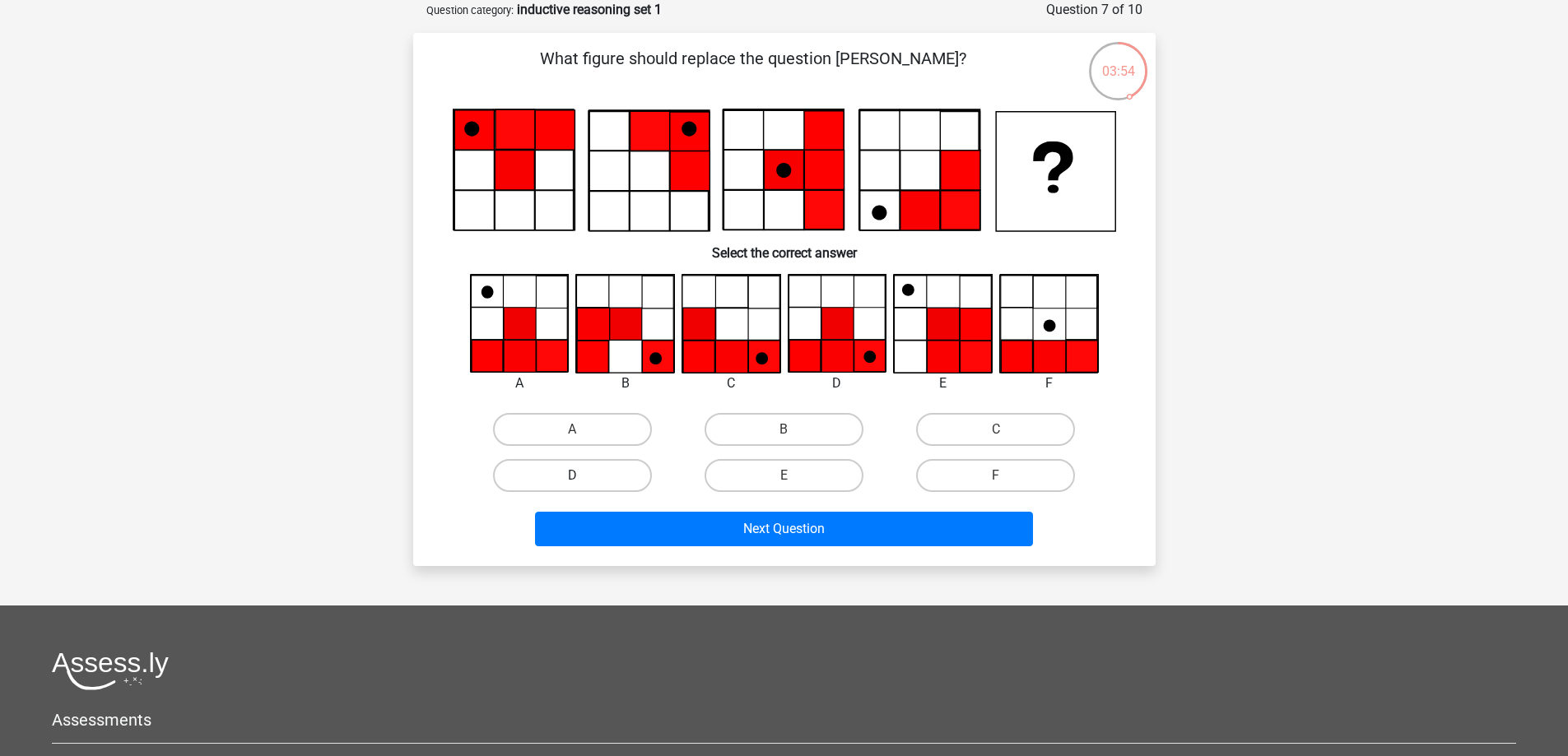
click at [589, 482] on label "D" at bounding box center [572, 475] width 159 height 33
click at [583, 482] on input "D" at bounding box center [577, 481] width 11 height 11
radio input "true"
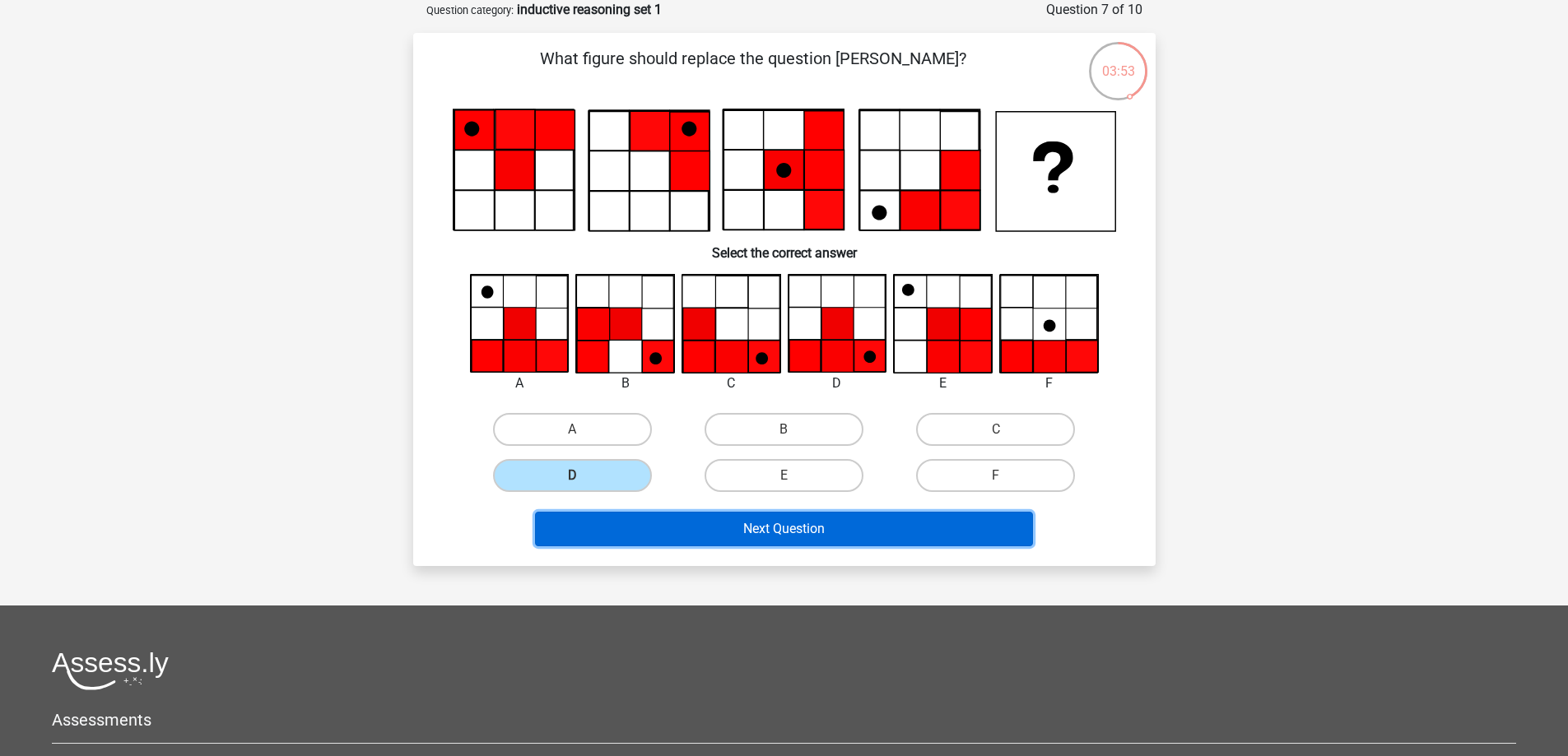
click at [718, 526] on button "Next Question" at bounding box center [784, 528] width 498 height 35
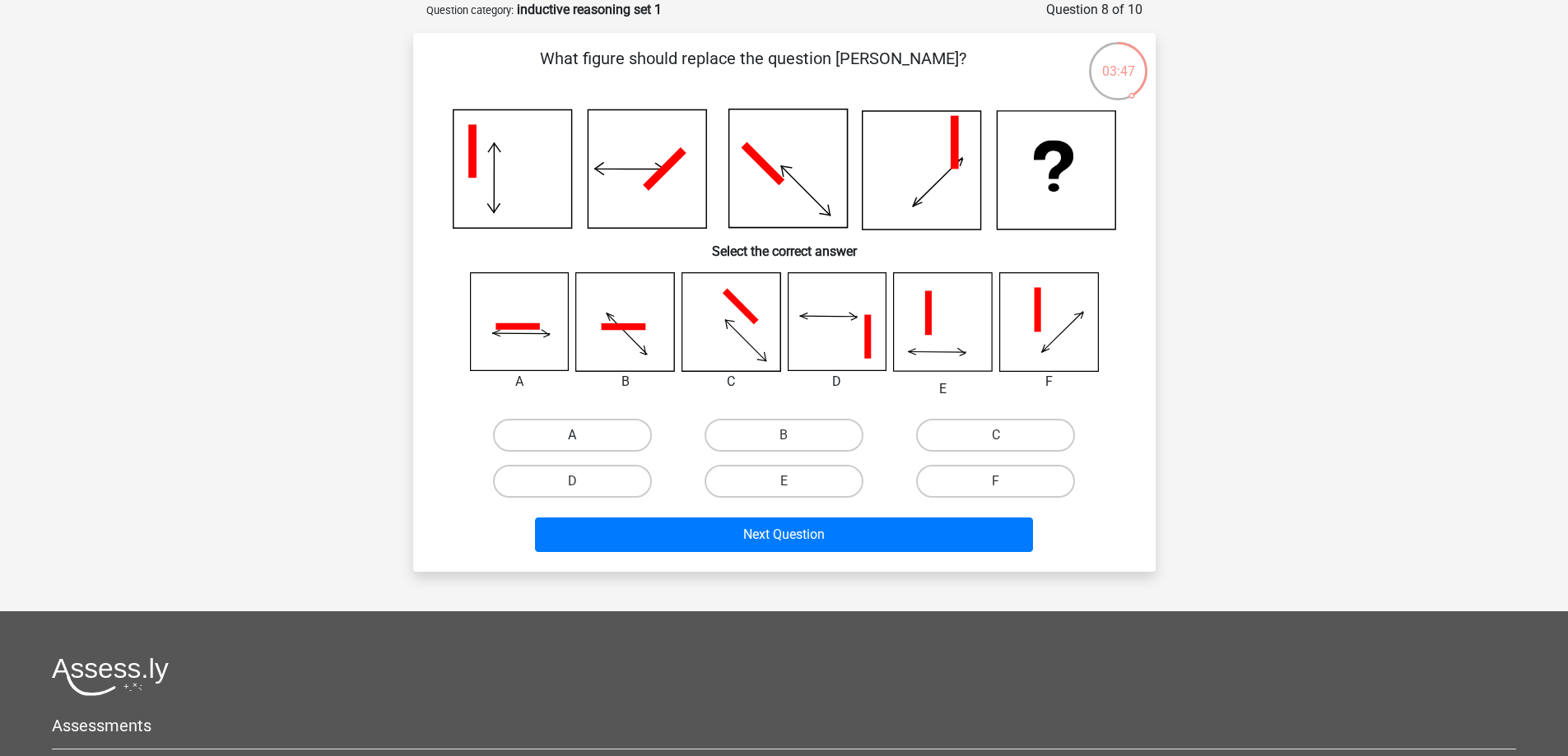
click at [605, 438] on label "A" at bounding box center [572, 435] width 159 height 33
click at [583, 438] on input "A" at bounding box center [577, 440] width 11 height 11
radio input "true"
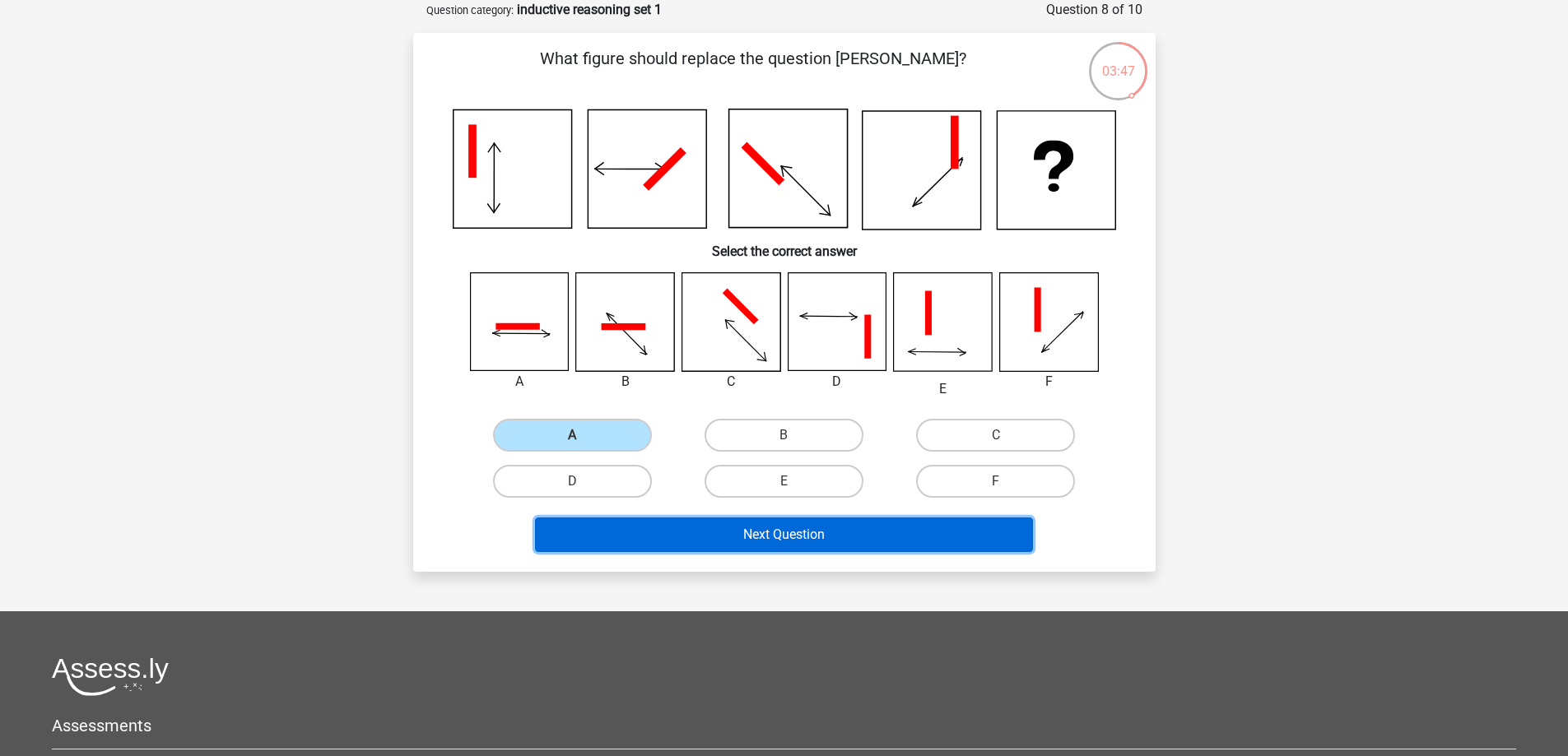
click at [796, 537] on button "Next Question" at bounding box center [784, 534] width 498 height 35
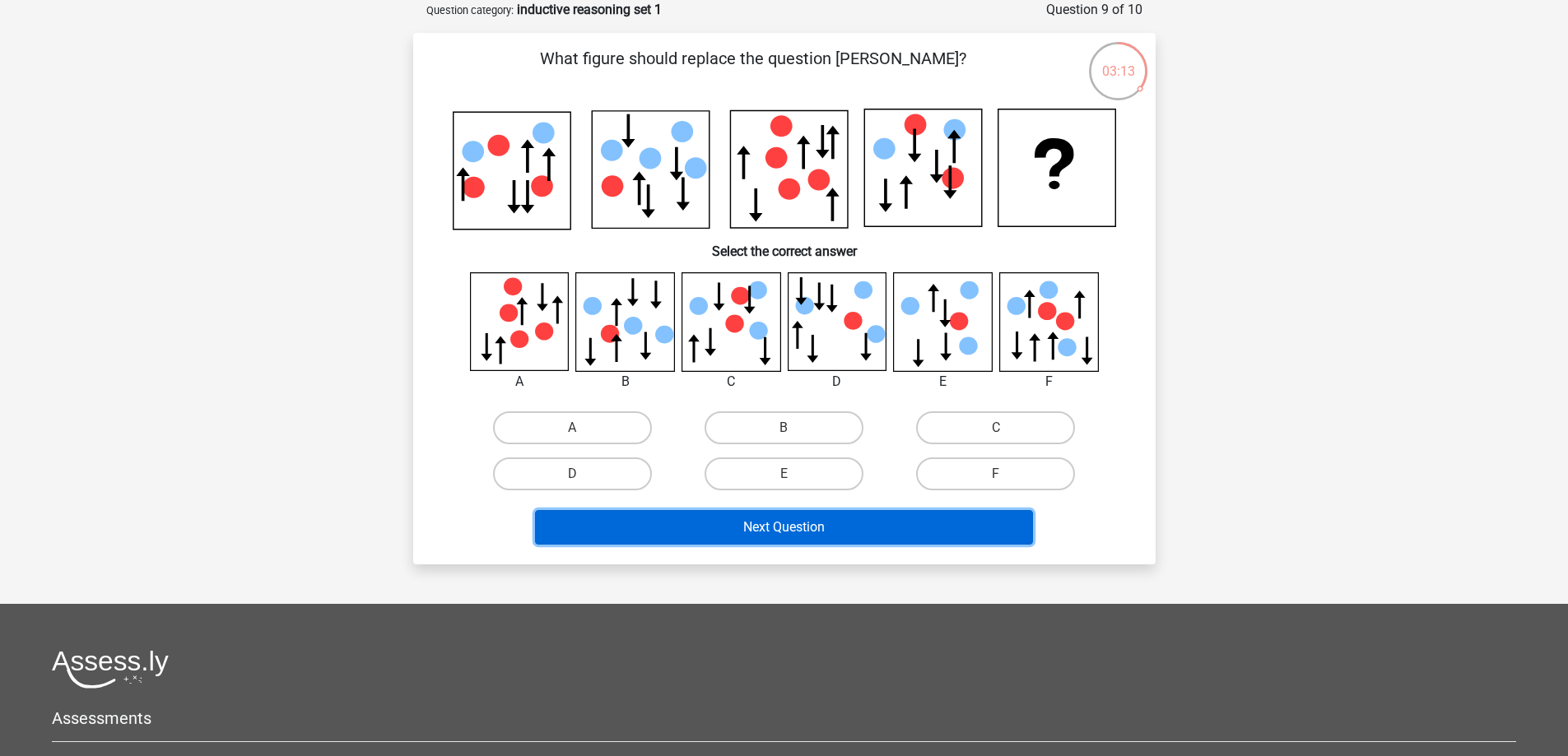
click at [691, 523] on button "Next Question" at bounding box center [784, 527] width 498 height 35
click at [695, 526] on button "Next Question" at bounding box center [784, 527] width 498 height 35
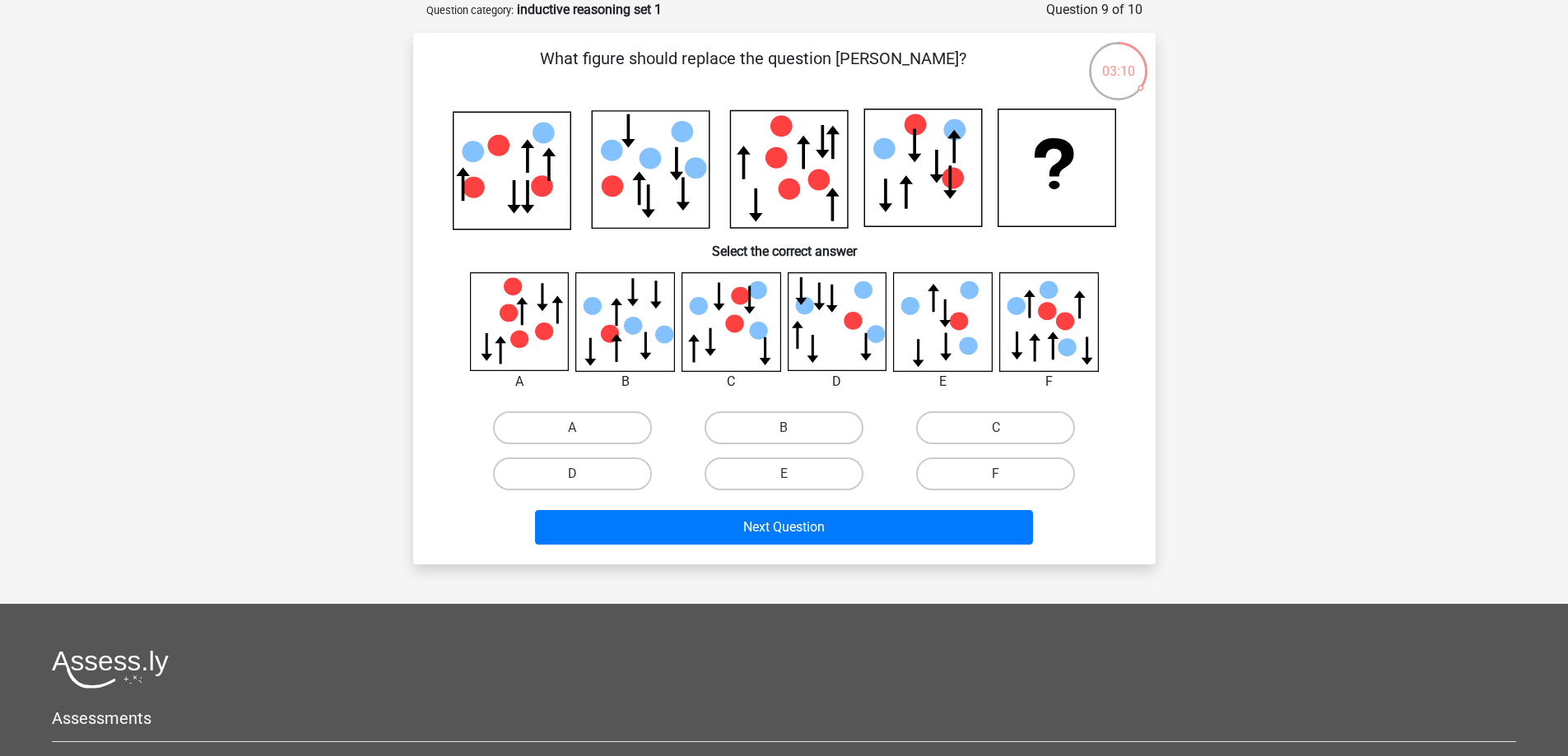
click at [567, 407] on div "A" at bounding box center [572, 428] width 211 height 46
click at [570, 416] on label "A" at bounding box center [572, 427] width 159 height 33
click at [572, 428] on input "A" at bounding box center [577, 433] width 11 height 11
radio input "true"
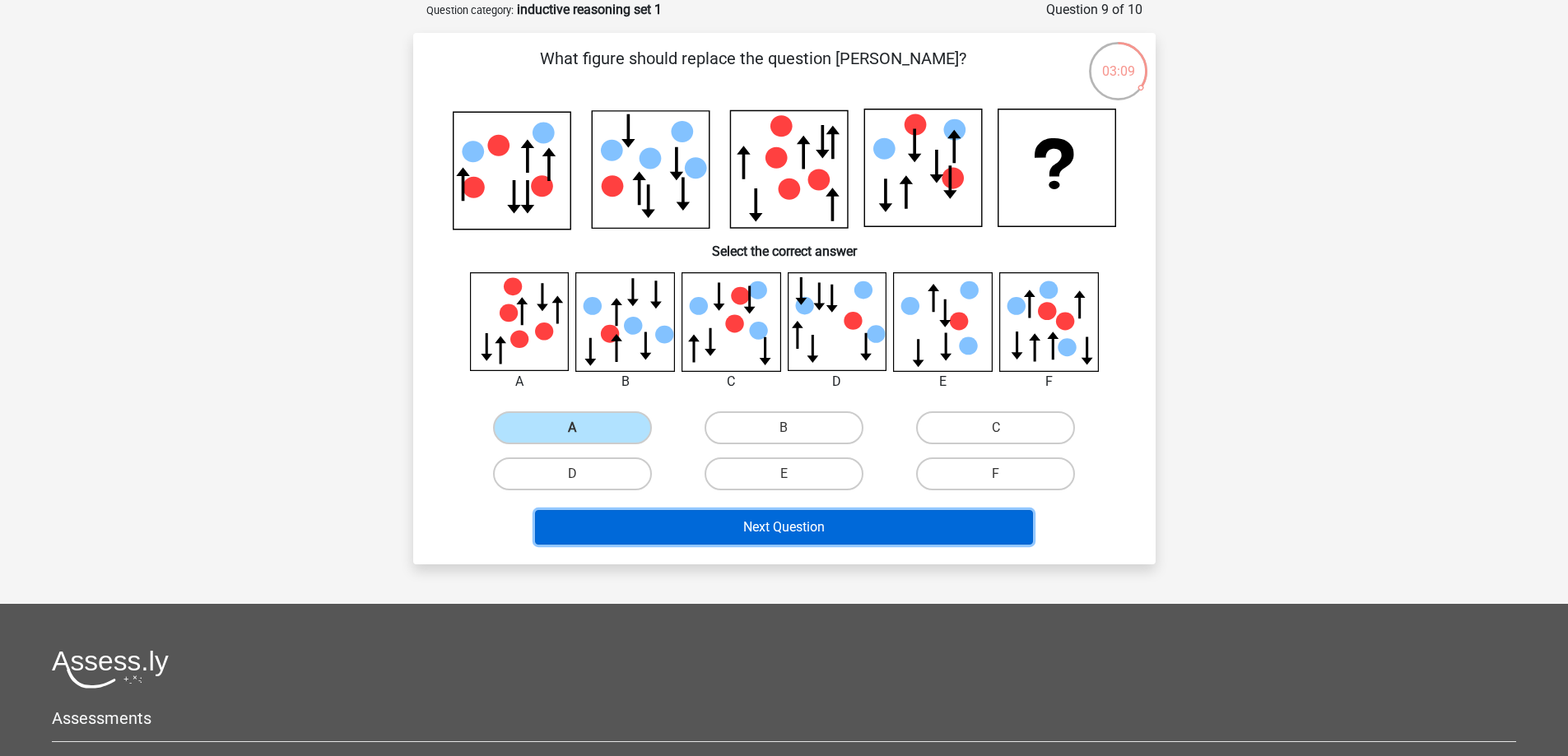
click at [773, 525] on button "Next Question" at bounding box center [784, 527] width 498 height 35
click at [839, 527] on button "Next Question" at bounding box center [784, 527] width 498 height 35
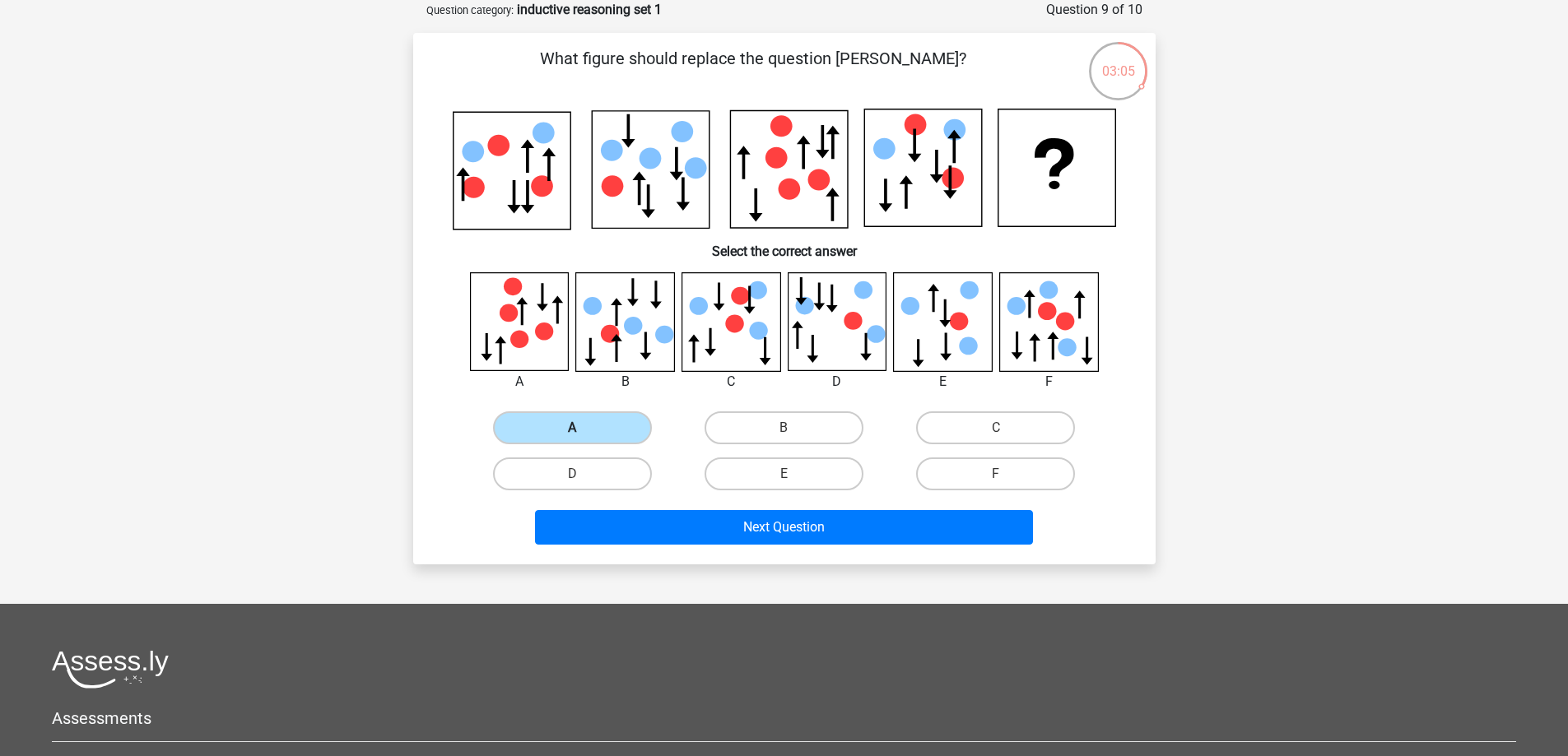
click at [597, 429] on label "A" at bounding box center [572, 427] width 159 height 33
click at [583, 429] on input "A" at bounding box center [577, 433] width 11 height 11
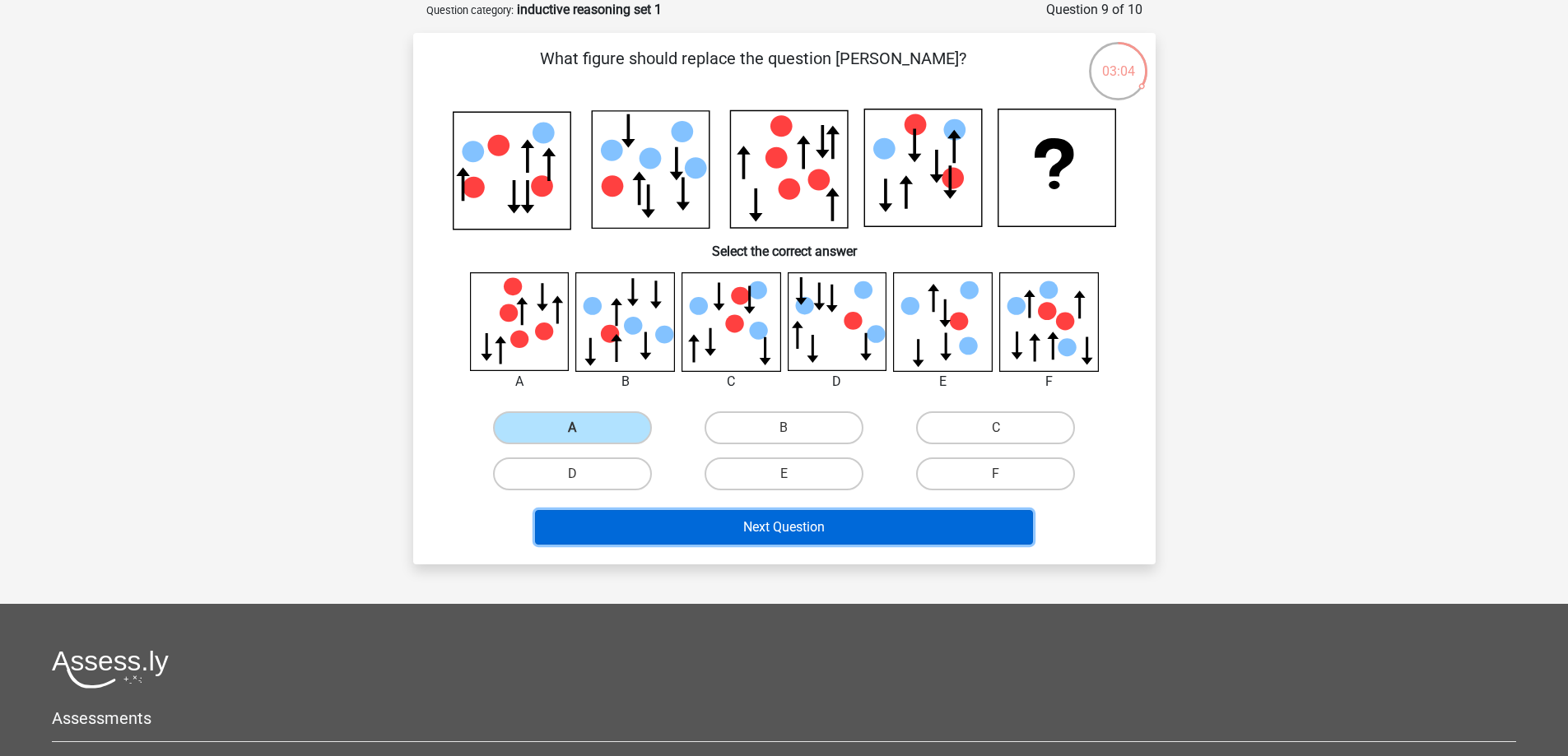
click at [716, 524] on button "Next Question" at bounding box center [784, 527] width 498 height 35
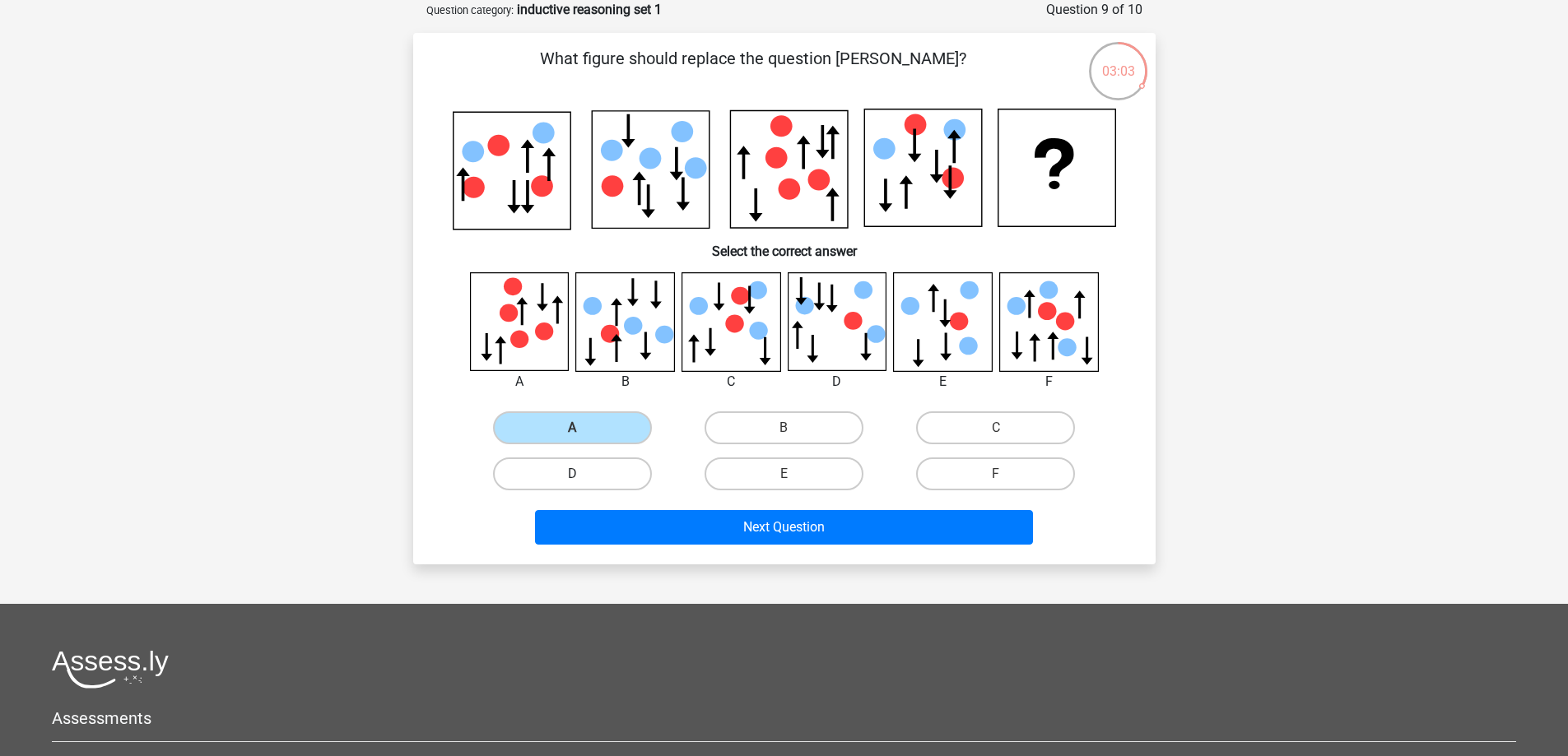
click at [569, 467] on label "D" at bounding box center [572, 474] width 159 height 33
click at [572, 474] on input "D" at bounding box center [577, 479] width 11 height 11
radio input "true"
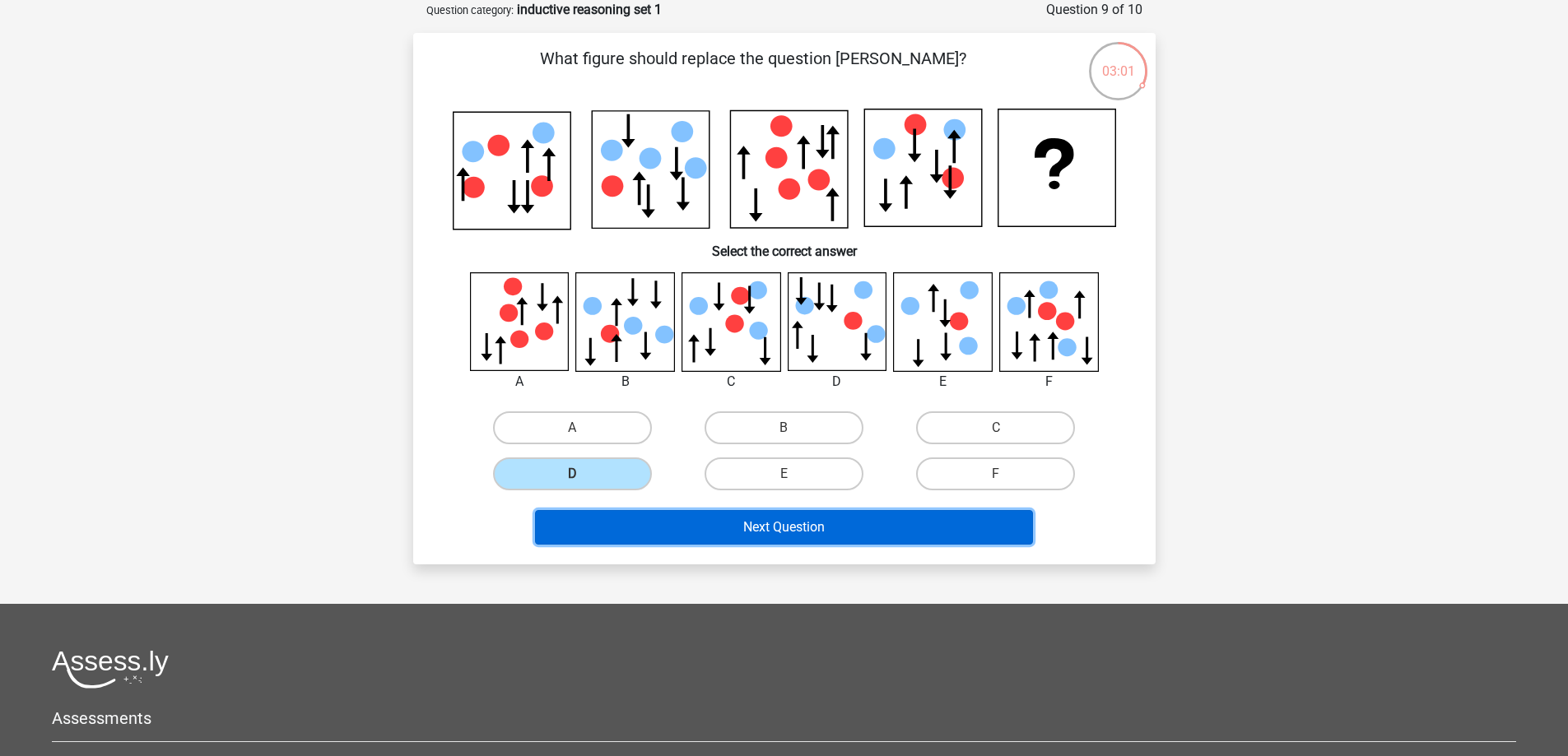
click at [788, 521] on button "Next Question" at bounding box center [784, 527] width 498 height 35
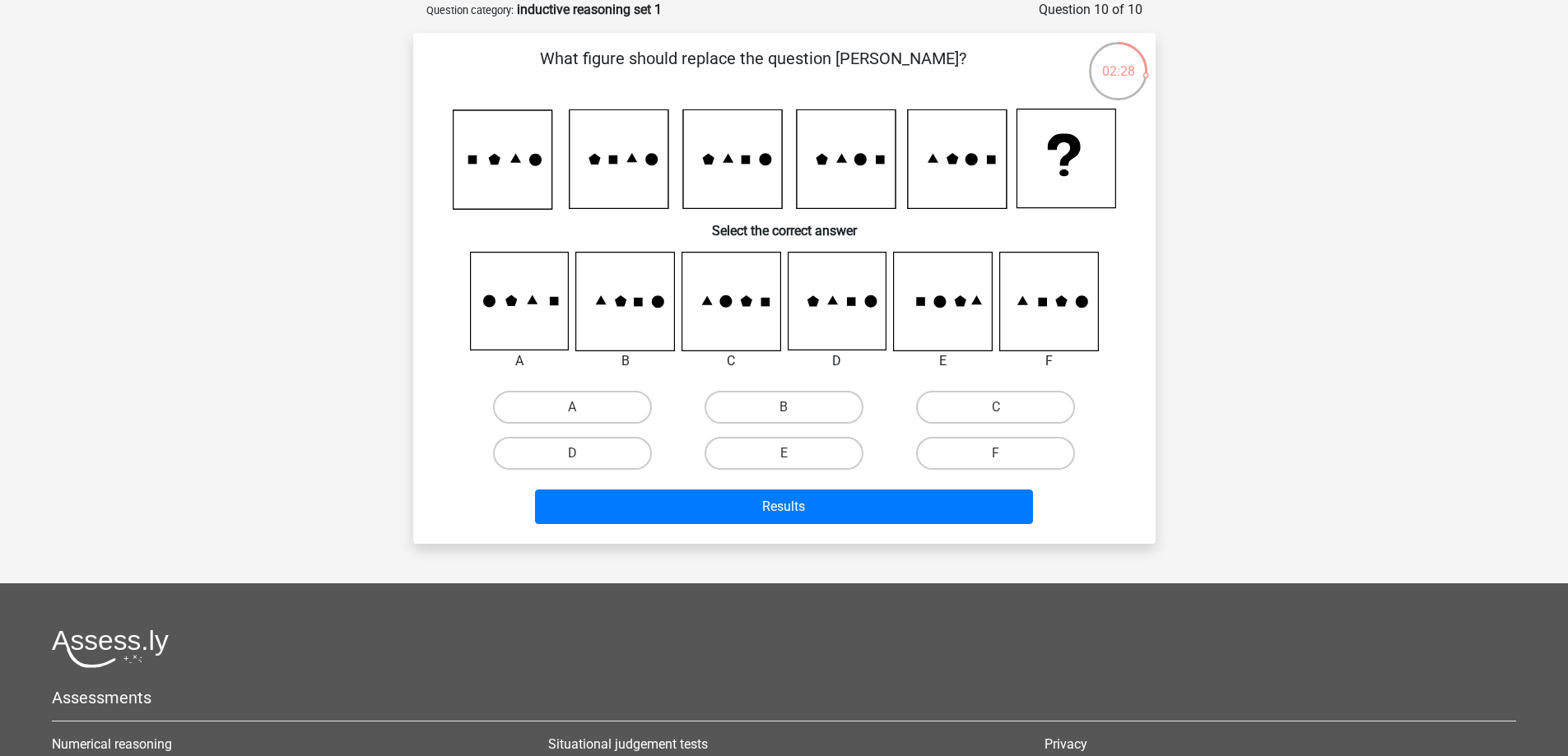
click at [578, 454] on input "D" at bounding box center [577, 459] width 11 height 11
radio input "true"
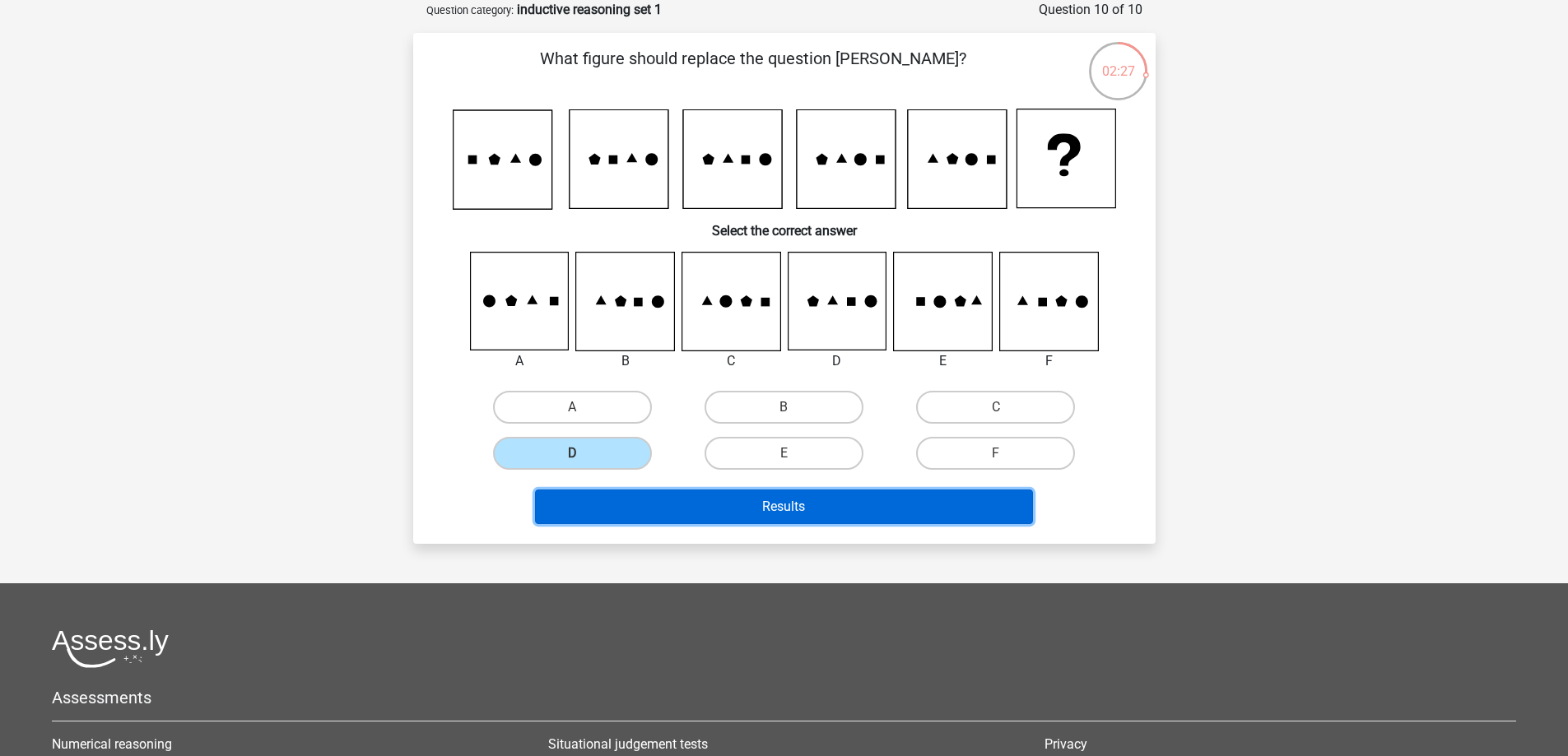
click at [696, 505] on button "Results" at bounding box center [784, 506] width 498 height 35
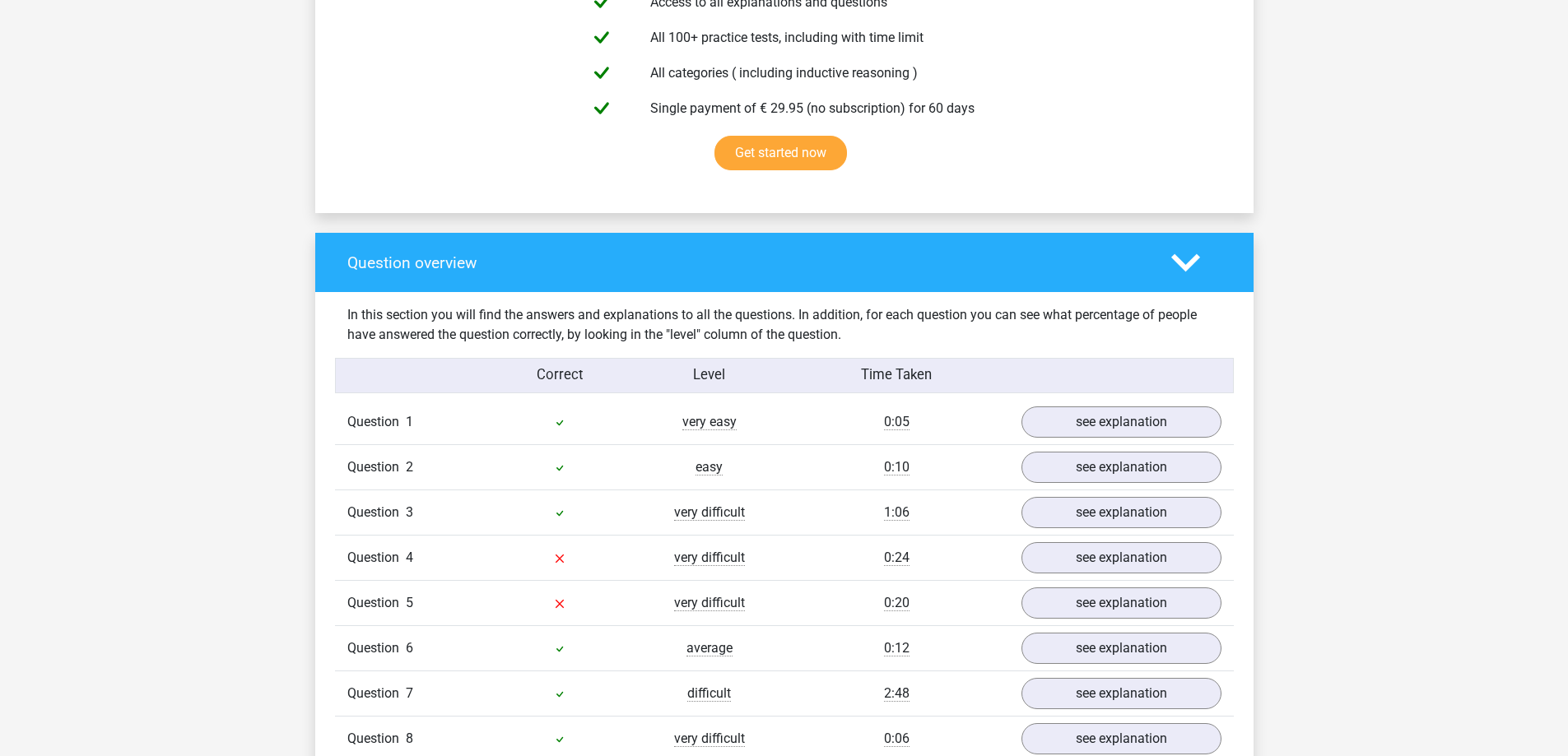
scroll to position [1235, 0]
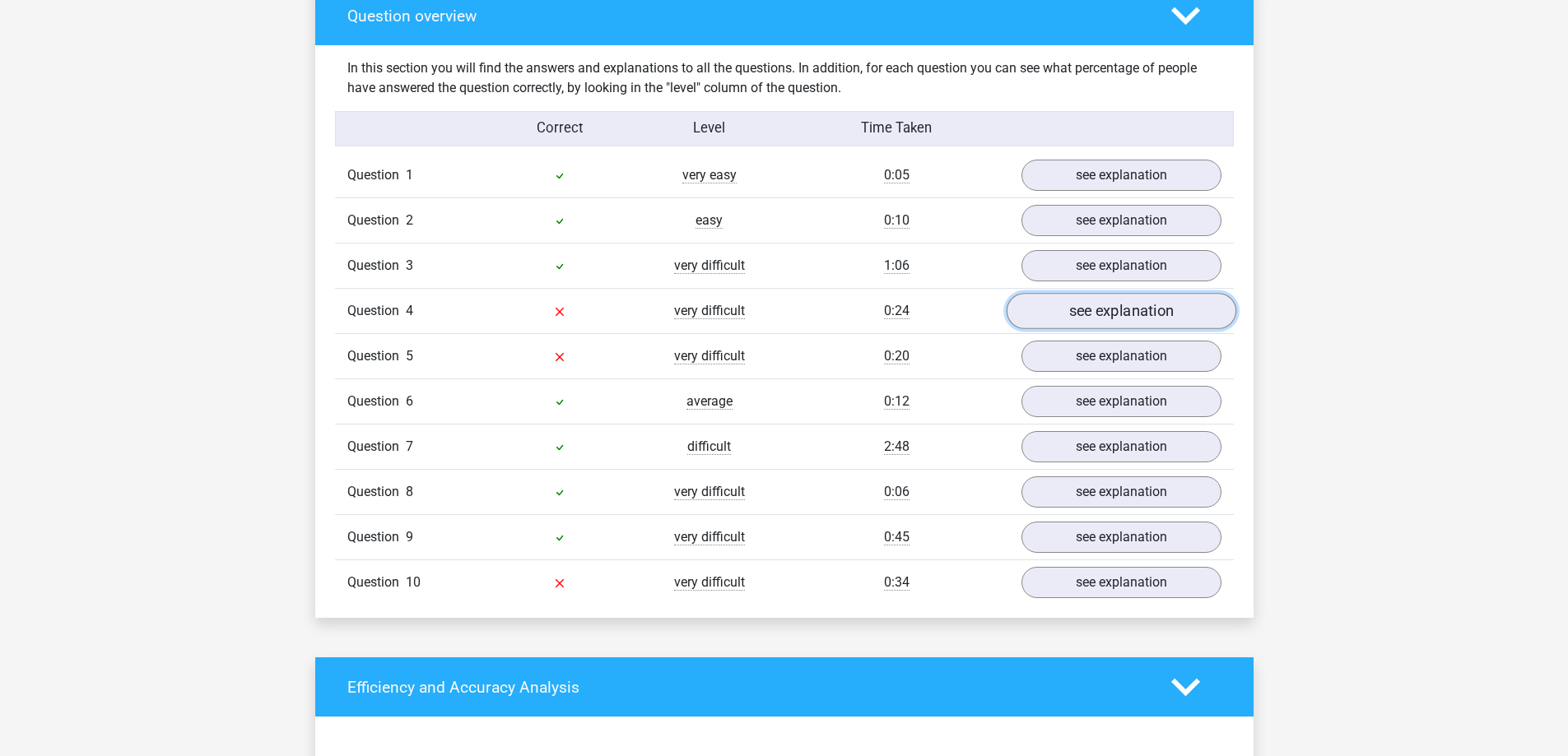
click at [1061, 309] on link "see explanation" at bounding box center [1121, 311] width 230 height 37
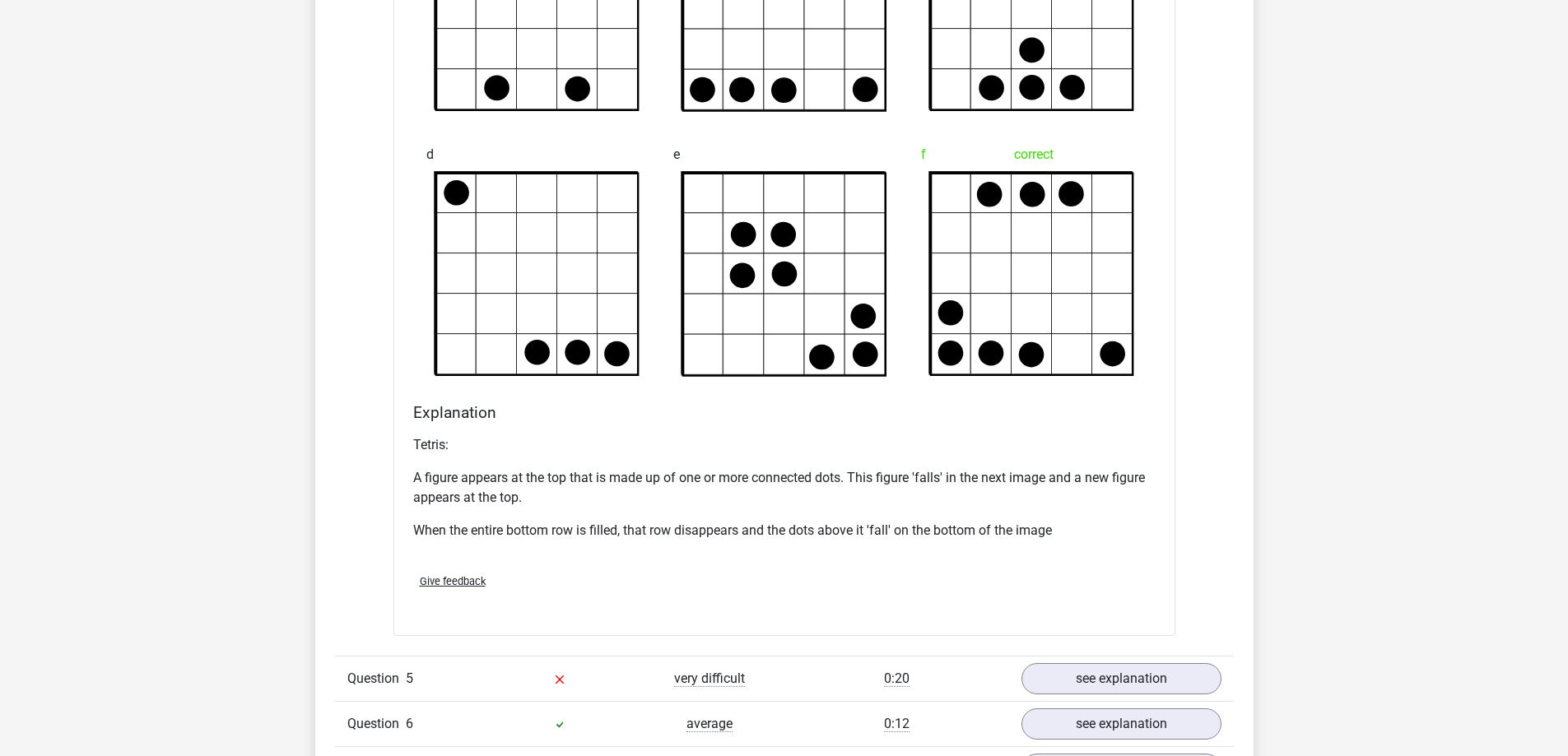
scroll to position [2304, 0]
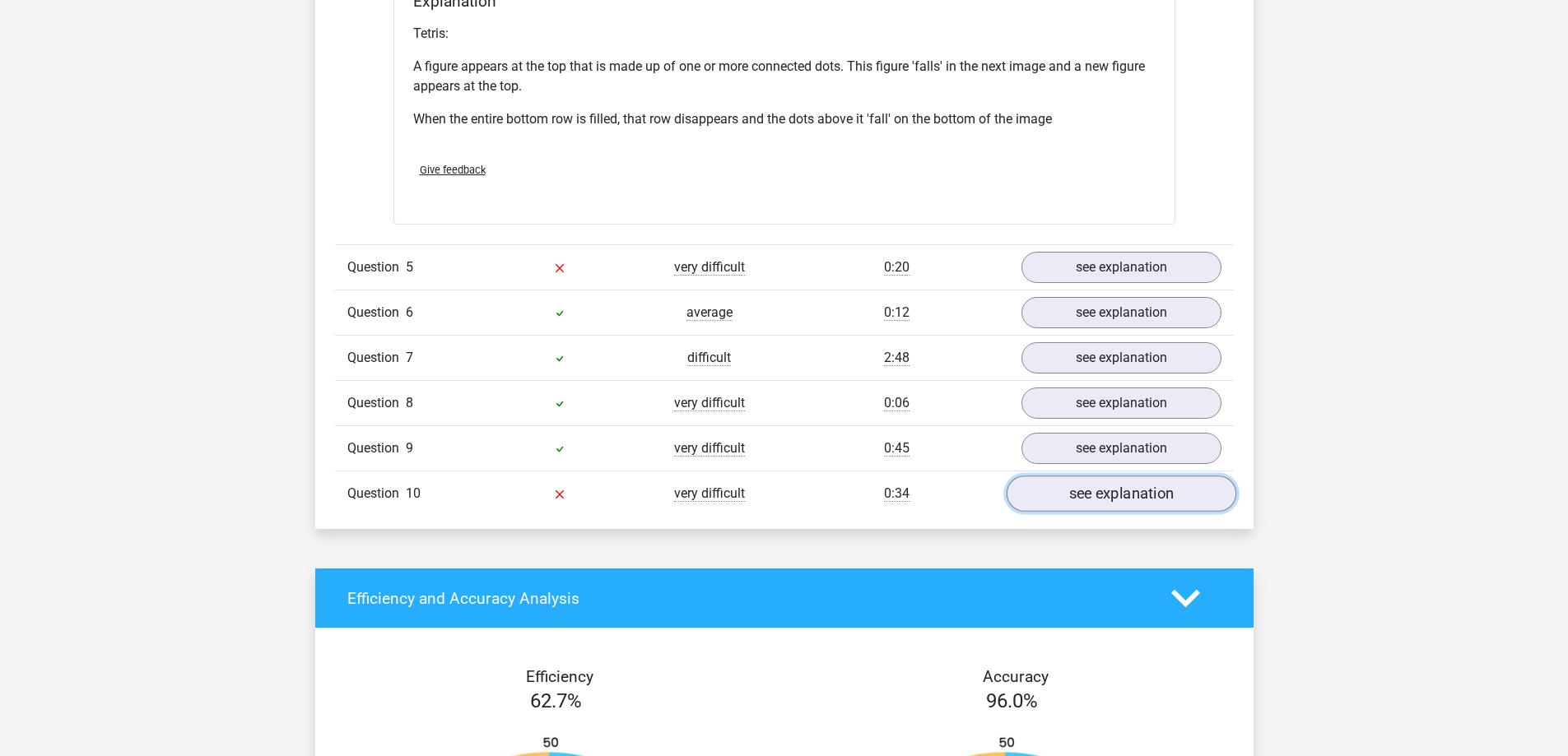
click at [1126, 492] on link "see explanation" at bounding box center [1121, 493] width 230 height 37
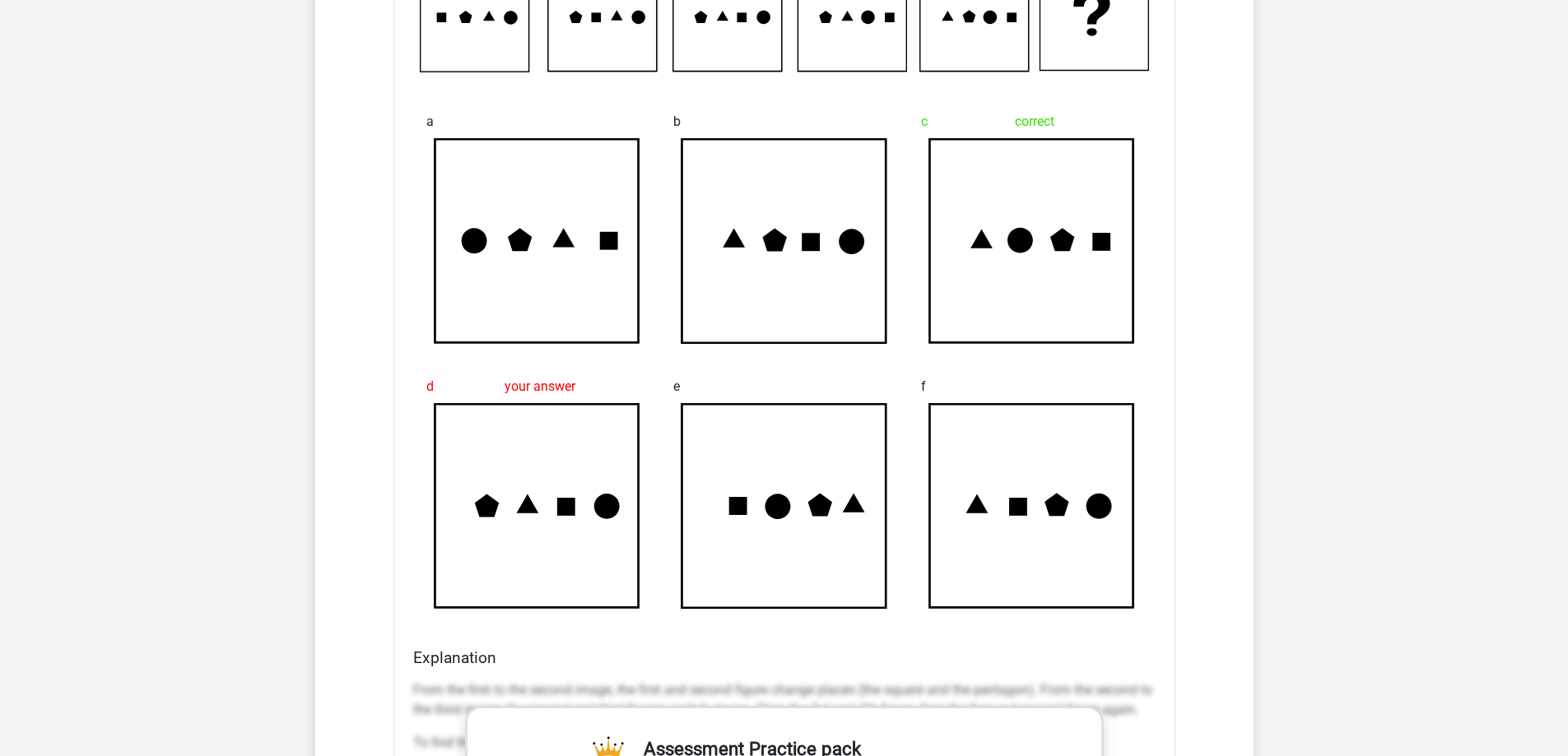
scroll to position [2797, 0]
